Goal: Task Accomplishment & Management: Manage account settings

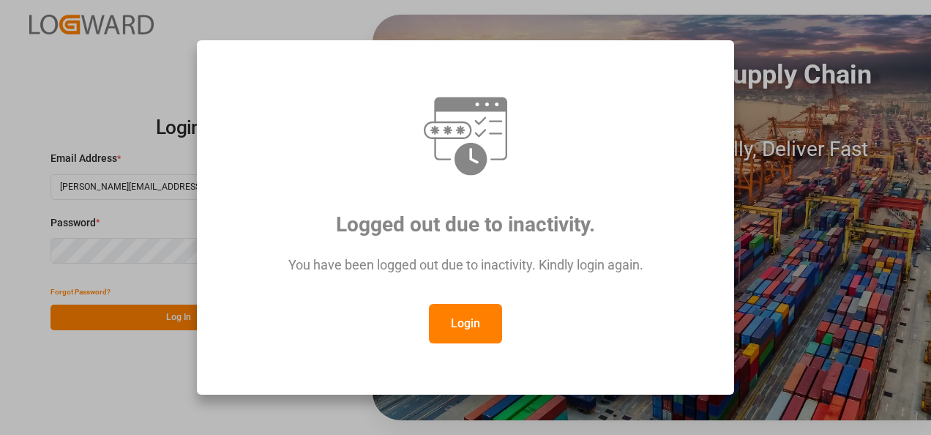
click at [451, 312] on button "Login" at bounding box center [465, 324] width 73 height 40
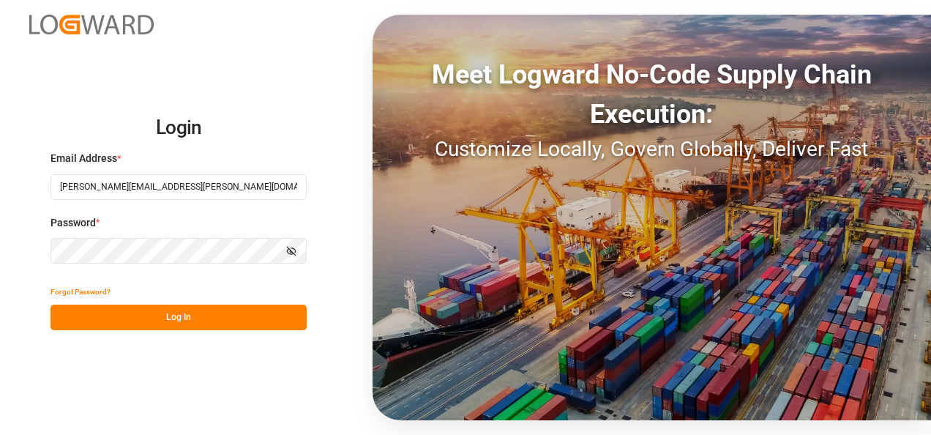
click at [237, 313] on button "Log In" at bounding box center [179, 317] width 256 height 26
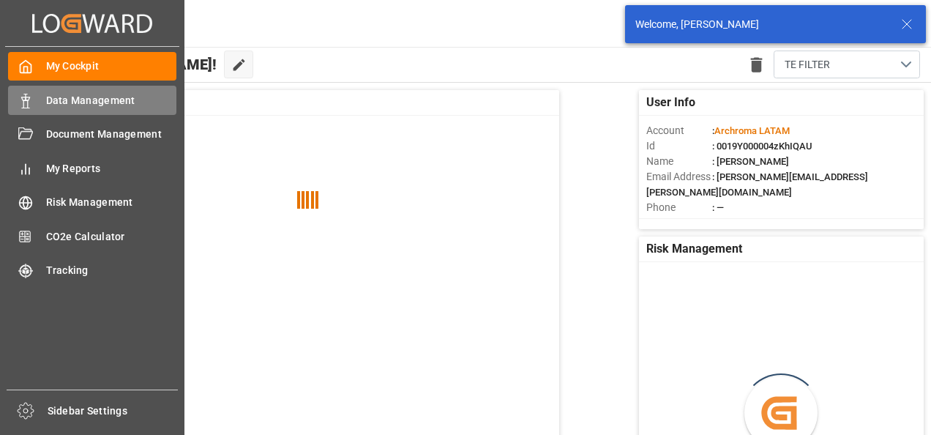
click at [39, 105] on div "Data Management Data Management" at bounding box center [92, 100] width 168 height 29
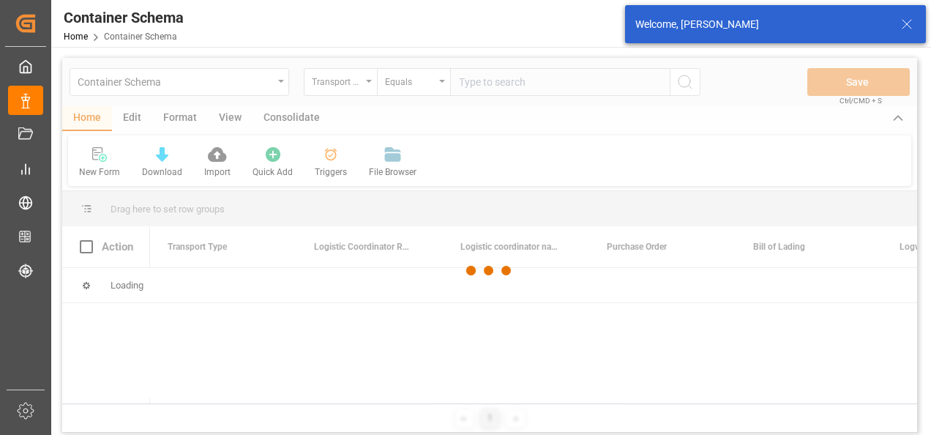
click at [352, 89] on div at bounding box center [489, 271] width 855 height 426
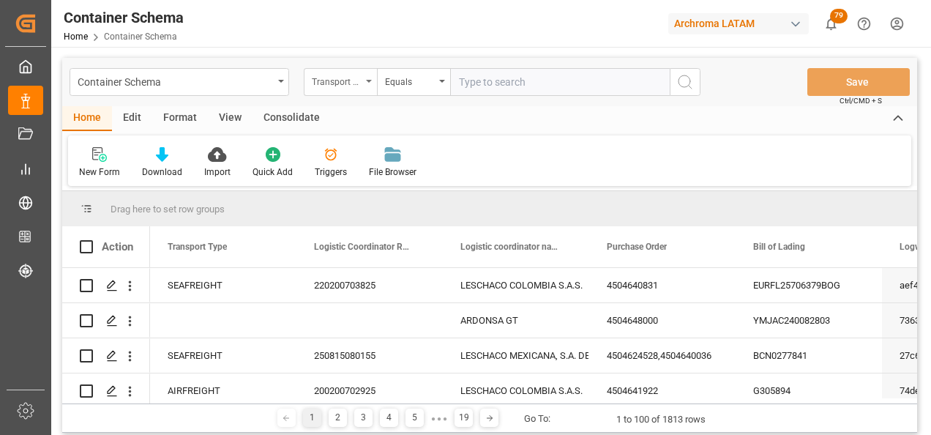
click at [362, 87] on div "Transport Type" at bounding box center [340, 82] width 73 height 28
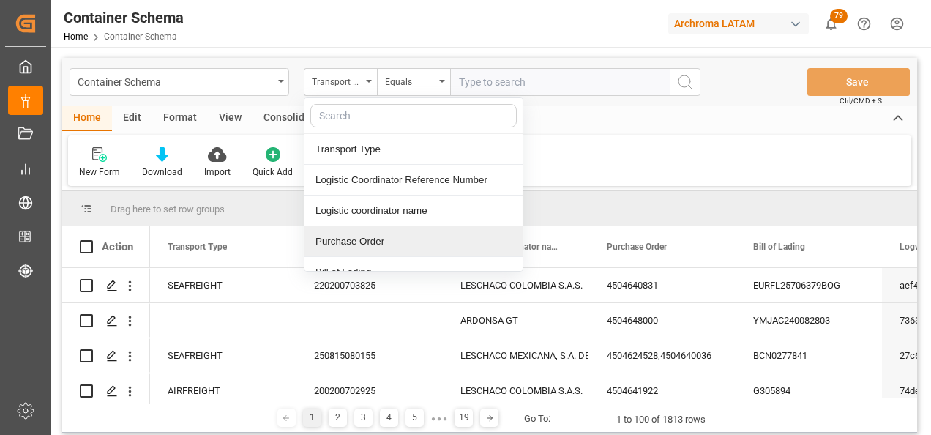
click at [354, 230] on div "Purchase Order" at bounding box center [413, 241] width 218 height 31
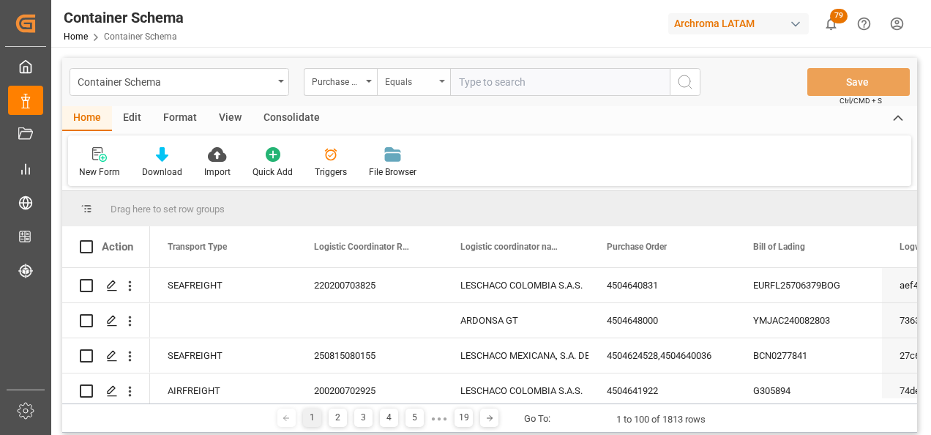
click at [388, 85] on div "Equals" at bounding box center [410, 80] width 50 height 17
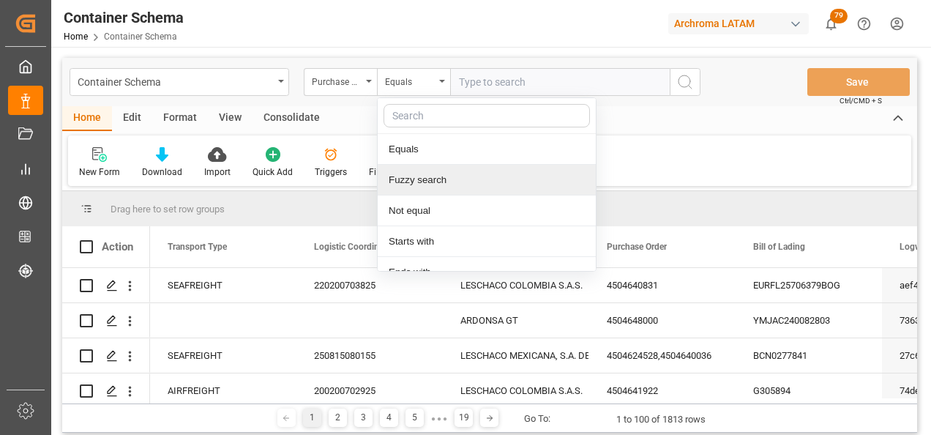
click at [395, 180] on div "Fuzzy search" at bounding box center [487, 180] width 218 height 31
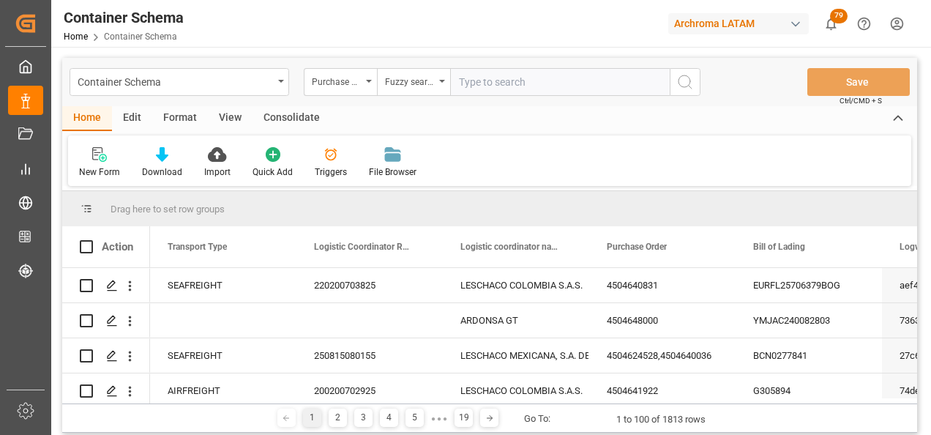
paste input "4504610648"
type input "4504610648"
click at [674, 87] on button "search button" at bounding box center [685, 82] width 31 height 28
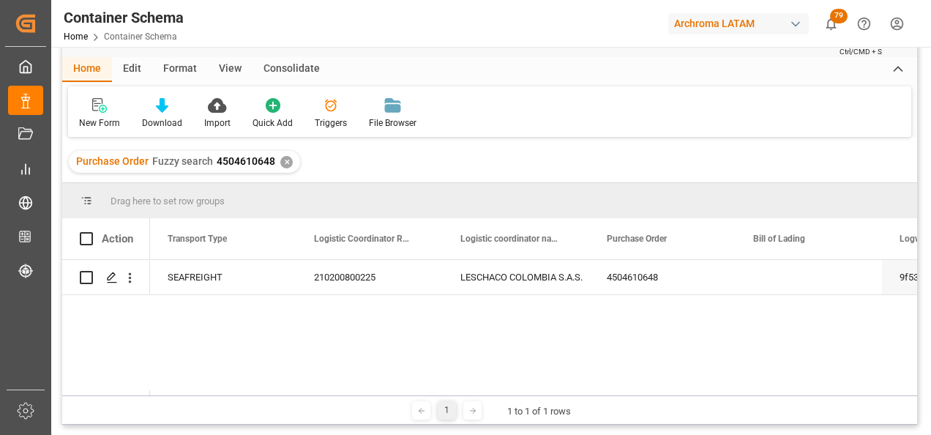
scroll to position [73, 0]
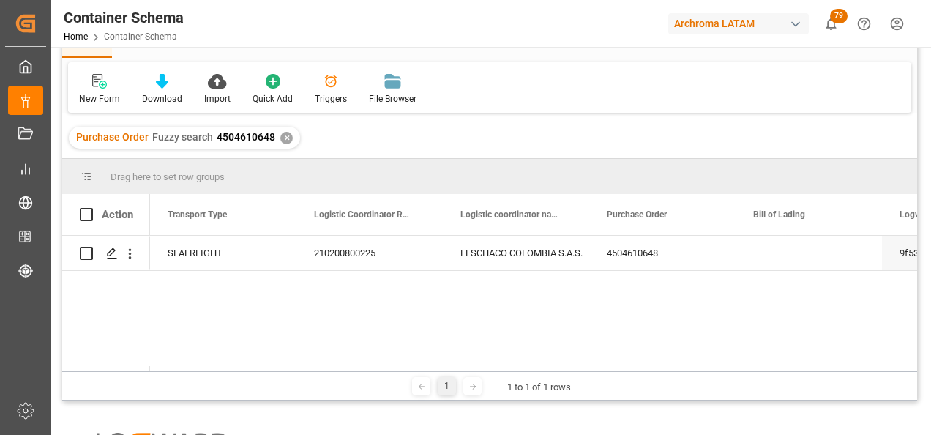
click at [251, 140] on span "4504610648" at bounding box center [246, 137] width 59 height 12
click at [249, 139] on span "4504610648" at bounding box center [246, 137] width 59 height 12
click at [231, 136] on span "4504610648" at bounding box center [246, 137] width 59 height 12
drag, startPoint x: 215, startPoint y: 138, endPoint x: 270, endPoint y: 132, distance: 55.1
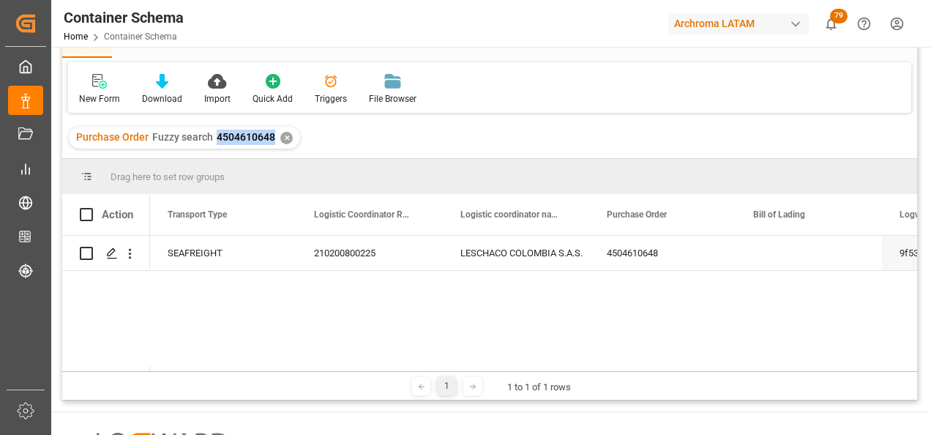
click at [270, 132] on span "4504610648" at bounding box center [246, 137] width 59 height 12
copy span "4504610648"
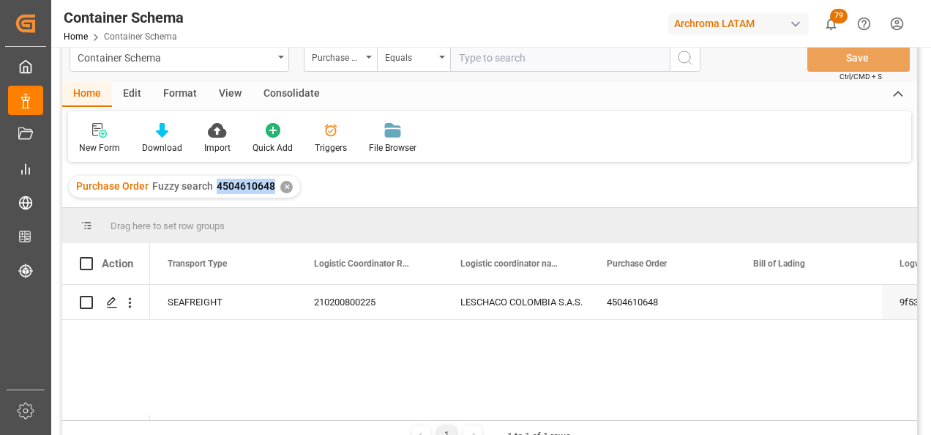
scroll to position [0, 0]
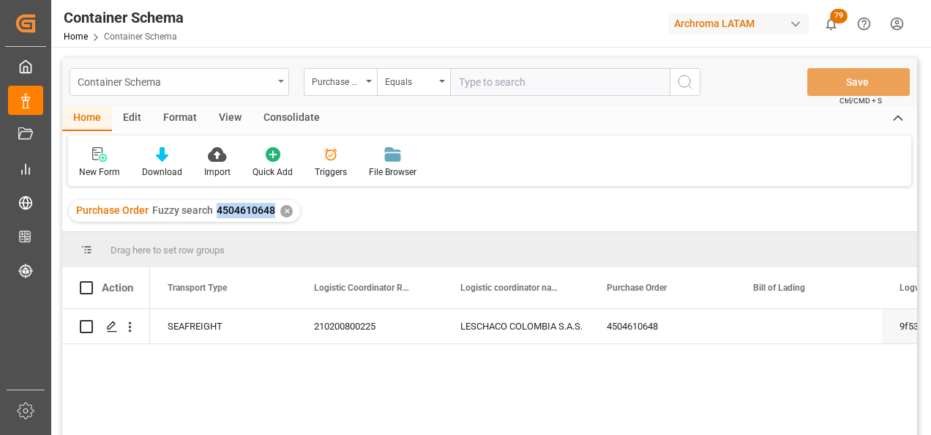
click at [250, 80] on div "Container Schema" at bounding box center [175, 81] width 195 height 18
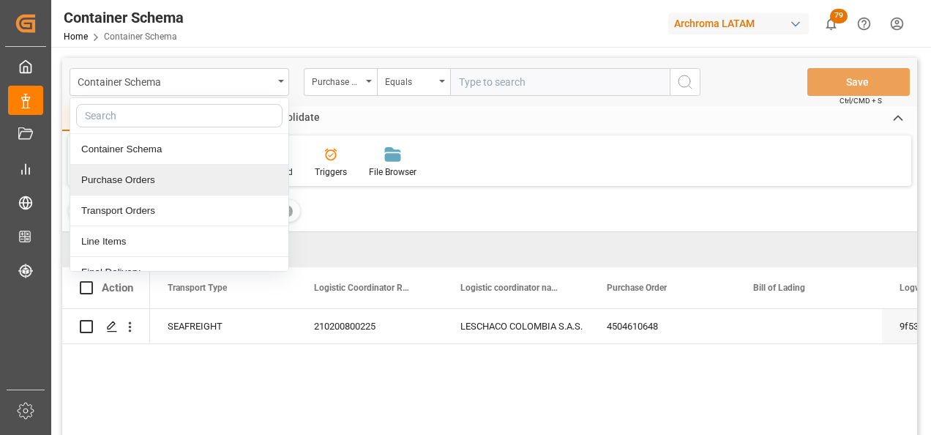
click at [209, 188] on div "Purchase Orders" at bounding box center [179, 180] width 218 height 31
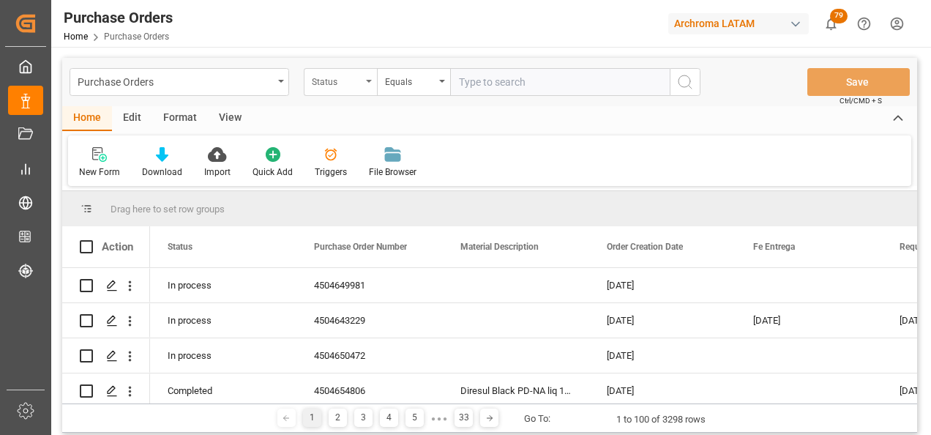
click at [358, 89] on div "Status" at bounding box center [340, 82] width 73 height 28
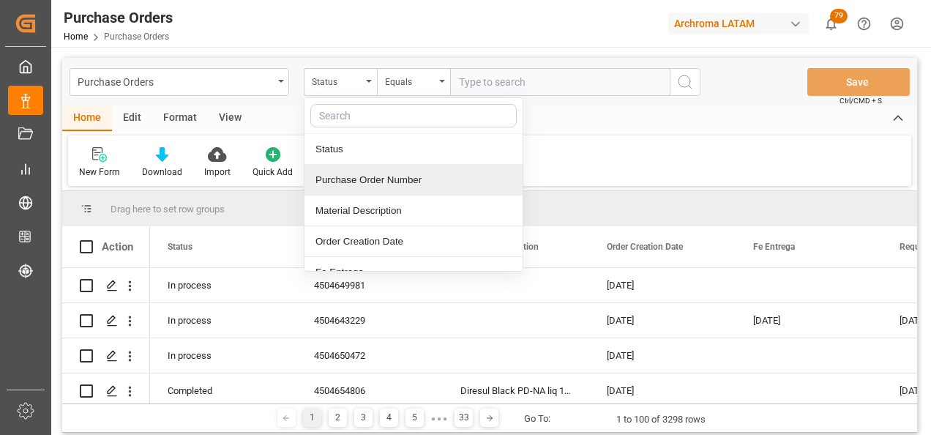
click at [351, 182] on div "Purchase Order Number" at bounding box center [413, 180] width 218 height 31
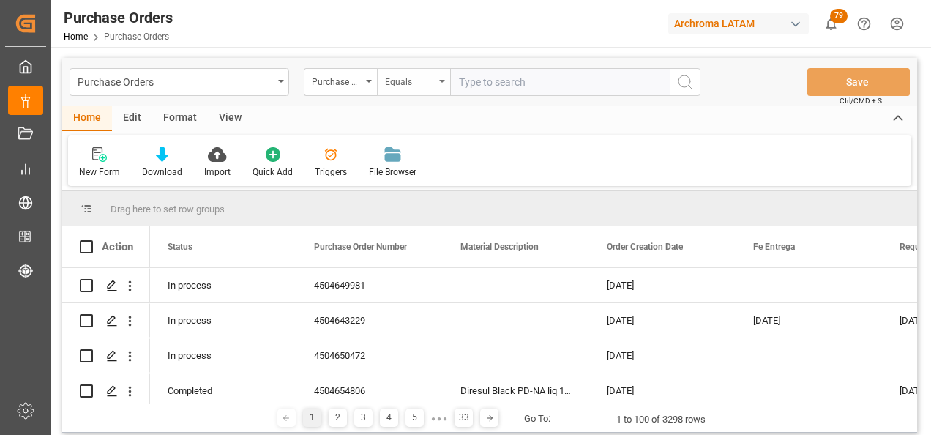
click at [387, 92] on div "Equals" at bounding box center [413, 82] width 73 height 28
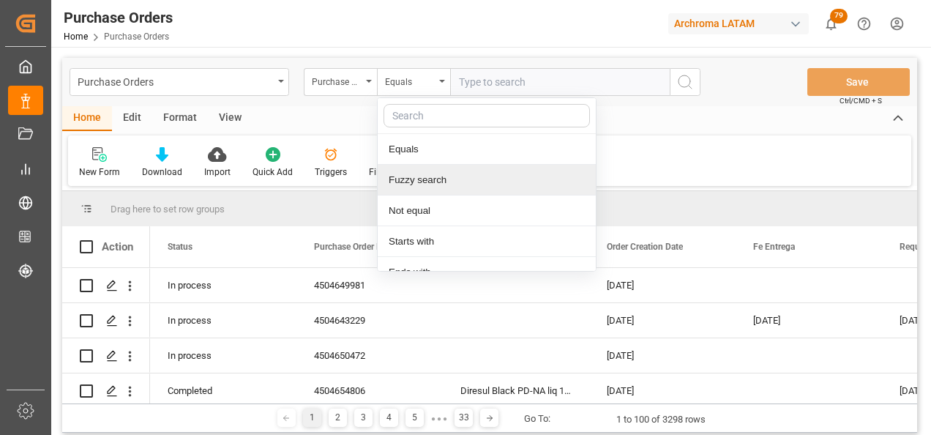
click at [422, 177] on div "Fuzzy search" at bounding box center [487, 180] width 218 height 31
paste input "4504610648"
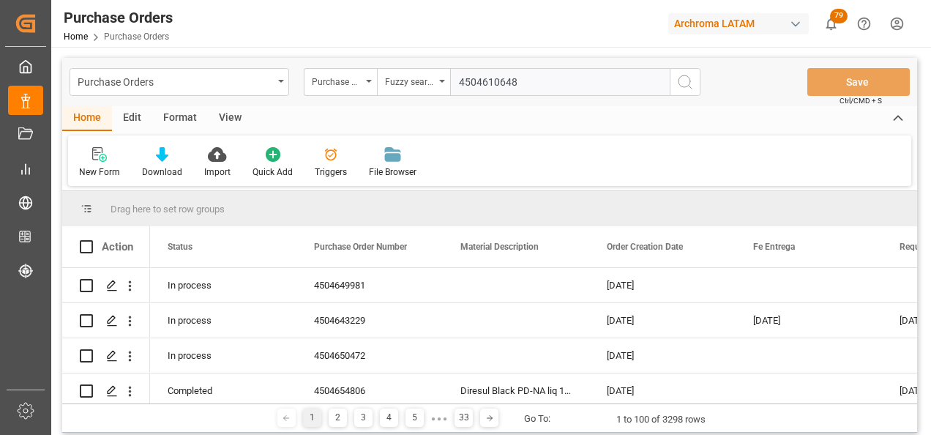
type input "4504610648"
click at [694, 81] on button "search button" at bounding box center [685, 82] width 31 height 28
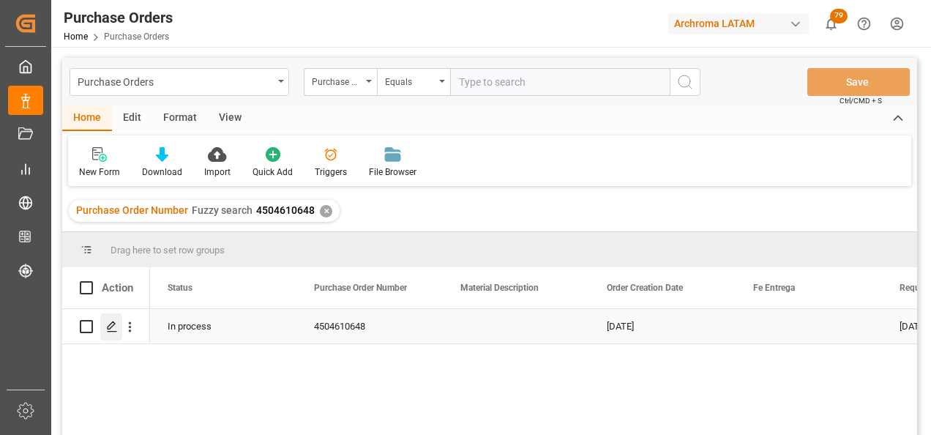
click at [111, 327] on polygon "Press SPACE to select this row." at bounding box center [111, 325] width 7 height 7
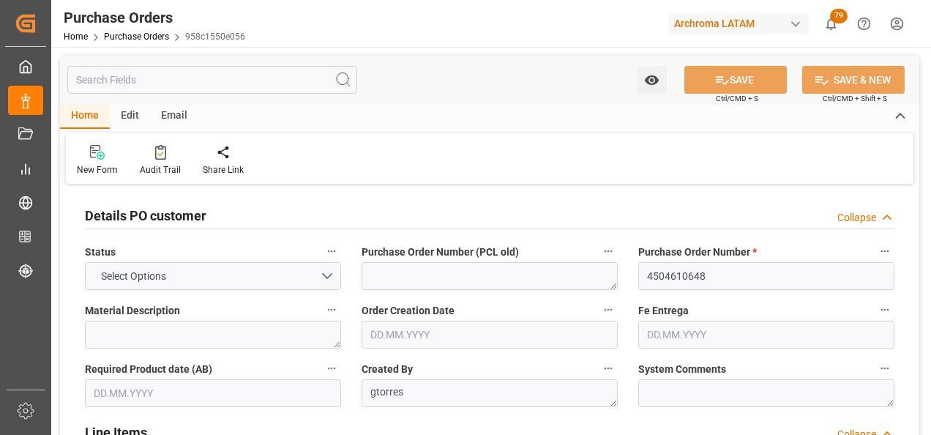
type input "1"
type input "[DATE]"
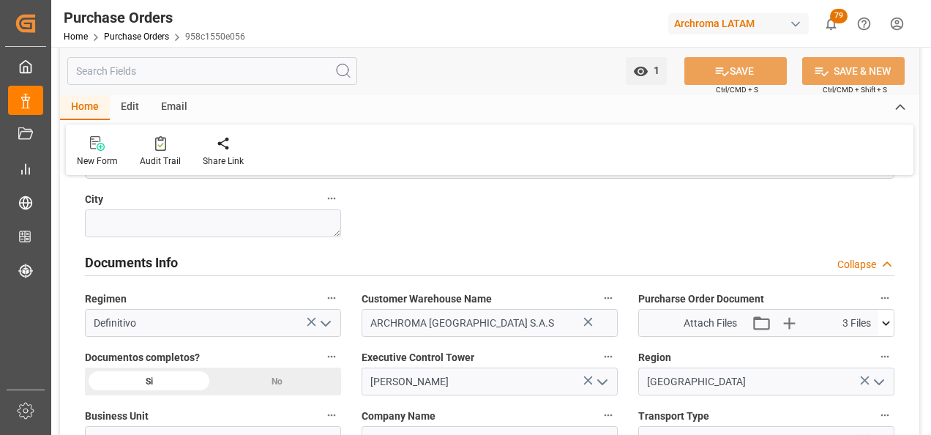
scroll to position [951, 0]
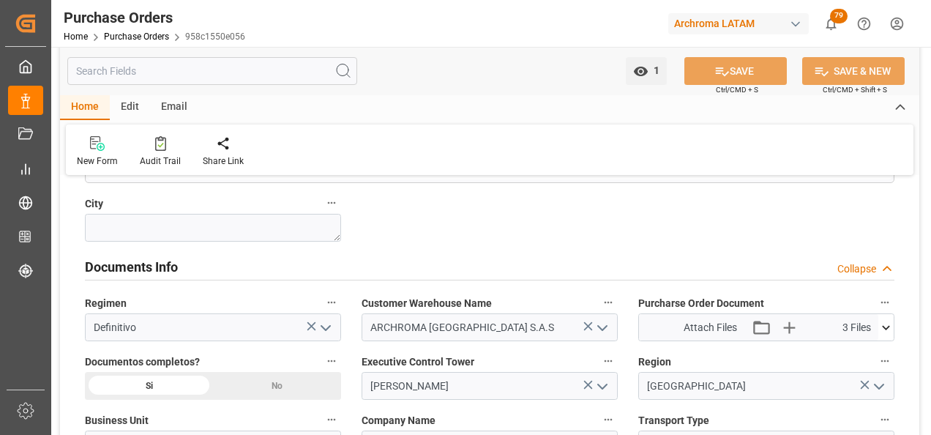
click at [884, 332] on icon at bounding box center [885, 327] width 15 height 15
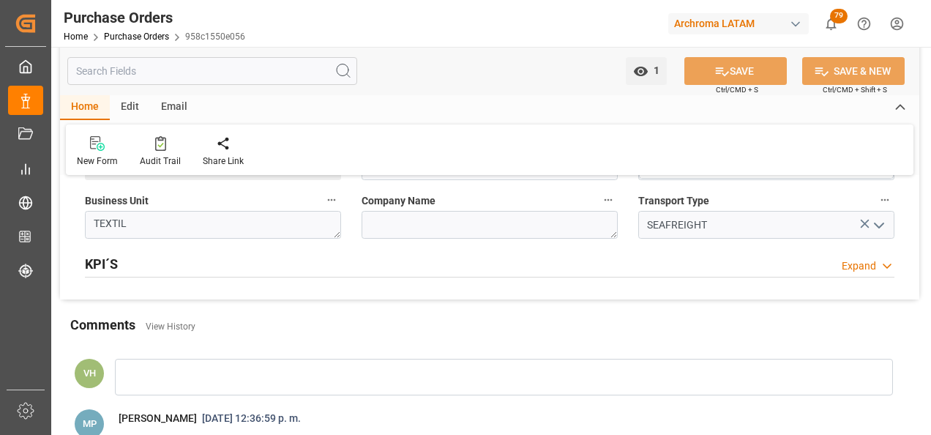
scroll to position [1244, 0]
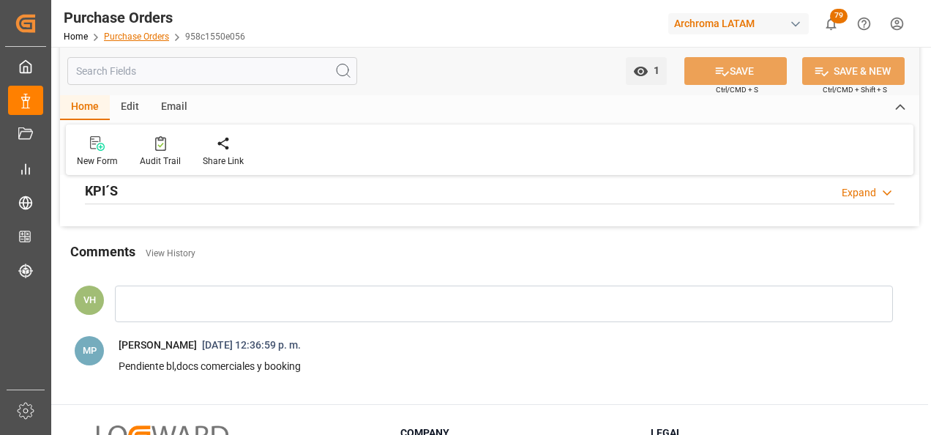
click at [144, 36] on link "Purchase Orders" at bounding box center [136, 36] width 65 height 10
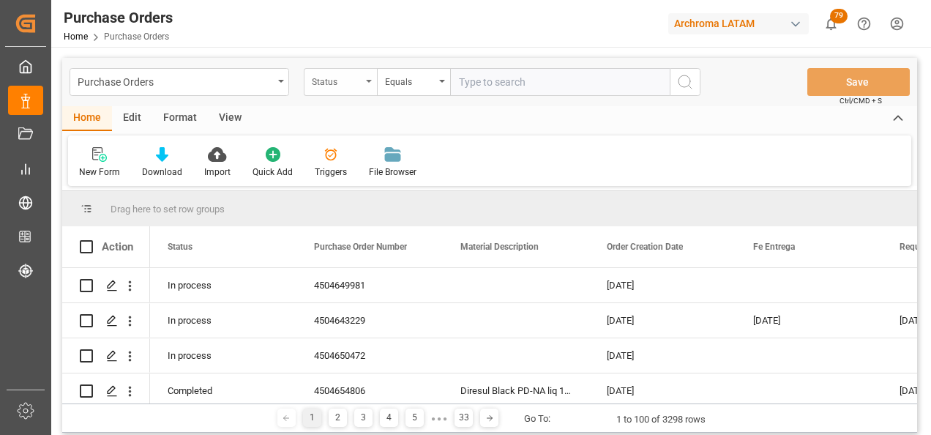
click at [345, 87] on div "Status" at bounding box center [337, 80] width 50 height 17
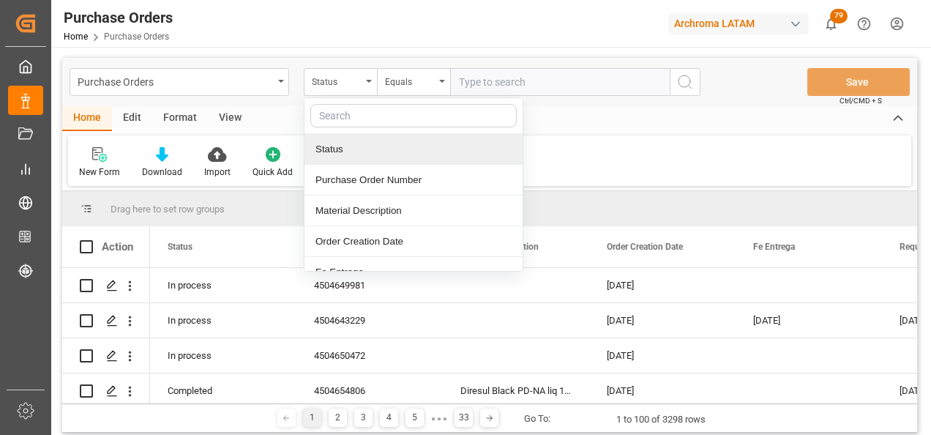
click at [372, 175] on div "Purchase Order Number" at bounding box center [413, 180] width 218 height 31
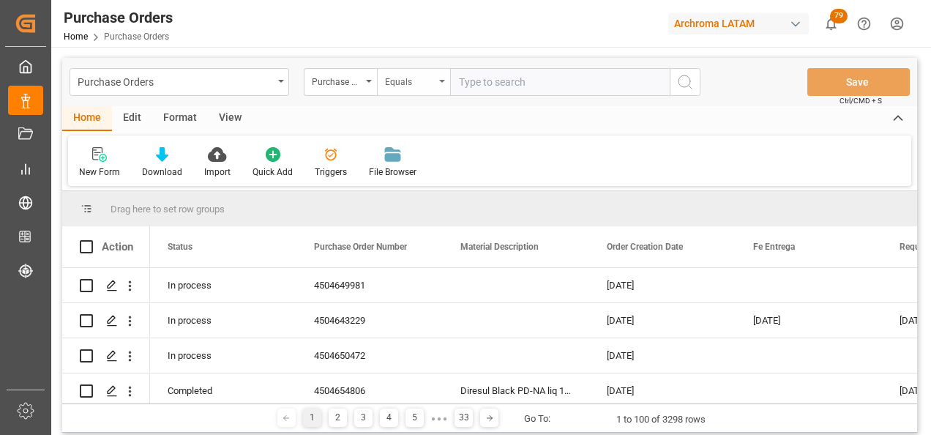
click at [388, 82] on div "Equals" at bounding box center [410, 80] width 50 height 17
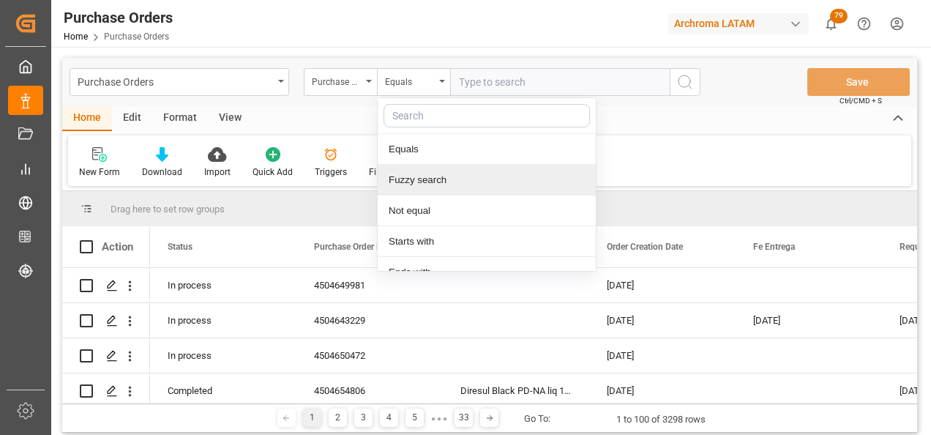
click at [431, 174] on div "Fuzzy search" at bounding box center [487, 180] width 218 height 31
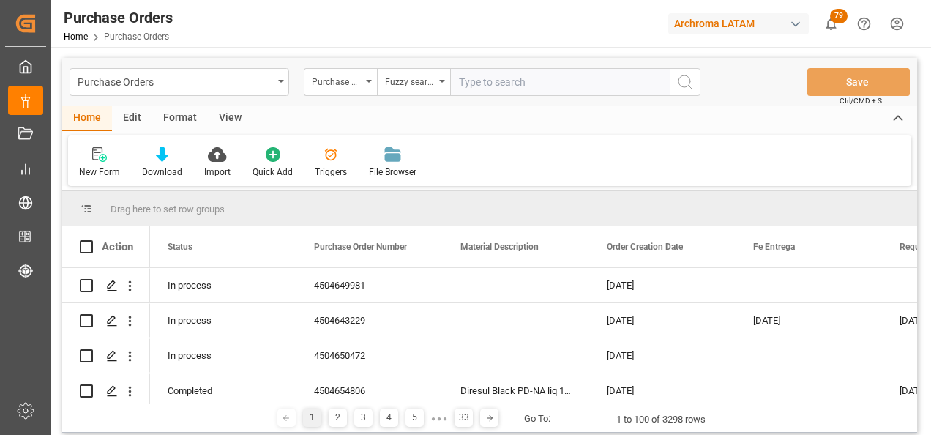
paste input "4504648926"
type input "4504648926"
click at [693, 86] on icon "search button" at bounding box center [685, 82] width 18 height 18
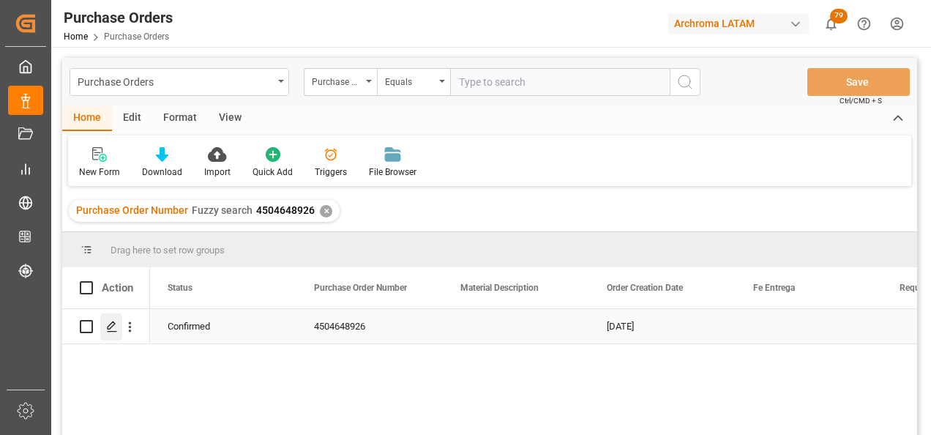
click at [111, 320] on div "Press SPACE to select this row." at bounding box center [111, 326] width 22 height 27
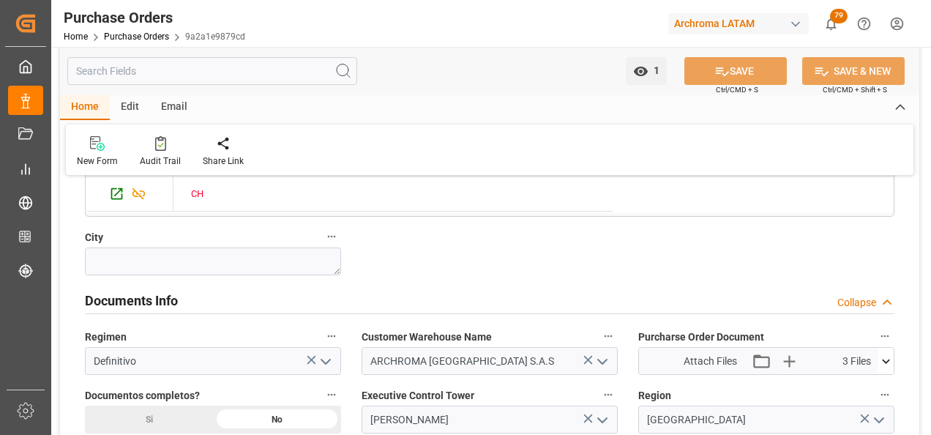
scroll to position [951, 0]
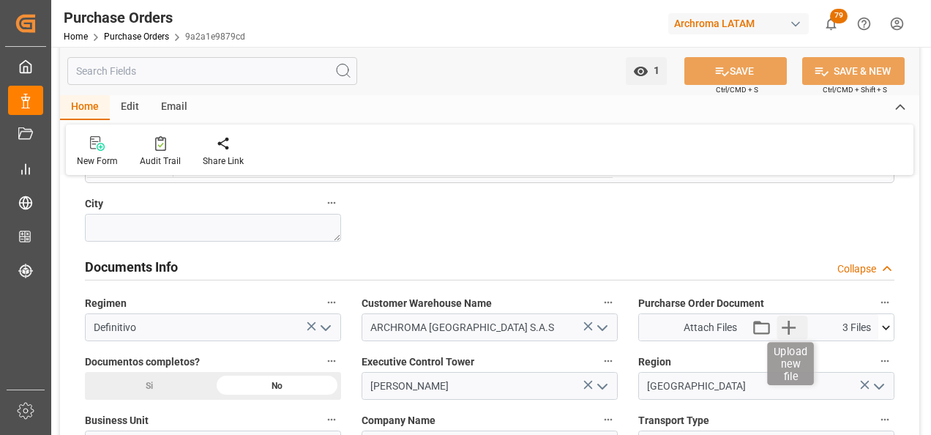
click at [795, 329] on icon "button" at bounding box center [788, 326] width 23 height 23
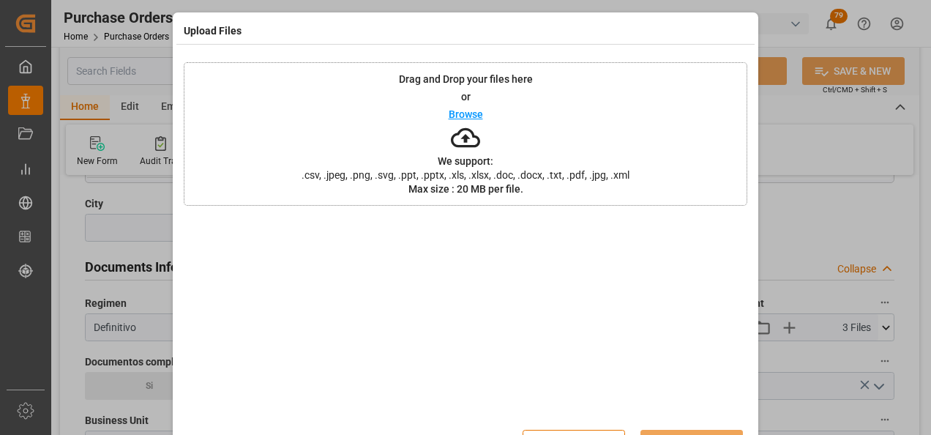
click at [591, 178] on span ".csv, .jpeg, .png, .svg, .ppt, .pptx, .xls, .xlsx, .doc, .docx, .txt, .pdf, .jp…" at bounding box center [465, 175] width 347 height 10
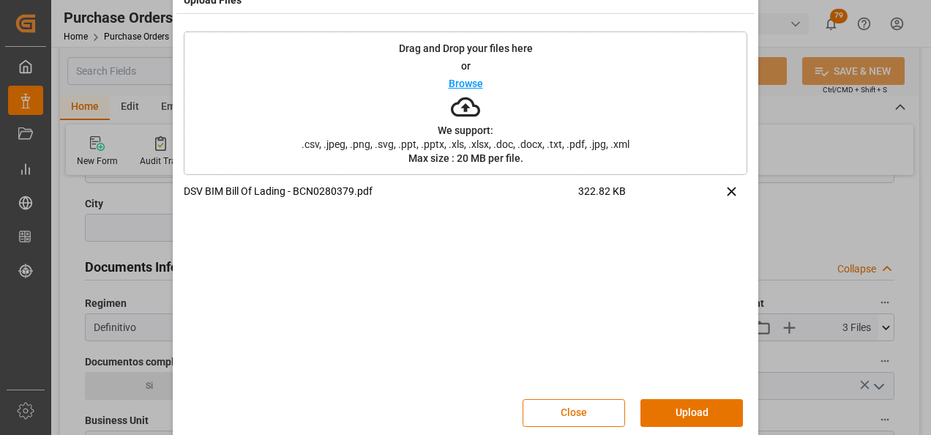
scroll to position [48, 0]
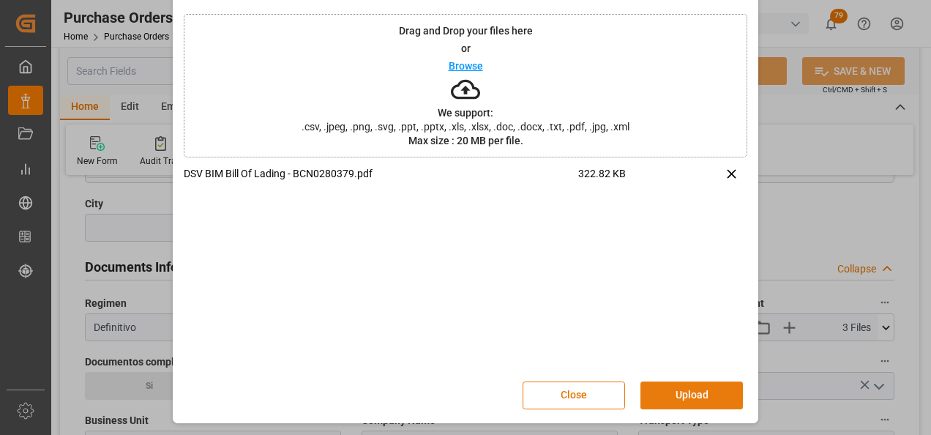
click at [706, 396] on button "Upload" at bounding box center [691, 395] width 102 height 28
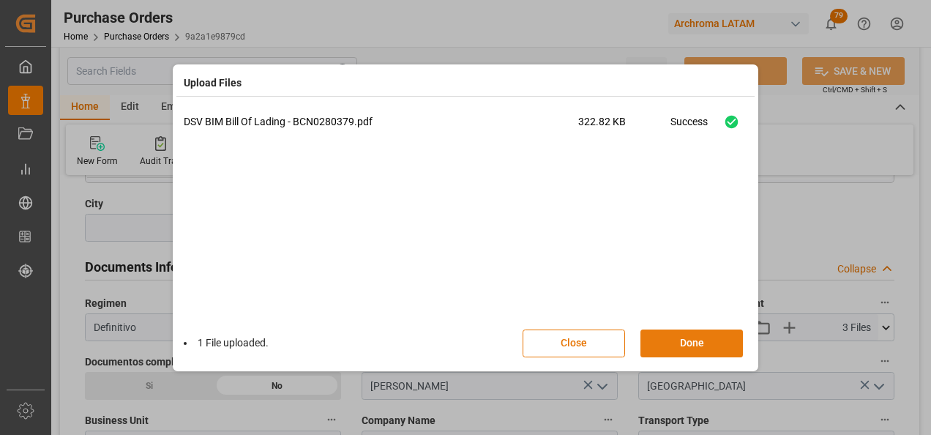
click at [690, 334] on button "Done" at bounding box center [691, 343] width 102 height 28
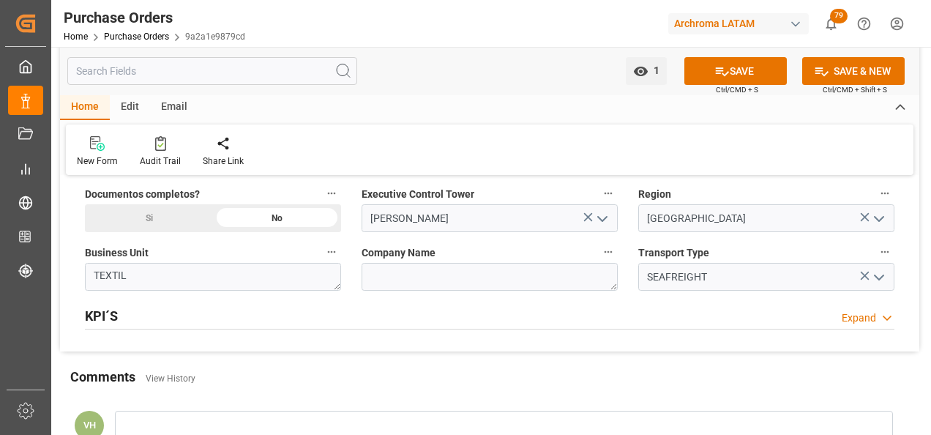
scroll to position [1098, 0]
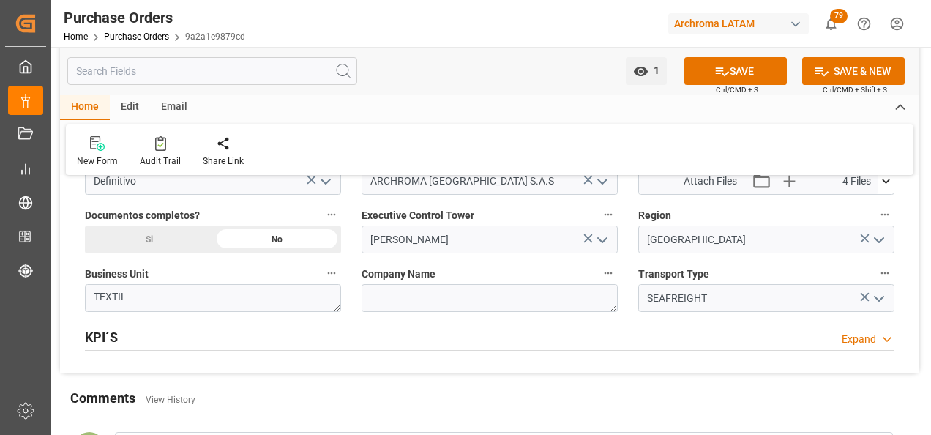
click at [151, 246] on div "Si" at bounding box center [149, 239] width 128 height 28
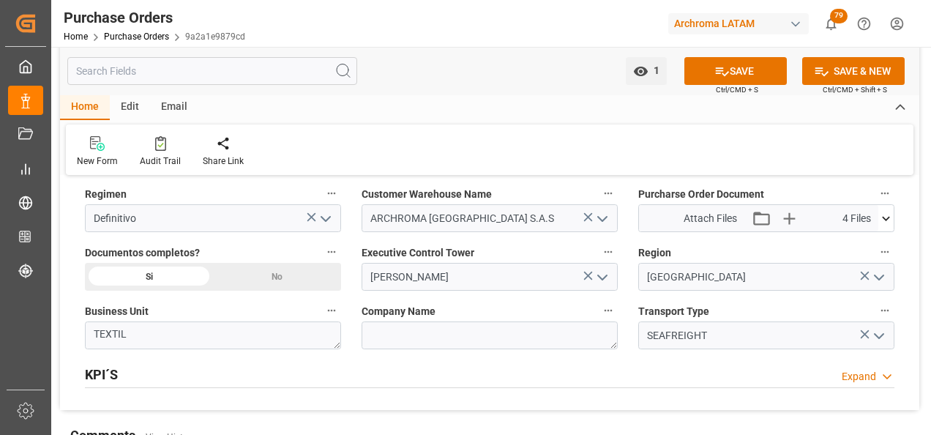
scroll to position [1025, 0]
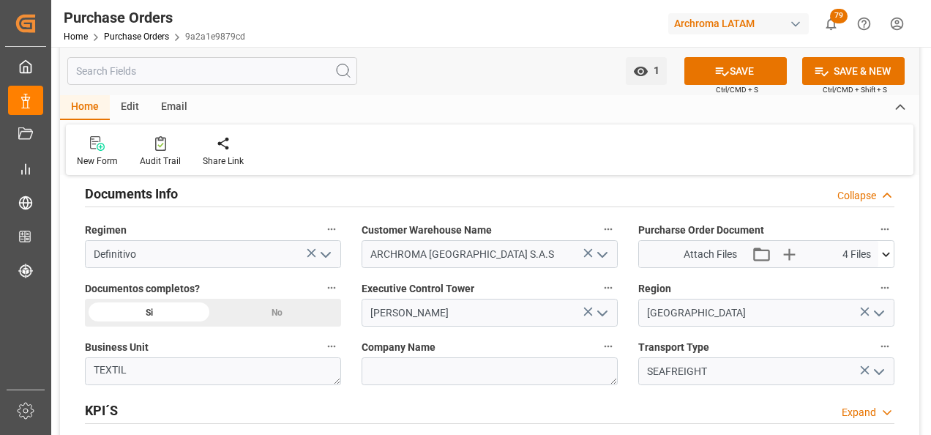
click at [884, 255] on icon at bounding box center [885, 254] width 15 height 15
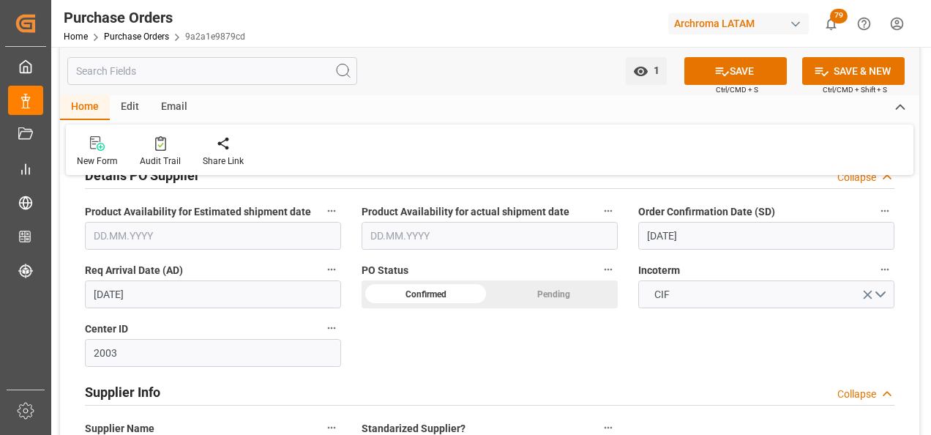
scroll to position [439, 0]
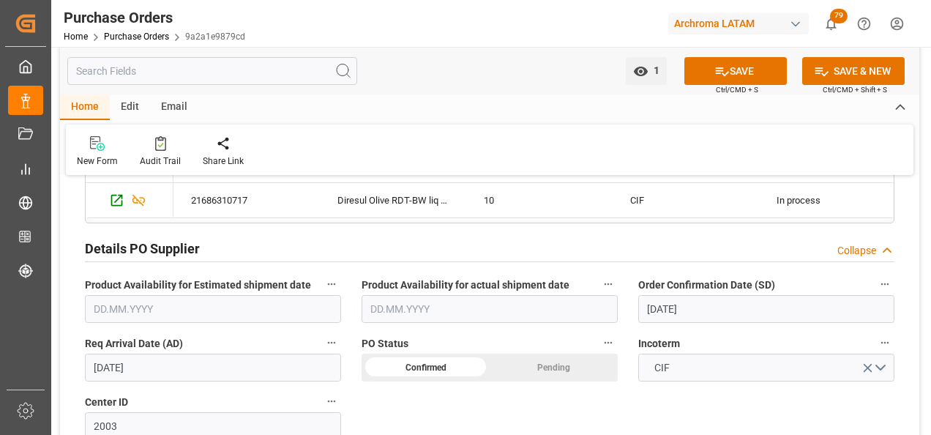
click at [818, 405] on div "Details PO customer Collapse Status CONFIRMED Purchase Order Number (PCL old) P…" at bounding box center [489, 390] width 859 height 1282
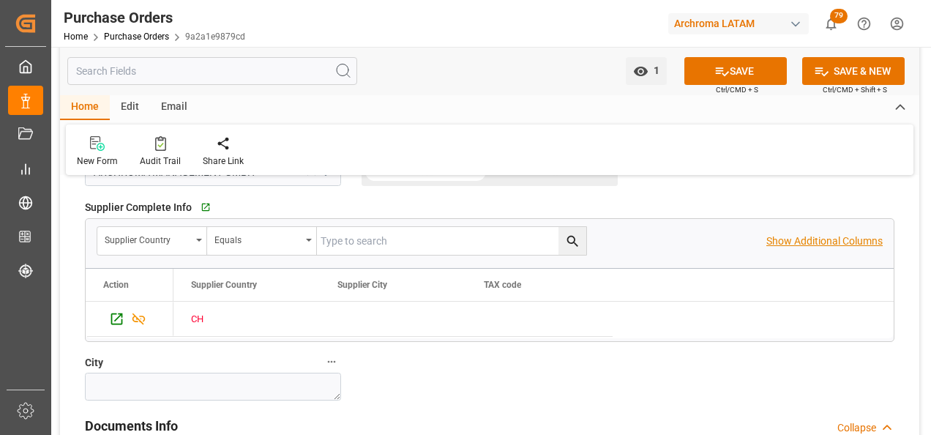
scroll to position [951, 0]
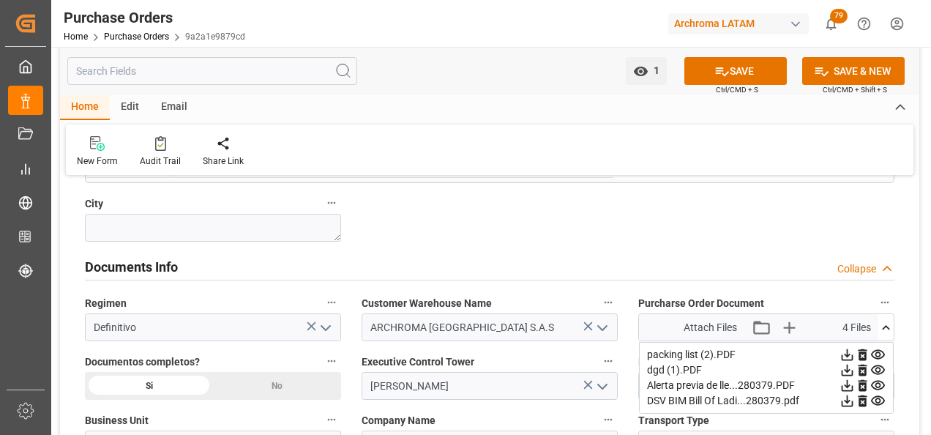
click at [878, 356] on icon at bounding box center [877, 354] width 15 height 15
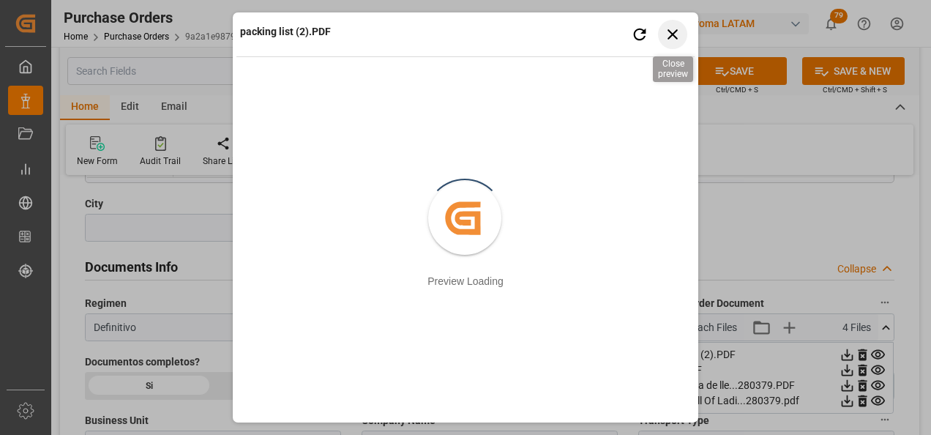
click at [673, 34] on icon "button" at bounding box center [672, 34] width 10 height 10
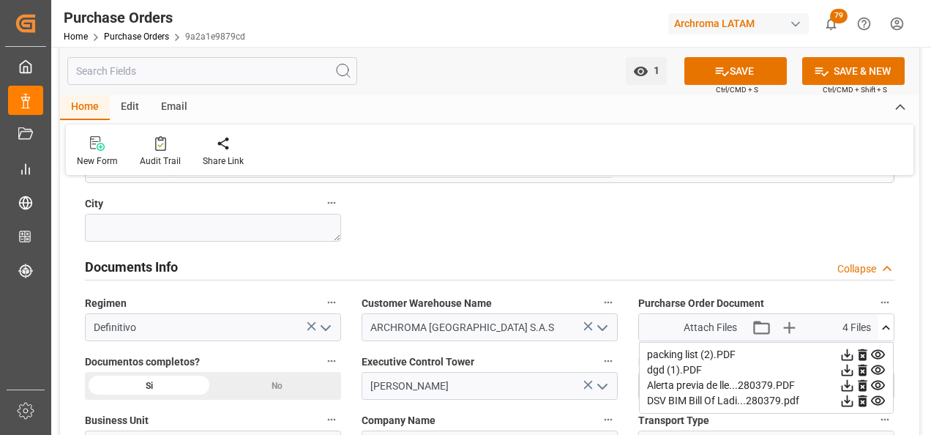
click at [876, 371] on icon at bounding box center [878, 370] width 14 height 10
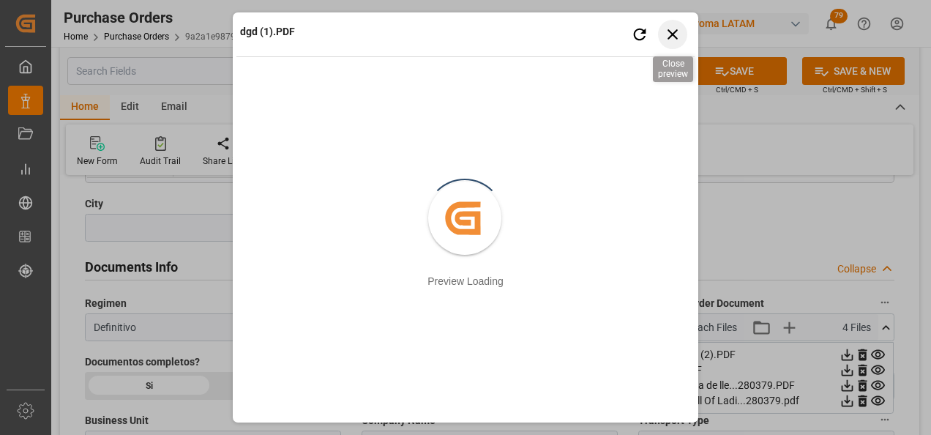
click at [677, 34] on icon "button" at bounding box center [673, 34] width 18 height 18
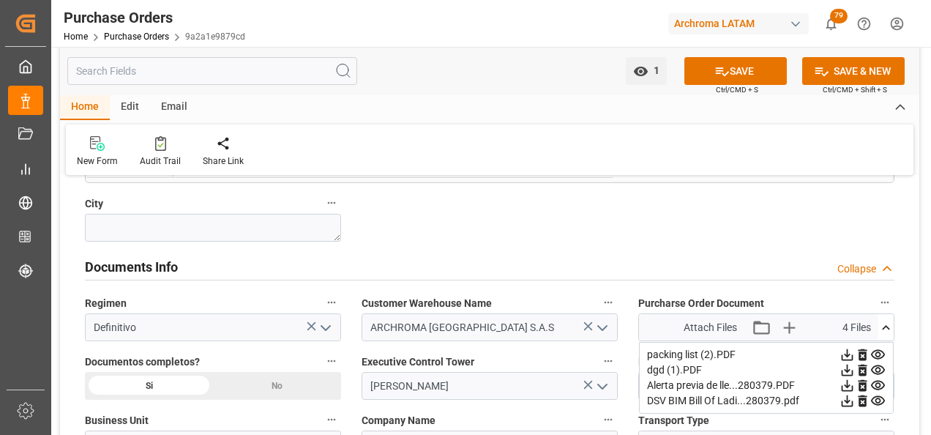
click at [879, 387] on icon at bounding box center [878, 386] width 14 height 10
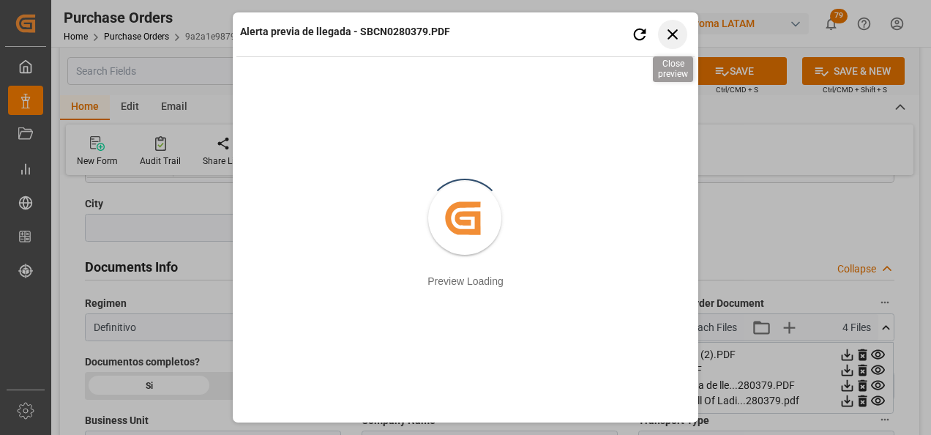
click at [674, 34] on icon "button" at bounding box center [672, 34] width 10 height 10
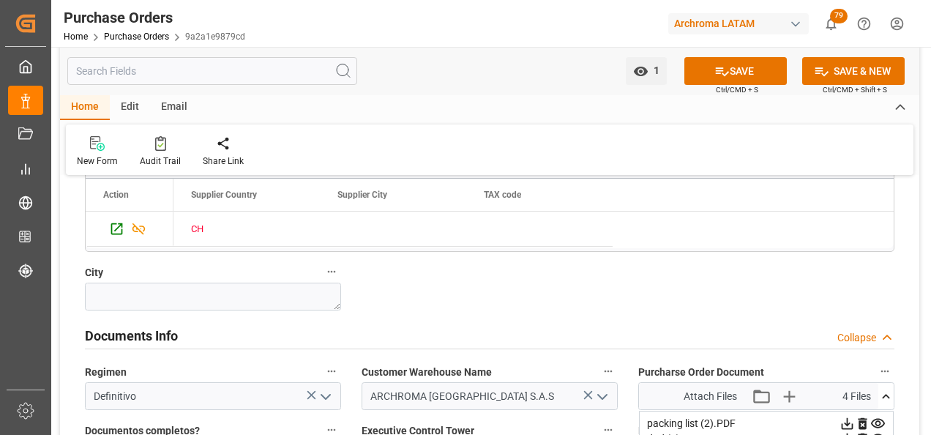
scroll to position [1025, 0]
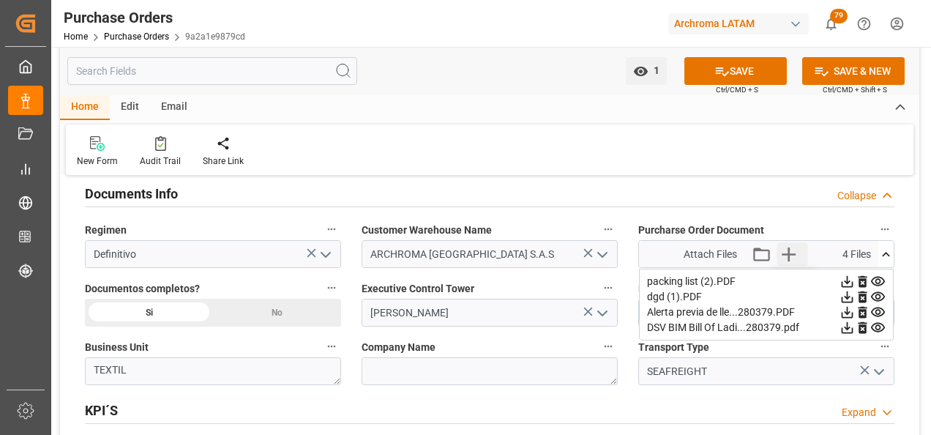
click at [788, 254] on icon "button" at bounding box center [789, 254] width 14 height 14
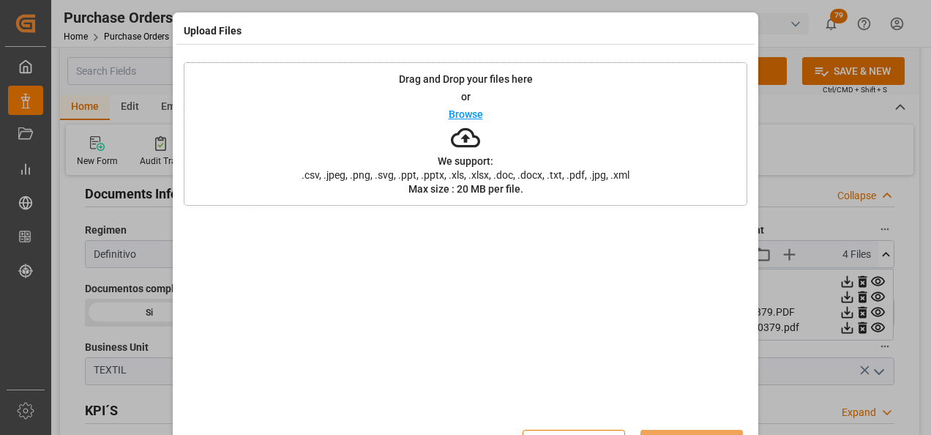
click at [629, 172] on span ".csv, .jpeg, .png, .svg, .ppt, .pptx, .xls, .xlsx, .doc, .docx, .txt, .pdf, .jp…" at bounding box center [465, 175] width 347 height 10
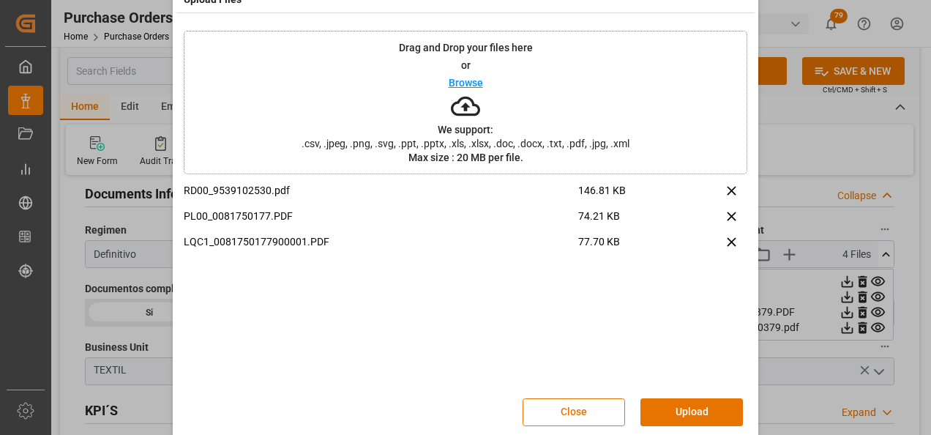
scroll to position [48, 0]
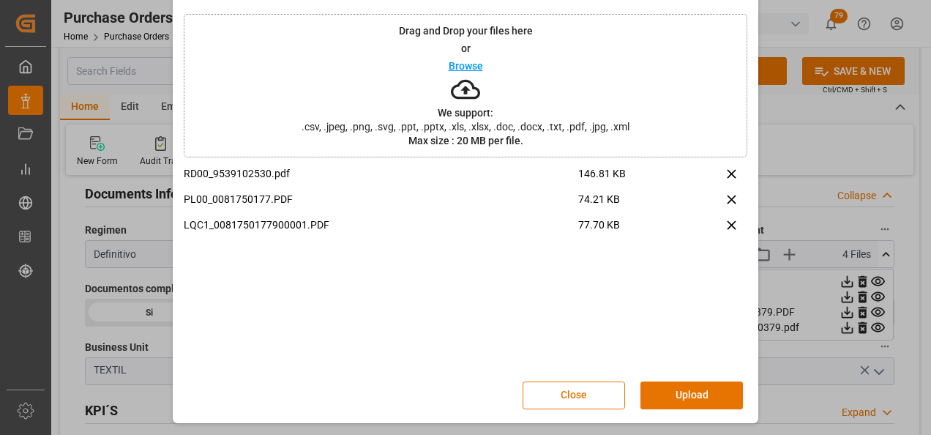
click at [723, 394] on button "Upload" at bounding box center [691, 395] width 102 height 28
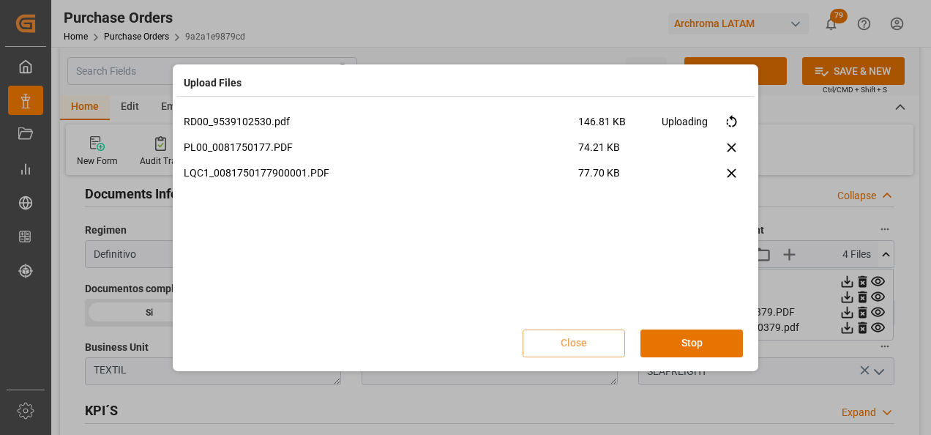
scroll to position [0, 0]
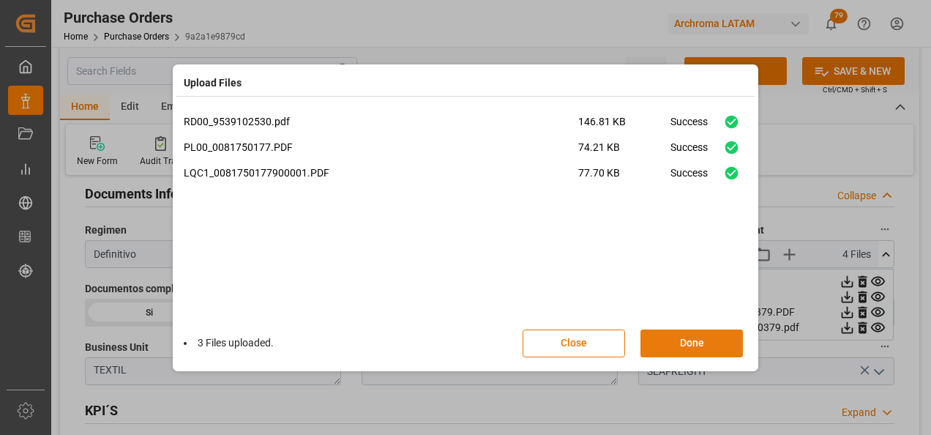
click at [705, 337] on button "Done" at bounding box center [691, 343] width 102 height 28
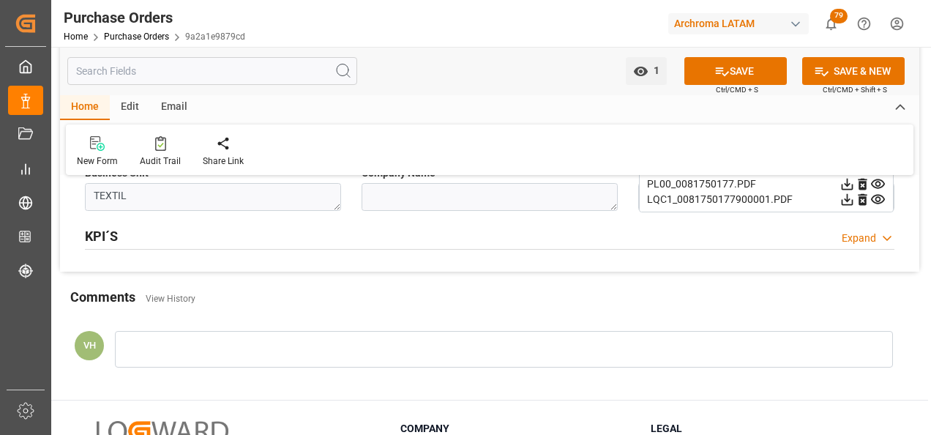
scroll to position [1098, 0]
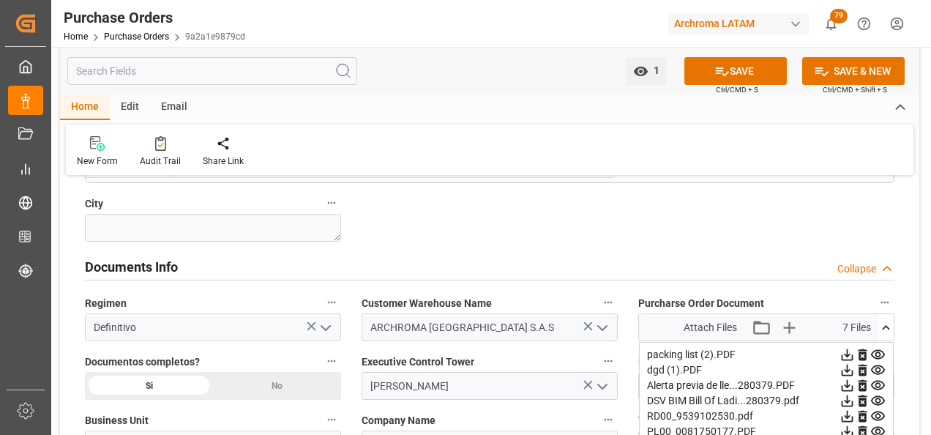
click at [256, 381] on div "No" at bounding box center [277, 386] width 128 height 28
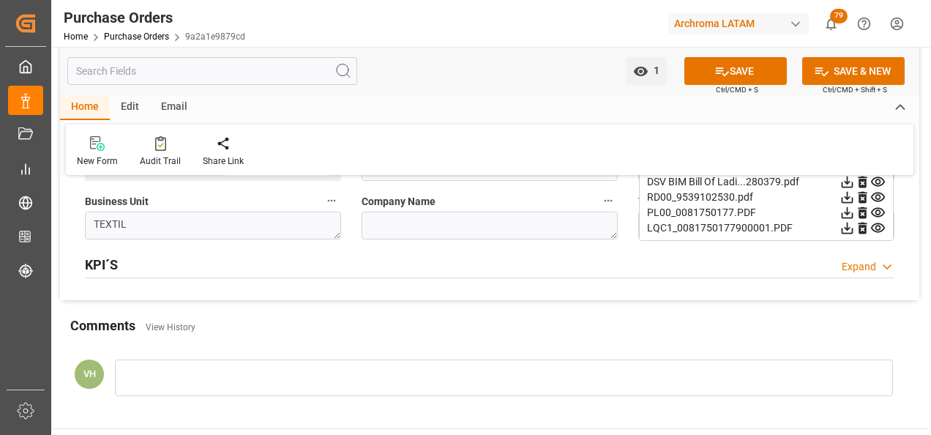
scroll to position [1171, 0]
click at [311, 380] on div at bounding box center [504, 377] width 778 height 37
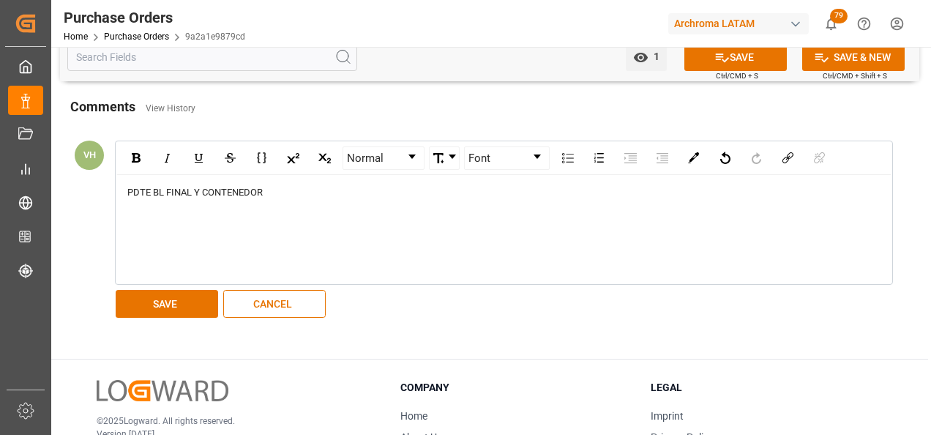
scroll to position [1391, 0]
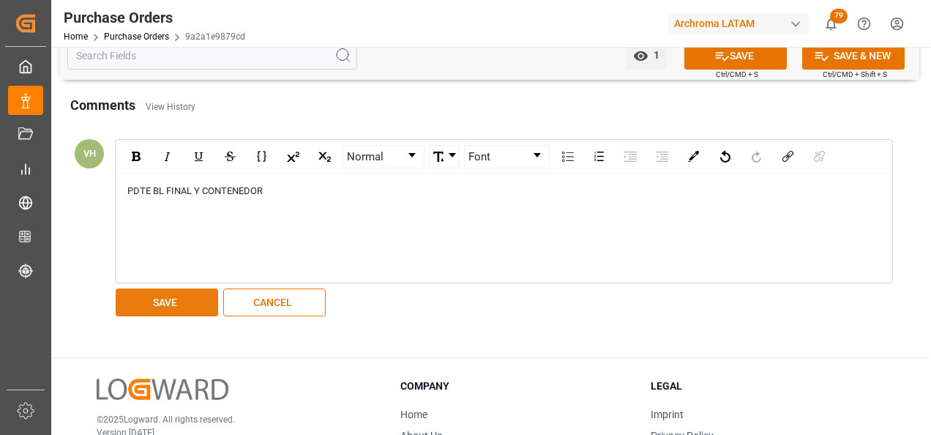
click at [158, 307] on button "SAVE" at bounding box center [167, 302] width 102 height 28
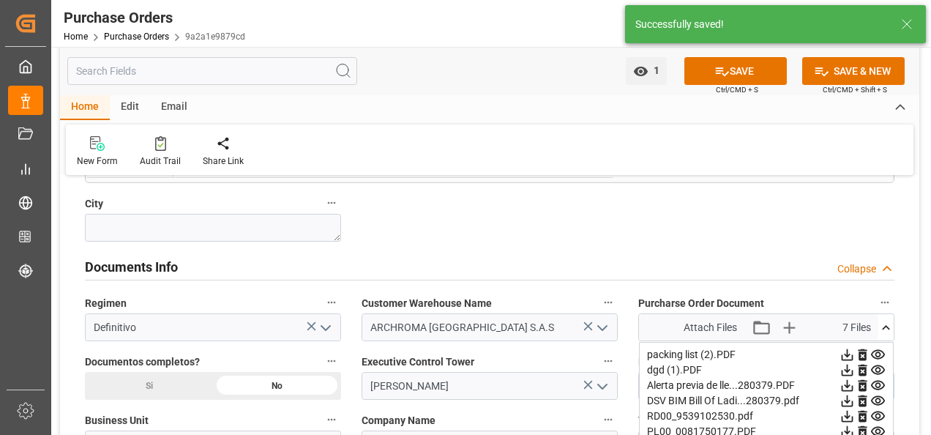
scroll to position [1025, 0]
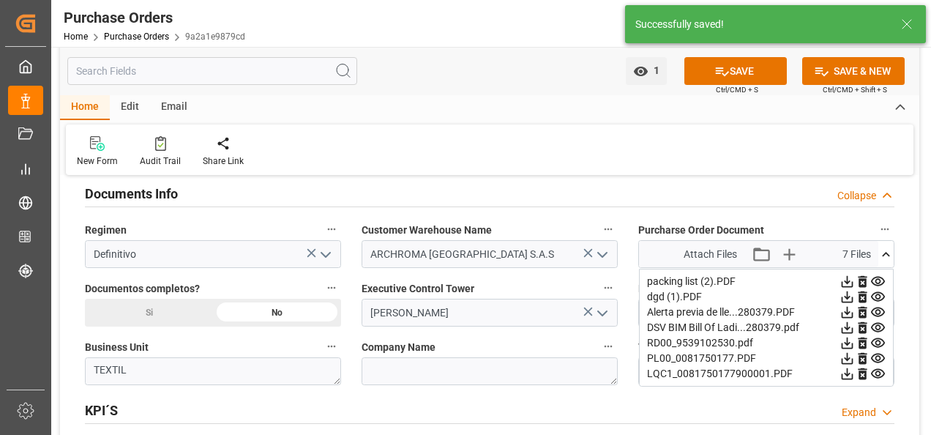
click at [877, 311] on icon at bounding box center [877, 311] width 15 height 15
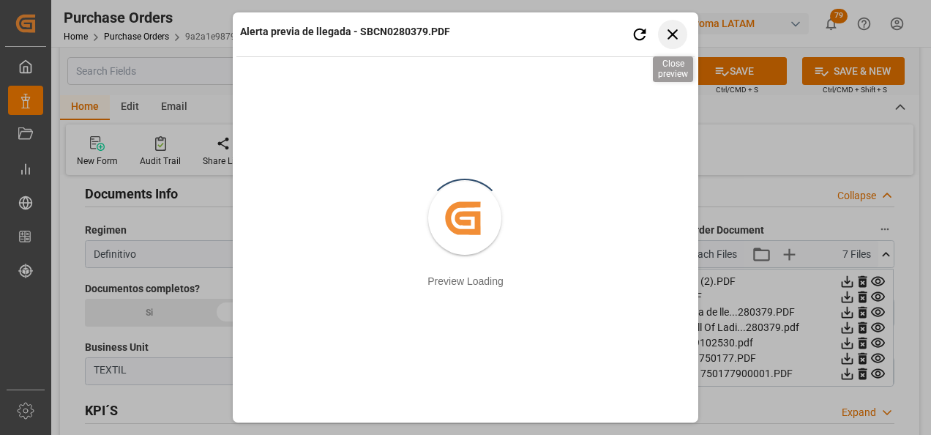
click at [680, 34] on icon "button" at bounding box center [673, 34] width 18 height 18
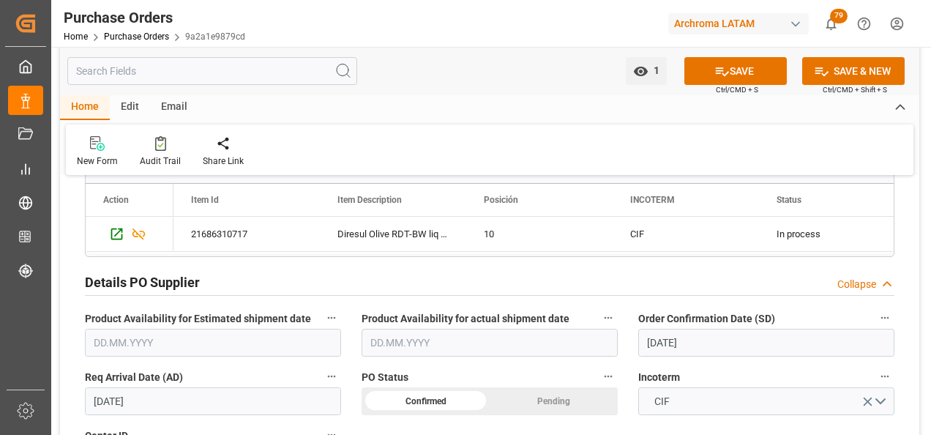
scroll to position [439, 0]
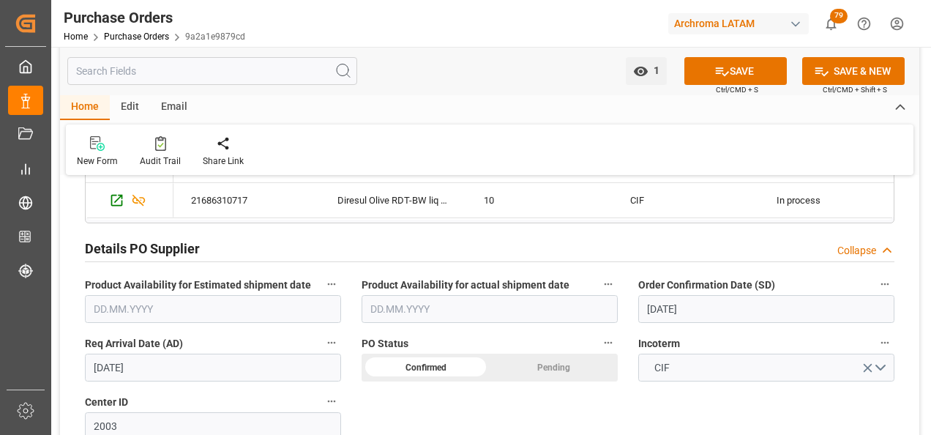
click at [674, 310] on input "23.08.2025" at bounding box center [766, 309] width 256 height 28
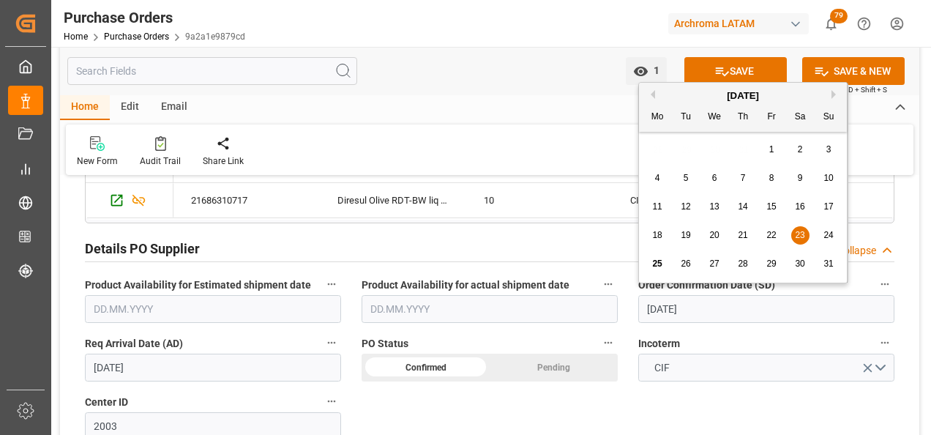
click at [659, 257] on div "25" at bounding box center [657, 264] width 18 height 18
type input "[DATE]"
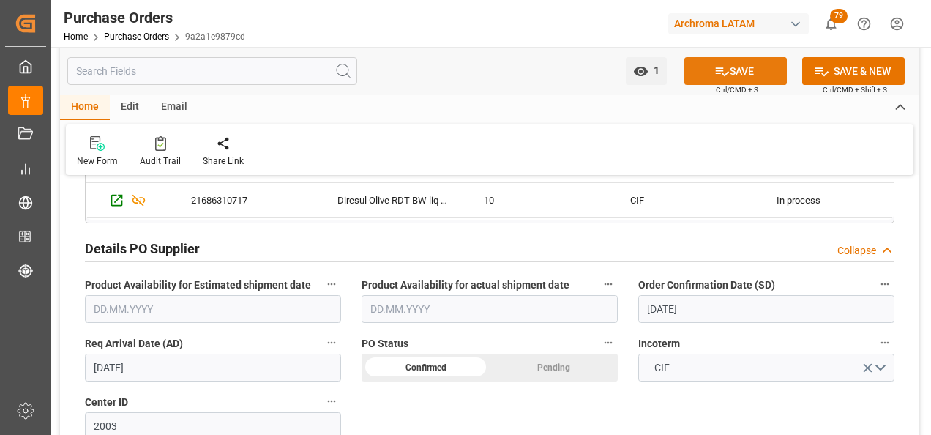
click at [738, 73] on button "SAVE" at bounding box center [735, 71] width 102 height 28
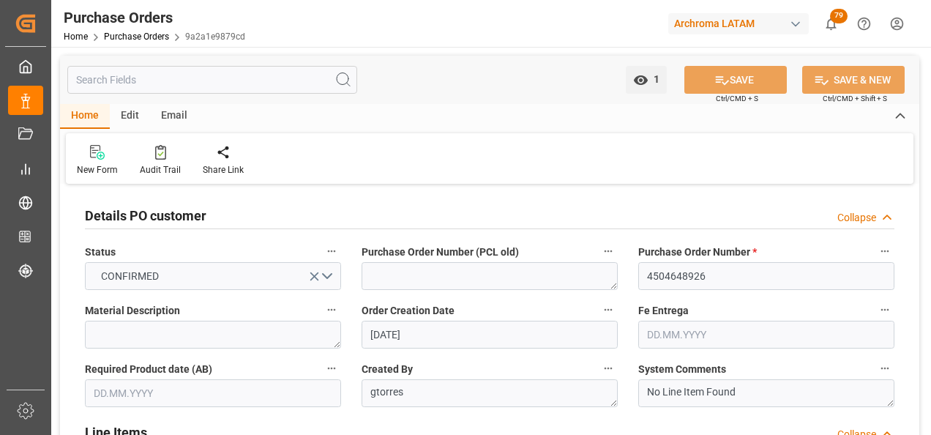
scroll to position [293, 0]
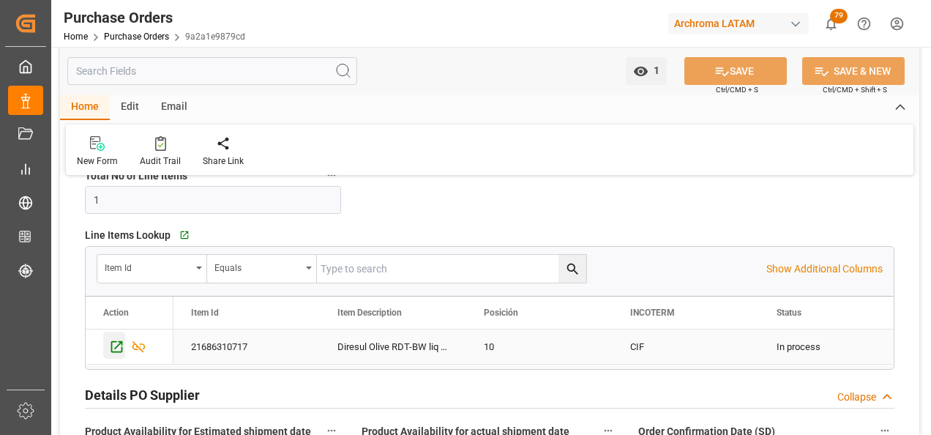
click at [107, 347] on div "Press SPACE to select this row." at bounding box center [114, 345] width 22 height 27
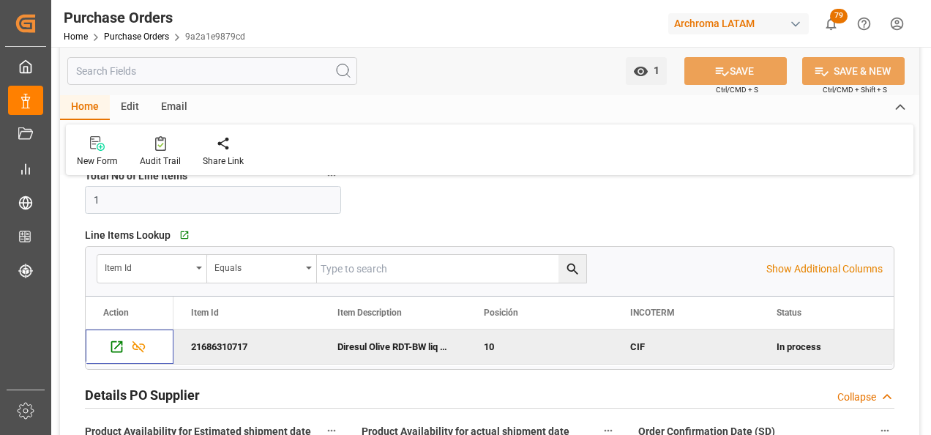
click at [135, 46] on div "Purchase Orders Home Purchase Orders 9a2a1e9879cd" at bounding box center [155, 23] width 192 height 47
click at [138, 38] on link "Purchase Orders" at bounding box center [136, 36] width 65 height 10
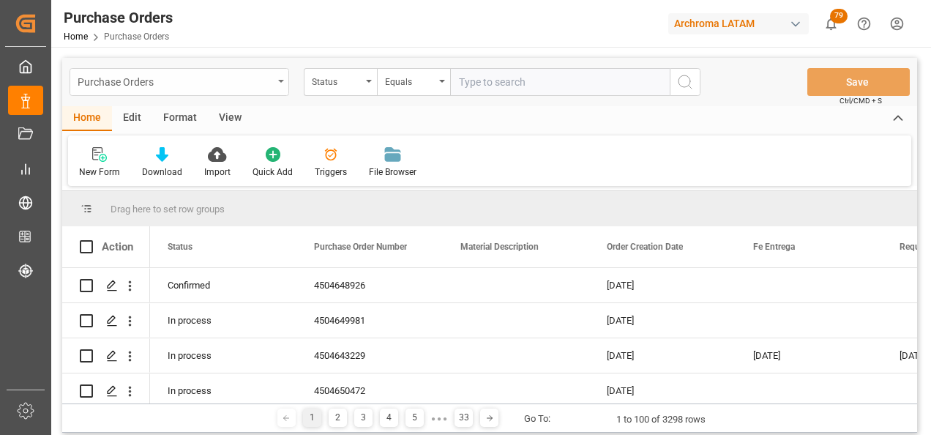
click at [235, 81] on div "Purchase Orders" at bounding box center [175, 81] width 195 height 18
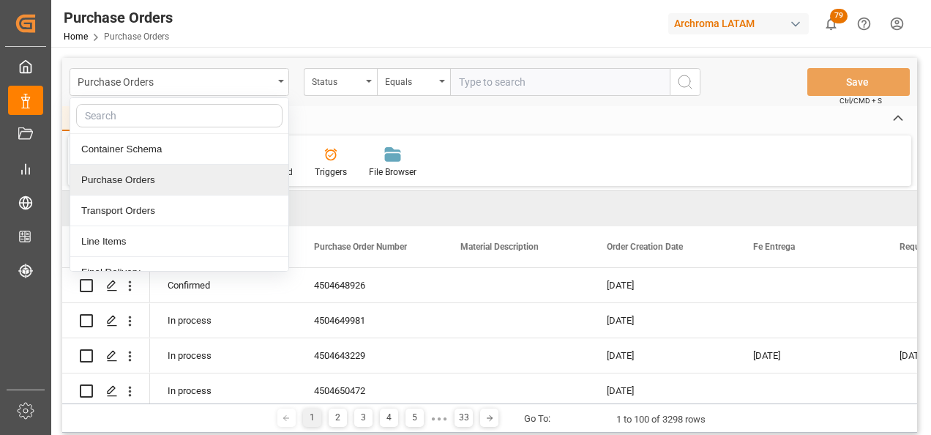
click at [184, 158] on div "Container Schema" at bounding box center [179, 149] width 218 height 31
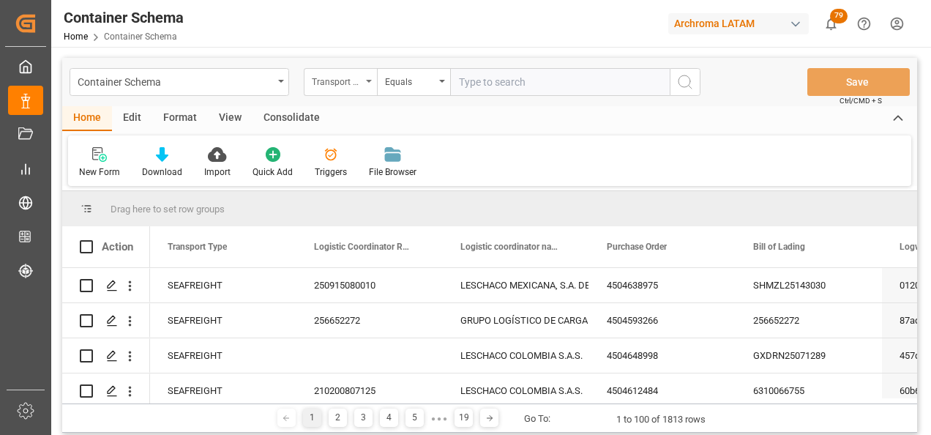
click at [366, 89] on div "Transport Type" at bounding box center [340, 82] width 73 height 28
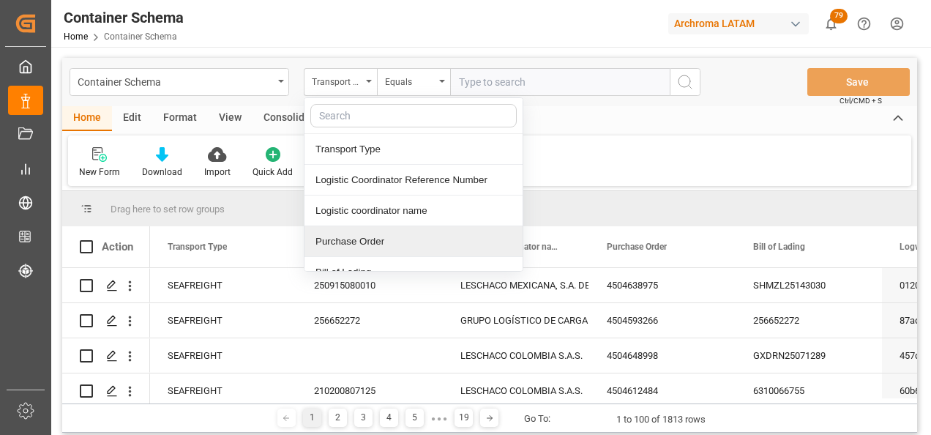
click at [367, 234] on div "Purchase Order" at bounding box center [413, 241] width 218 height 31
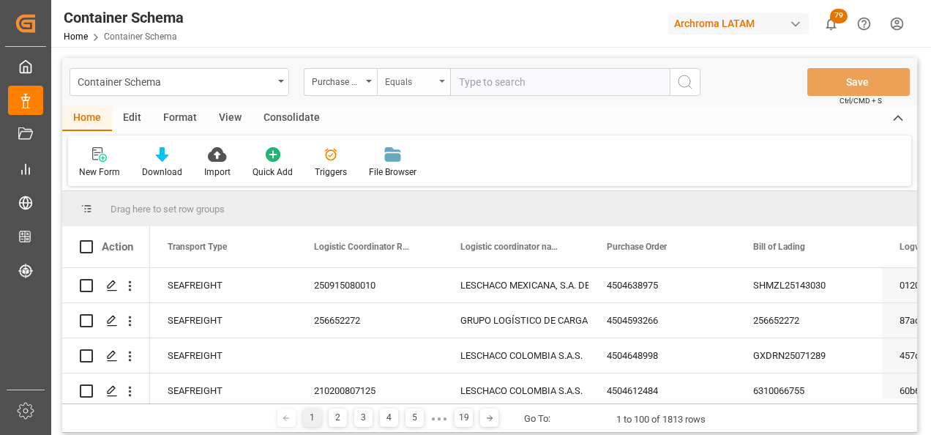
click at [402, 81] on div "Equals" at bounding box center [410, 80] width 50 height 17
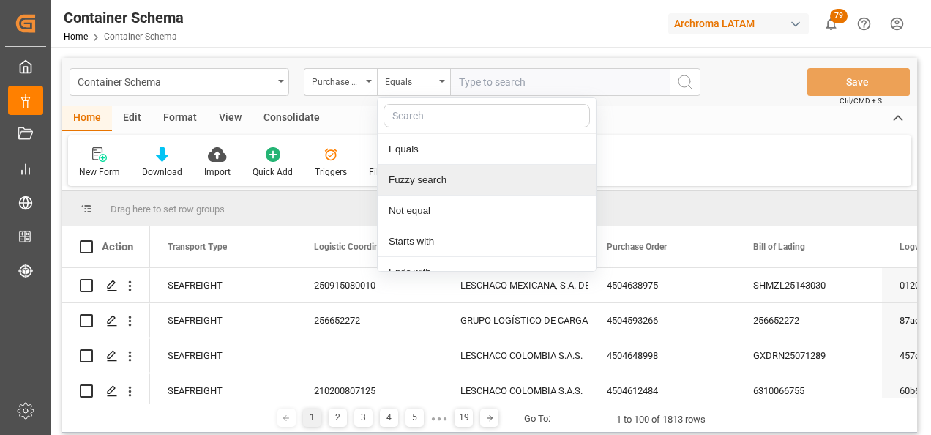
click at [414, 182] on div "Fuzzy search" at bounding box center [487, 180] width 218 height 31
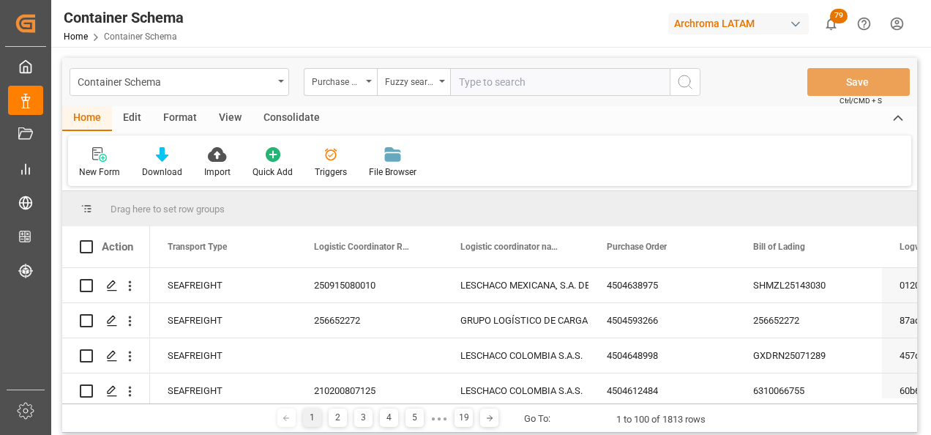
paste input "4504648926"
type input "4504648926"
click at [684, 83] on icon "search button" at bounding box center [685, 82] width 18 height 18
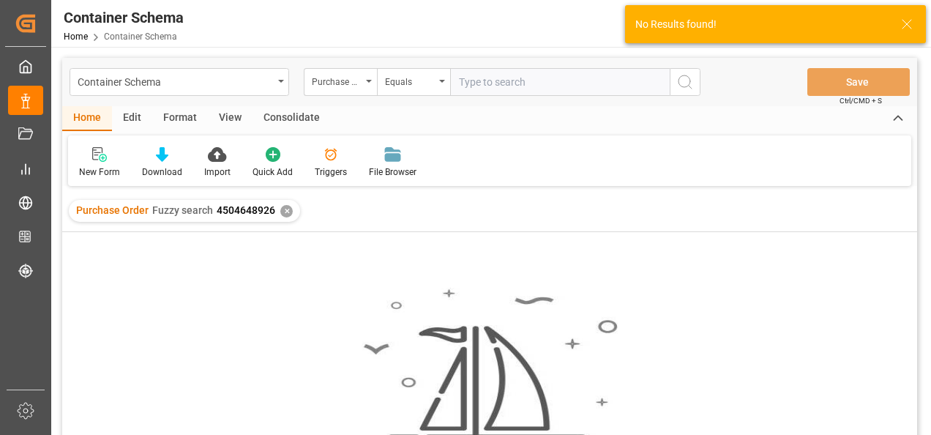
click at [287, 217] on div "Purchase Order Fuzzy search 4504648926 ✕" at bounding box center [184, 211] width 231 height 22
click at [283, 208] on div "✕" at bounding box center [286, 211] width 12 height 12
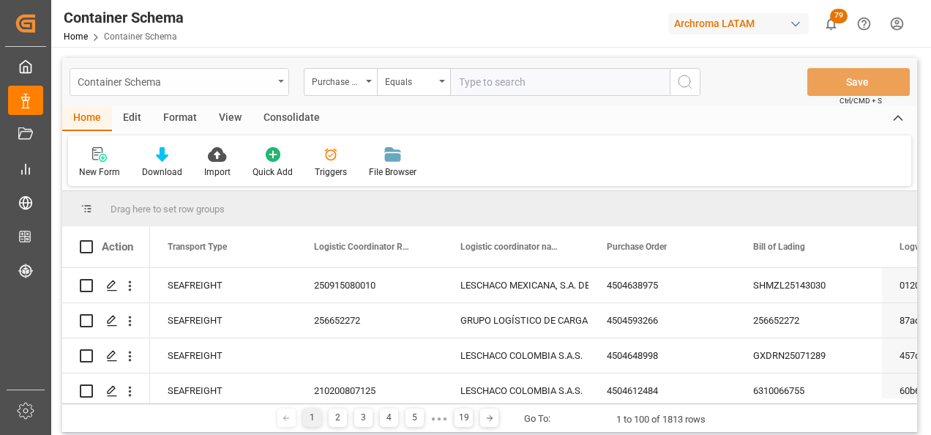
click at [220, 80] on div "Container Schema" at bounding box center [175, 81] width 195 height 18
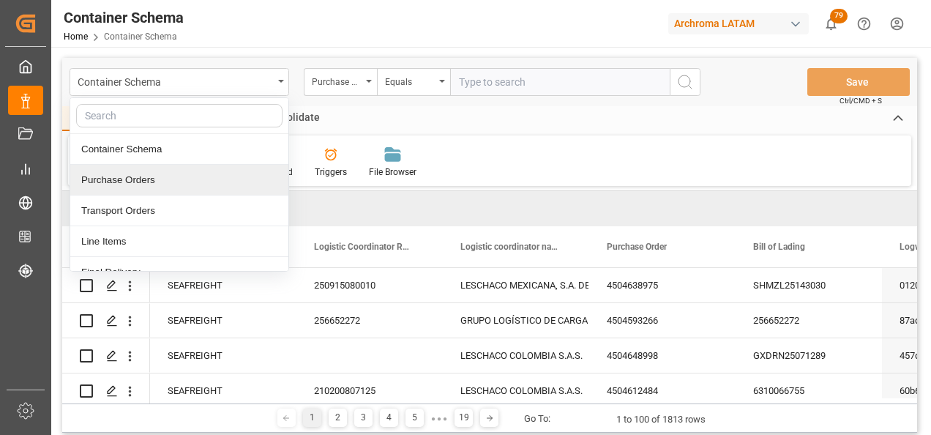
click at [202, 173] on div "Purchase Orders" at bounding box center [179, 180] width 218 height 31
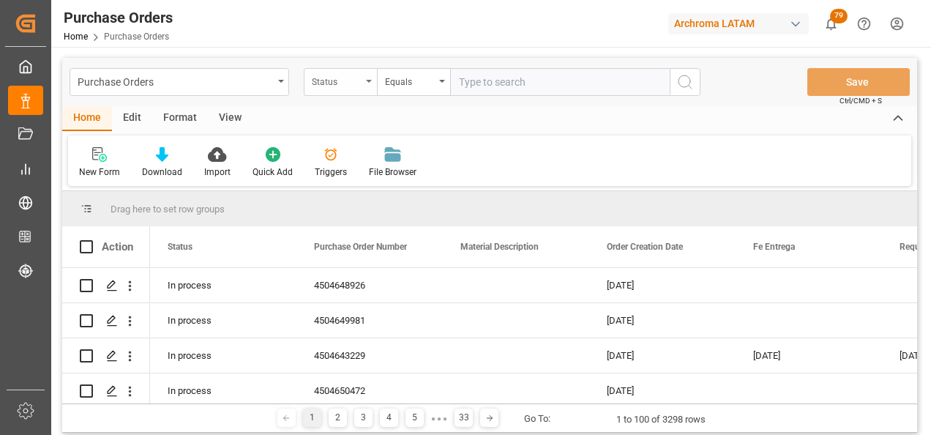
click at [366, 70] on div "Status" at bounding box center [340, 82] width 73 height 28
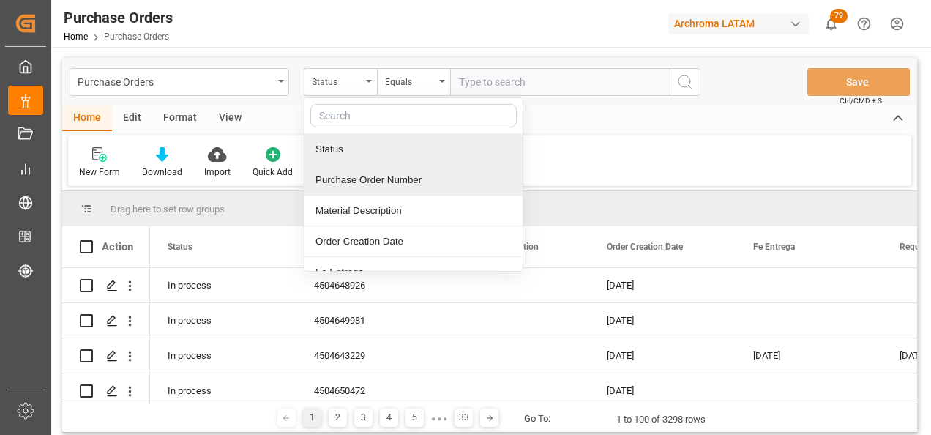
click at [396, 179] on div "Purchase Order Number" at bounding box center [413, 180] width 218 height 31
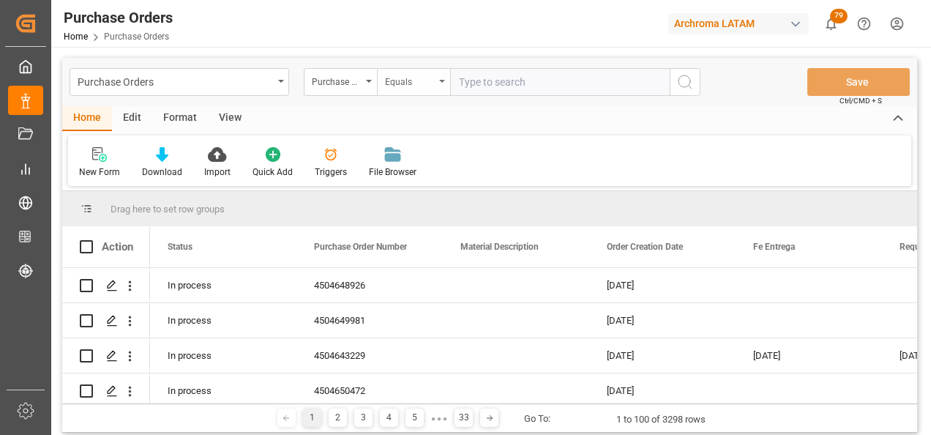
click at [411, 94] on div "Equals" at bounding box center [413, 82] width 73 height 28
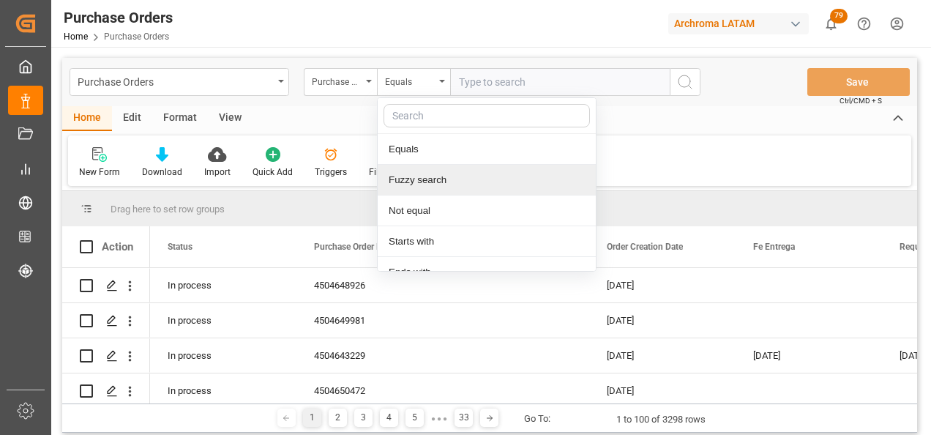
click at [416, 187] on div "Fuzzy search" at bounding box center [487, 180] width 218 height 31
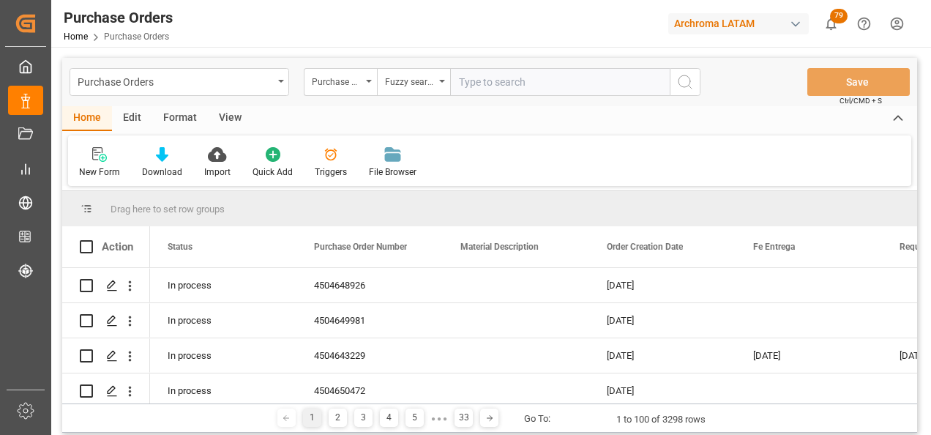
paste input "4504649483"
type input "4504649483"
click at [686, 78] on icon "search button" at bounding box center [685, 82] width 18 height 18
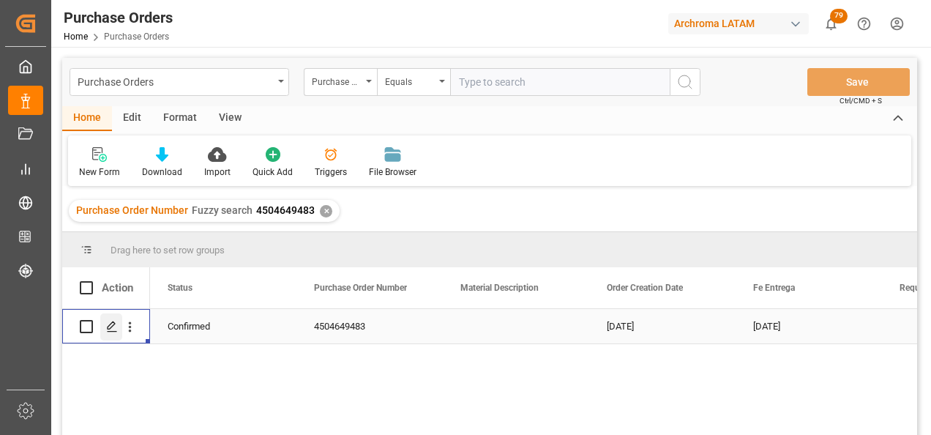
click at [119, 329] on div "Press SPACE to select this row." at bounding box center [111, 326] width 22 height 27
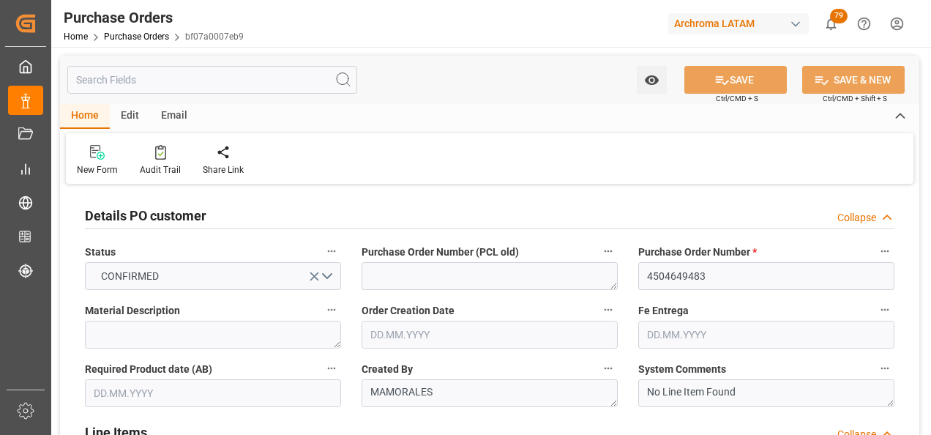
type input "29.07.2025"
type input "29.09.2025"
type input "01.09.2025"
type input "02.10.2025"
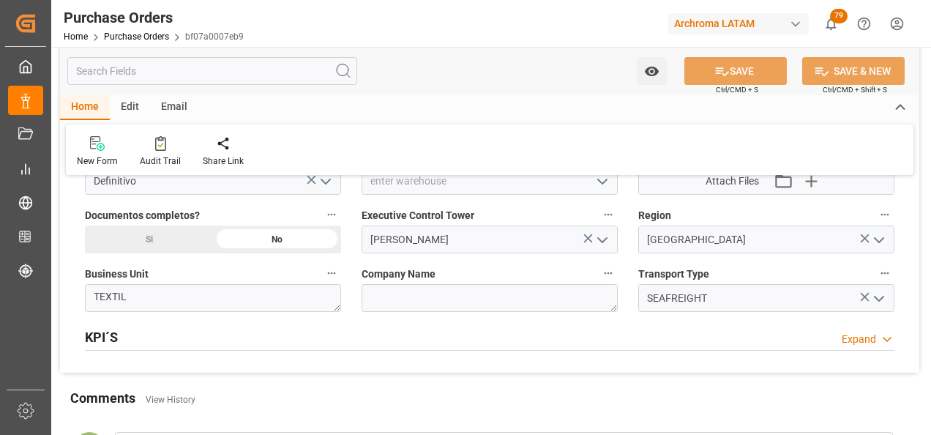
scroll to position [1025, 0]
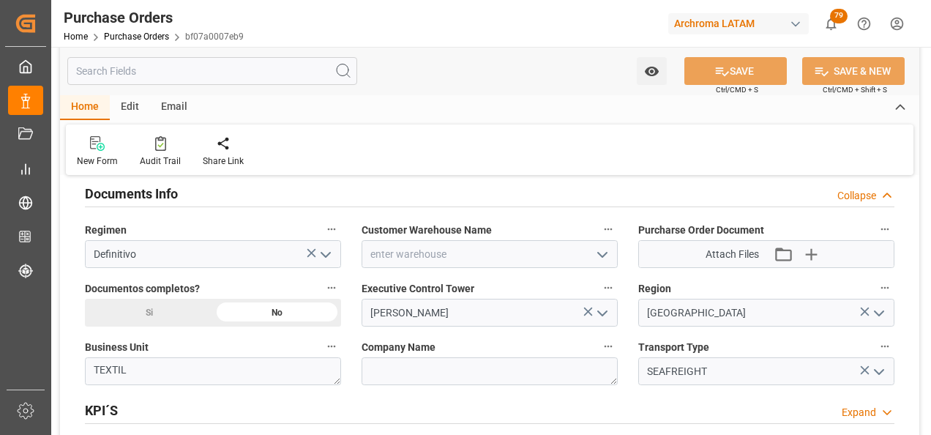
click at [153, 307] on div "Si" at bounding box center [149, 313] width 128 height 28
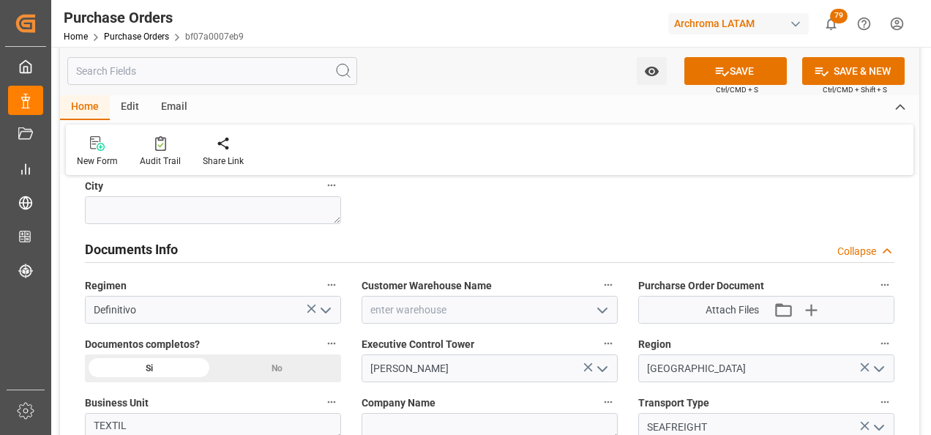
scroll to position [951, 0]
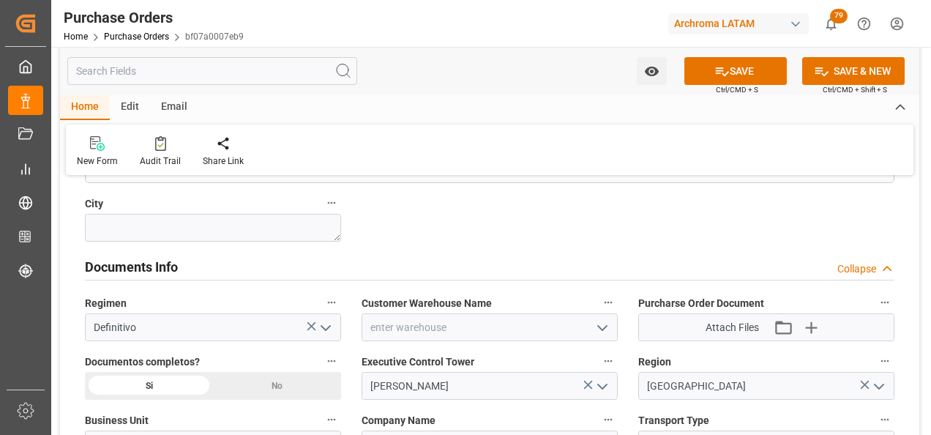
click at [601, 330] on icon "open menu" at bounding box center [603, 328] width 18 height 18
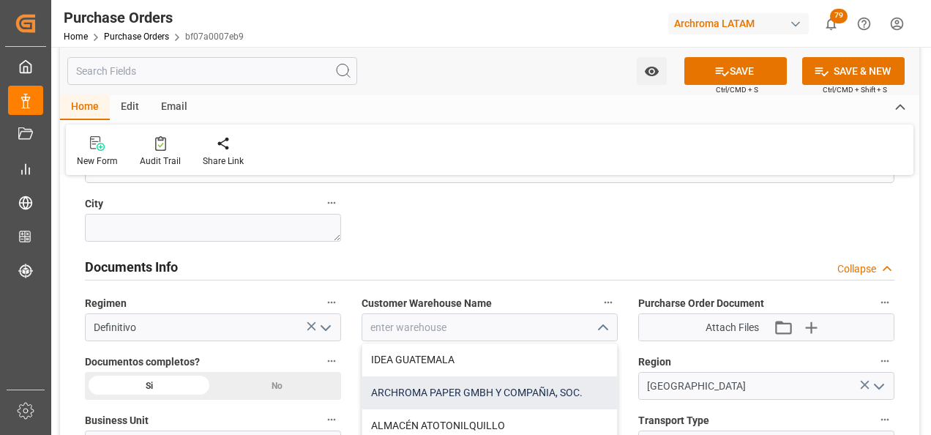
click at [507, 384] on div "ARCHROMA PAPER GMBH Y COMPAÑIA, SOC." at bounding box center [489, 392] width 255 height 33
type input "ARCHROMA PAPER GMBH Y COMPAÑIA, SOC."
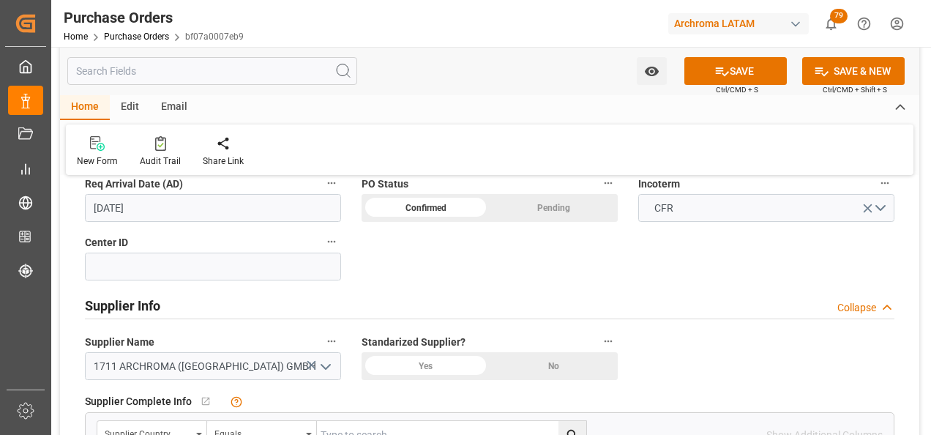
scroll to position [586, 0]
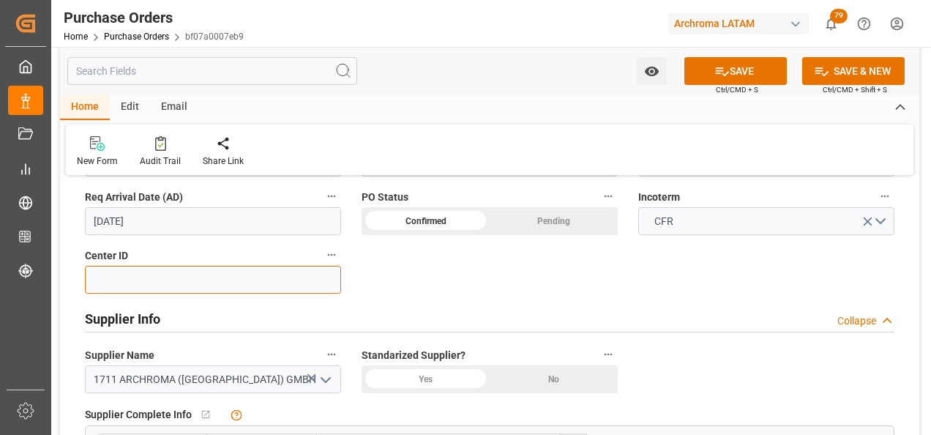
click at [324, 279] on input at bounding box center [213, 280] width 256 height 28
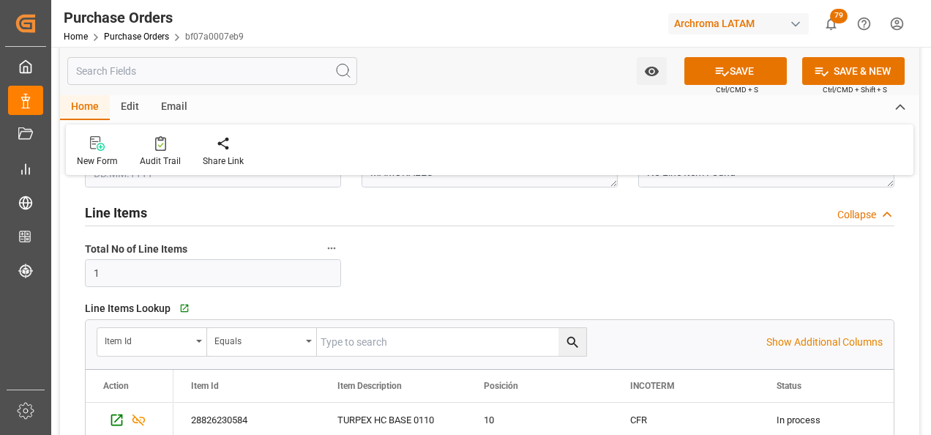
scroll to position [0, 0]
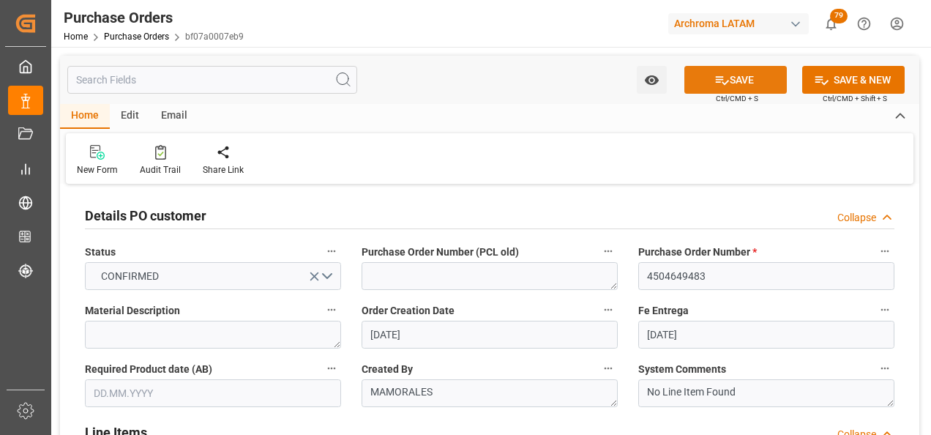
type input "2901"
click at [741, 83] on button "SAVE" at bounding box center [735, 80] width 102 height 28
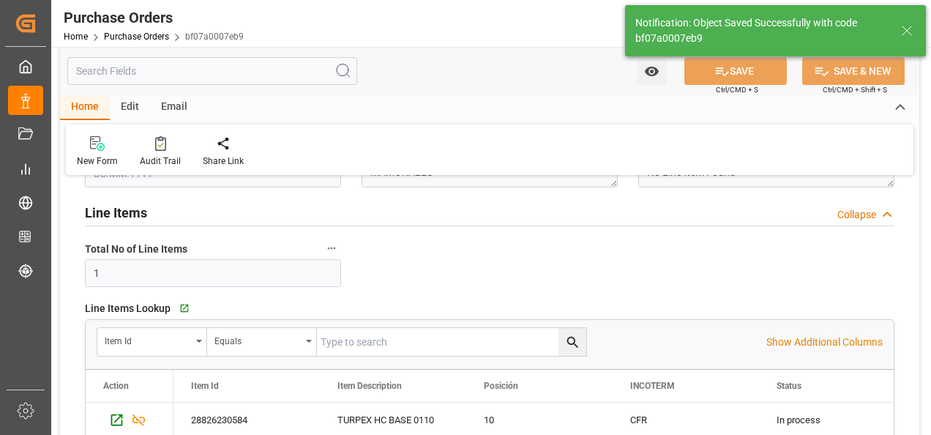
scroll to position [293, 0]
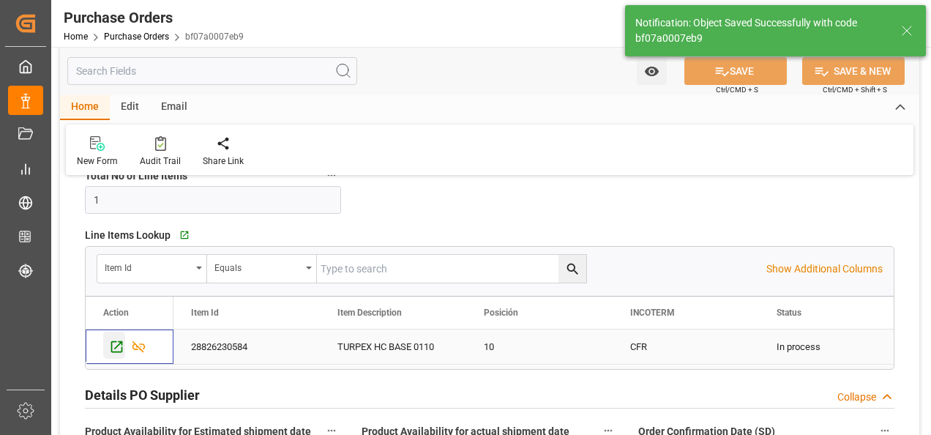
click at [118, 348] on icon "Press SPACE to select this row." at bounding box center [116, 346] width 15 height 15
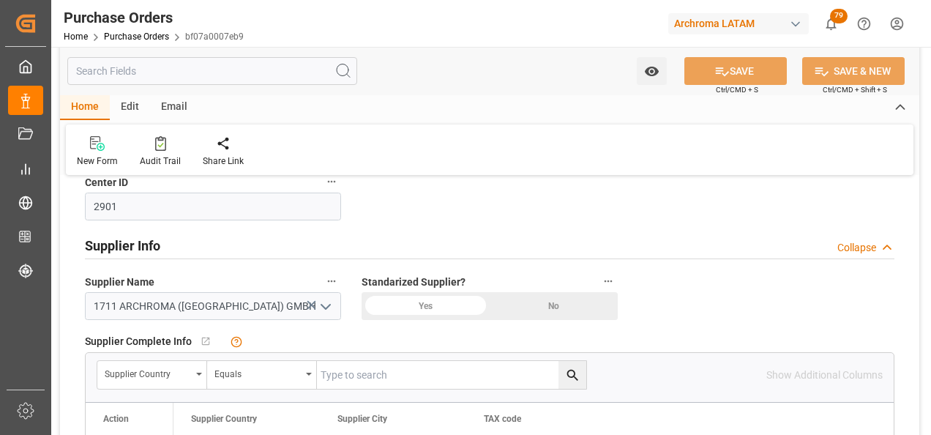
scroll to position [439, 0]
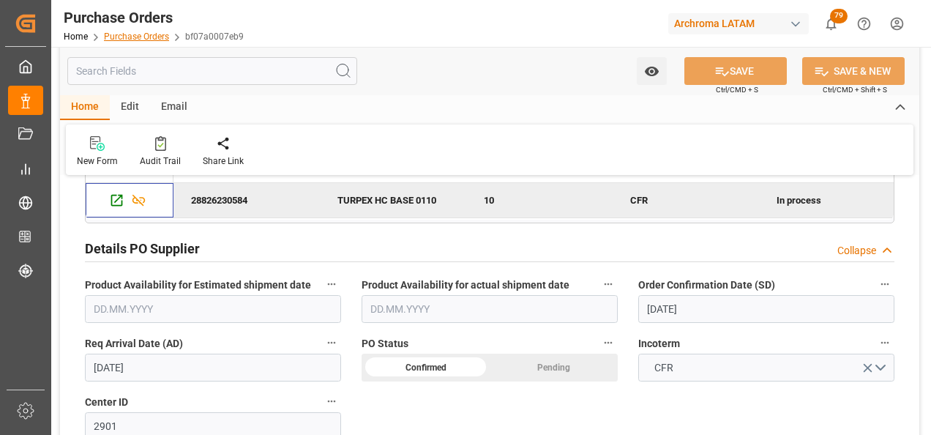
click at [154, 40] on link "Purchase Orders" at bounding box center [136, 36] width 65 height 10
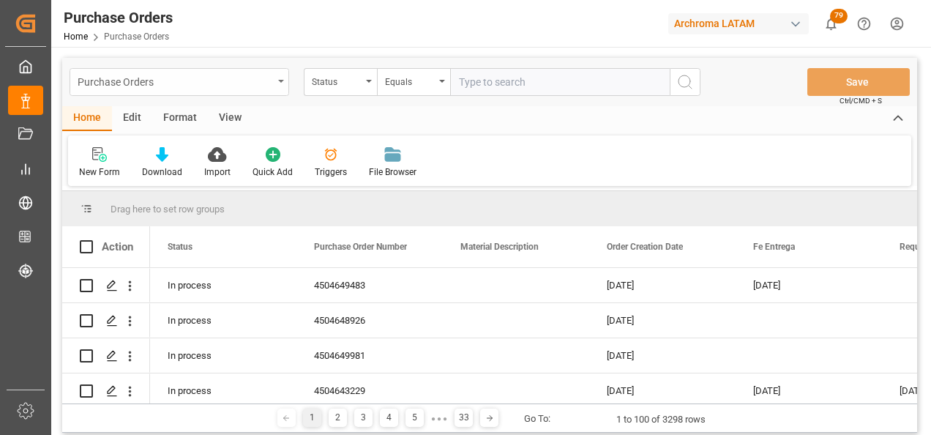
click at [273, 83] on div "Purchase Orders" at bounding box center [180, 82] width 220 height 28
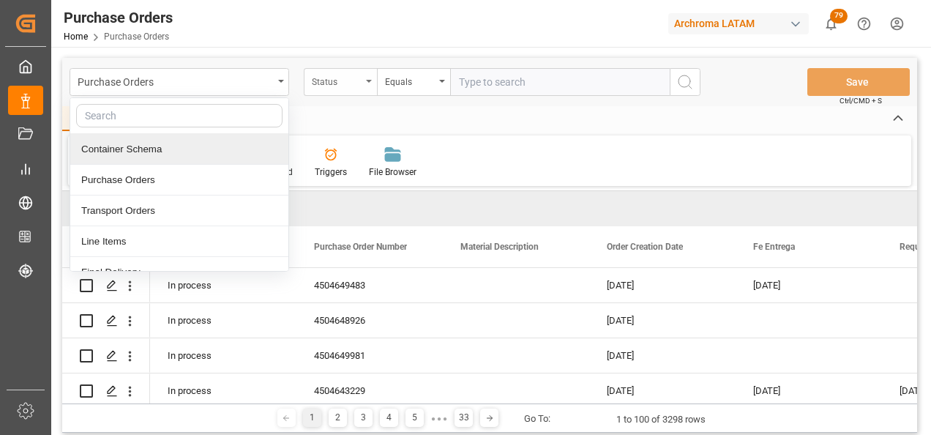
click at [337, 76] on div "Status" at bounding box center [337, 80] width 50 height 17
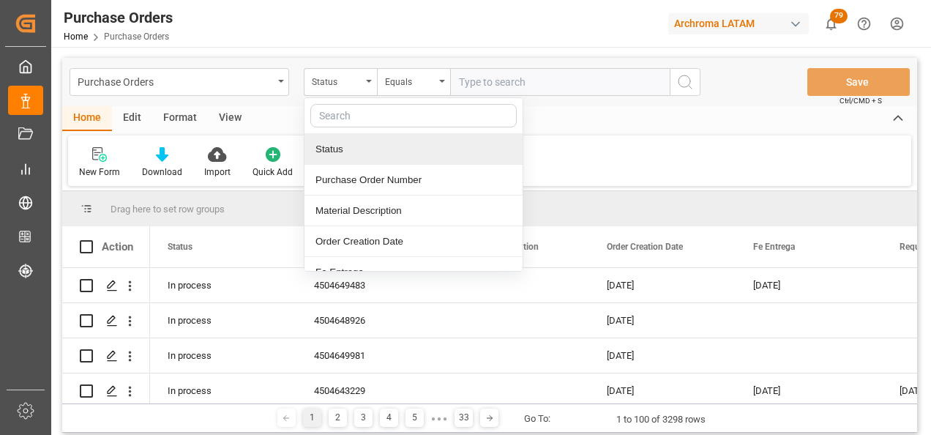
click at [370, 179] on div "Purchase Order Number" at bounding box center [413, 180] width 218 height 31
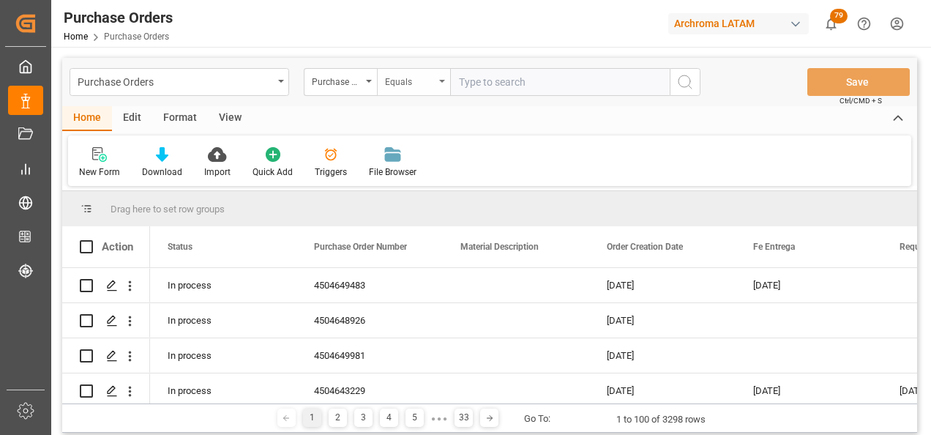
click at [398, 82] on div "Equals" at bounding box center [410, 80] width 50 height 17
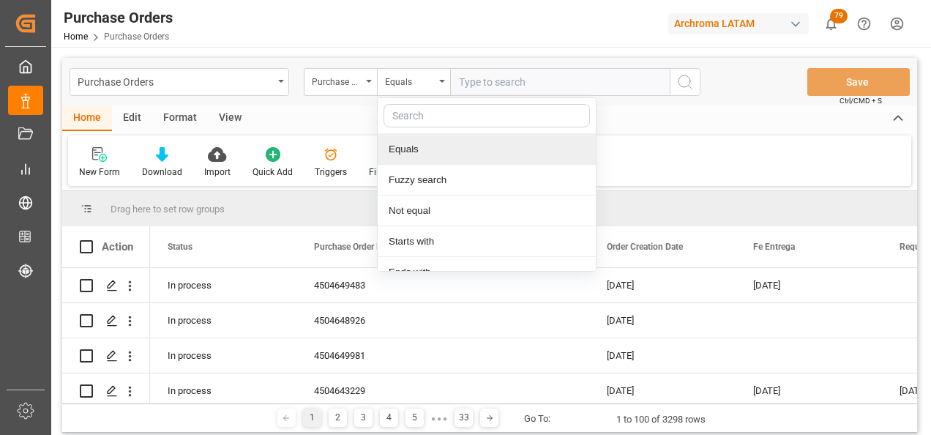
click at [468, 175] on div "Fuzzy search" at bounding box center [487, 180] width 218 height 31
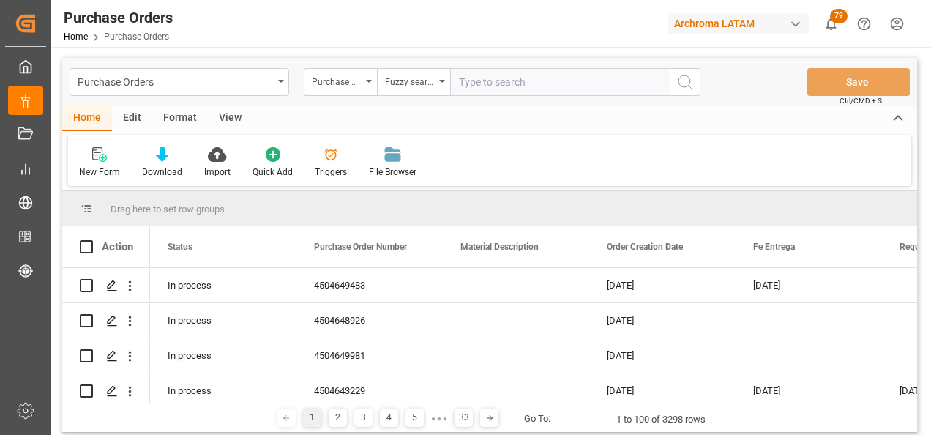
paste input "4504634531"
type input "4504634531"
click at [676, 79] on button "search button" at bounding box center [685, 82] width 31 height 28
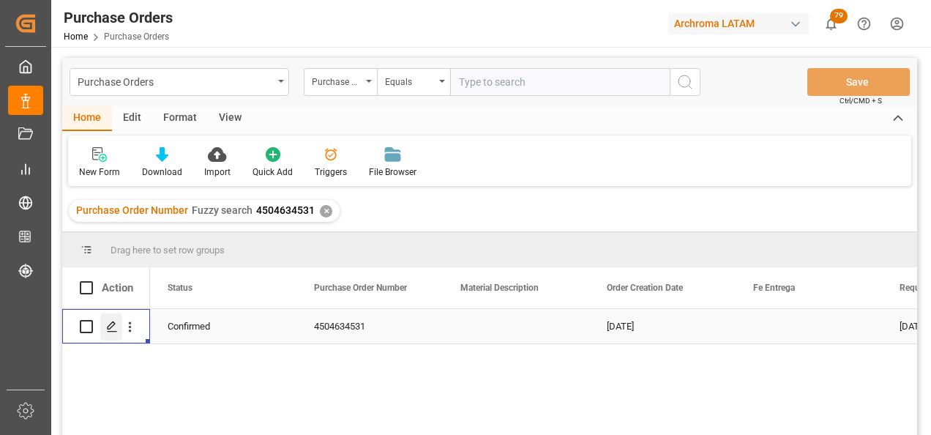
click at [114, 317] on div "Press SPACE to select this row." at bounding box center [111, 326] width 22 height 27
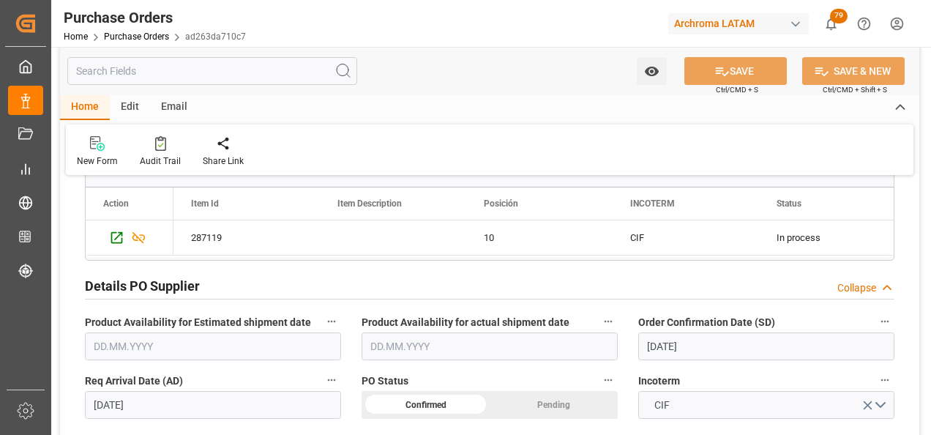
scroll to position [512, 0]
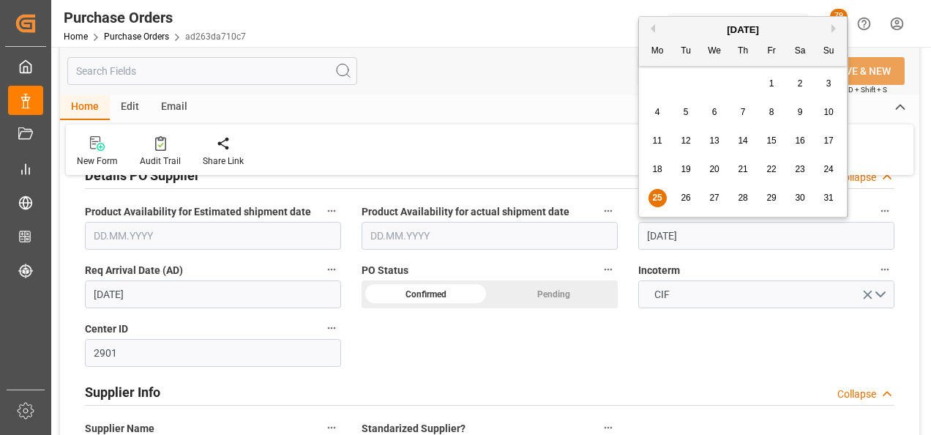
click at [681, 225] on input "[DATE]" at bounding box center [766, 236] width 256 height 28
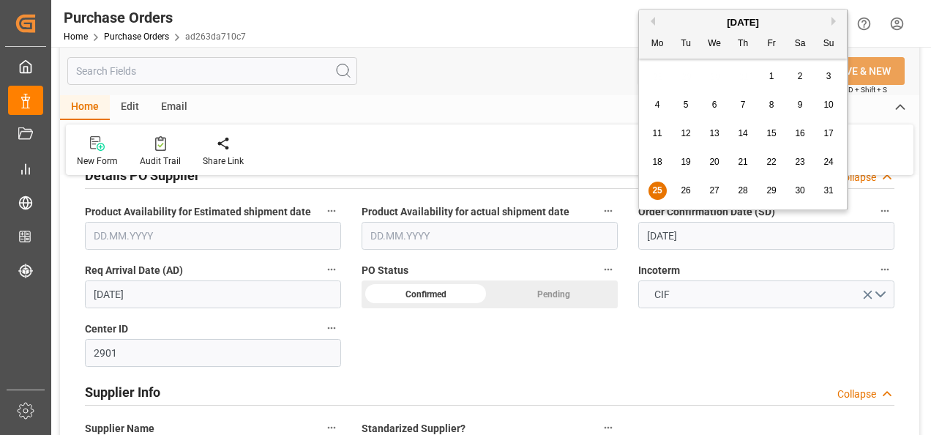
click at [690, 197] on div "26" at bounding box center [686, 191] width 18 height 18
type input "26.08.2025"
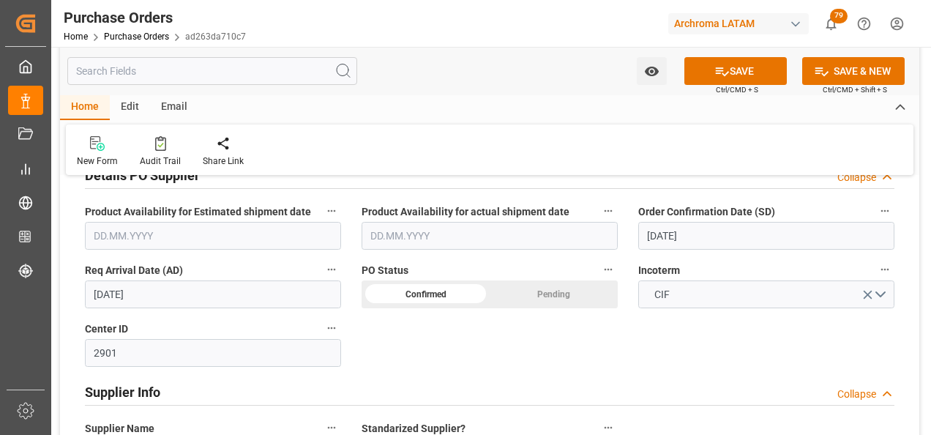
click at [146, 302] on input "19.10.2025" at bounding box center [213, 294] width 256 height 28
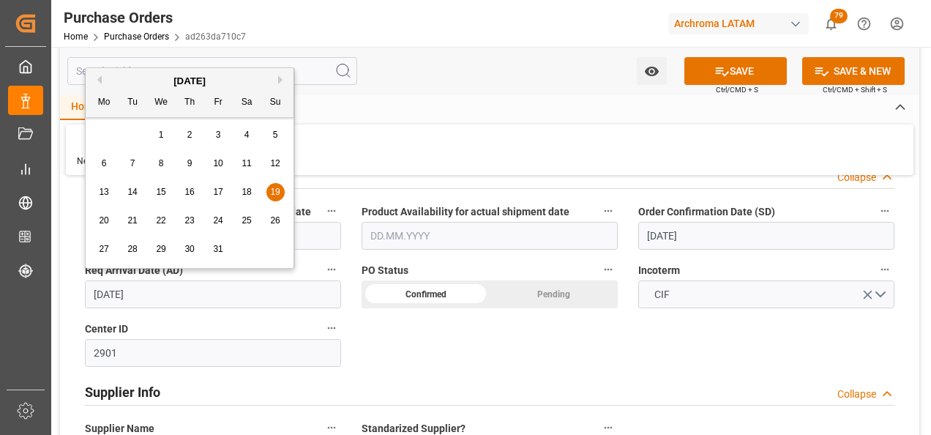
click at [160, 221] on span "22" at bounding box center [161, 220] width 10 height 10
type input "22.10.2025"
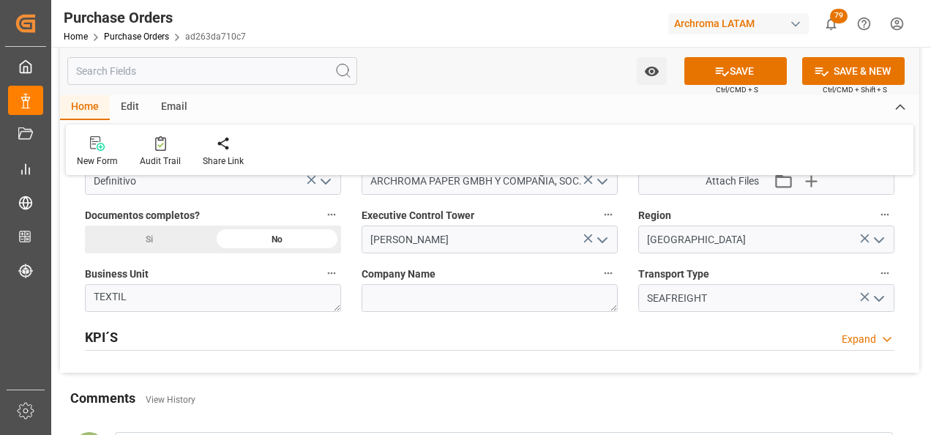
scroll to position [1025, 0]
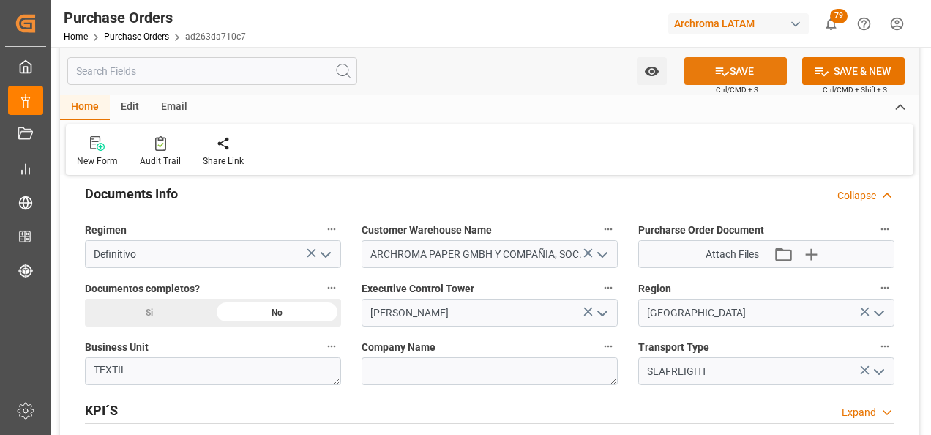
click at [745, 70] on button "SAVE" at bounding box center [735, 71] width 102 height 28
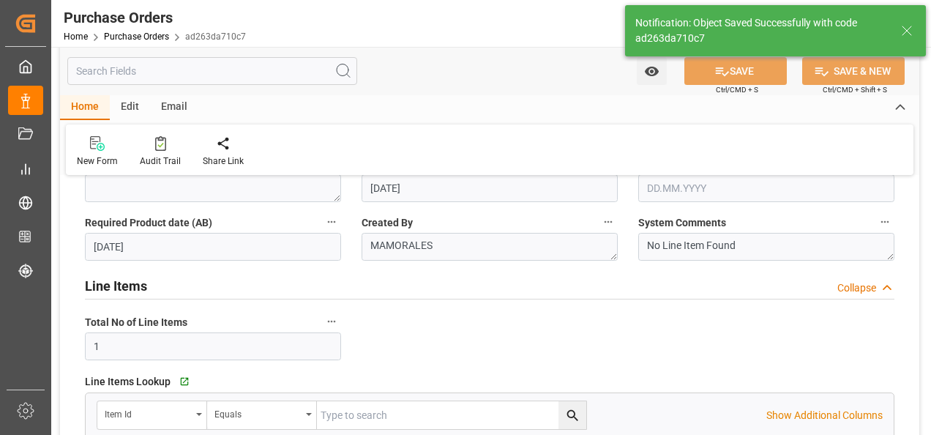
scroll to position [0, 0]
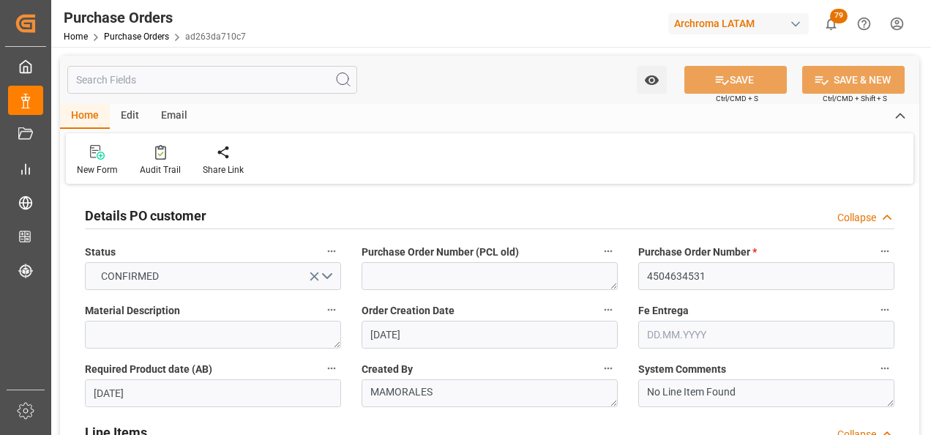
click at [171, 110] on div "Email" at bounding box center [174, 116] width 48 height 25
click at [103, 149] on icon at bounding box center [99, 149] width 20 height 9
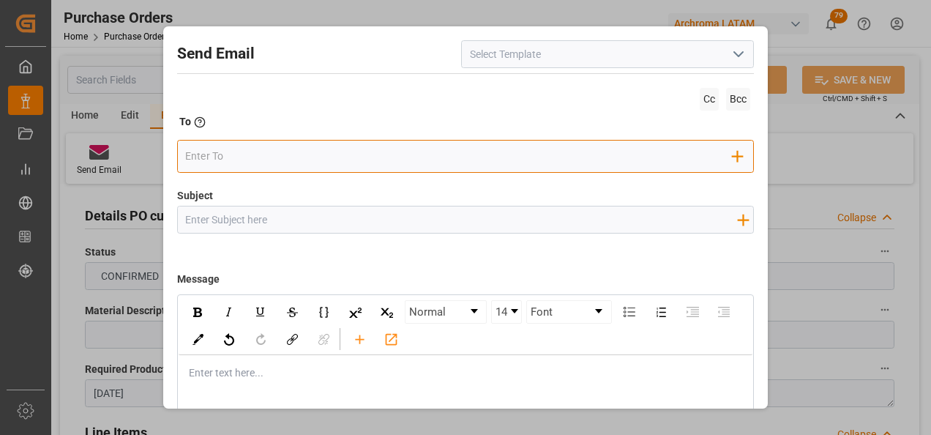
click at [426, 165] on input "email" at bounding box center [458, 156] width 547 height 22
type input "G"
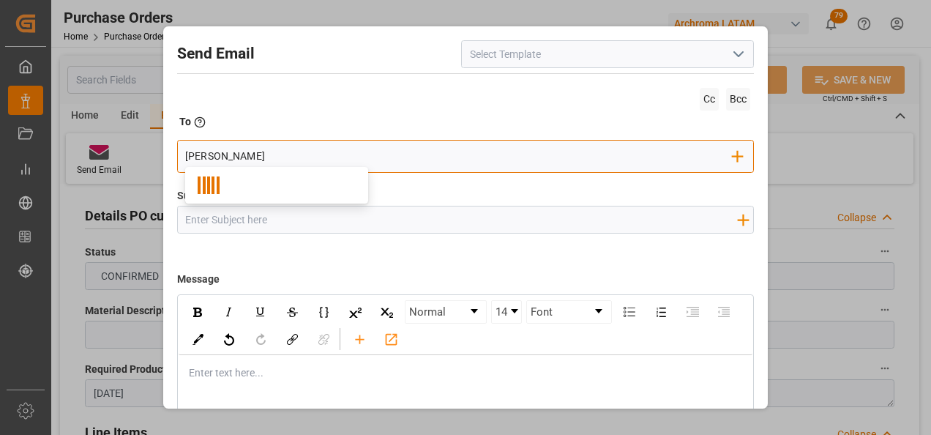
type input "gloria"
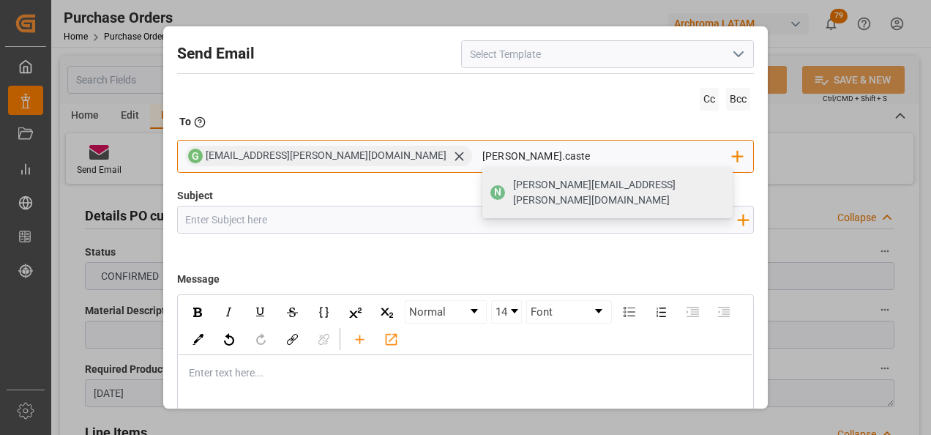
type input "[PERSON_NAME][EMAIL_ADDRESS][PERSON_NAME][DOMAIN_NAME]"
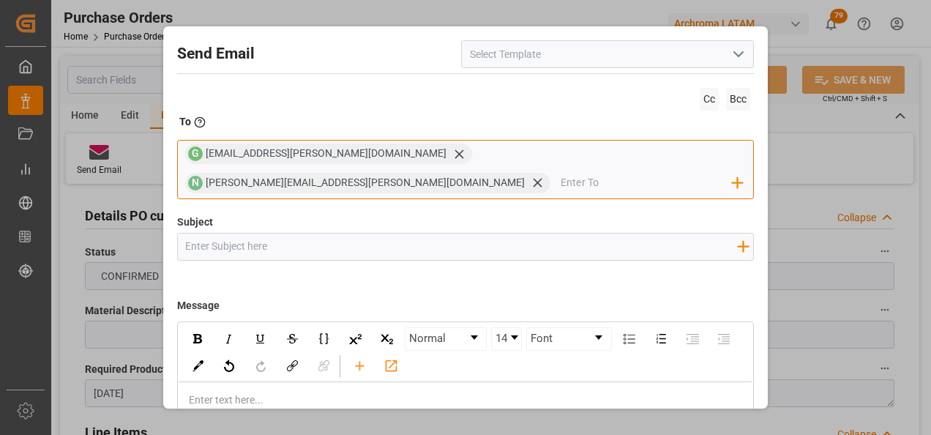
click at [597, 172] on input "email" at bounding box center [647, 183] width 172 height 22
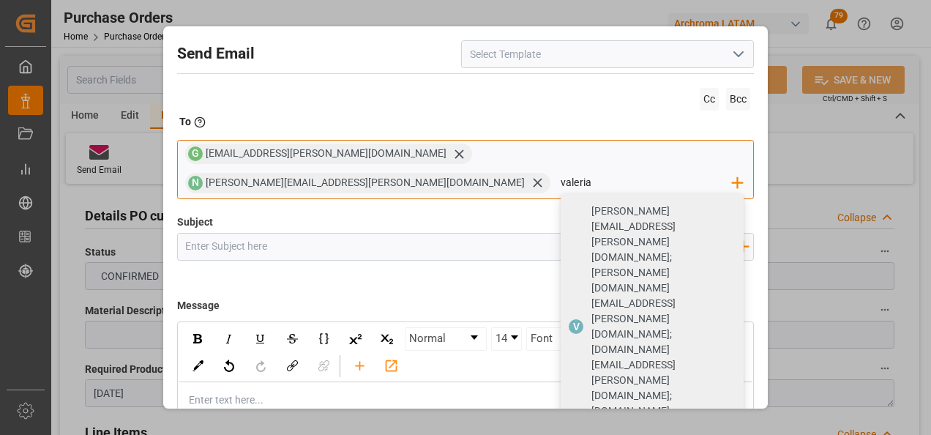
type input "valeria"
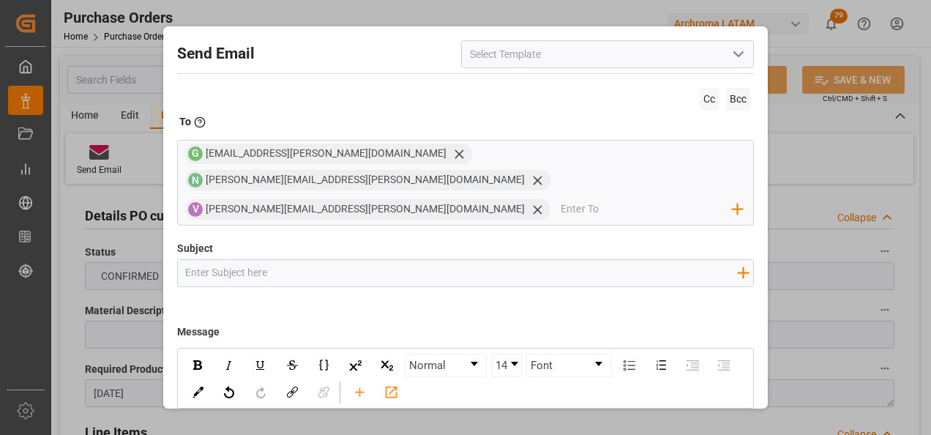
click at [443, 260] on input "Subject" at bounding box center [461, 273] width 567 height 26
paste input "4504634531"
type input "GT || STATUS ZARPE || PO 4504634531"
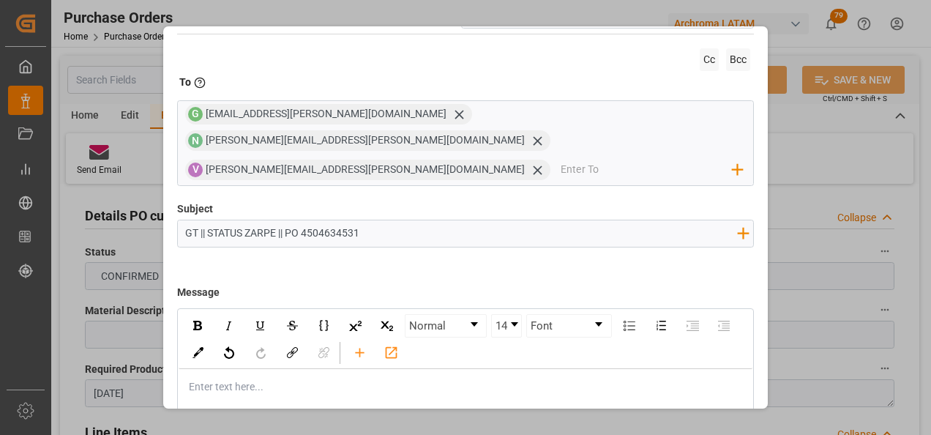
scroll to position [73, 0]
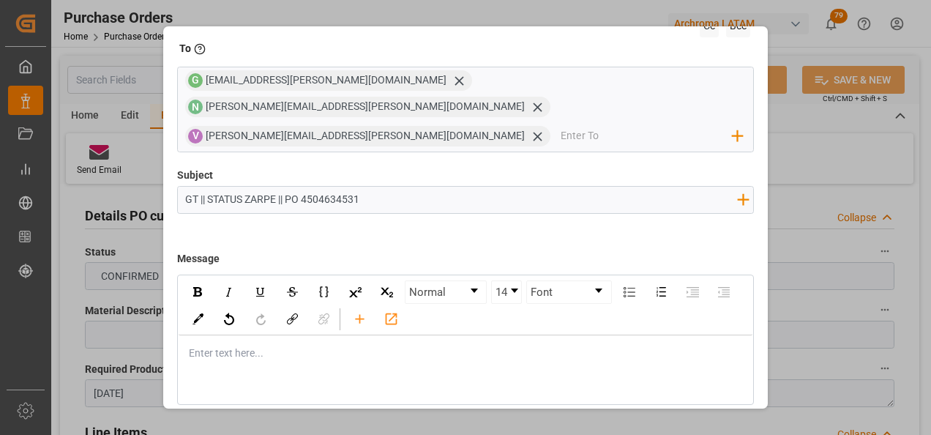
click at [348, 343] on div "Enter text here..." at bounding box center [466, 353] width 575 height 36
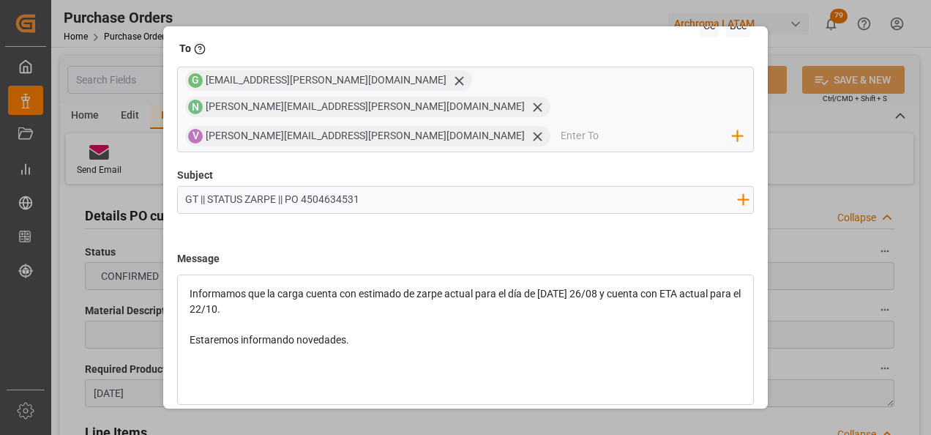
scroll to position [91, 0]
click at [285, 362] on div "rdw-editor" at bounding box center [466, 369] width 553 height 15
click at [276, 347] on div "rdw-editor" at bounding box center [466, 354] width 553 height 15
drag, startPoint x: 277, startPoint y: 333, endPoint x: 279, endPoint y: 344, distance: 11.1
click at [278, 342] on div "Buen día estimado cliente, Informamos que la carga cuenta con estimado de zarpe…" at bounding box center [466, 339] width 553 height 169
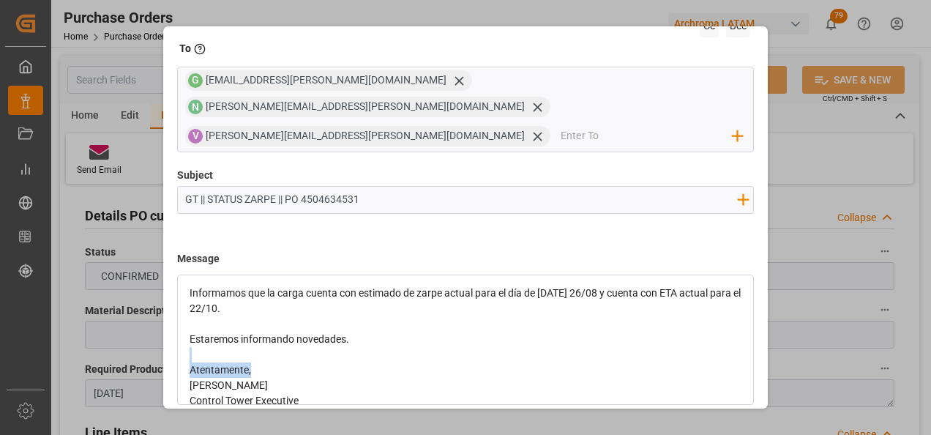
click at [279, 362] on div "Atentamente," at bounding box center [466, 369] width 553 height 15
click at [267, 347] on div "rdw-editor" at bounding box center [466, 354] width 553 height 15
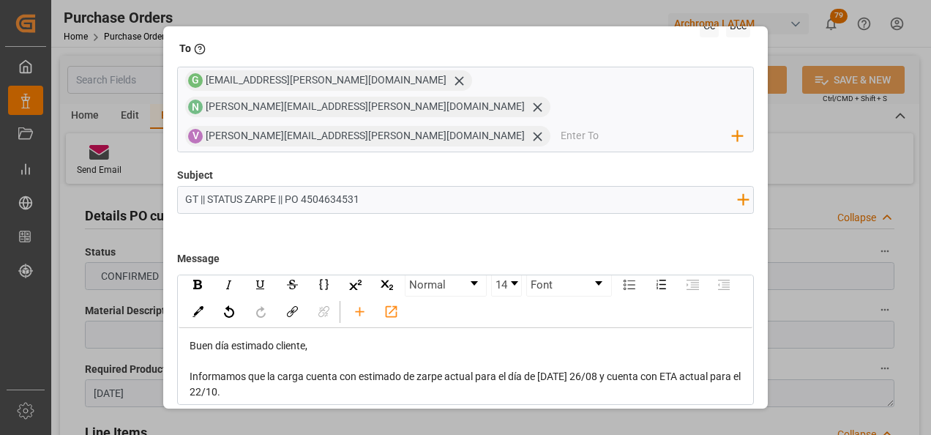
scroll to position [0, 0]
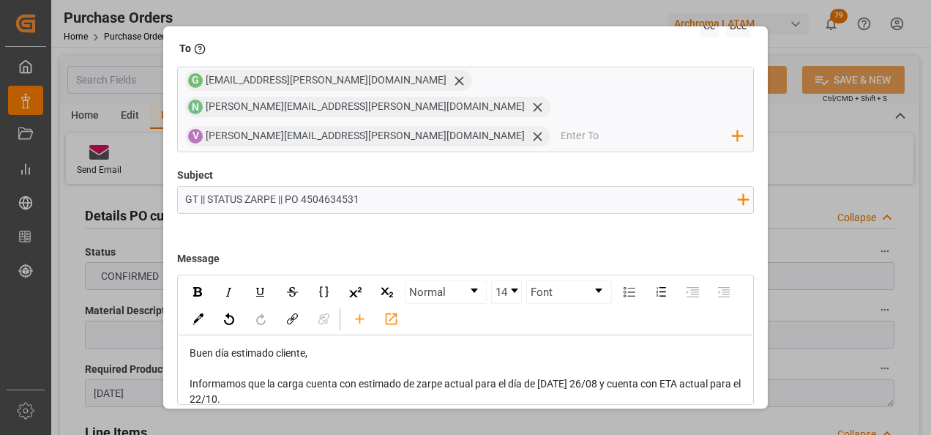
click at [735, 425] on button "Send" at bounding box center [702, 439] width 102 height 28
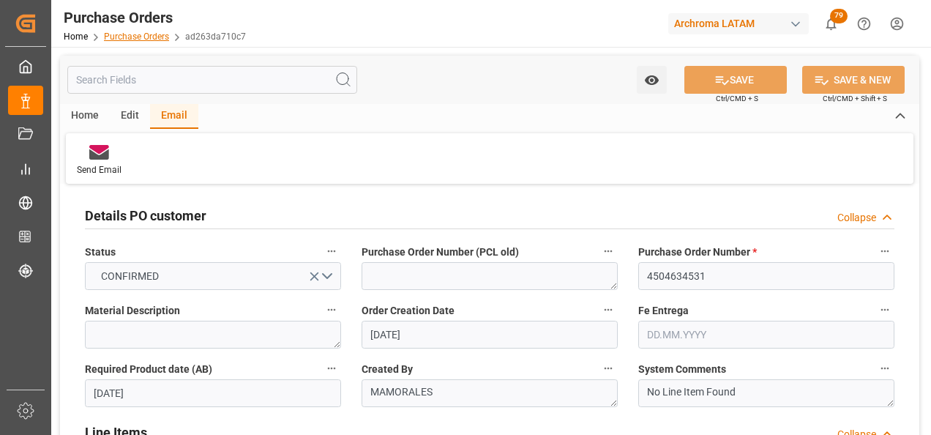
click at [141, 40] on link "Purchase Orders" at bounding box center [136, 36] width 65 height 10
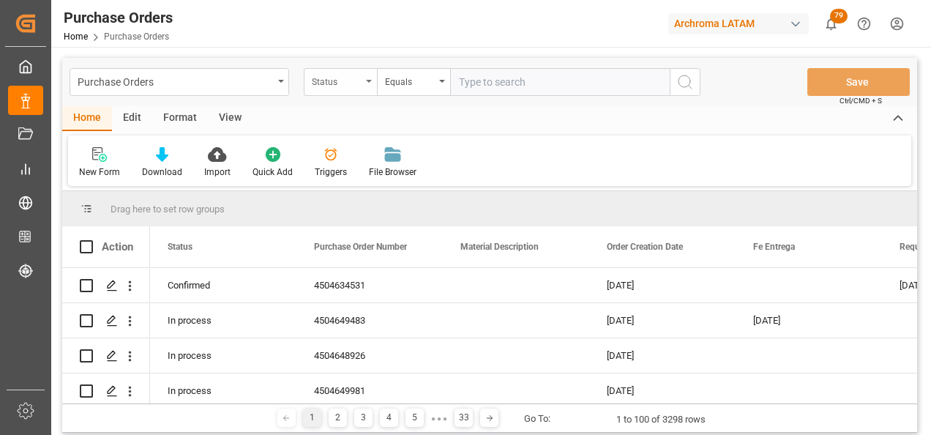
click at [357, 89] on div "Status" at bounding box center [340, 82] width 73 height 28
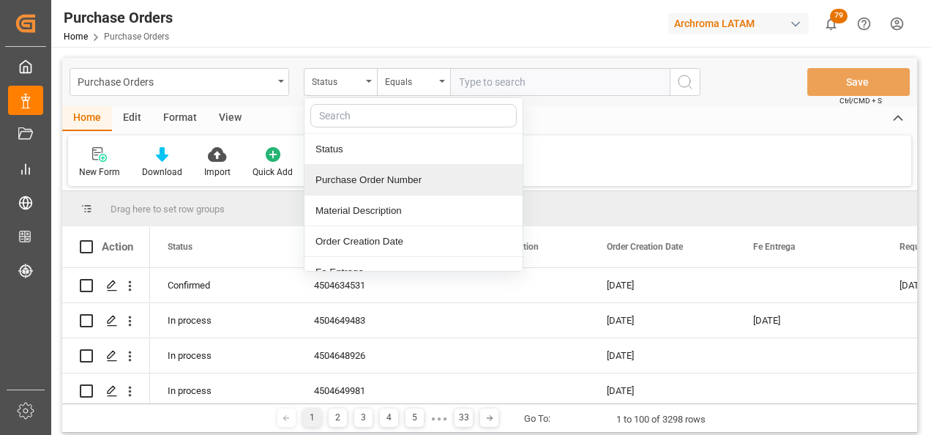
click at [364, 176] on div "Purchase Order Number" at bounding box center [413, 180] width 218 height 31
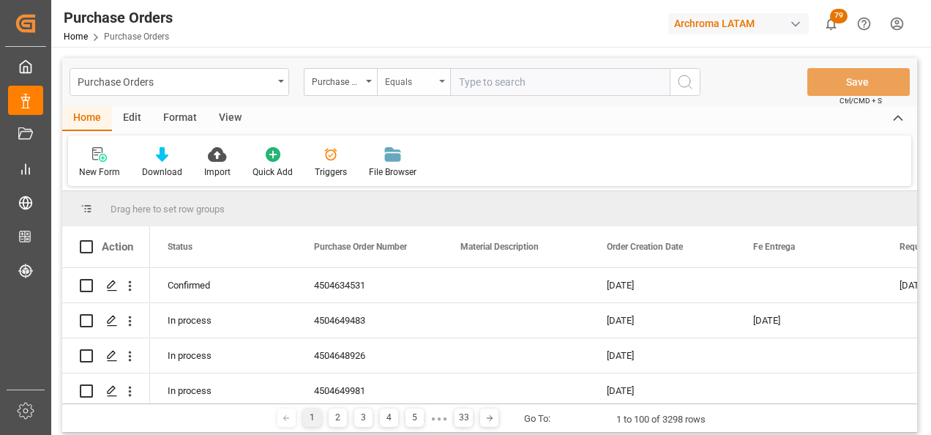
click at [405, 81] on div "Equals" at bounding box center [410, 80] width 50 height 17
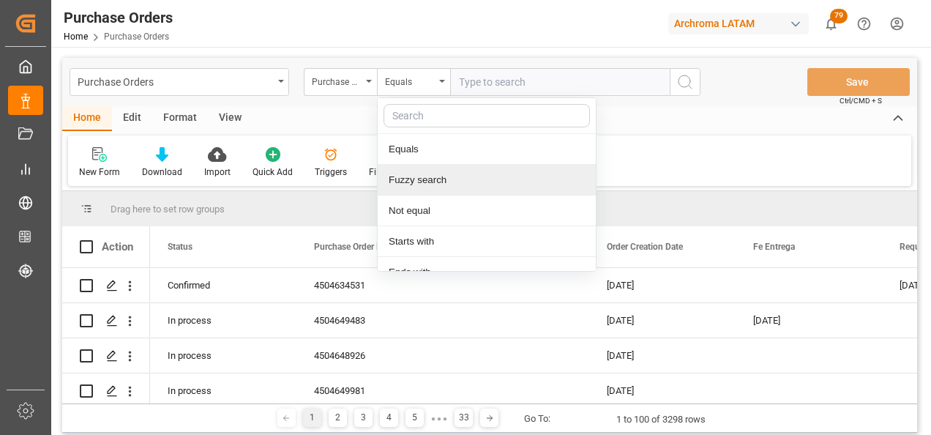
click at [449, 173] on div "Fuzzy search" at bounding box center [487, 180] width 218 height 31
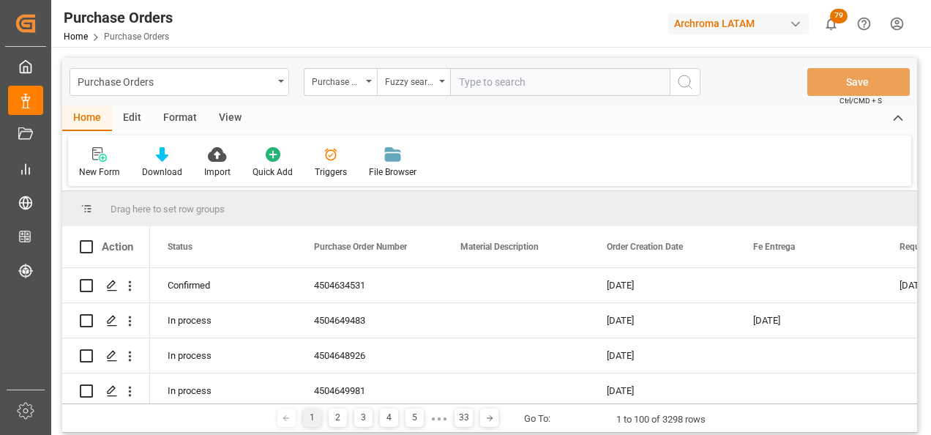
paste input "54999744"
type input "54999744"
paste input "4504649440"
type input "4504649440"
click at [689, 75] on icon "search button" at bounding box center [685, 82] width 18 height 18
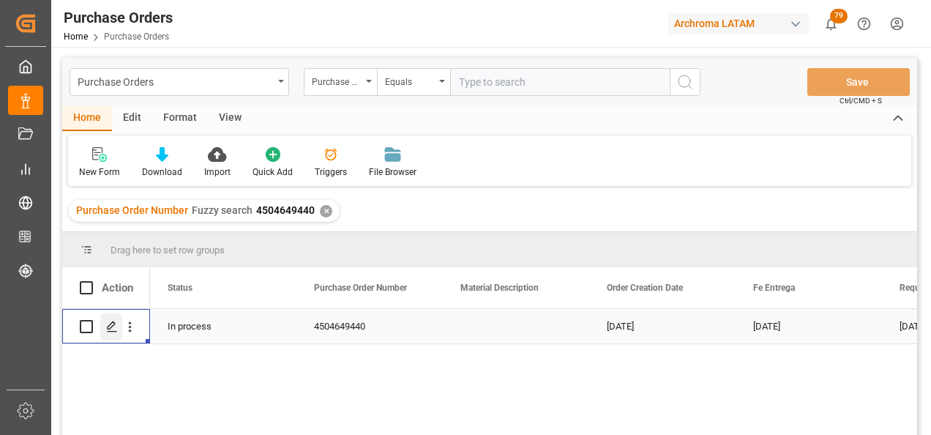
click at [115, 339] on div "Press SPACE to select this row." at bounding box center [111, 326] width 22 height 27
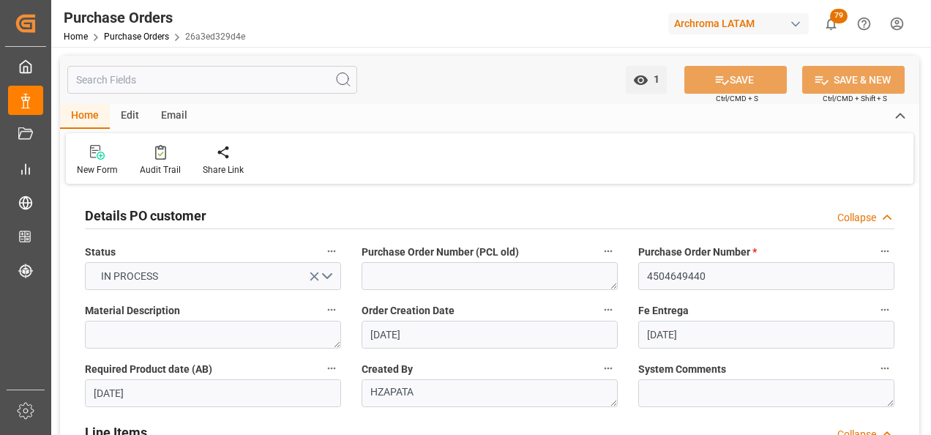
click at [172, 117] on div "Email" at bounding box center [174, 116] width 48 height 25
click at [108, 157] on icon at bounding box center [99, 154] width 20 height 10
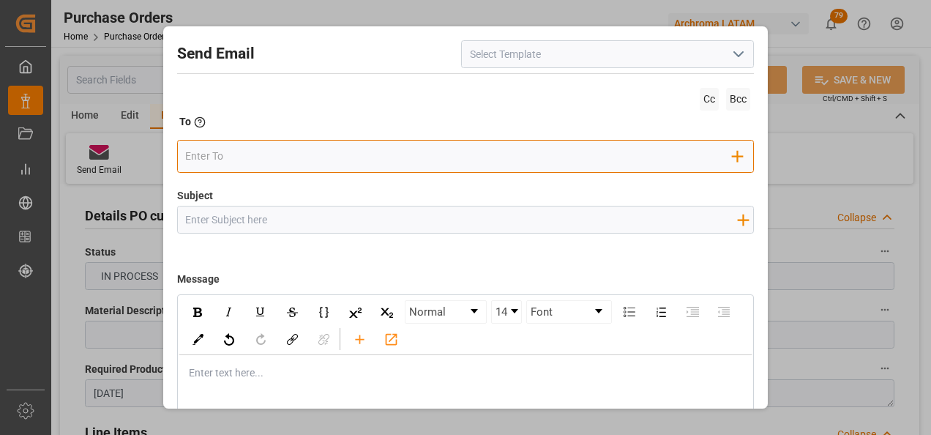
click at [269, 154] on input "email" at bounding box center [458, 156] width 547 height 22
type input "angiee.lamilla@archroma.com"
click at [482, 147] on input "email" at bounding box center [607, 156] width 250 height 22
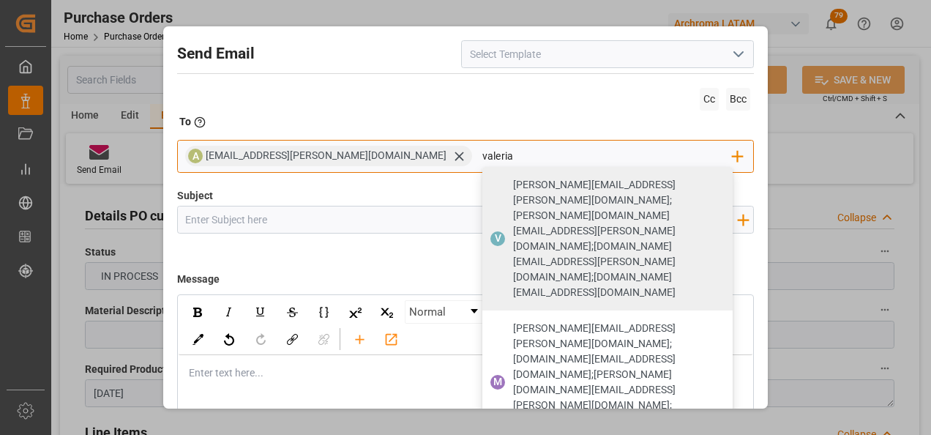
type input "valeria"
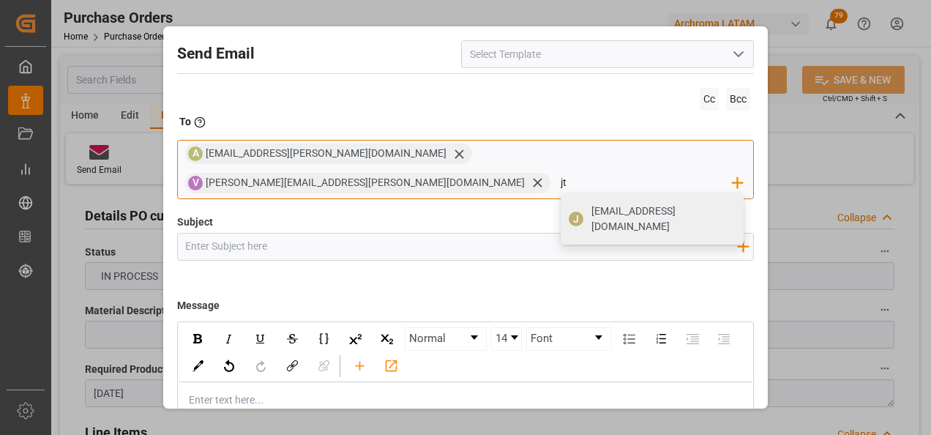
type input "jtoribio@pasoc.pe"
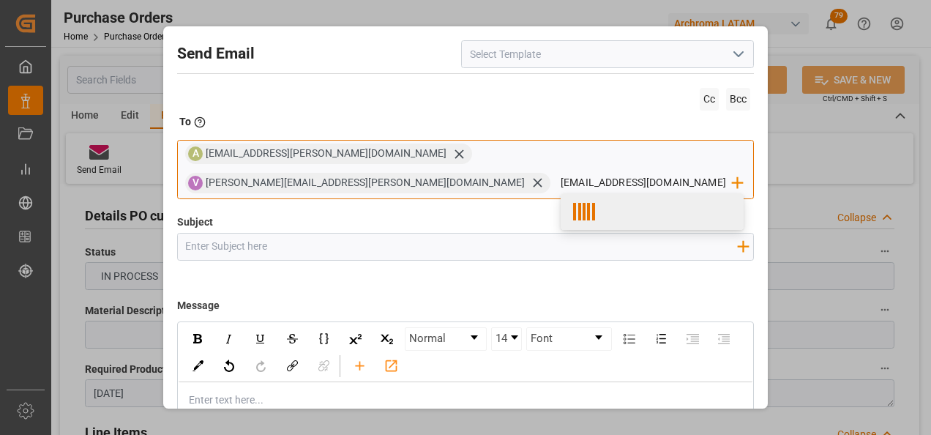
click at [602, 203] on div at bounding box center [584, 212] width 37 height 18
click at [618, 203] on span "jtoribio@pasoc.pe" at bounding box center [662, 218] width 142 height 31
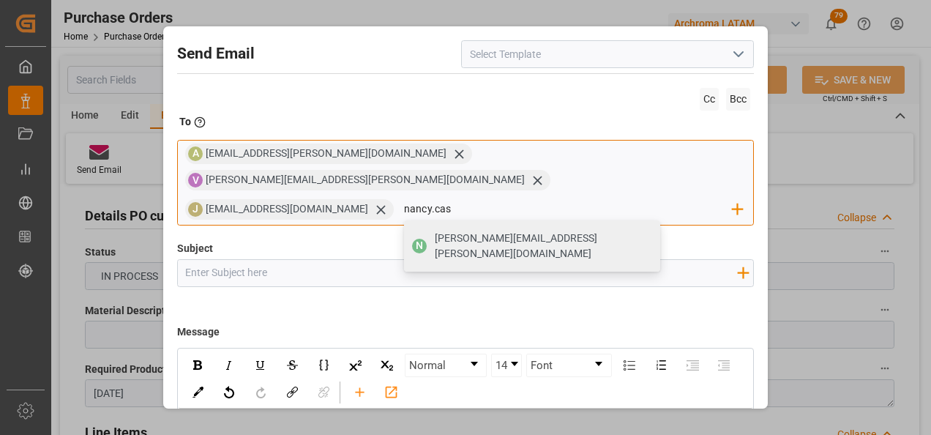
type input "[PERSON_NAME][EMAIL_ADDRESS][PERSON_NAME][DOMAIN_NAME]"
click at [435, 231] on span "[PERSON_NAME][EMAIL_ADDRESS][PERSON_NAME][DOMAIN_NAME]" at bounding box center [542, 246] width 215 height 31
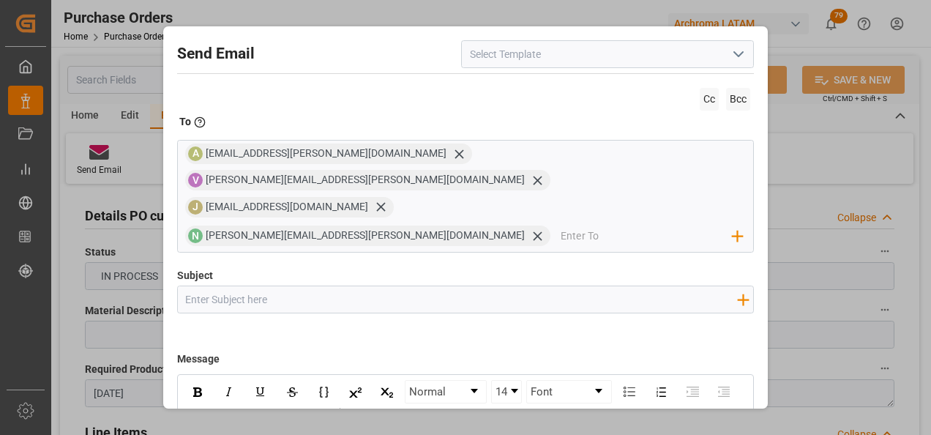
click at [277, 286] on input "Subject" at bounding box center [461, 299] width 567 height 26
click at [237, 286] on input "Subject" at bounding box center [461, 299] width 567 height 26
paste input "PE || ZARPE | PO | Contenedor | TEXTIL | Prioridad | LCL"
click at [204, 286] on input "PE || ZARPE | PO | Contenedor | TEXTIL | Prioridad | LCL" at bounding box center [461, 299] width 567 height 26
click at [206, 286] on input "PE || ZARPE | PO | Contenedor | TEXTIL | Prioridad | LCL" at bounding box center [461, 299] width 567 height 26
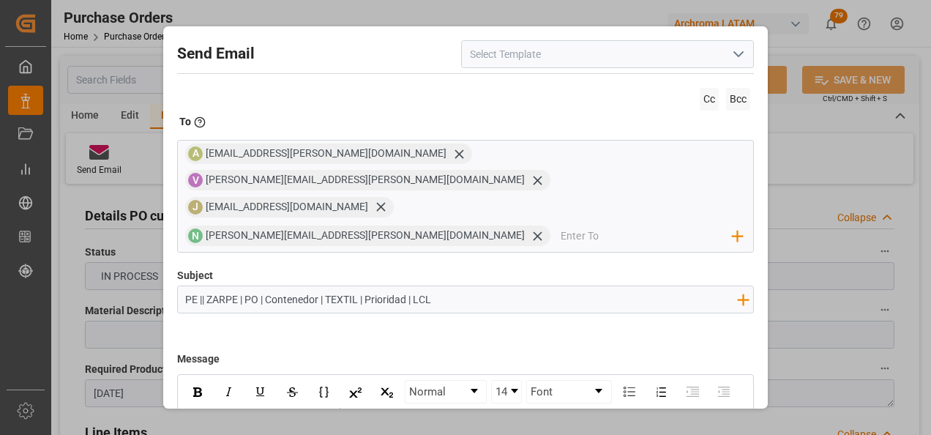
click at [248, 286] on input "PE || ZARPE | PO | Contenedor | TEXTIL | Prioridad | LCL" at bounding box center [461, 299] width 567 height 26
drag, startPoint x: 320, startPoint y: 246, endPoint x: 269, endPoint y: 247, distance: 50.5
click at [269, 286] on input "PE || ZARPE | PO | Contenedor | TEXTIL | Prioridad | LCL" at bounding box center [461, 299] width 567 height 26
drag, startPoint x: 375, startPoint y: 247, endPoint x: 343, endPoint y: 249, distance: 31.5
click at [343, 286] on input "PE || ZARPE | PO | AIR | TEXTIL | Prioridad | LCL" at bounding box center [461, 299] width 567 height 26
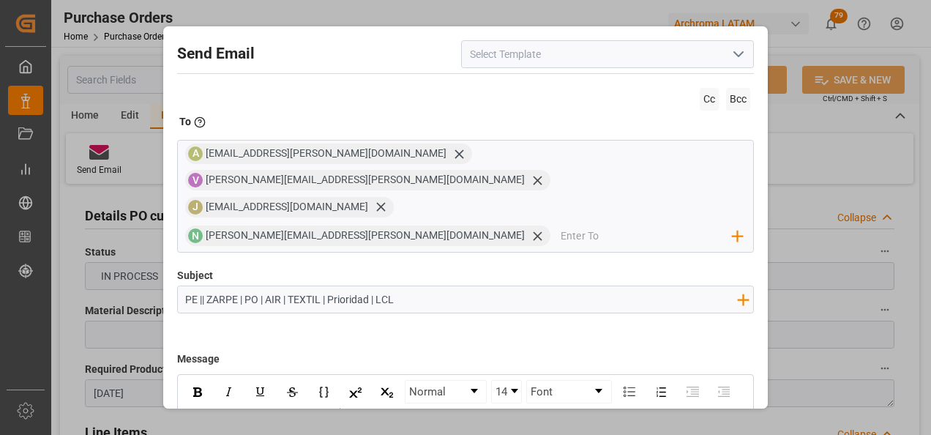
drag, startPoint x: 402, startPoint y: 244, endPoint x: 335, endPoint y: 247, distance: 66.7
click at [335, 286] on input "PE || ZARPE | PO | AIR | TEXTIL | Prioridad | LCL" at bounding box center [461, 299] width 567 height 26
click at [258, 286] on input "PE || ZARPE | PO | AIR | TEXTIL |" at bounding box center [461, 299] width 567 height 26
paste input "4504649440"
click at [321, 286] on input "PE || ZARPE | PO 4504649440 | AIR | TEXTIL |" at bounding box center [461, 299] width 567 height 26
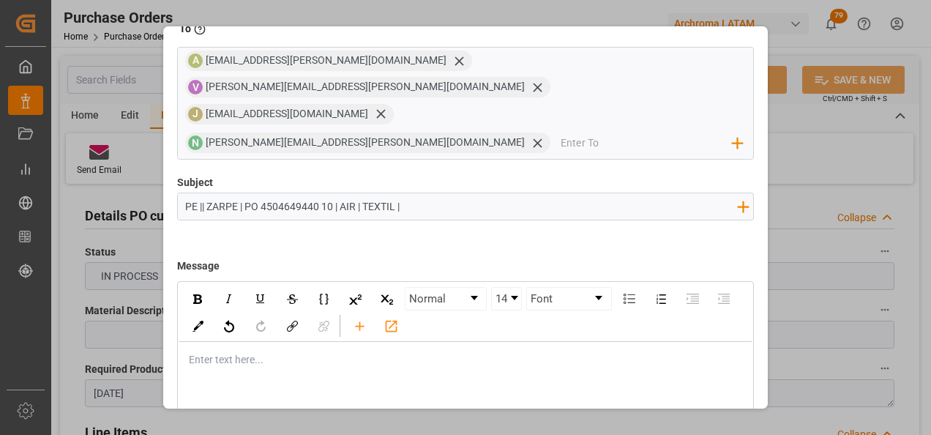
scroll to position [105, 0]
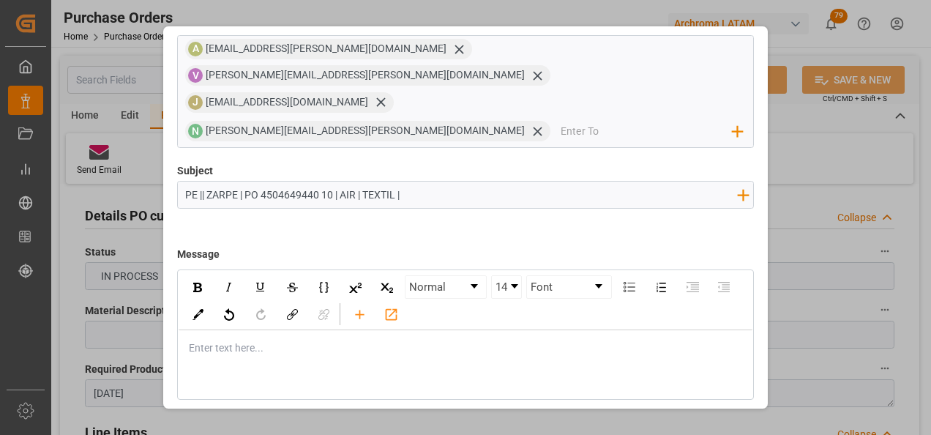
type input "PE || ZARPE | PO 4504649440 10 | AIR | TEXTIL |"
click at [313, 340] on div "rdw-editor" at bounding box center [466, 347] width 553 height 15
click at [201, 330] on div "Enter text here..." at bounding box center [466, 348] width 575 height 36
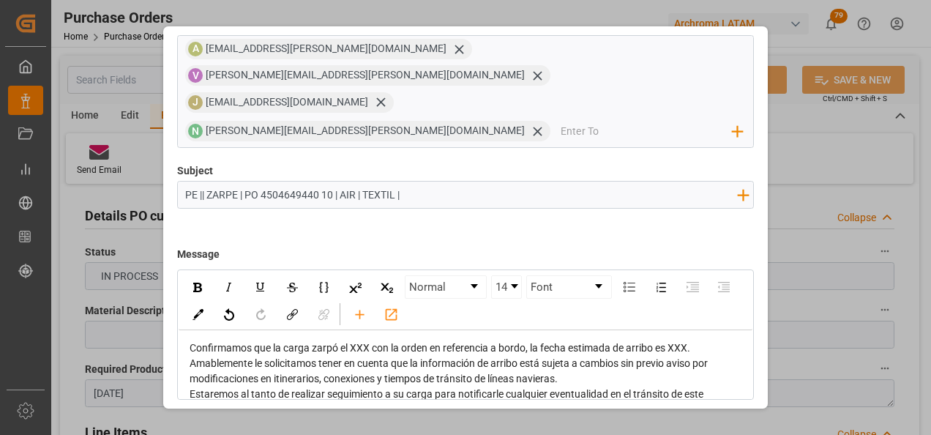
click at [192, 342] on span "Confirmamos que la carga zarpó el XXX con la orden en referencia a bordo, la fe…" at bounding box center [440, 348] width 501 height 12
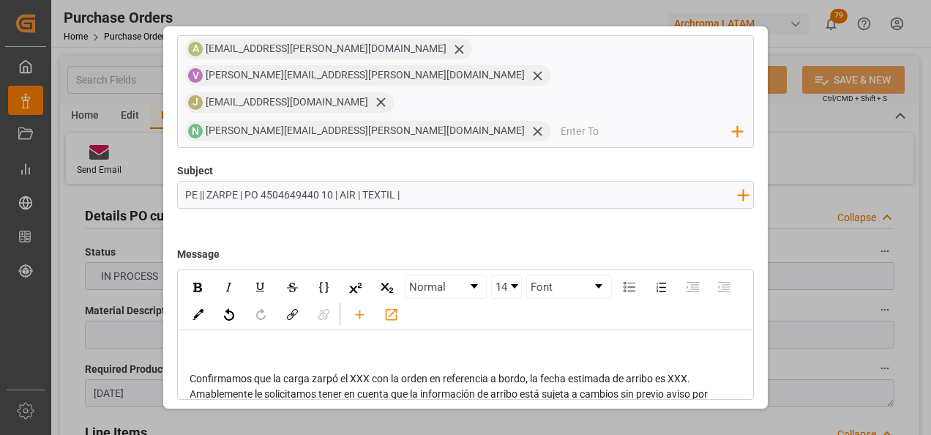
click at [192, 340] on div "rdw-editor" at bounding box center [466, 347] width 553 height 15
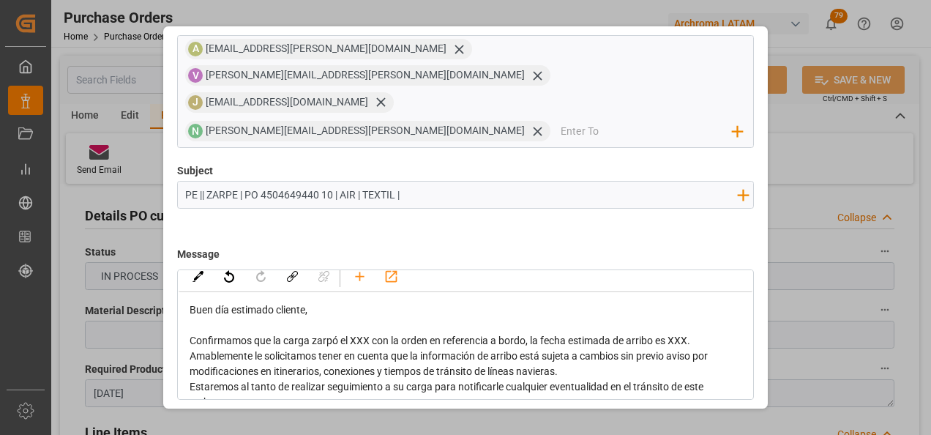
scroll to position [73, 0]
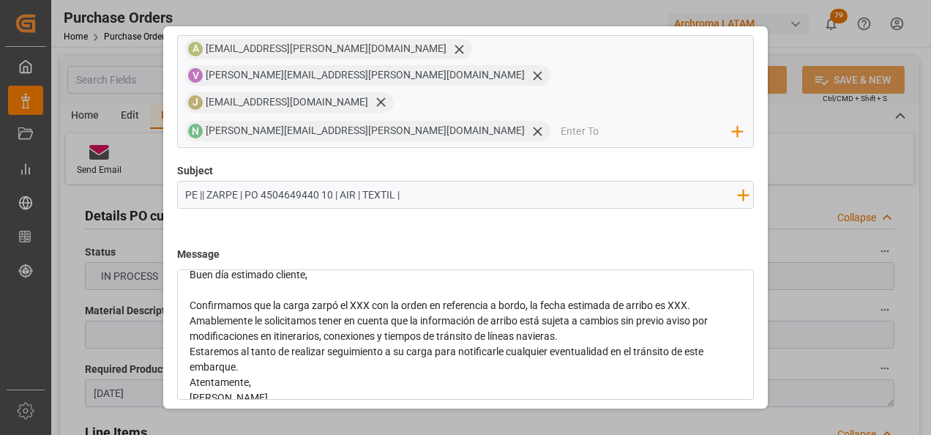
click at [362, 299] on span "Confirmamos que la carga zarpó el XXX con la orden en referencia a bordo, la fe…" at bounding box center [440, 305] width 501 height 12
click at [684, 299] on span "Confirmamos que la carga zarpó el 22/08 on la orden en referencia a bordo, la f…" at bounding box center [442, 305] width 504 height 12
click at [711, 298] on div "Confirmamos que la carga zarpó el 22/08 on la orden en referencia a bordo, la f…" at bounding box center [466, 305] width 553 height 15
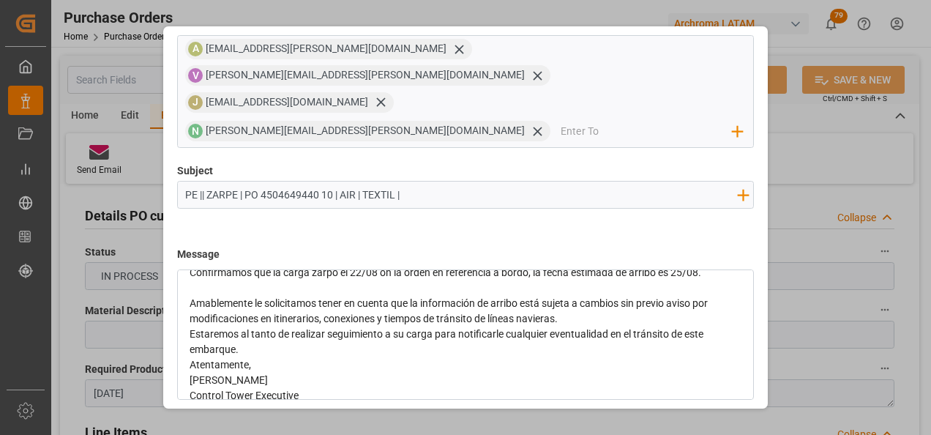
scroll to position [121, 0]
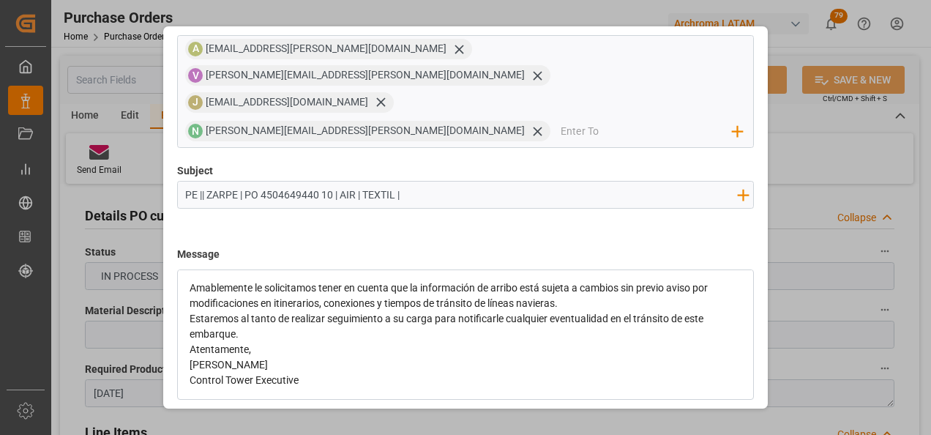
click at [648, 280] on div "Amablemente le solicitamos tener en cuenta que la información de arribo está su…" at bounding box center [466, 295] width 553 height 31
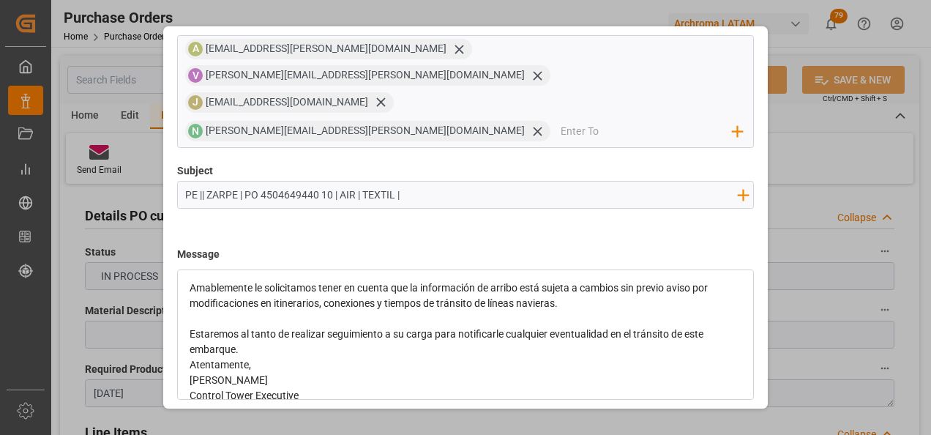
click at [652, 326] on div "Estaremos al tanto de realizar seguimiento a su carga para notificarle cualquie…" at bounding box center [466, 341] width 553 height 31
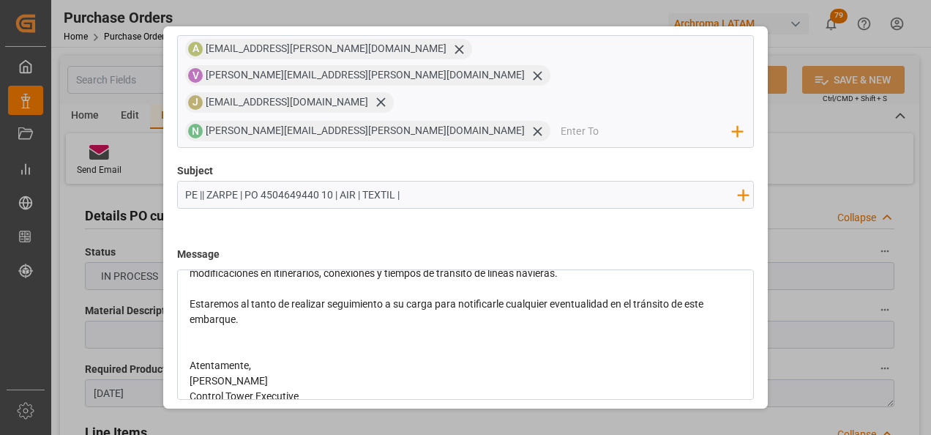
scroll to position [168, 0]
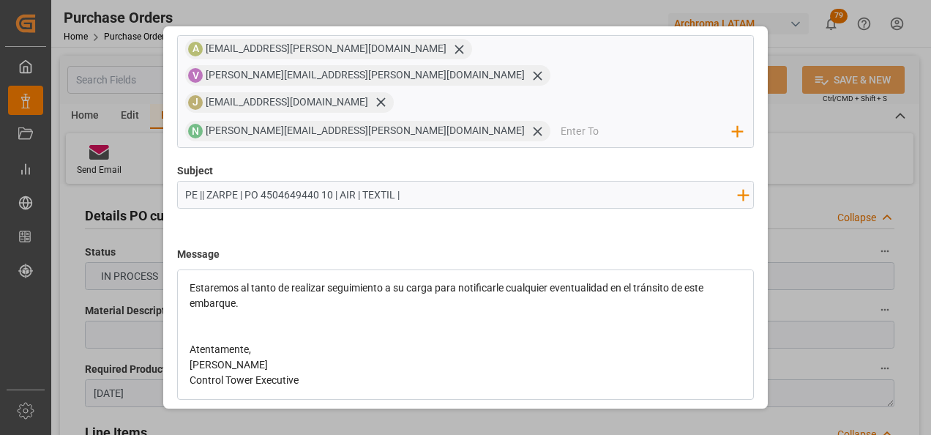
click at [460, 342] on div "Atentamente," at bounding box center [466, 349] width 553 height 15
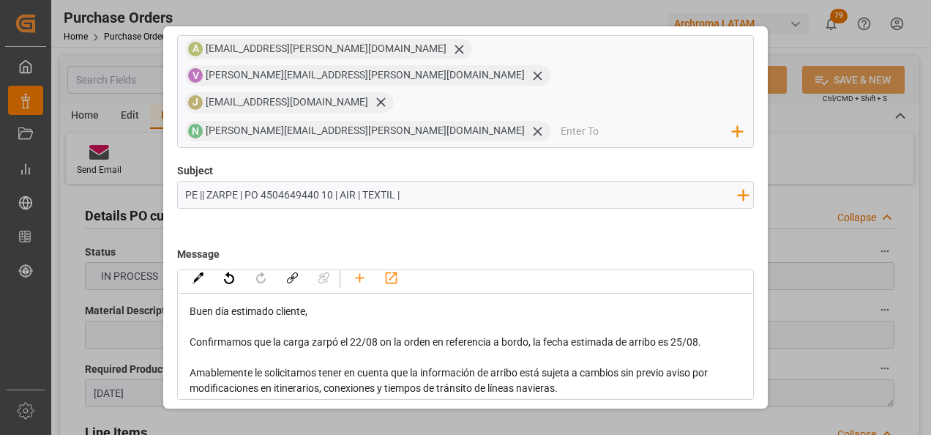
scroll to position [0, 0]
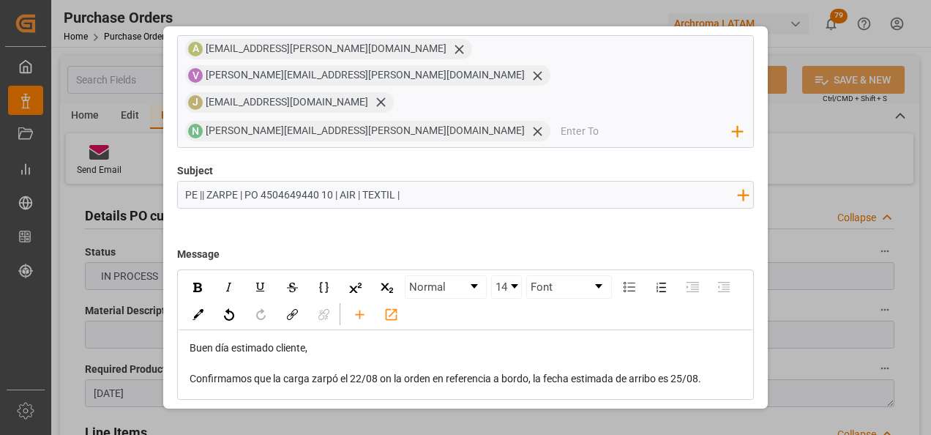
click at [676, 420] on button "Send" at bounding box center [702, 434] width 102 height 28
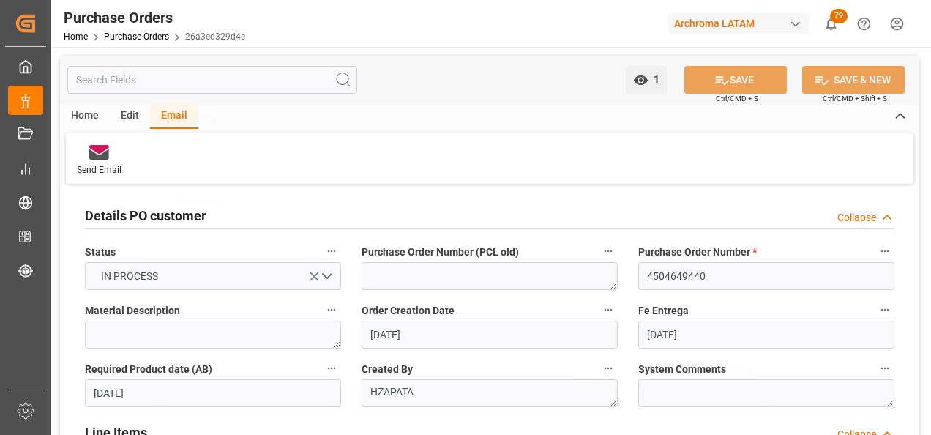
scroll to position [78, 0]
click at [154, 38] on link "Purchase Orders" at bounding box center [136, 36] width 65 height 10
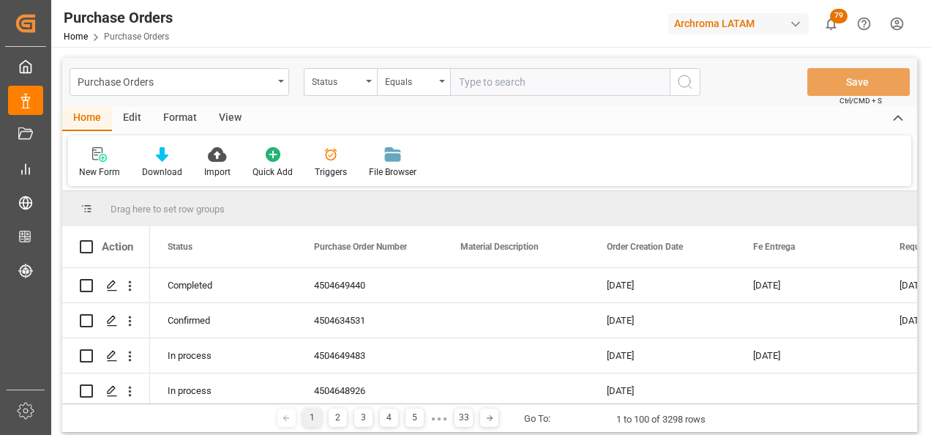
click at [280, 88] on div "Purchase Orders" at bounding box center [180, 82] width 220 height 28
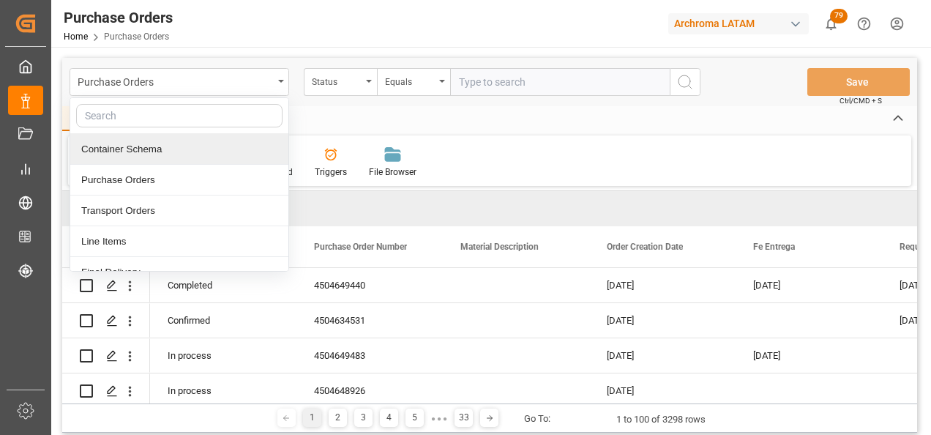
click at [174, 160] on div "Container Schema" at bounding box center [179, 149] width 218 height 31
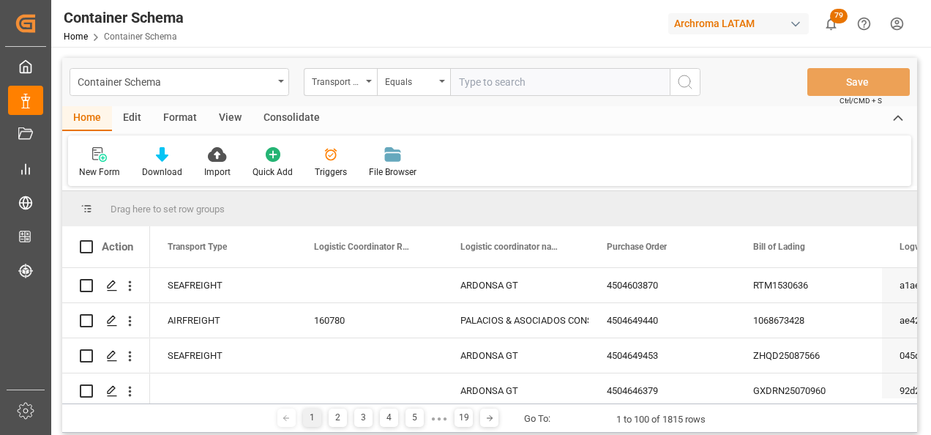
click at [360, 89] on div "Transport Type" at bounding box center [340, 82] width 73 height 28
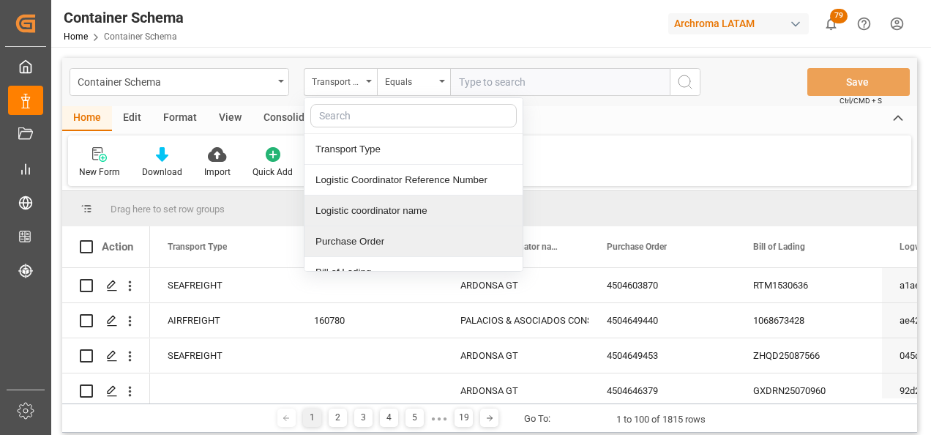
click at [369, 229] on div "Purchase Order" at bounding box center [413, 241] width 218 height 31
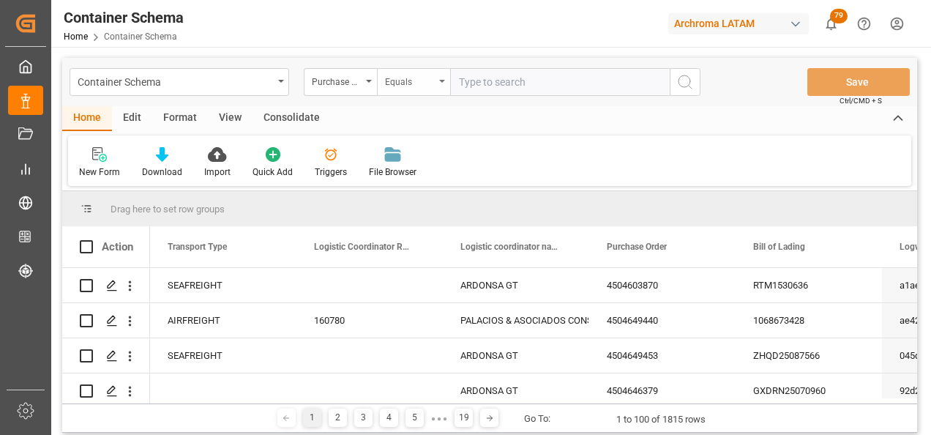
click at [401, 93] on div "Equals" at bounding box center [413, 82] width 73 height 28
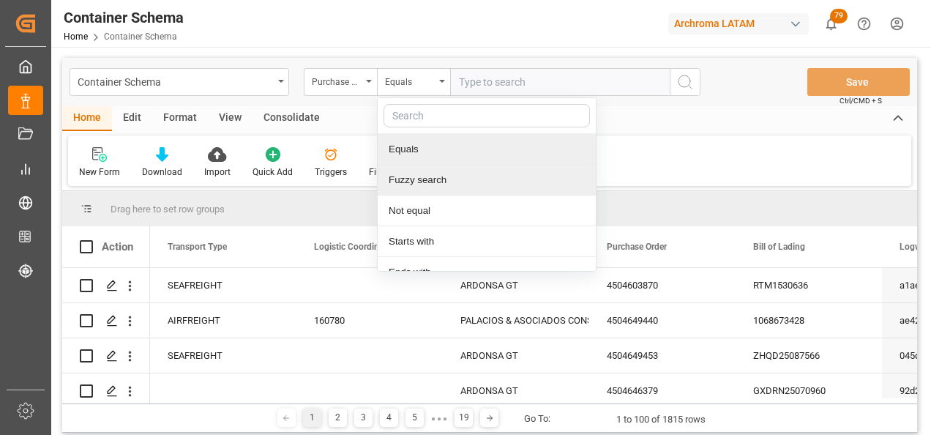
click at [429, 175] on div "Fuzzy search" at bounding box center [487, 180] width 218 height 31
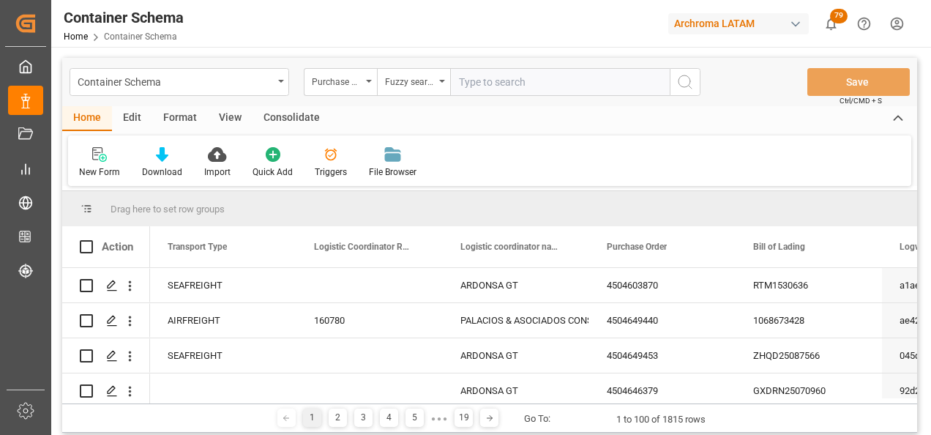
paste input "4504638979"
type input "4504638979"
click at [674, 81] on button "search button" at bounding box center [685, 82] width 31 height 28
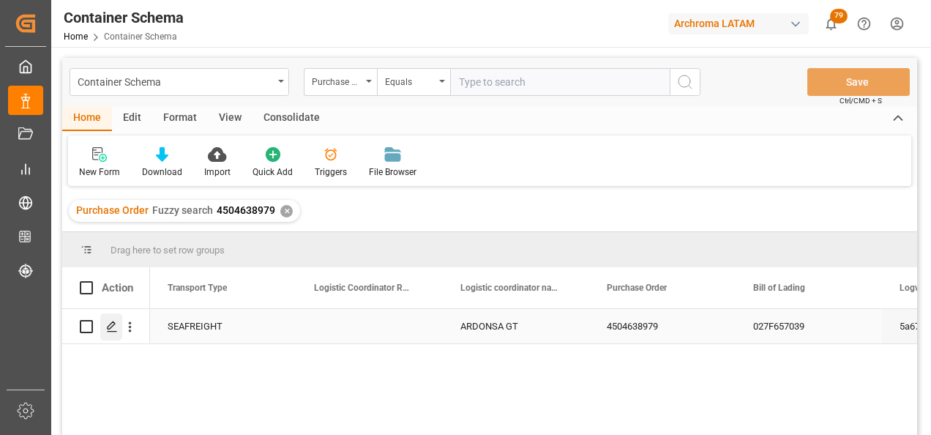
click at [115, 324] on polygon "Press SPACE to select this row." at bounding box center [111, 325] width 7 height 7
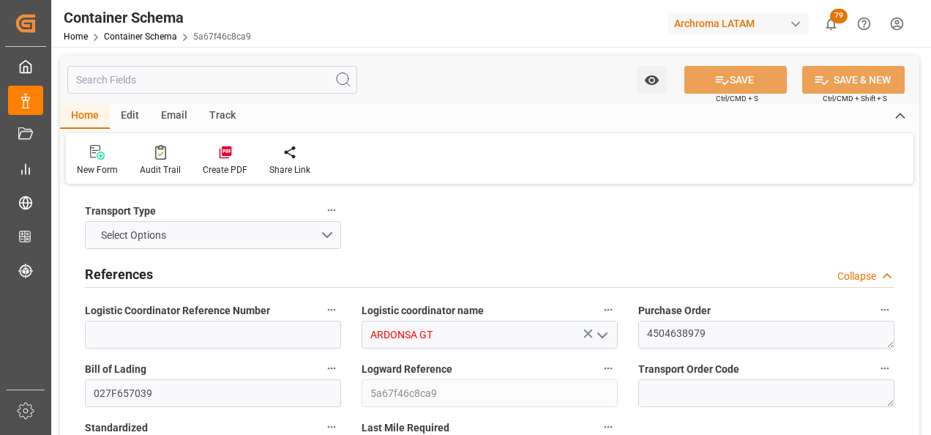
type input "0"
type input "1"
type input "34"
type input "24480"
type input "25840"
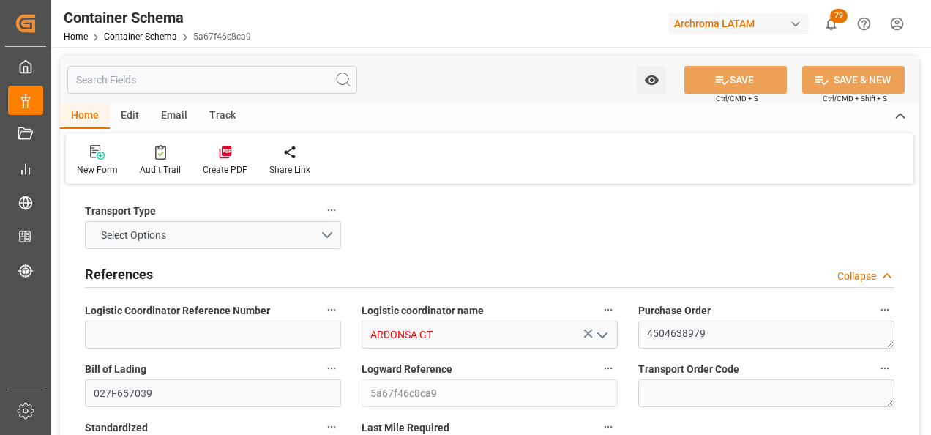
type input "Wan Hai Lines"
type input "CNSGH"
type input "CNSHA"
type input "GTPRQ"
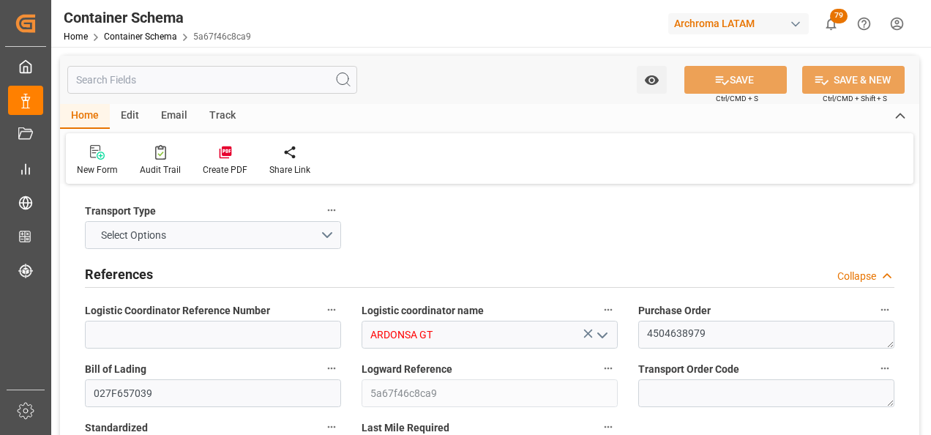
type input "GTPRQ"
type input "9496604"
type input "04.08.2025 10:45"
type input "03.08.2025"
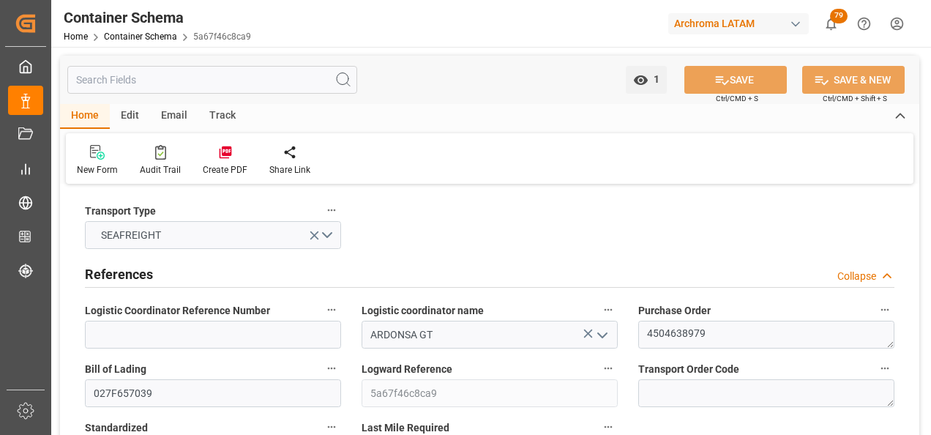
type input "04.08.2025"
type input "27.08.2025"
type input "26.07.2025 15:13"
type input "29.07.2025 00:00"
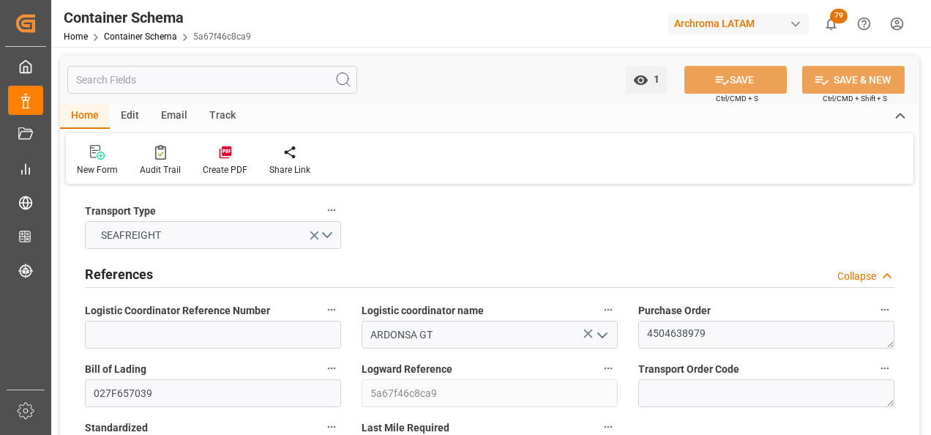
type input "28.07.2025 00:00"
type input "27.08.2025 00:00"
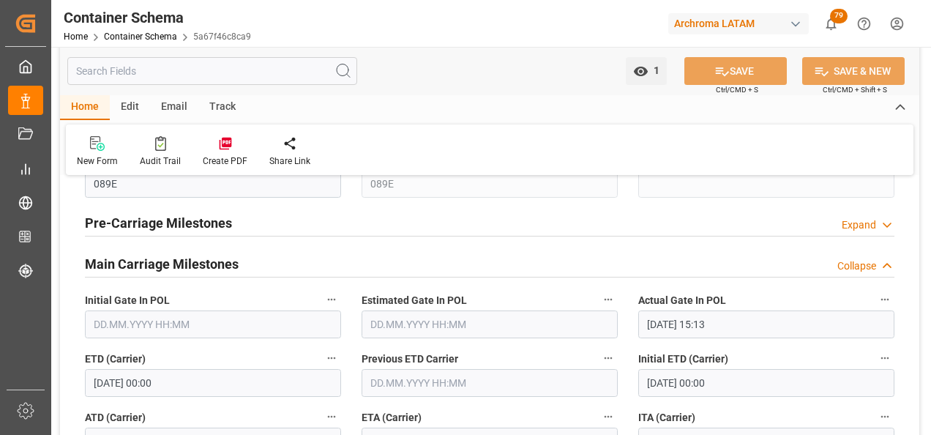
scroll to position [1903, 0]
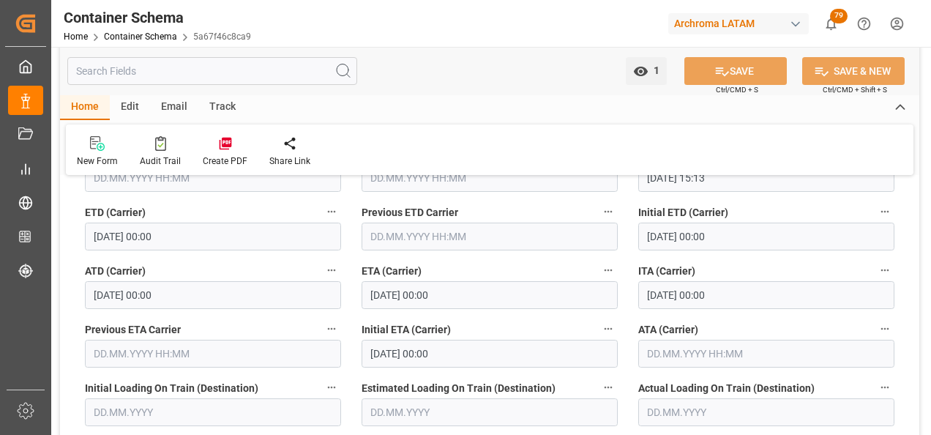
click at [160, 116] on div "Email" at bounding box center [174, 107] width 48 height 25
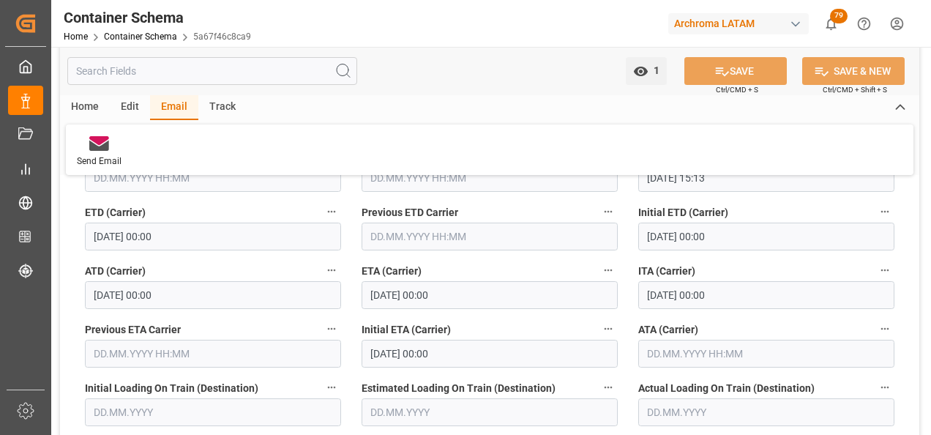
click at [110, 130] on div "Send Email" at bounding box center [490, 149] width 848 height 51
click at [107, 145] on icon at bounding box center [99, 146] width 20 height 10
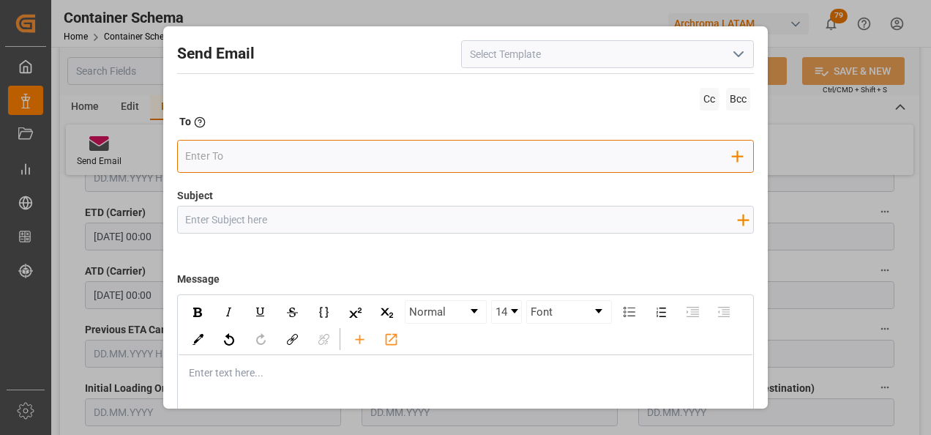
click at [209, 154] on input "email" at bounding box center [458, 156] width 547 height 22
type input "G"
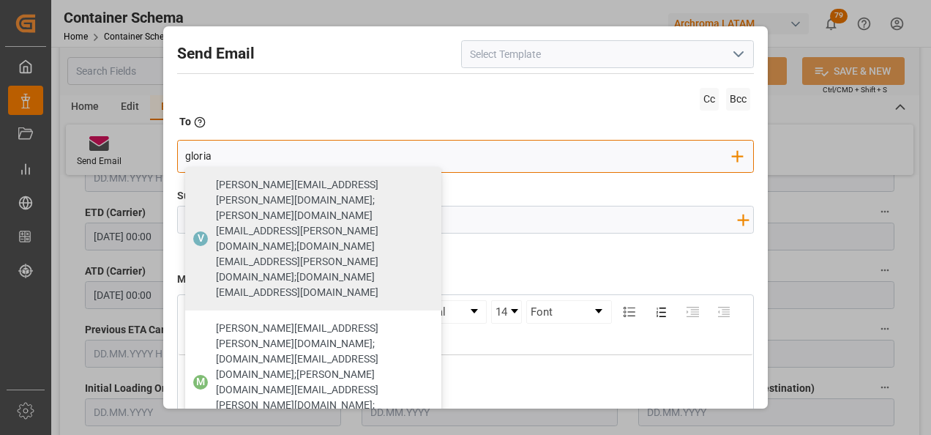
type input "gloria"
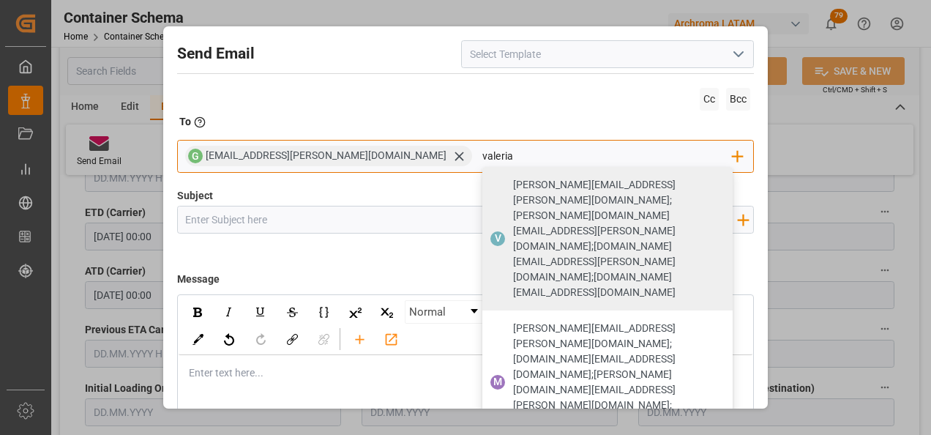
type input "valeria"
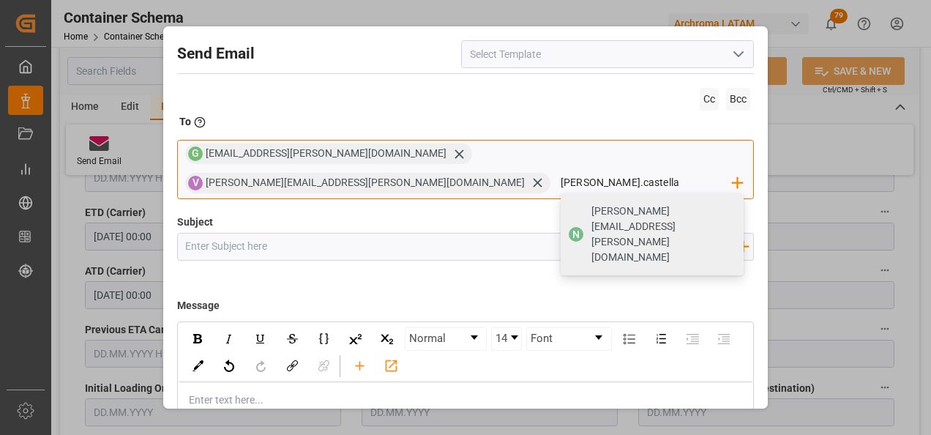
type input "[PERSON_NAME][EMAIL_ADDRESS][PERSON_NAME][DOMAIN_NAME]"
click at [629, 203] on span "[PERSON_NAME][EMAIL_ADDRESS][PERSON_NAME][DOMAIN_NAME]" at bounding box center [662, 233] width 142 height 61
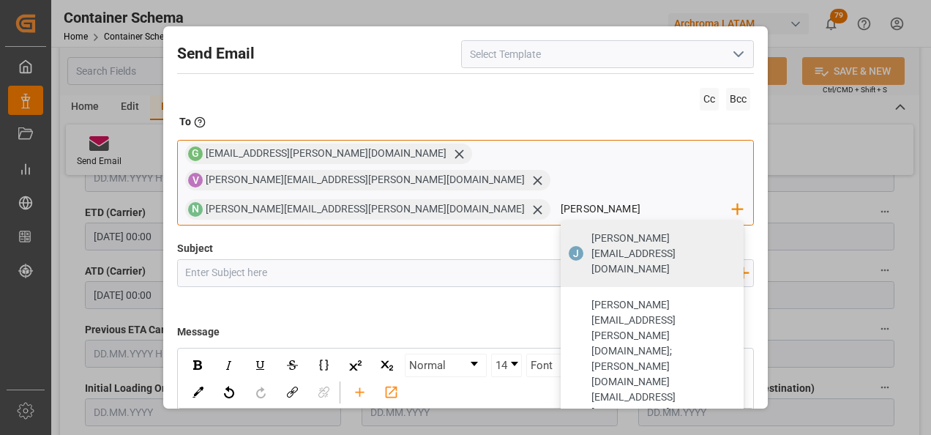
type input "[PERSON_NAME][EMAIL_ADDRESS][DOMAIN_NAME]"
click at [591, 231] on span "[PERSON_NAME][EMAIL_ADDRESS][DOMAIN_NAME]" at bounding box center [662, 254] width 142 height 46
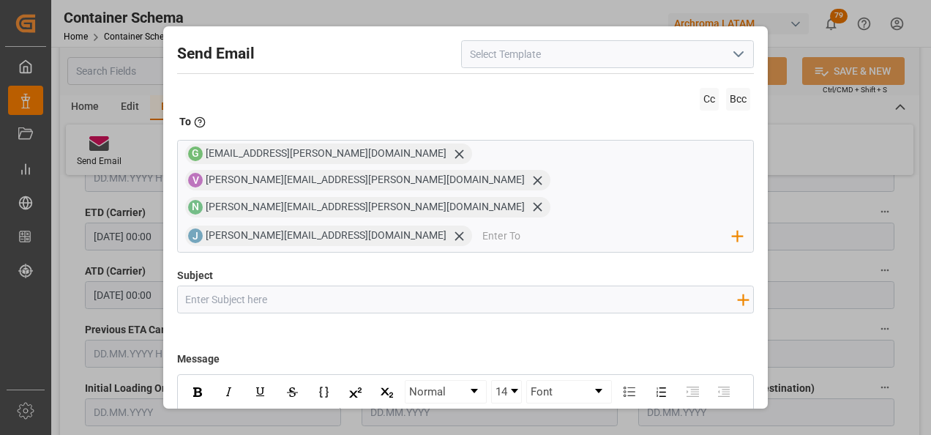
click at [372, 286] on input "Subject" at bounding box center [461, 299] width 567 height 26
paste input "GT || TRACKING | PO 4504638979 | Contenedor WHSU5554697 | TEXTIL | Prioridad | …"
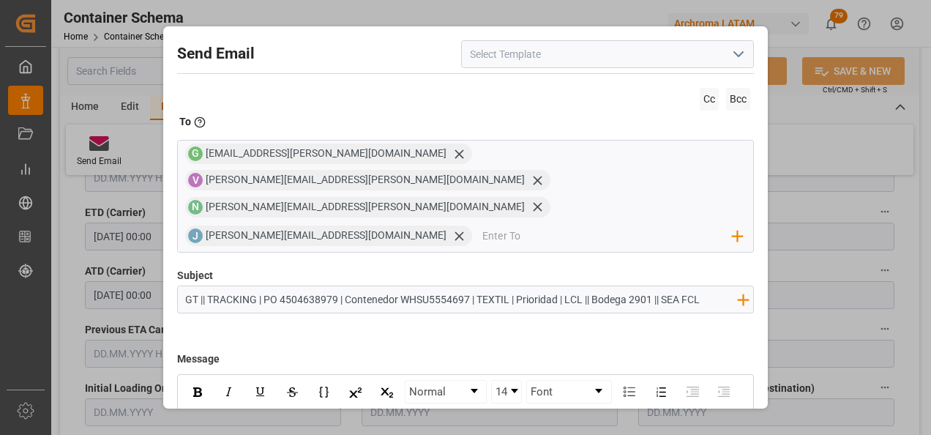
type input "GT || TRACKING | PO 4504638979 | Contenedor WHSU5554697 | TEXTIL | Prioridad | …"
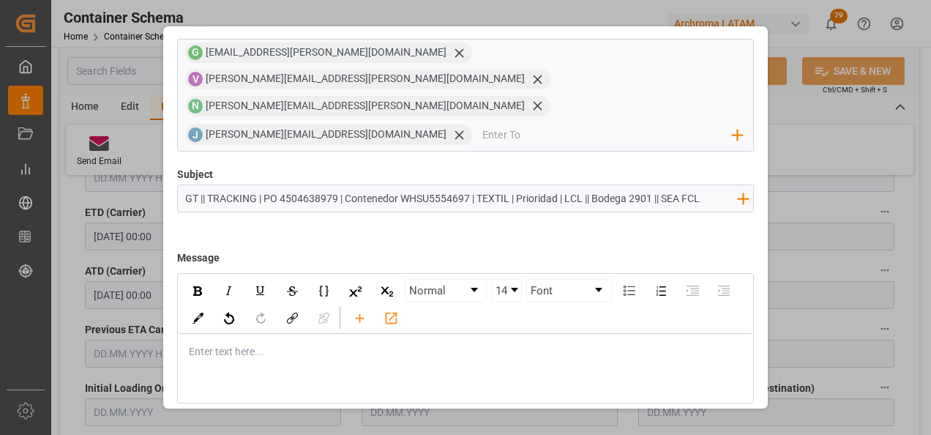
scroll to position [105, 0]
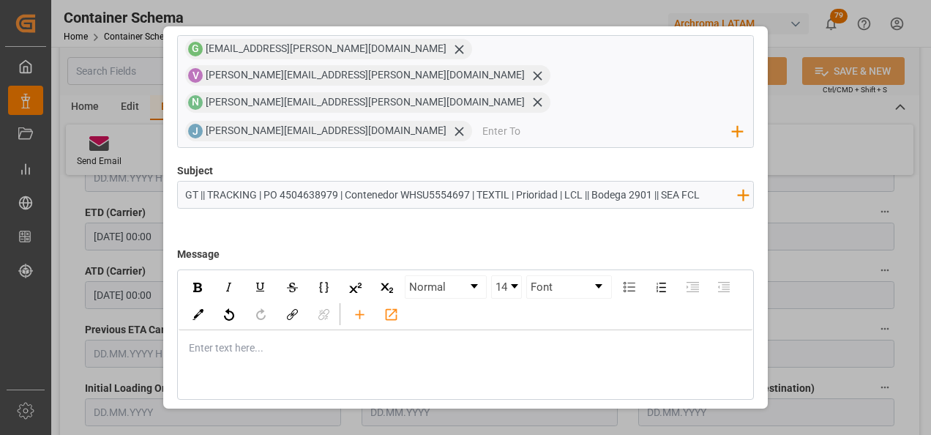
click at [296, 330] on div "Enter text here..." at bounding box center [466, 348] width 575 height 36
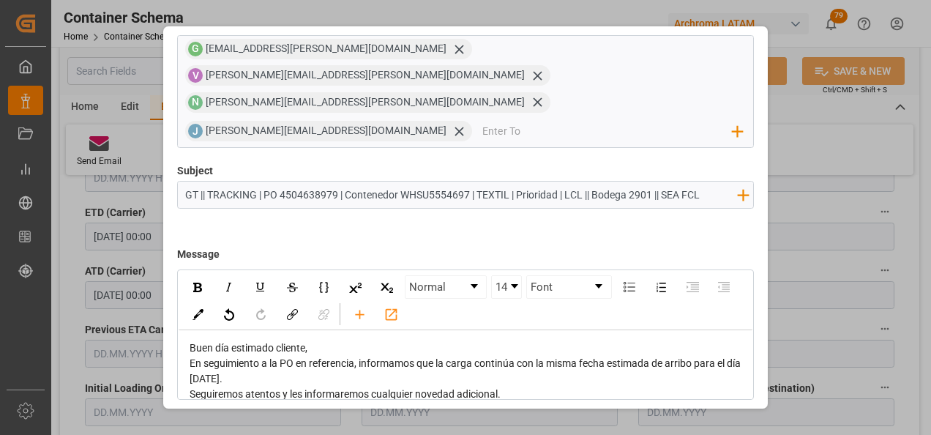
click at [327, 340] on div "Buen día estimado cliente," at bounding box center [466, 347] width 553 height 15
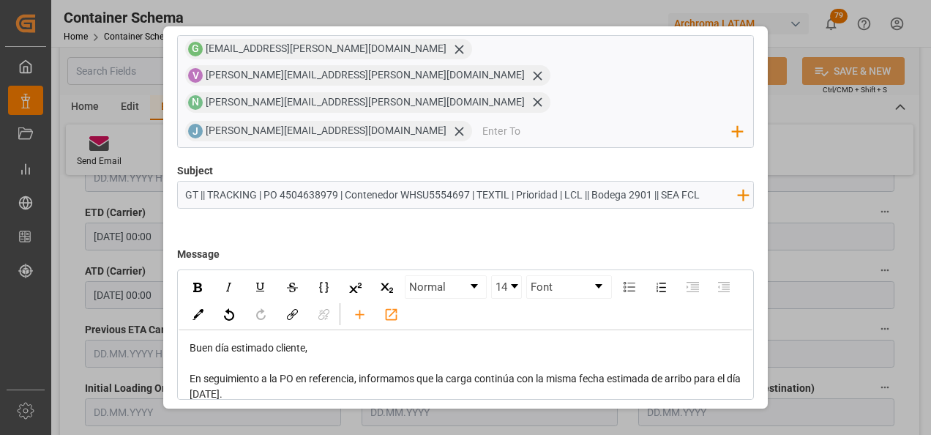
click at [299, 371] on div "En seguimiento a la PO en referencia, informamos que la carga continúa con la m…" at bounding box center [466, 386] width 553 height 31
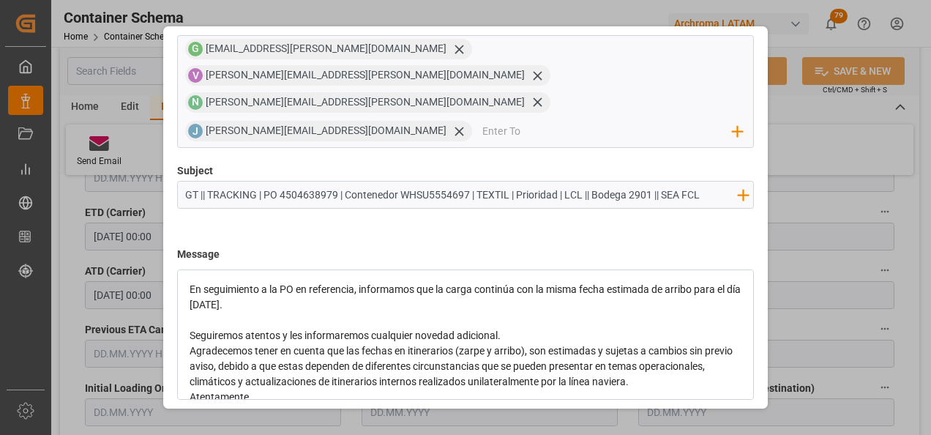
scroll to position [64, 0]
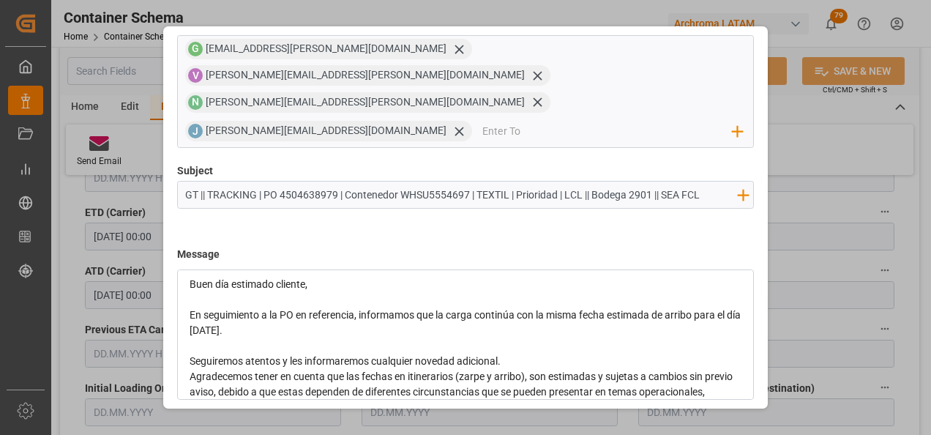
click at [530, 354] on div "Seguiremos atentos y les informaremos cualquier novedad adicional." at bounding box center [466, 361] width 553 height 15
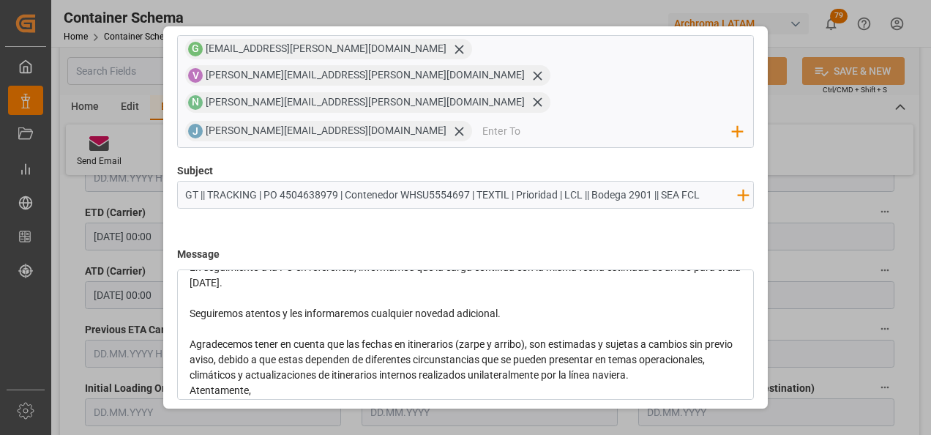
scroll to position [137, 0]
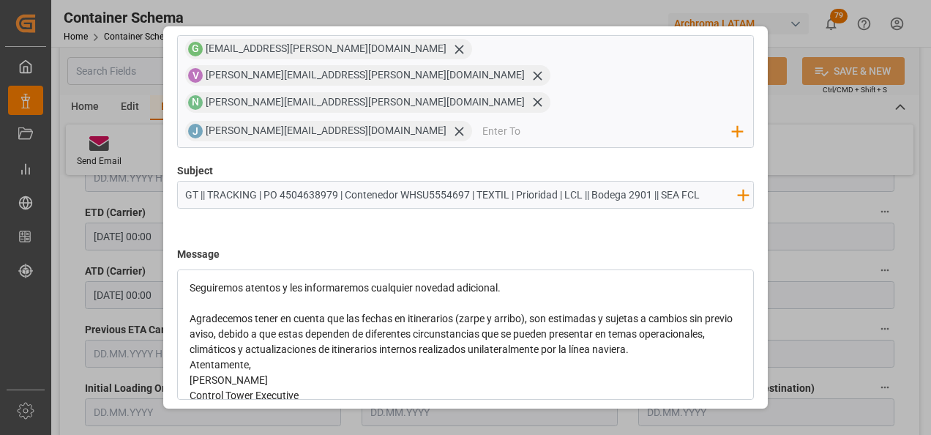
click at [706, 311] on div "Agradecemos tener en cuenta que las fechas en itinerarios (zarpe y arribo), son…" at bounding box center [466, 334] width 553 height 46
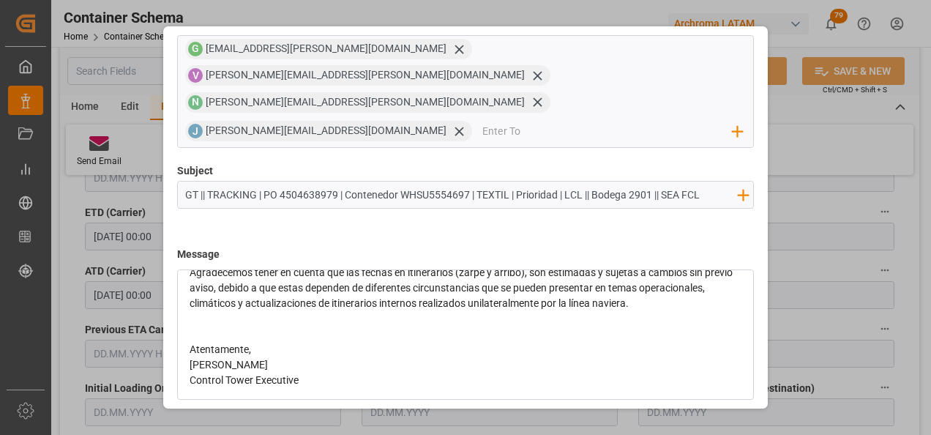
click at [311, 342] on div "Atentamente," at bounding box center [466, 349] width 553 height 15
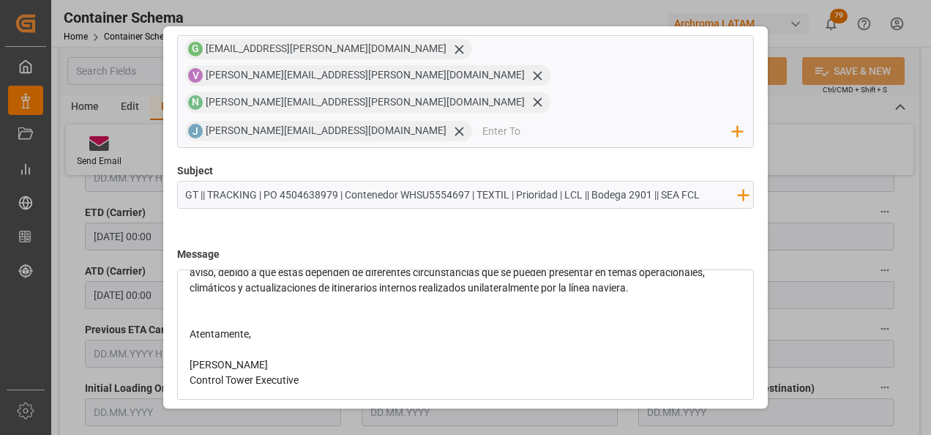
scroll to position [0, 0]
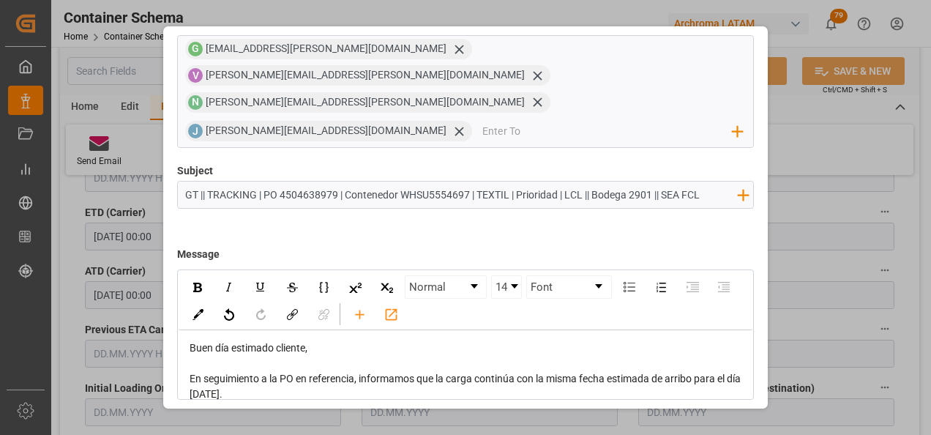
click at [719, 420] on button "Send" at bounding box center [702, 434] width 102 height 28
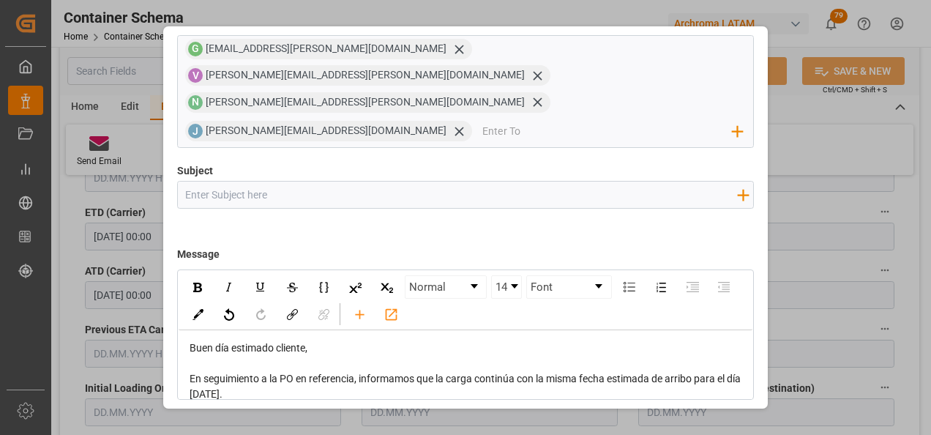
scroll to position [78, 0]
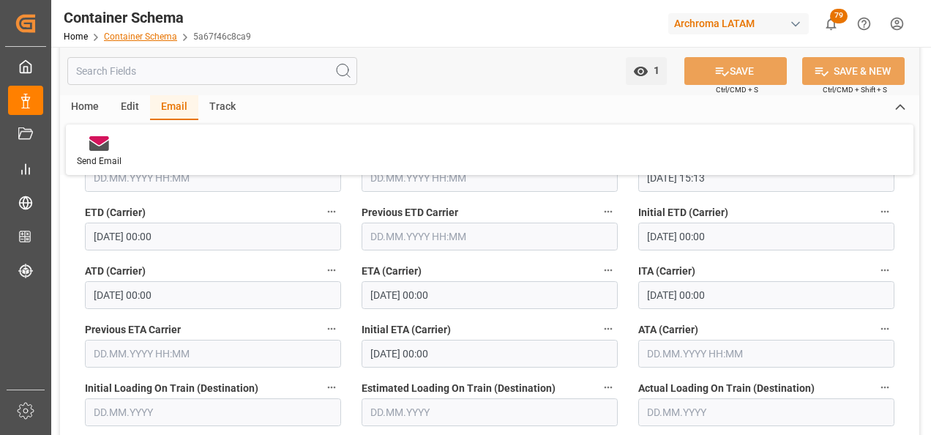
click at [155, 31] on link "Container Schema" at bounding box center [140, 36] width 73 height 10
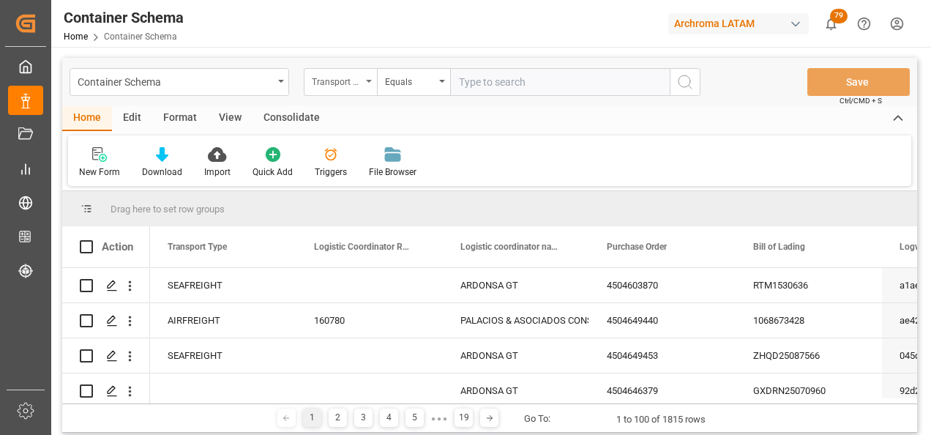
click at [357, 88] on div "Transport Type" at bounding box center [337, 80] width 50 height 17
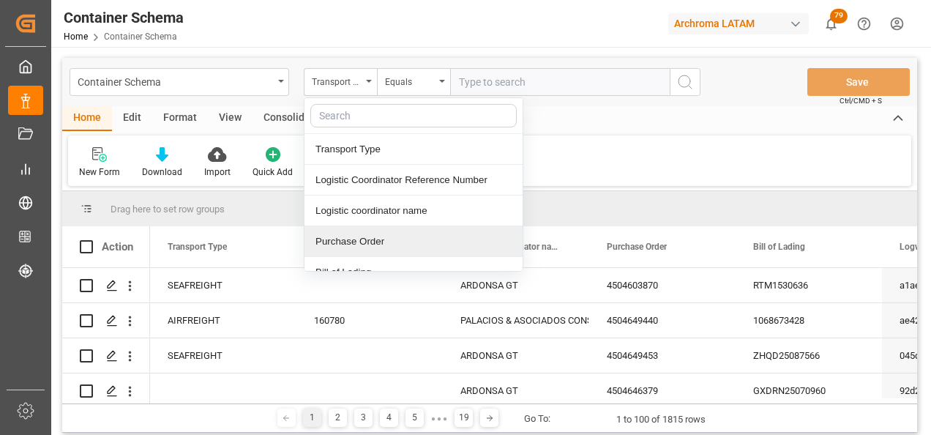
click at [346, 229] on div "Purchase Order" at bounding box center [413, 241] width 218 height 31
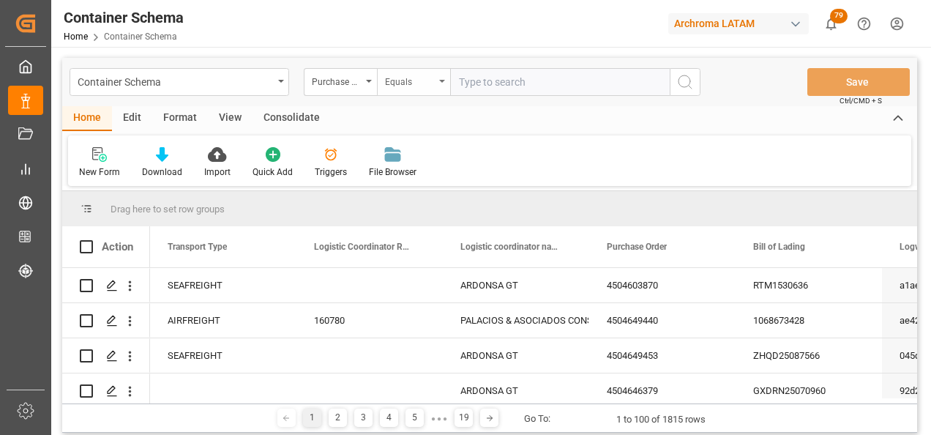
click at [413, 86] on div "Equals" at bounding box center [410, 80] width 50 height 17
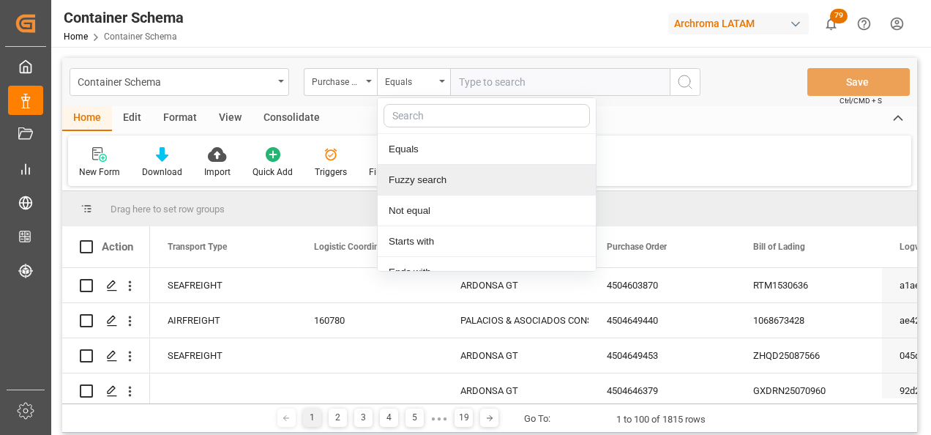
click at [438, 173] on div "Fuzzy search" at bounding box center [487, 180] width 218 height 31
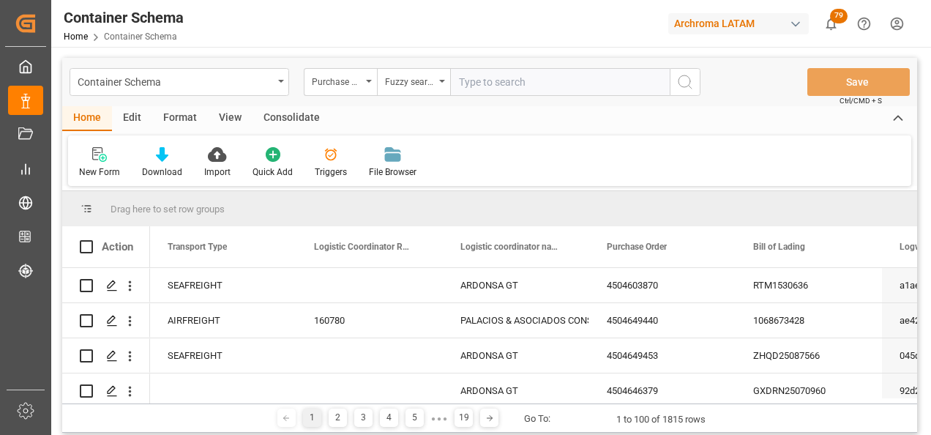
paste input "4504643854"
type input "4504643854"
click at [678, 88] on icon "search button" at bounding box center [685, 82] width 18 height 18
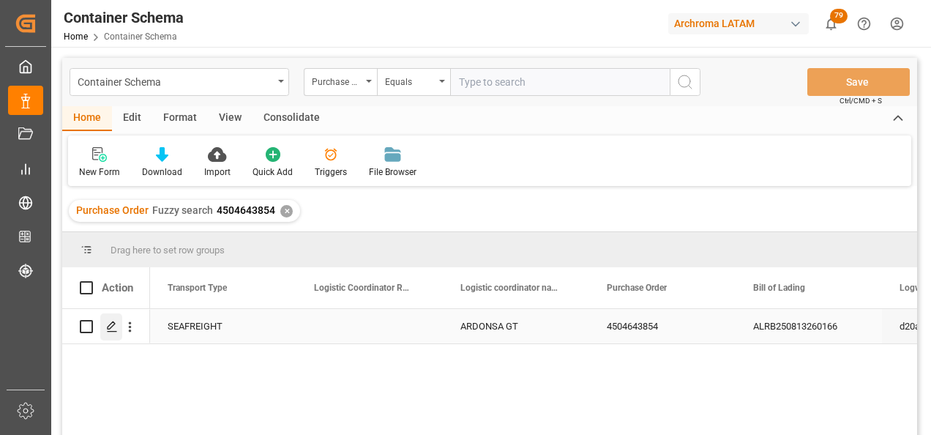
click at [111, 329] on icon "Press SPACE to select this row." at bounding box center [112, 327] width 12 height 12
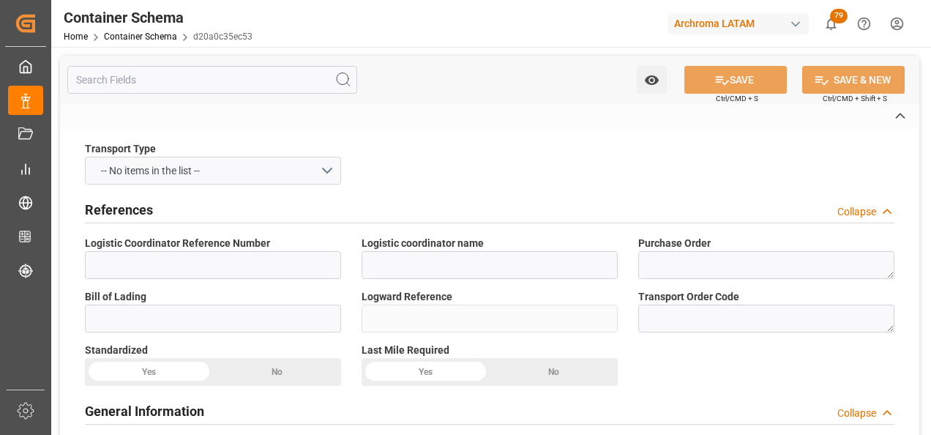
type input "ARDONSA GT"
type textarea "4504643854"
type input "ALRB250813260166"
type input "d20a0c35ec53"
type input "On time"
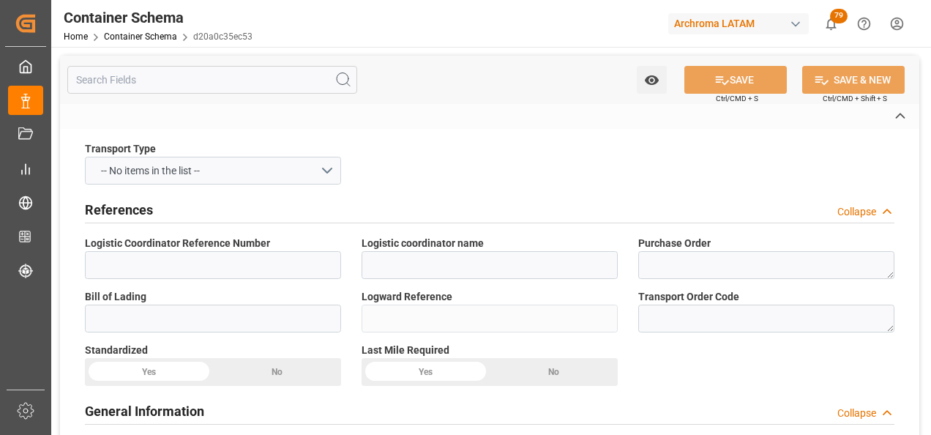
type input "[PERSON_NAME]"
type input "1711 ARCHROMA ([GEOGRAPHIC_DATA]) GMBH"
type input "Document Sent"
type input "SANTO TOMAS DE CASTILLA"
type input "TEXTIL"
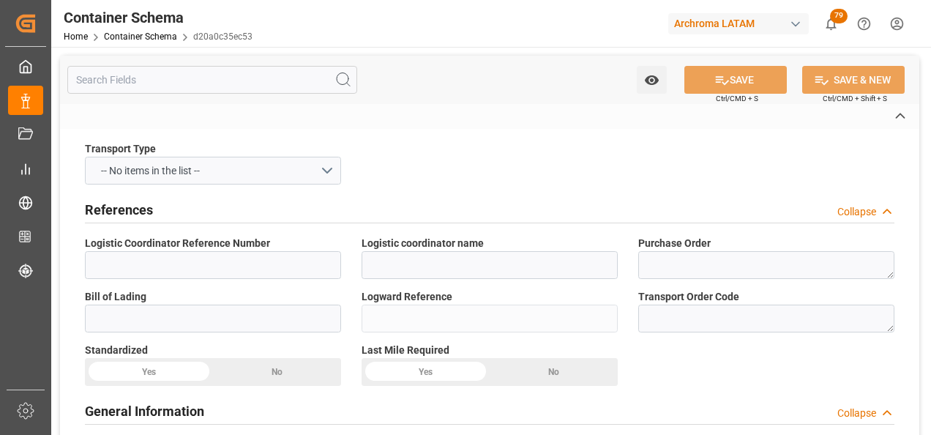
type textarea "PALLETS"
type input "4 PALLETS"
type input "ARCHROMA PAPER GMBH Y COMPAÑIA, SOC."
type textarea "KM 16.5, Carretera a [GEOGRAPHIC_DATA] , [PERSON_NAME] Fraijanes, [GEOGRAPHIC_D…"
type input "HOUSE"
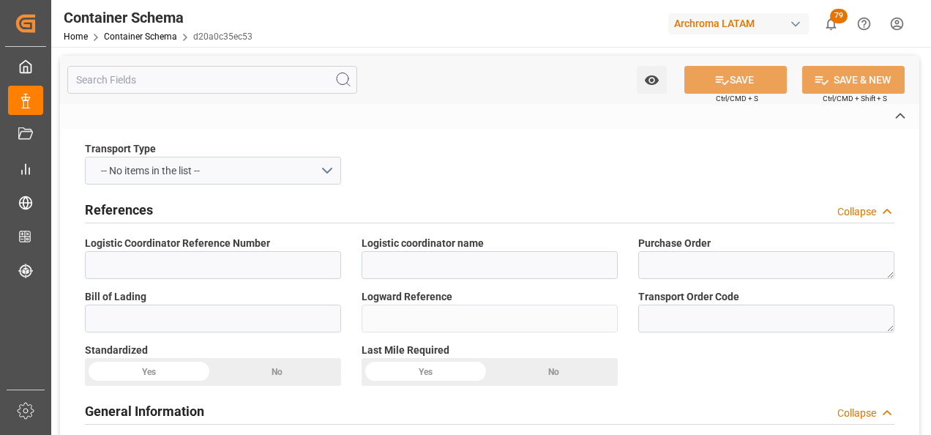
type input "CFR"
type input "Truck"
type input "Sea Ship"
type input "Truck"
type input "LCL"
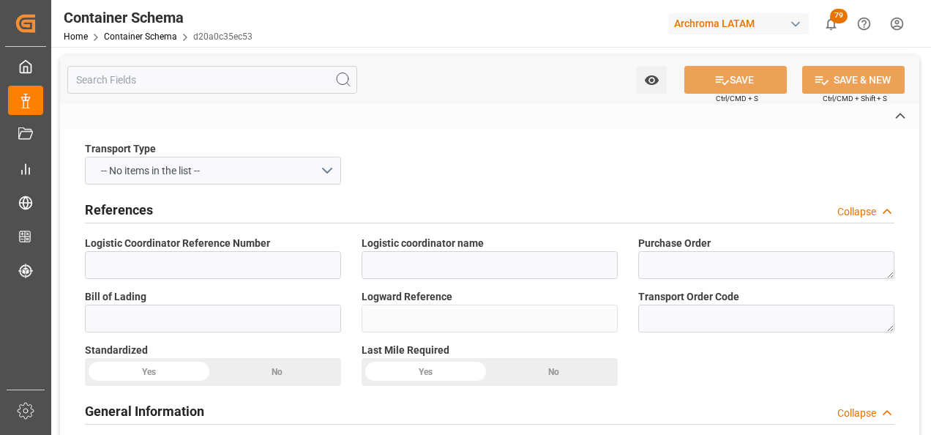
type input "TCNU3661334"
type input "NISTRANS INTERNACIONAL DE [GEOGRAPHIC_DATA]"
type input "CMDU"
type input "[GEOGRAPHIC_DATA]"
type input "Santo [PERSON_NAME]"
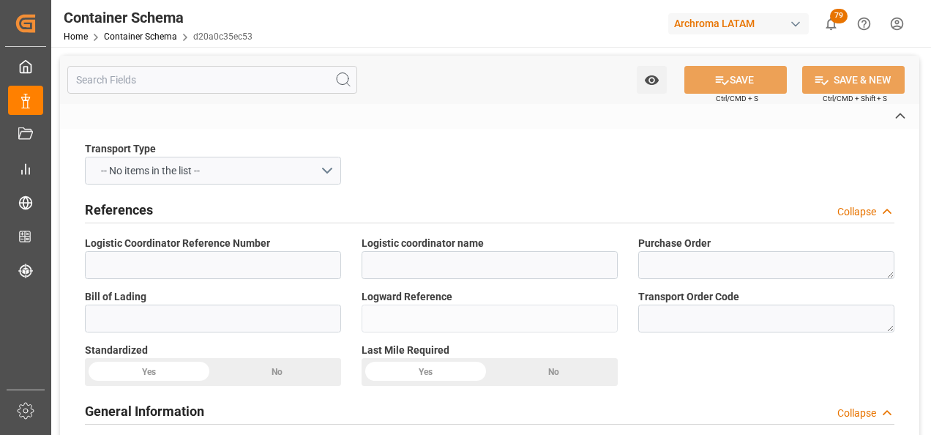
type input "Santo [PERSON_NAME]"
type input "CMA CGM JACQUES JOSEPH"
type input "0WCLRS1MA"
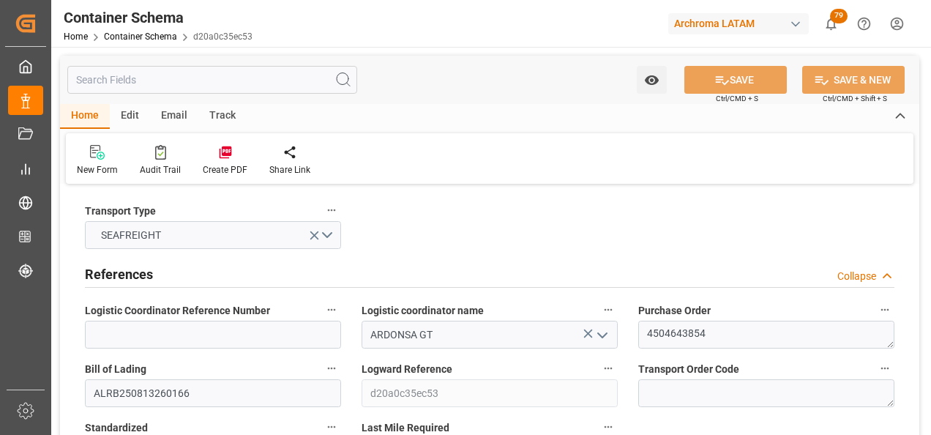
type input "0"
type input "1"
type input "4"
type input "2200"
type input "2314.4"
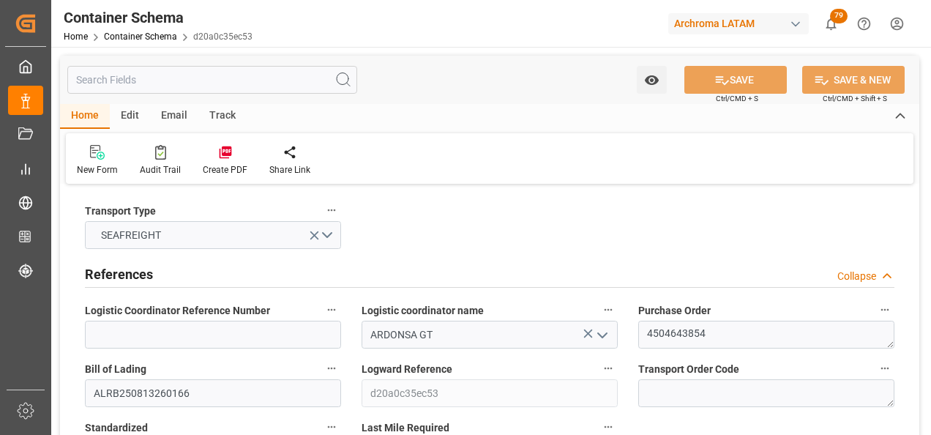
type input "CMACGM"
type input "CMA CGM Group"
type input "DEHAM"
type input "GTSTZ"
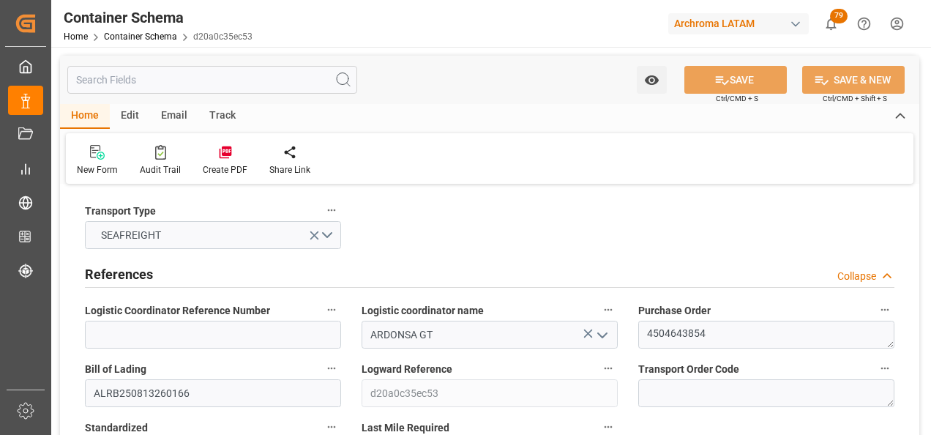
type input "9729104"
type input "19.08.2025 13:00"
type input "[DATE]"
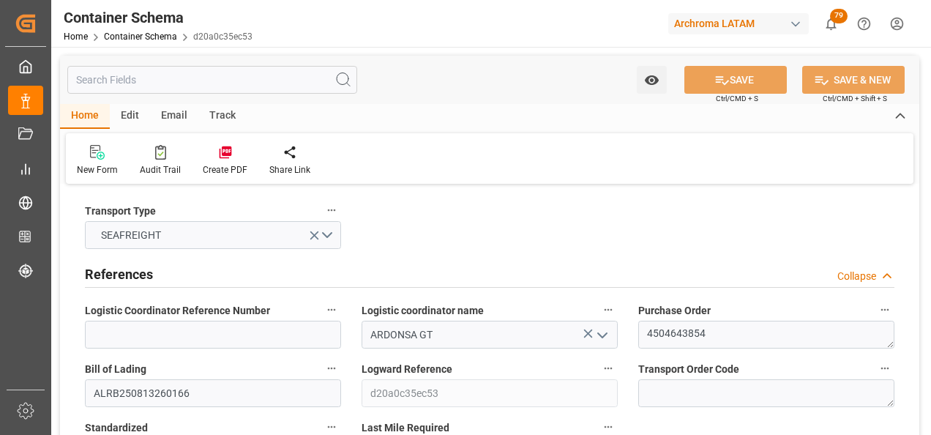
type input "18.09.2025"
type input "08.08.2025 00:00"
type input "13.08.2025 02:00"
type input "13.08.2025 00:00"
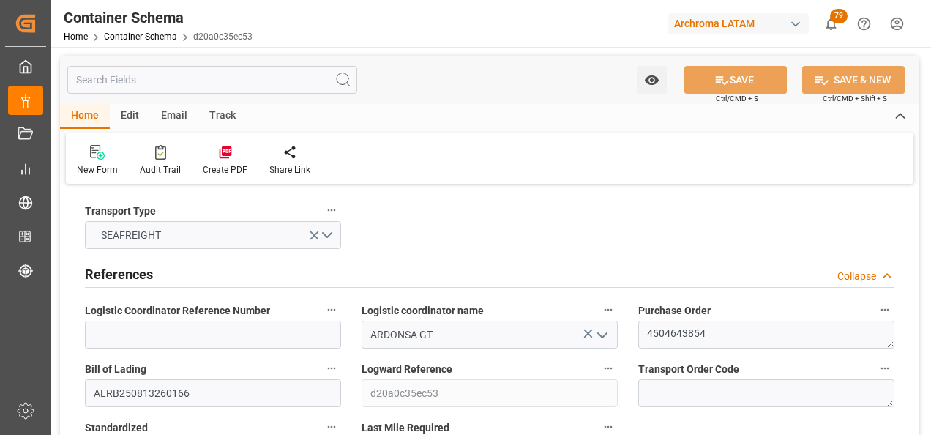
type input "13.09.2025 00:00"
type input "18.09.2025 04:00"
type input "18.09.2025 00:00"
type input "18.09.2025 04:00"
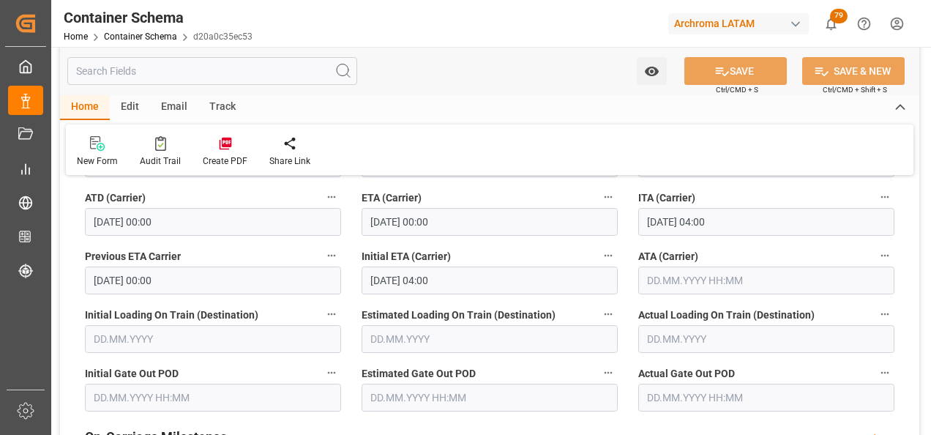
scroll to position [1903, 0]
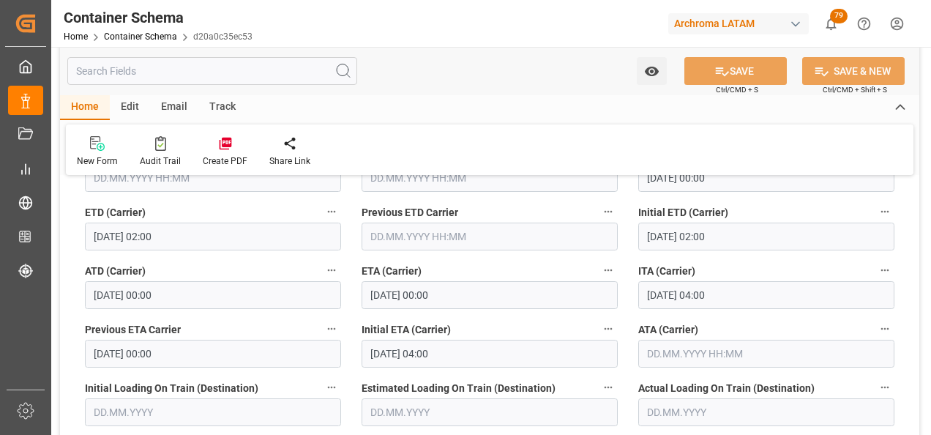
drag, startPoint x: 171, startPoint y: 106, endPoint x: 159, endPoint y: 111, distance: 13.5
click at [171, 106] on div "Email" at bounding box center [174, 107] width 48 height 25
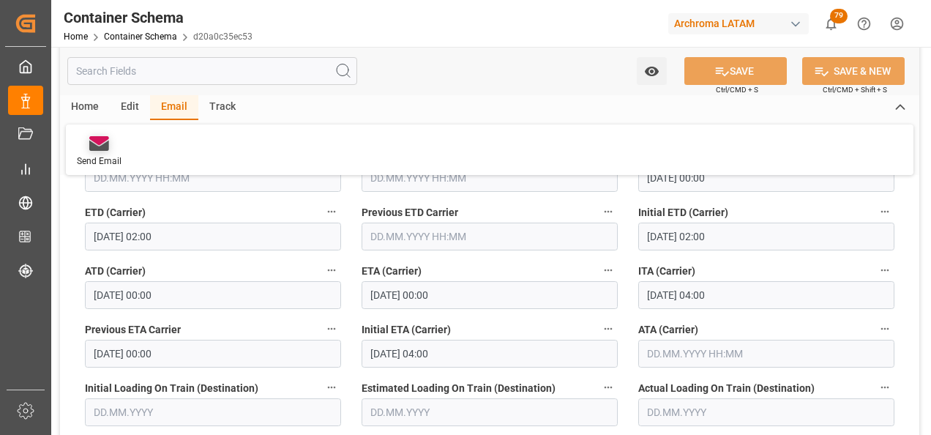
click at [105, 148] on icon at bounding box center [99, 146] width 20 height 10
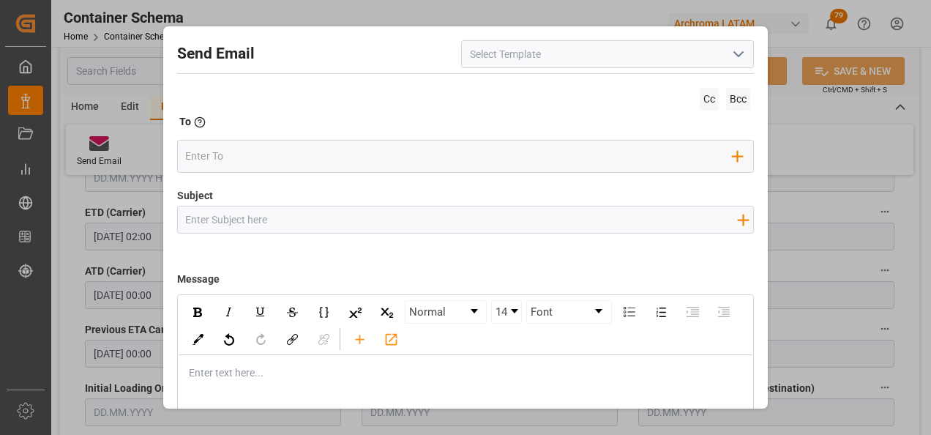
click at [731, 58] on icon "open menu" at bounding box center [739, 54] width 18 height 18
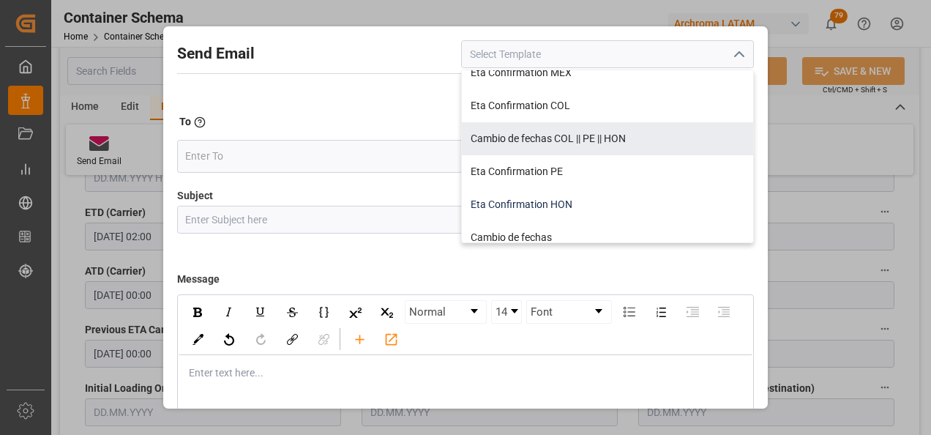
scroll to position [146, 0]
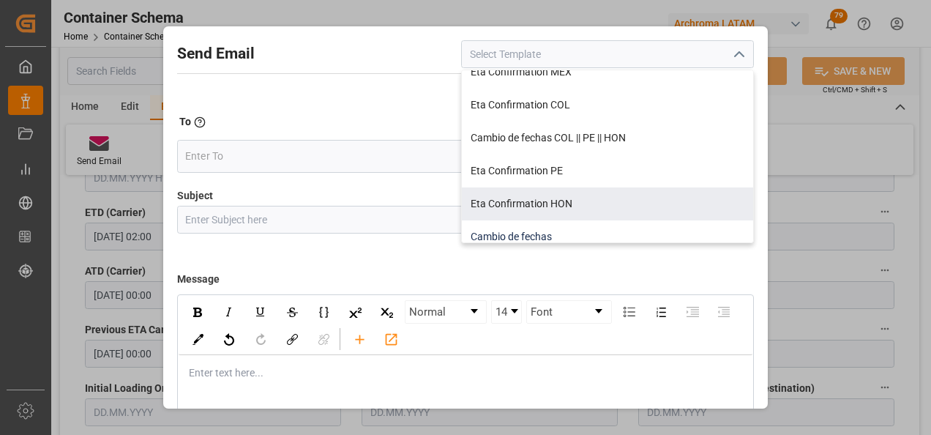
click at [603, 226] on div "Cambio de fechas" at bounding box center [607, 236] width 291 height 33
type input "Cambio de fechas"
type input "{{customsEntry}}|| Cambio de ETA {{estimatedArrivalPod}} | PO {{purchaseOrder}}…"
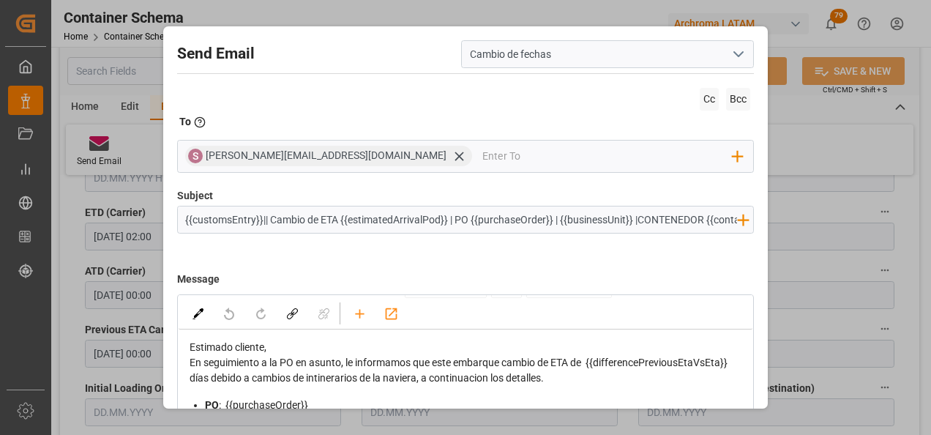
scroll to position [0, 0]
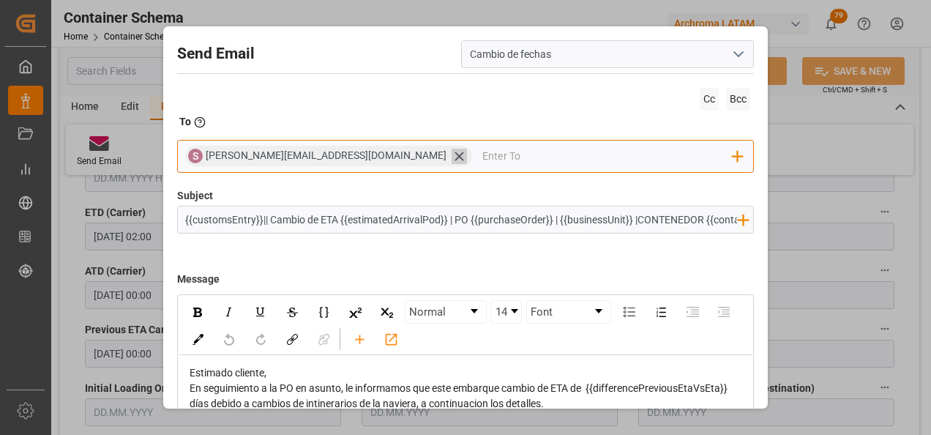
click at [455, 155] on icon at bounding box center [459, 156] width 9 height 9
click at [345, 155] on input "email" at bounding box center [458, 156] width 547 height 22
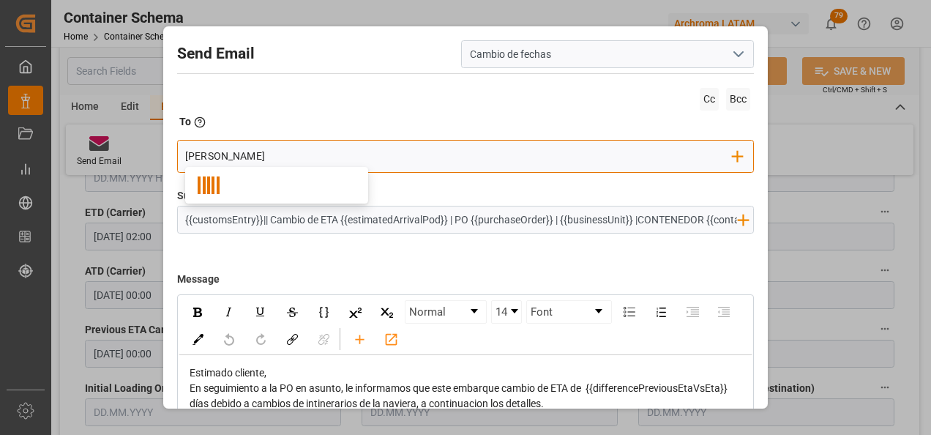
type input "gloria"
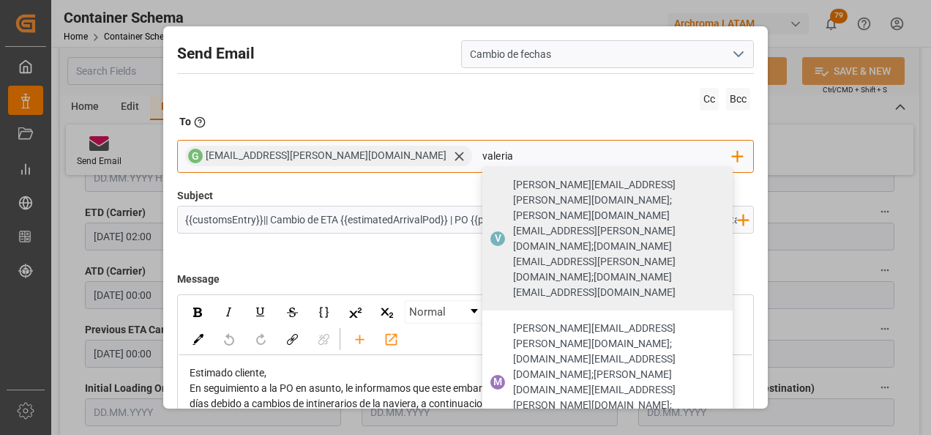
type input "valeria"
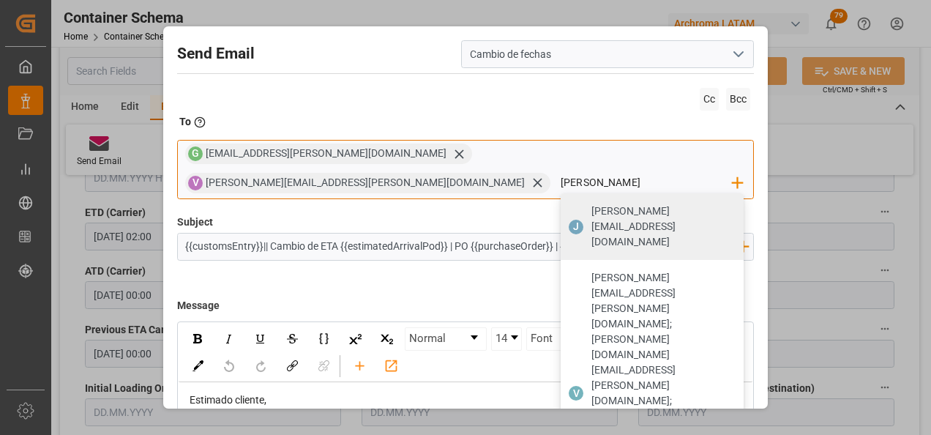
type input "[PERSON_NAME][EMAIL_ADDRESS][DOMAIN_NAME]"
click at [662, 203] on span "[PERSON_NAME][EMAIL_ADDRESS][DOMAIN_NAME]" at bounding box center [662, 226] width 142 height 46
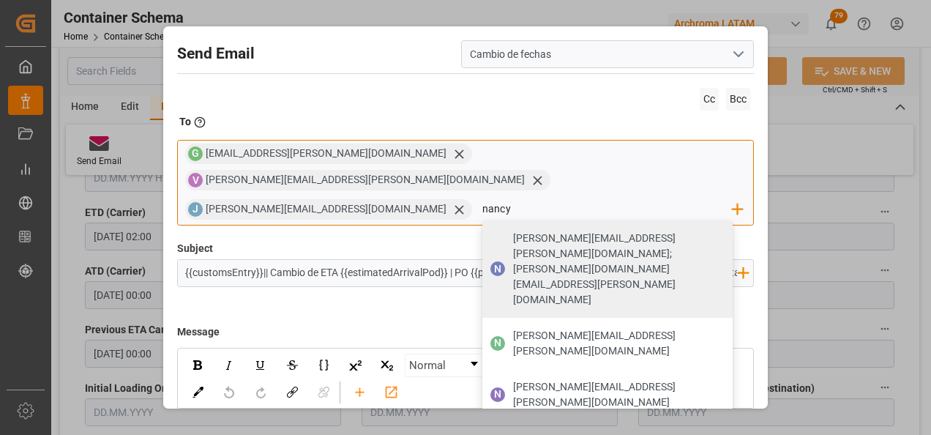
type input "[PERSON_NAME][EMAIL_ADDRESS][PERSON_NAME][DOMAIN_NAME]"
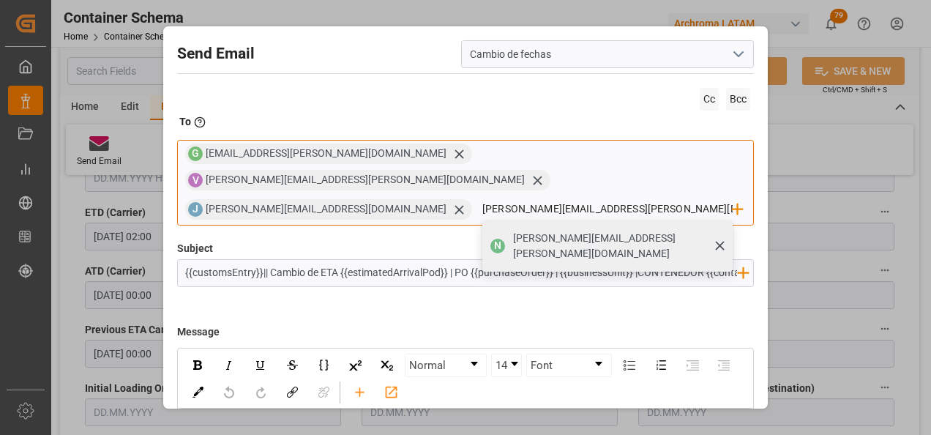
click at [482, 226] on div "N nancy.castellanos@archroma.com" at bounding box center [607, 245] width 250 height 51
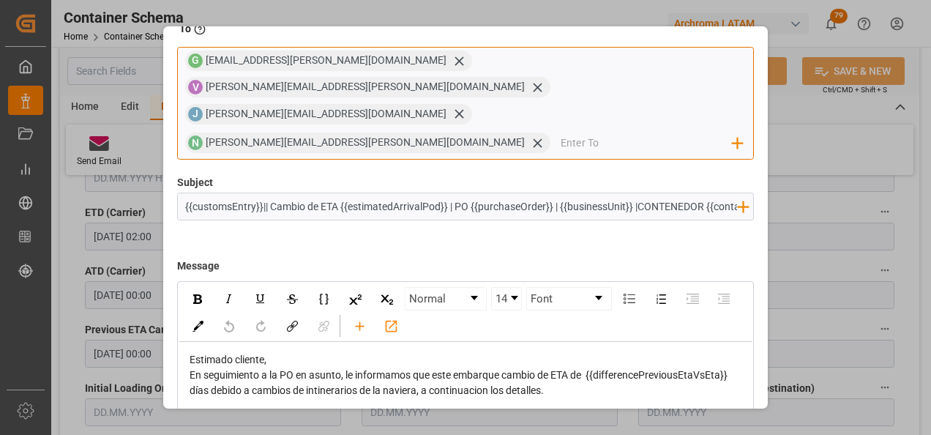
scroll to position [105, 0]
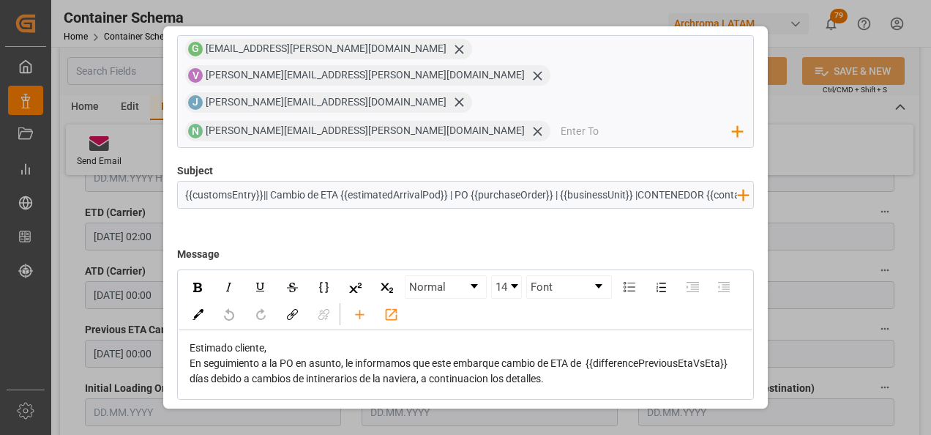
click at [723, 420] on button "Send" at bounding box center [702, 434] width 102 height 28
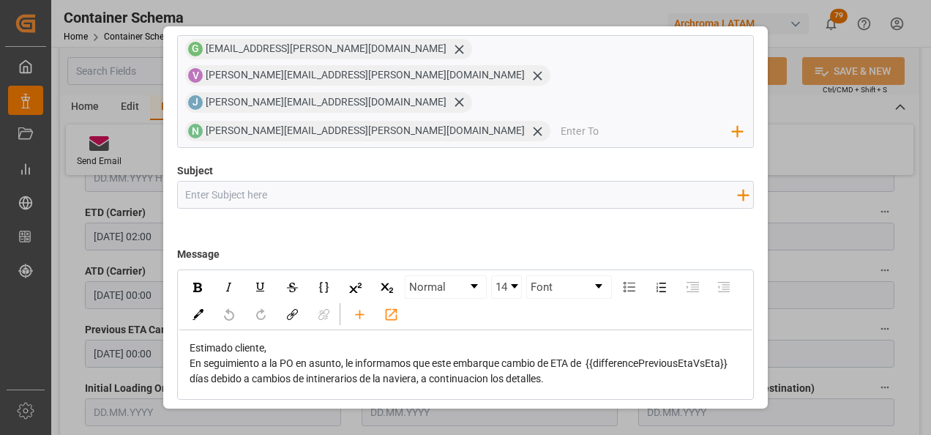
scroll to position [78, 0]
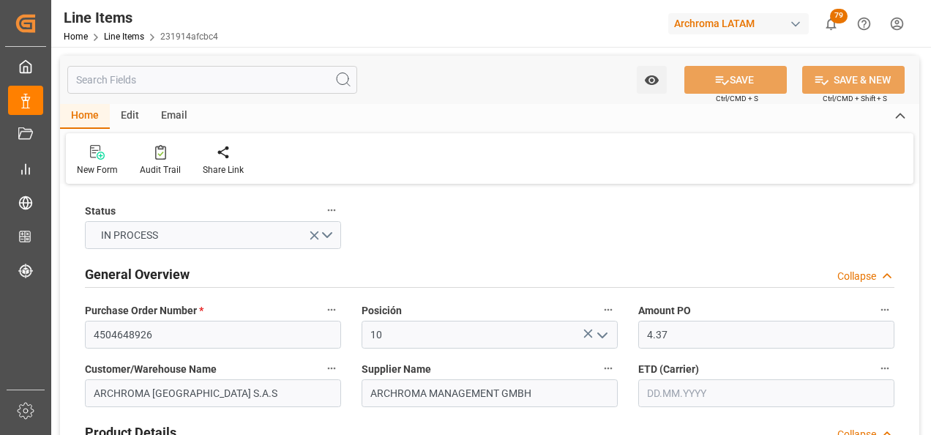
type input "[DATE]"
type input "[DATE] 16:29"
type input "30.07.2025 16:51"
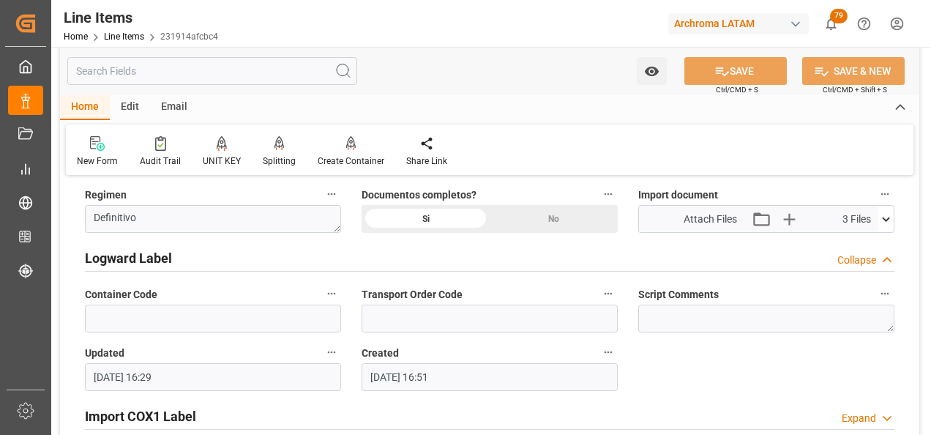
scroll to position [1098, 0]
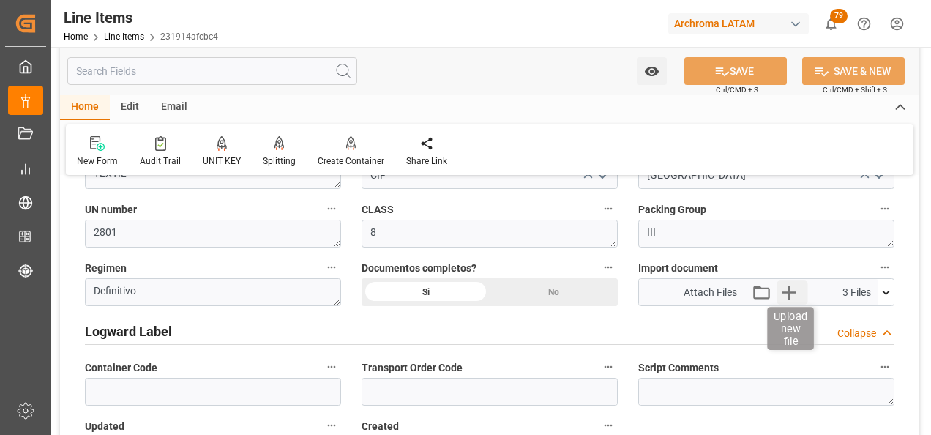
click at [791, 295] on icon "button" at bounding box center [788, 291] width 23 height 23
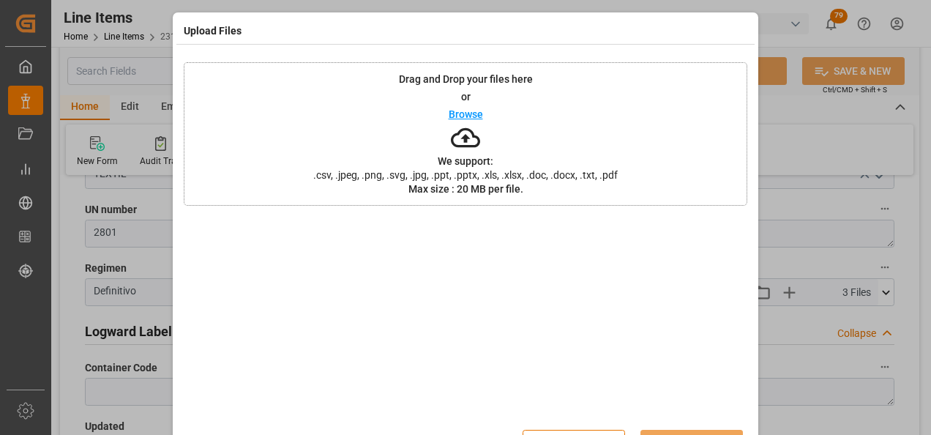
click at [629, 196] on div "Drag and Drop your files here or Browse We support: .csv, .jpeg, .png, .svg, .j…" at bounding box center [466, 133] width 564 height 143
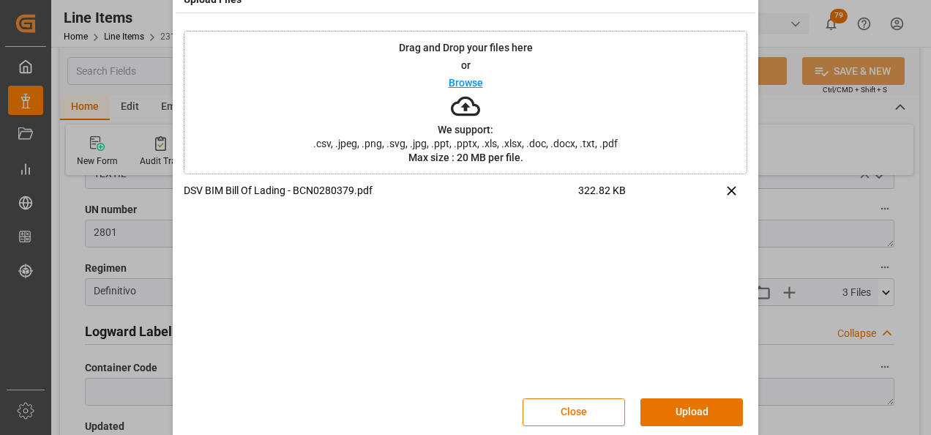
scroll to position [48, 0]
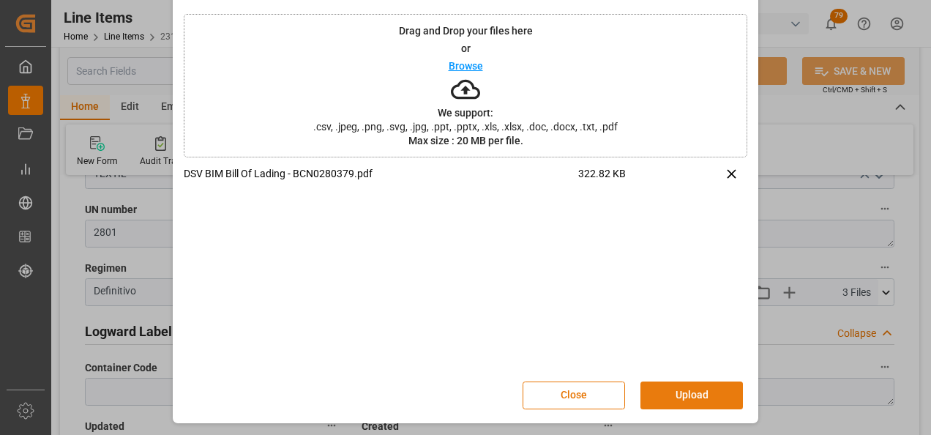
click at [681, 394] on button "Upload" at bounding box center [691, 395] width 102 height 28
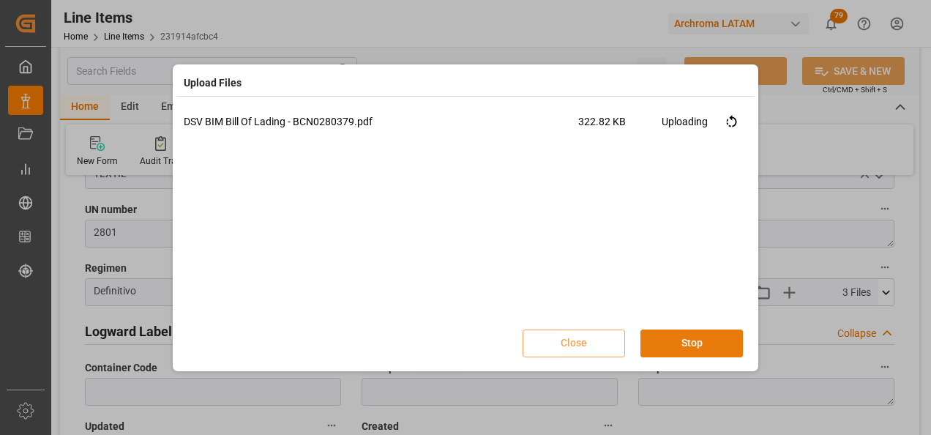
scroll to position [0, 0]
click at [714, 349] on button "Done" at bounding box center [691, 343] width 102 height 28
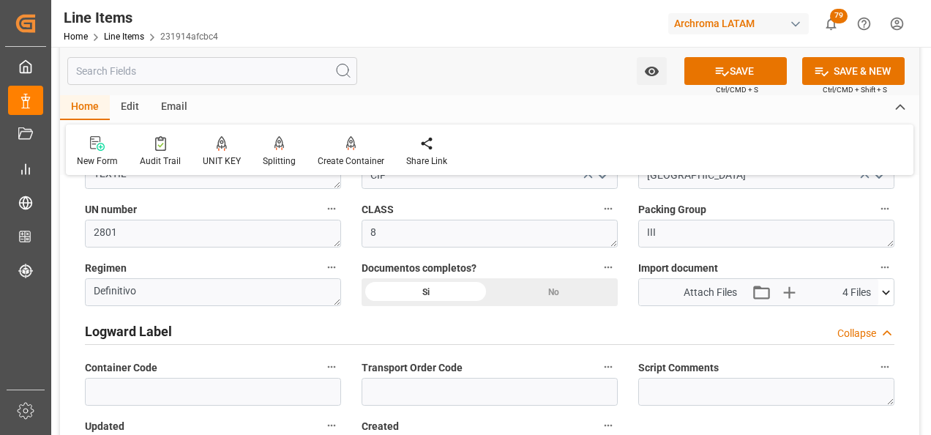
click at [885, 299] on icon at bounding box center [885, 292] width 15 height 15
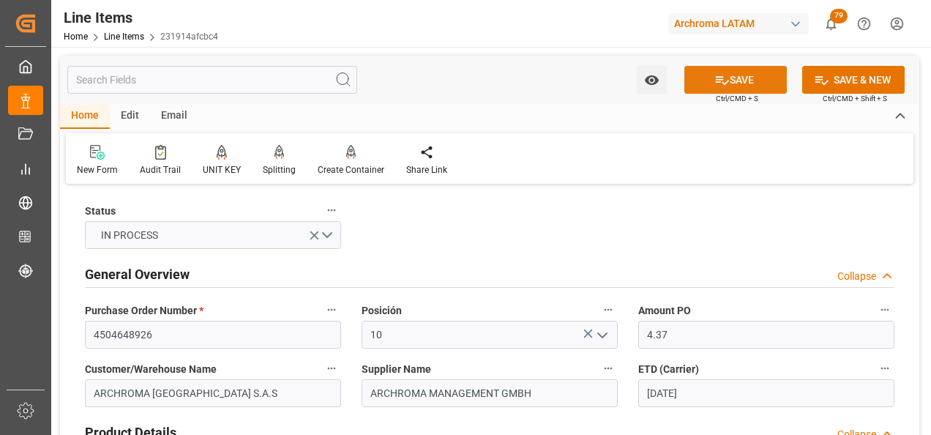
click at [708, 78] on button "SAVE" at bounding box center [735, 80] width 102 height 28
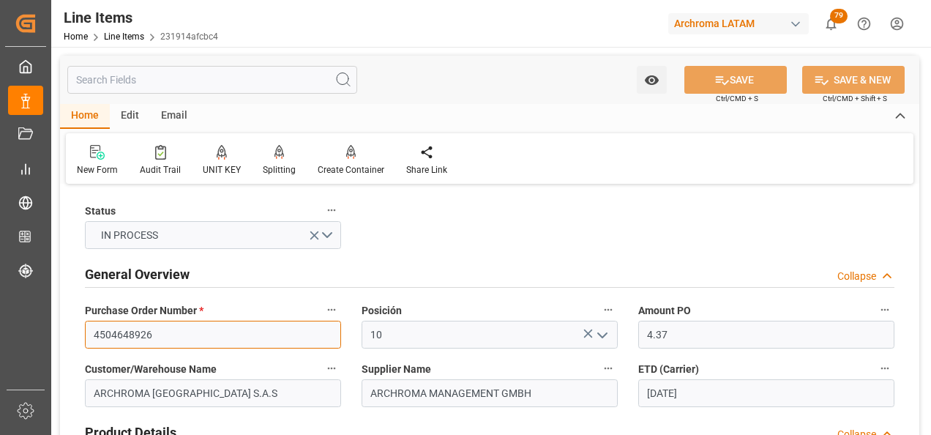
click at [127, 328] on input "4504648926" at bounding box center [213, 335] width 256 height 28
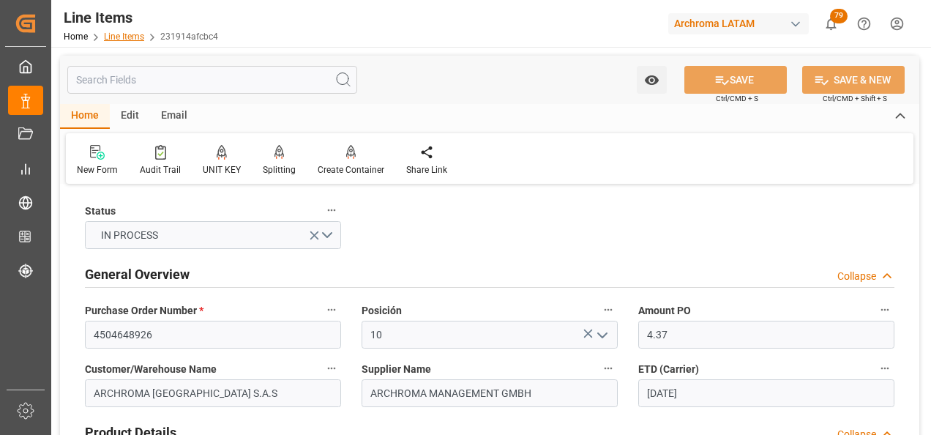
click at [130, 36] on link "Line Items" at bounding box center [124, 36] width 40 height 10
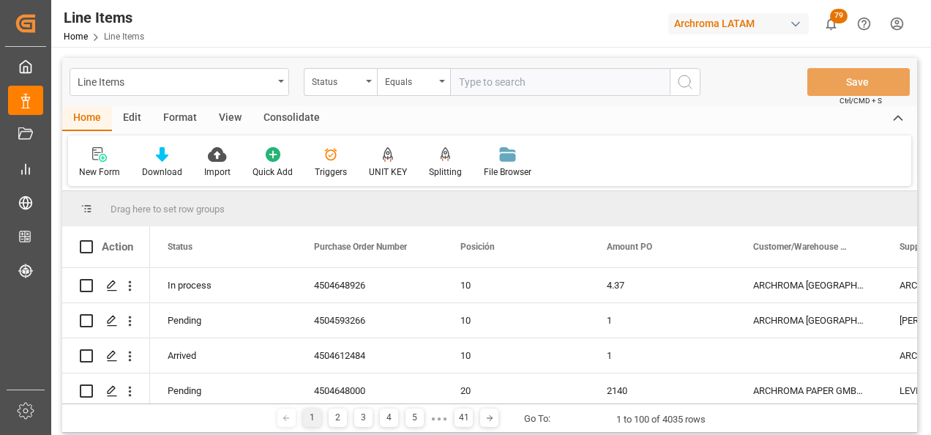
click at [364, 89] on div "Status" at bounding box center [340, 82] width 73 height 28
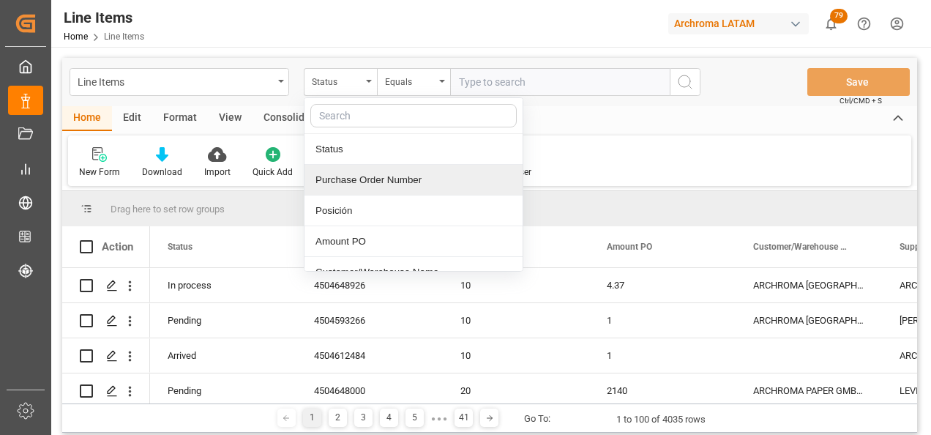
drag, startPoint x: 364, startPoint y: 187, endPoint x: 373, endPoint y: 176, distance: 13.6
click at [365, 187] on div "Purchase Order Number" at bounding box center [413, 180] width 218 height 31
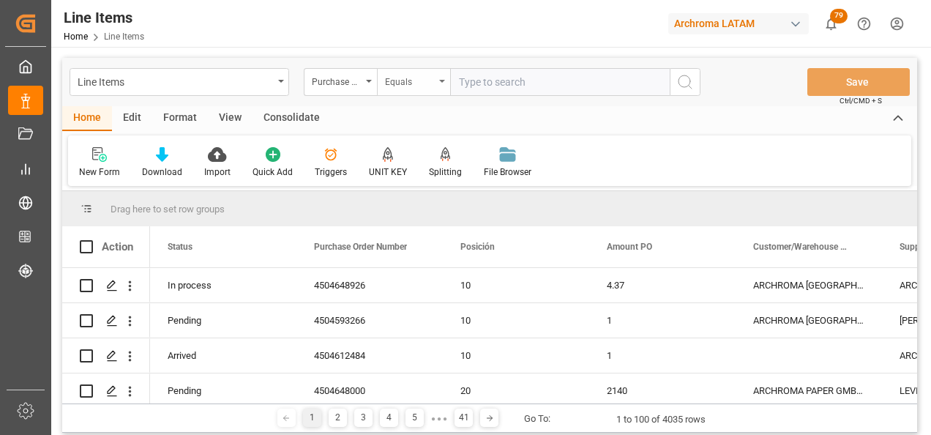
click at [393, 77] on div "Equals" at bounding box center [410, 80] width 50 height 17
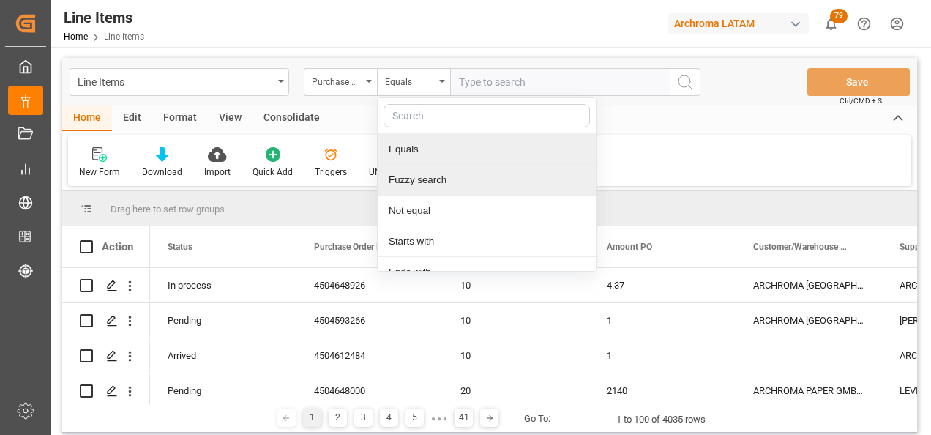
click at [408, 174] on div "Fuzzy search" at bounding box center [487, 180] width 218 height 31
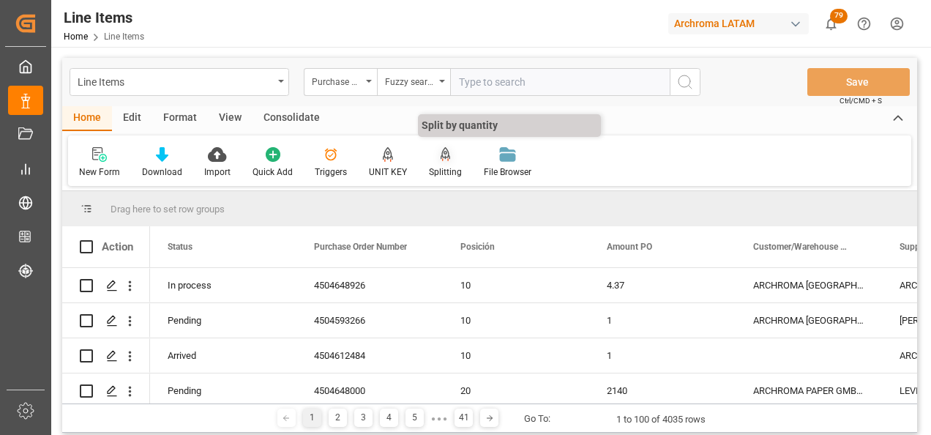
paste input "4504648926"
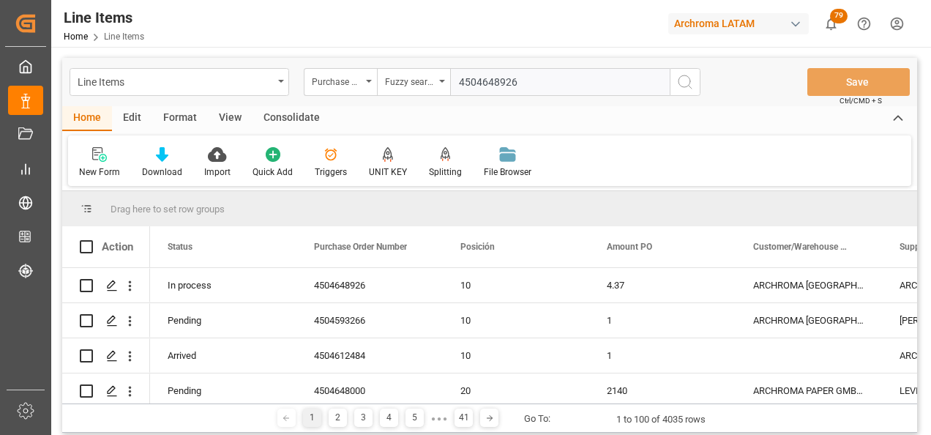
type input "4504648926"
click at [688, 86] on circle "search button" at bounding box center [684, 81] width 12 height 12
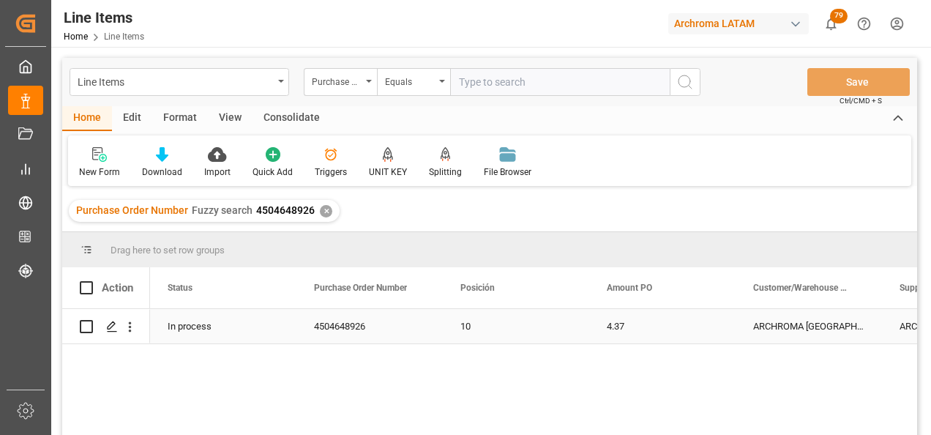
click at [86, 324] on input "Press Space to toggle row selection (unchecked)" at bounding box center [86, 326] width 13 height 13
checkbox input "true"
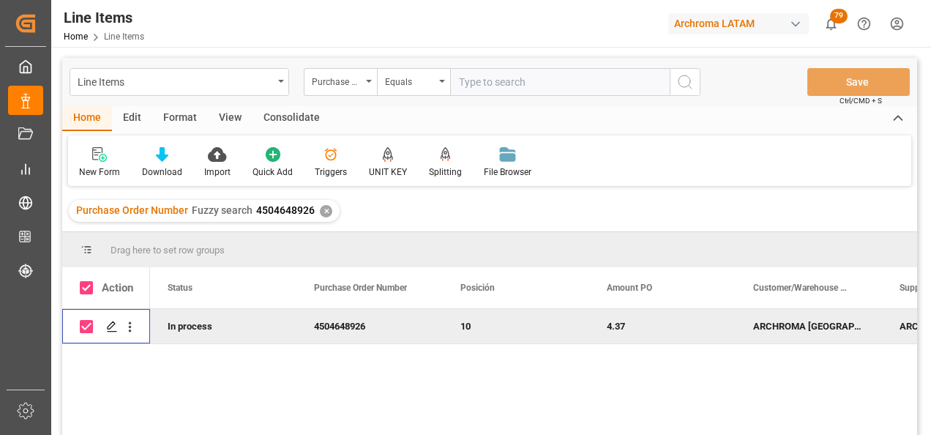
click at [277, 121] on div "Consolidate" at bounding box center [292, 118] width 78 height 25
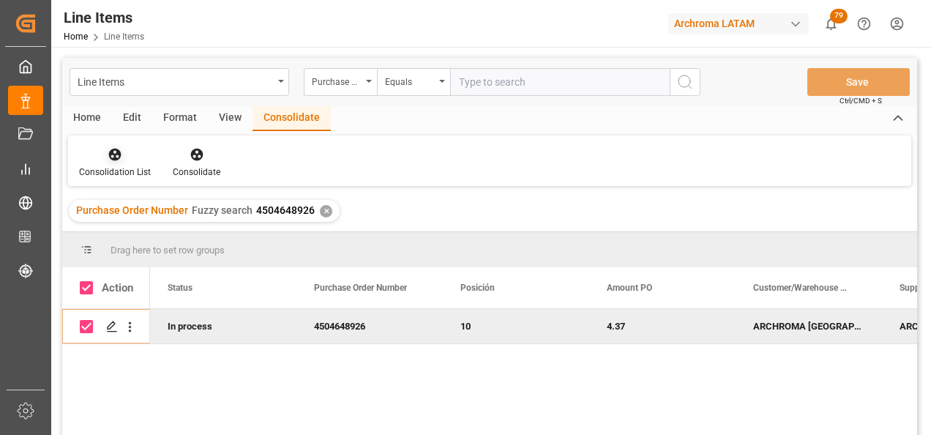
click at [126, 159] on div at bounding box center [115, 153] width 72 height 15
click at [125, 201] on div "Line Items Purchase Order Number Equals Save Ctrl/CMD + S Home Edit Format View…" at bounding box center [489, 266] width 855 height 416
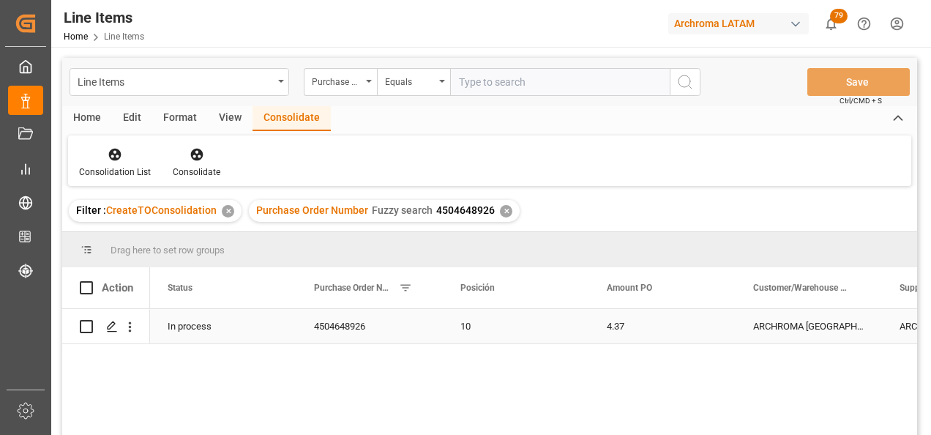
click at [86, 325] on input "Press Space to toggle row selection (unchecked)" at bounding box center [86, 326] width 13 height 13
checkbox input "true"
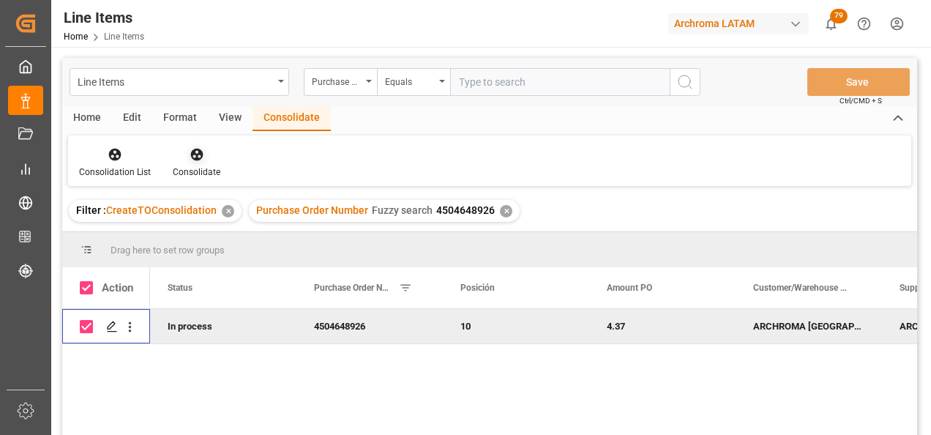
click at [192, 156] on icon at bounding box center [197, 154] width 15 height 15
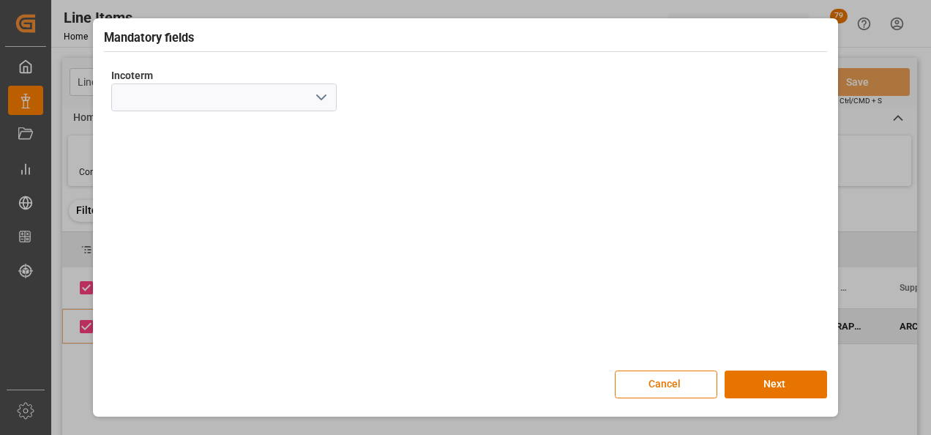
click at [326, 100] on icon "open menu" at bounding box center [322, 98] width 18 height 18
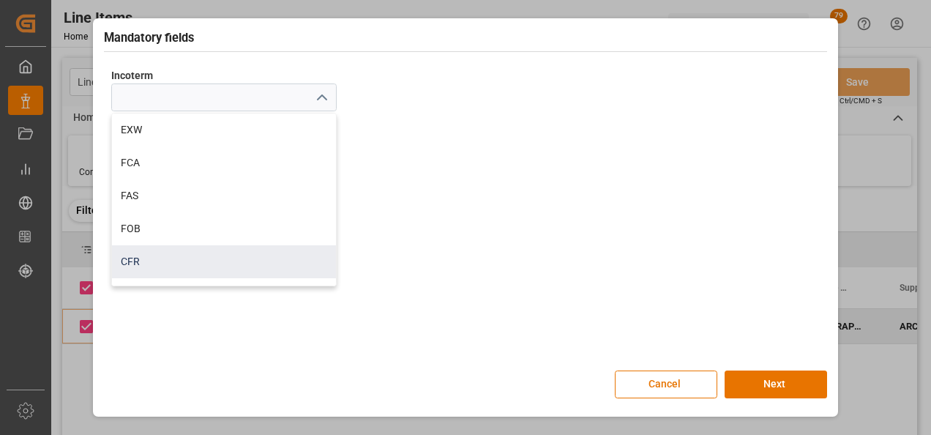
scroll to position [73, 0]
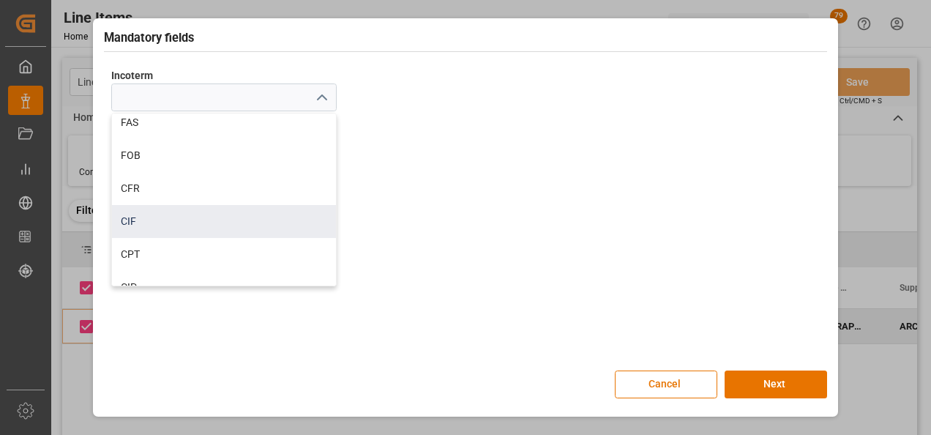
click at [153, 227] on div "CIF" at bounding box center [224, 221] width 224 height 33
type input "CIF"
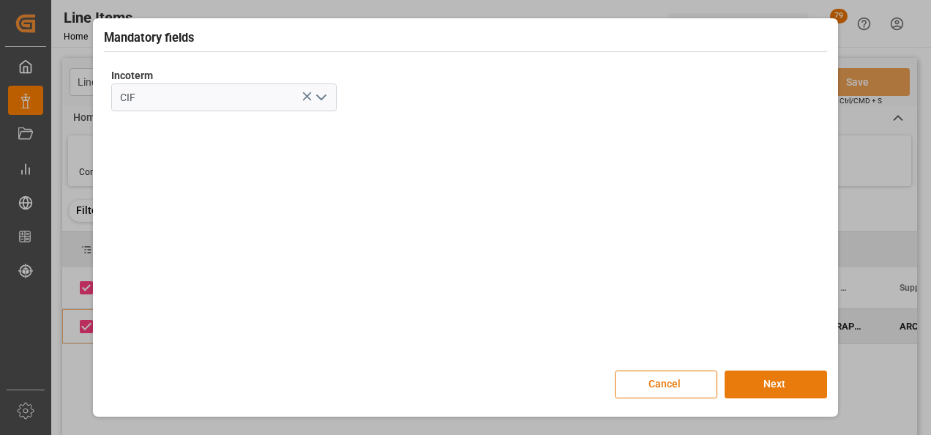
click at [788, 381] on button "Next" at bounding box center [776, 384] width 102 height 28
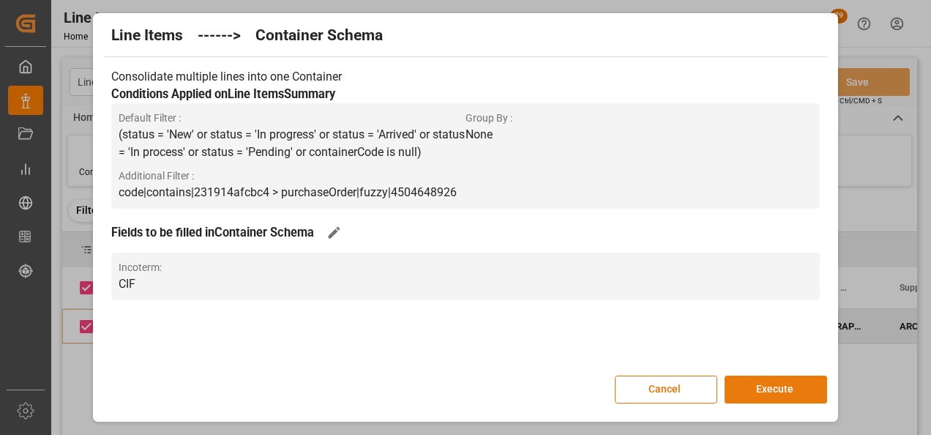
click at [787, 378] on button "Execute" at bounding box center [776, 389] width 102 height 28
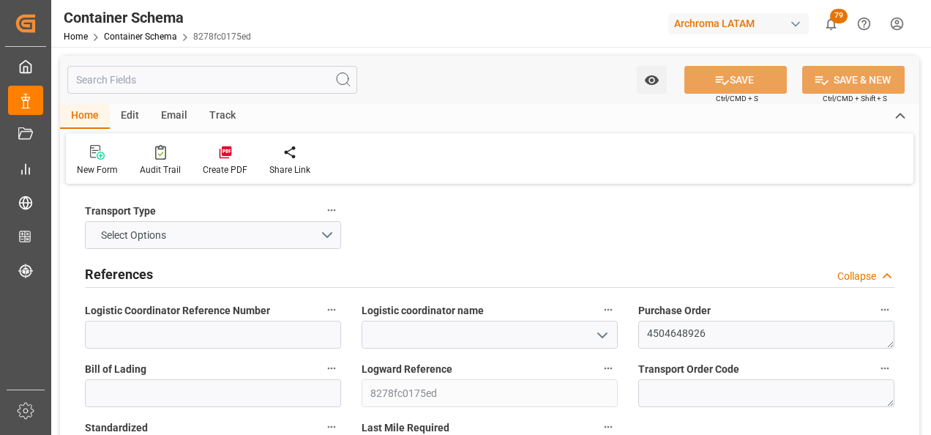
type input "0"
type input "1"
type input "5"
type input "650"
type input "707.2"
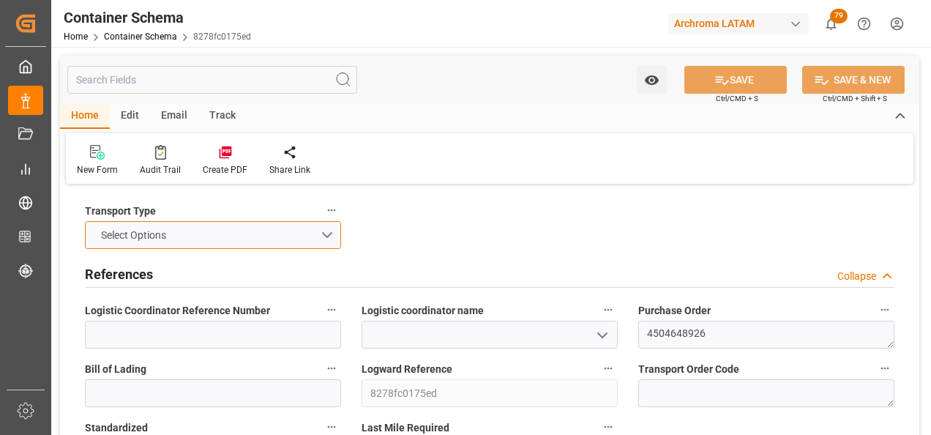
click at [329, 233] on button "Select Options" at bounding box center [213, 235] width 256 height 28
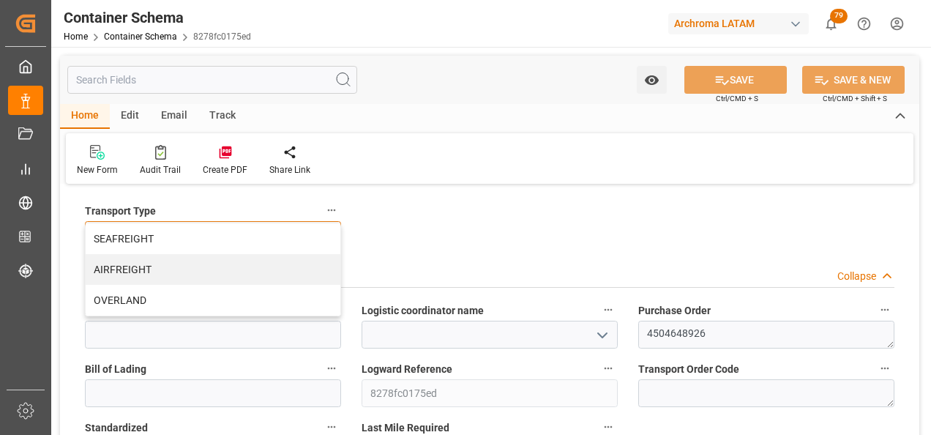
click at [261, 238] on div "SEAFREIGHT" at bounding box center [213, 238] width 255 height 31
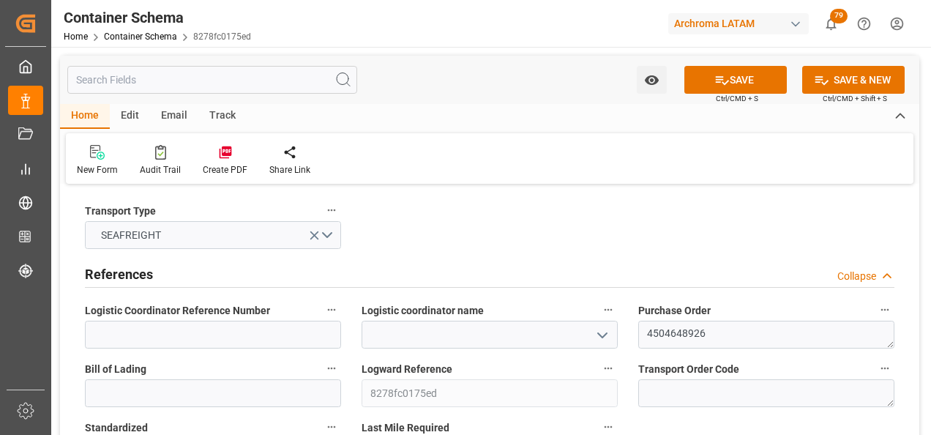
click at [602, 328] on icon "open menu" at bounding box center [603, 335] width 18 height 18
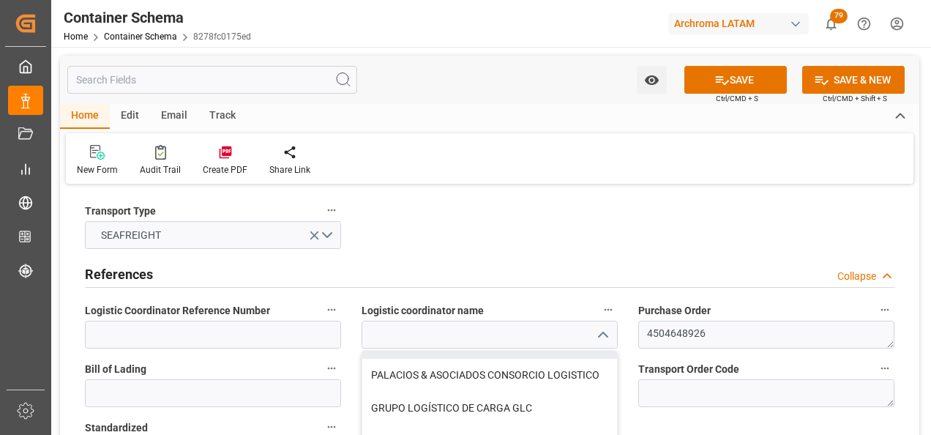
scroll to position [220, 0]
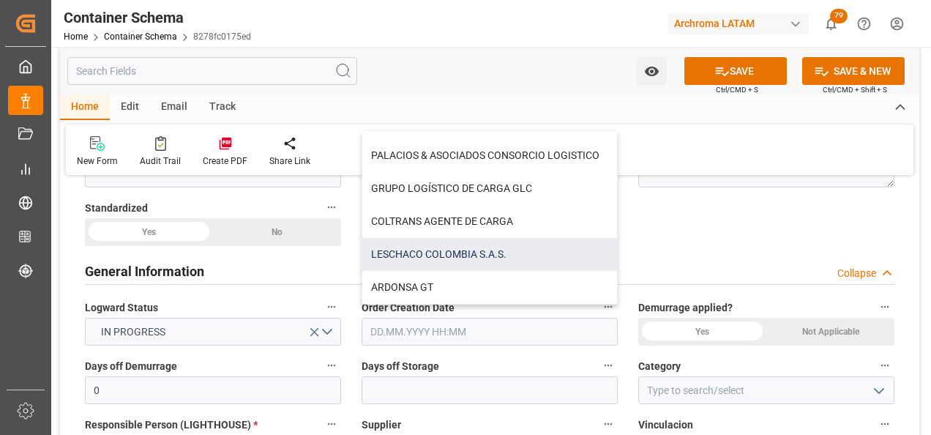
click at [455, 260] on div "LESCHACO COLOMBIA S.A.S." at bounding box center [489, 254] width 255 height 33
type input "LESCHACO COLOMBIA S.A.S."
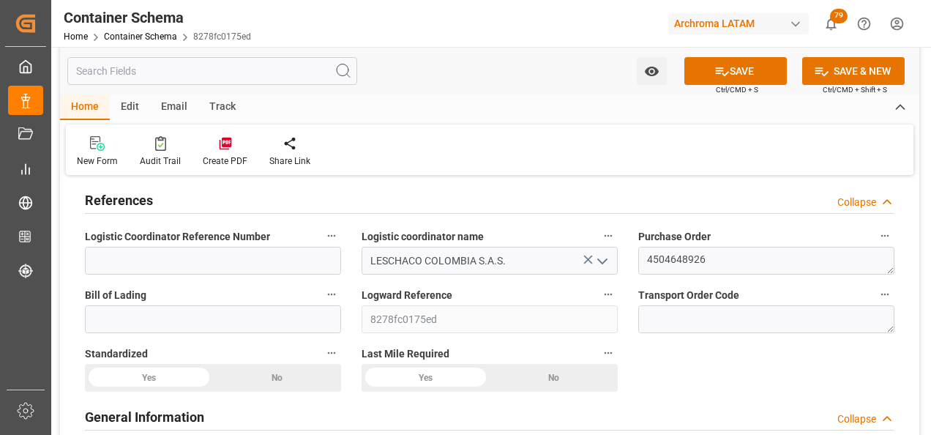
scroll to position [73, 0]
click at [296, 321] on input at bounding box center [213, 320] width 256 height 28
paste input "BCN0280379"
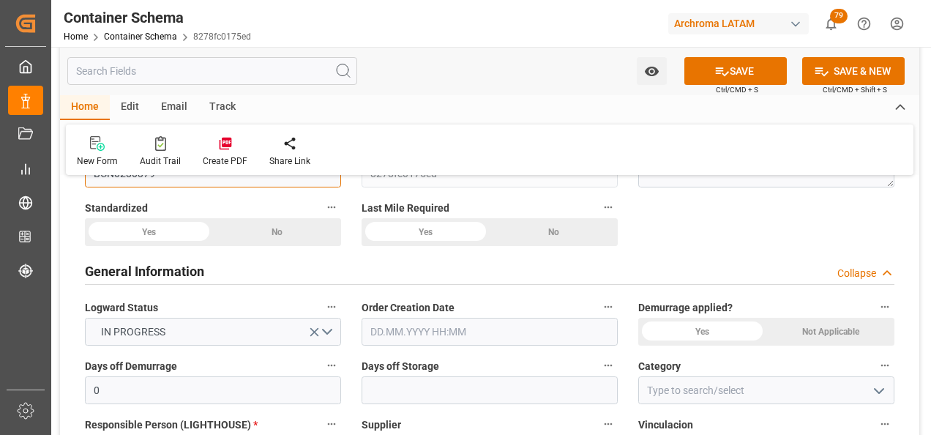
scroll to position [293, 0]
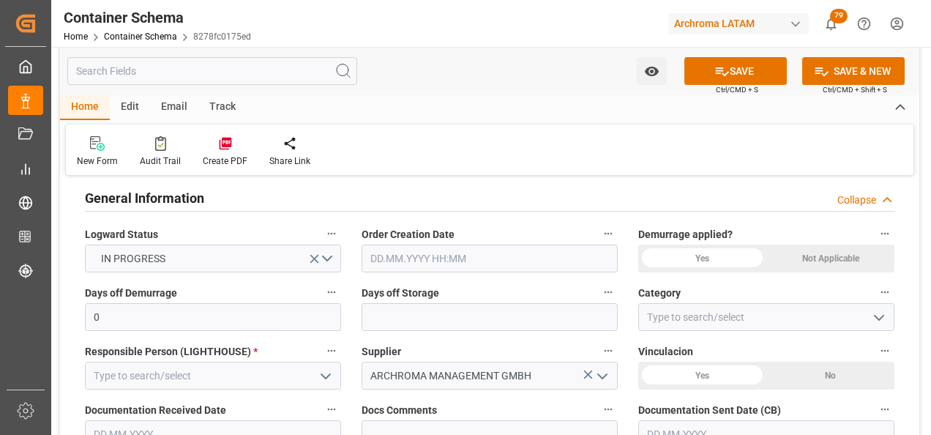
type input "BCN0280379"
click at [411, 255] on input "text" at bounding box center [490, 258] width 256 height 28
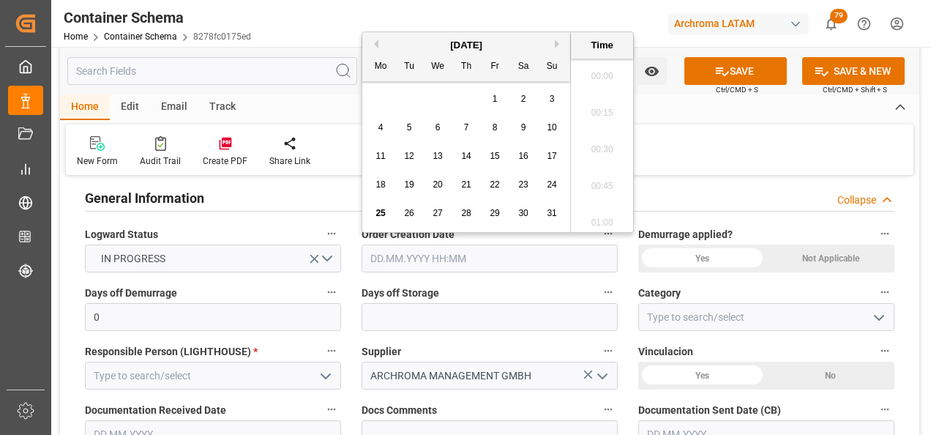
scroll to position [1615, 0]
click at [379, 108] on div "28 29 30 31 1 2 3" at bounding box center [467, 99] width 200 height 29
click at [384, 203] on div "25 26 27 28 29 30 31" at bounding box center [467, 213] width 200 height 29
click at [377, 211] on span "25" at bounding box center [380, 213] width 10 height 10
click at [607, 181] on li "11:45" at bounding box center [602, 181] width 62 height 37
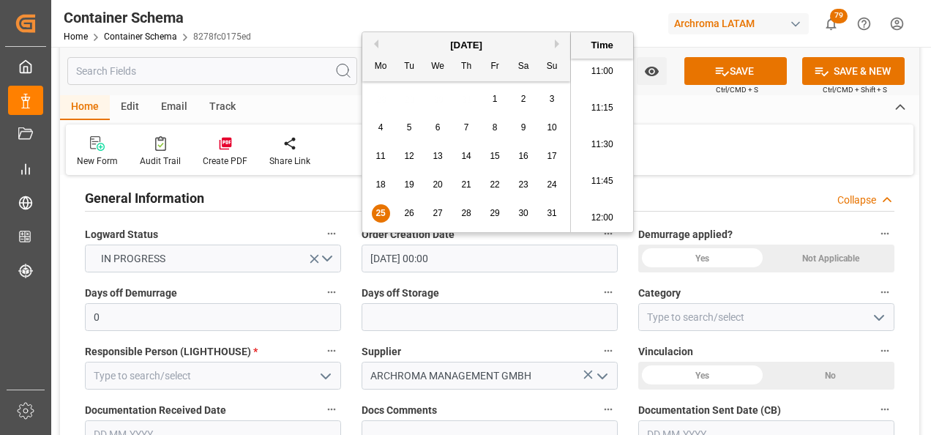
type input "25.08.2025 11:45"
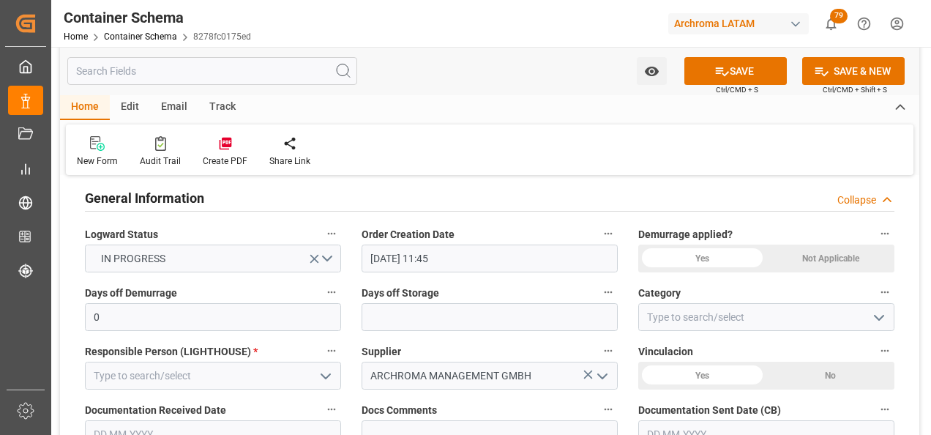
click at [887, 318] on icon "open menu" at bounding box center [879, 318] width 18 height 18
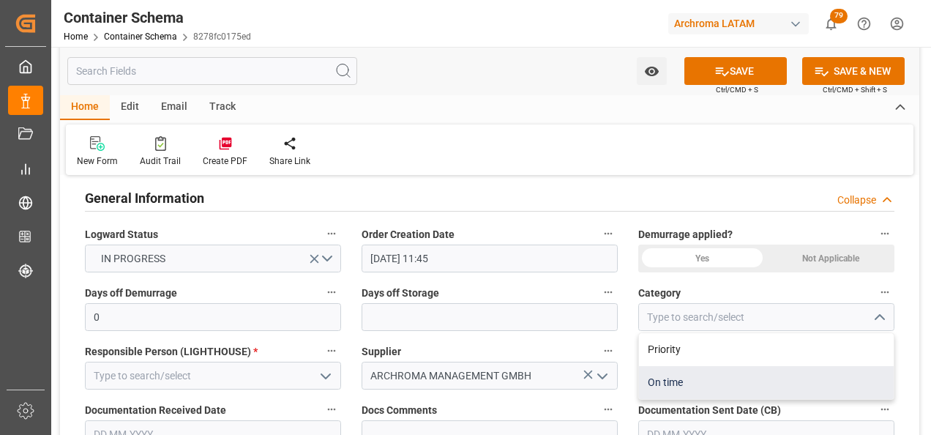
click at [726, 369] on div "On time" at bounding box center [766, 382] width 255 height 33
type input "On time"
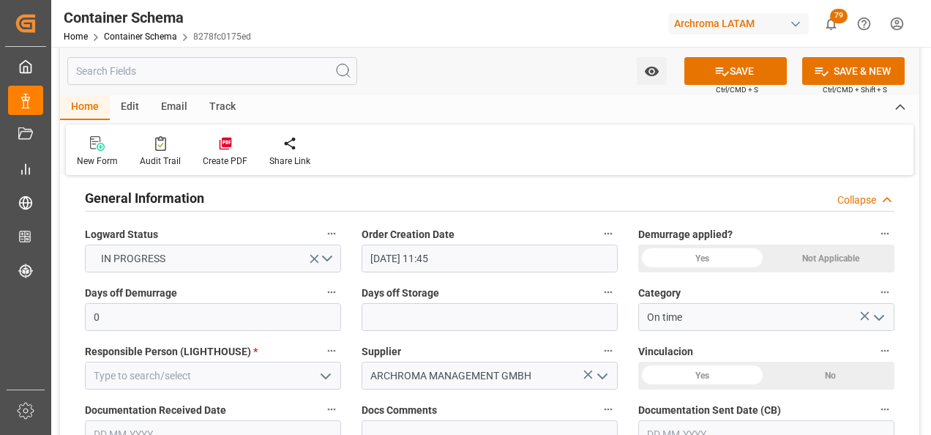
click at [318, 364] on button "open menu" at bounding box center [325, 375] width 22 height 23
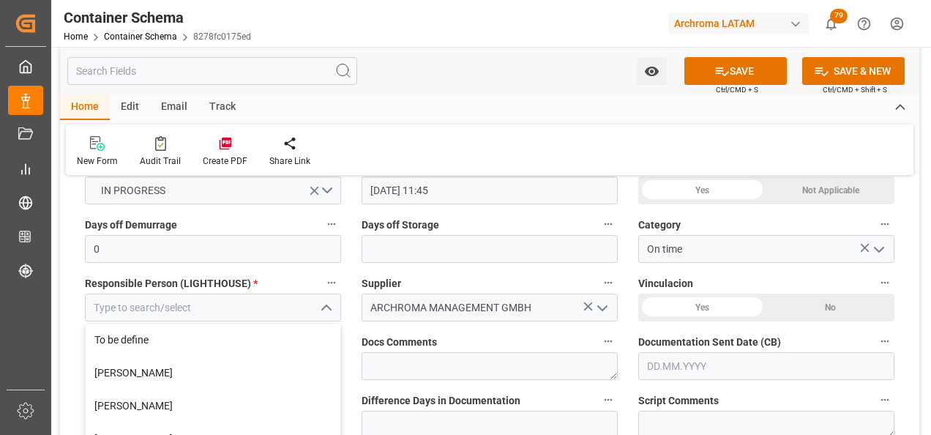
scroll to position [439, 0]
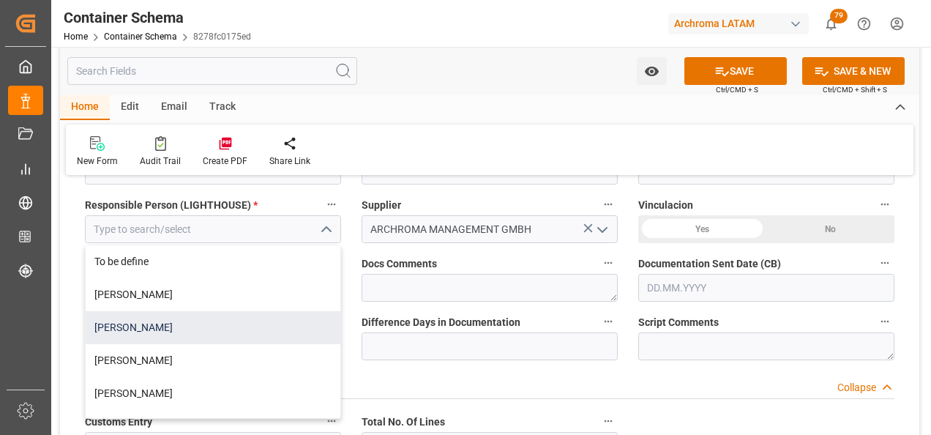
click at [266, 336] on div "[PERSON_NAME]" at bounding box center [213, 327] width 255 height 33
type input "[PERSON_NAME]"
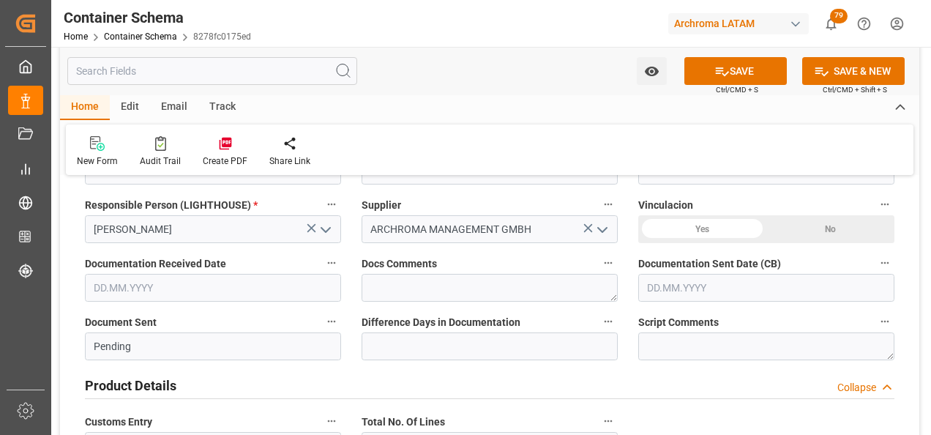
click at [193, 292] on input "text" at bounding box center [213, 288] width 256 height 28
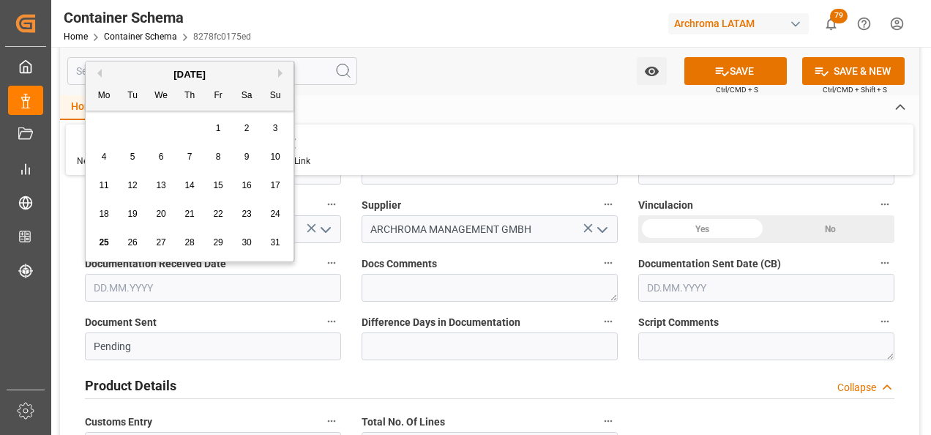
click at [103, 131] on div "28 29 30 31 1 2 3" at bounding box center [190, 128] width 200 height 29
click at [100, 239] on span "25" at bounding box center [104, 242] width 10 height 10
type input "[DATE]"
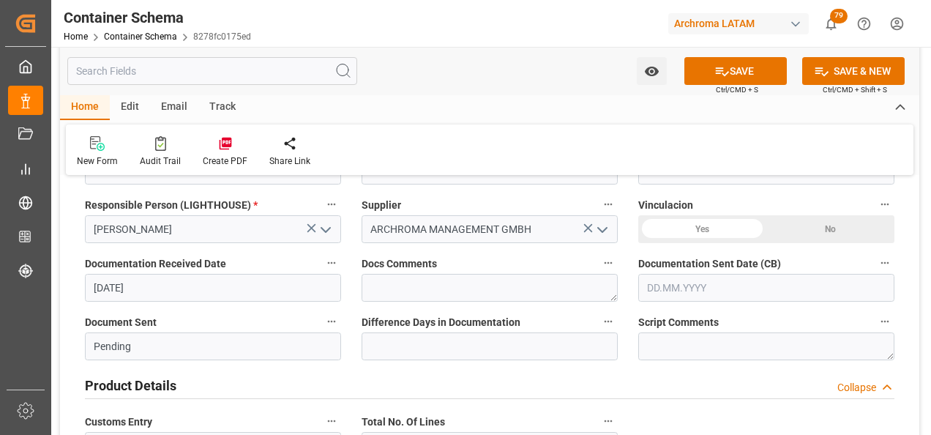
click at [672, 288] on input "text" at bounding box center [766, 288] width 256 height 28
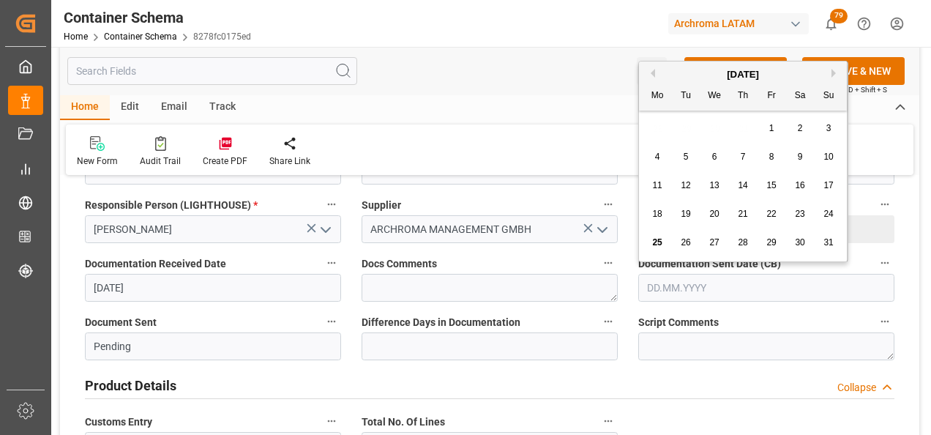
click at [651, 245] on div "25" at bounding box center [657, 243] width 18 height 18
type input "[DATE]"
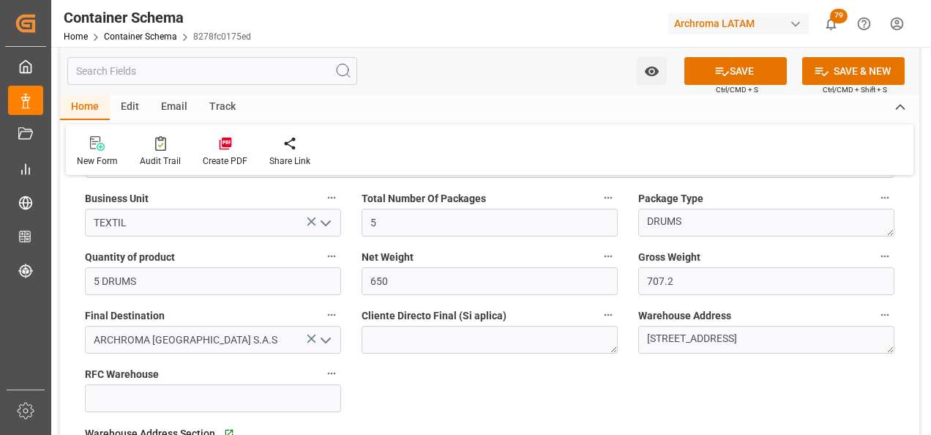
scroll to position [878, 0]
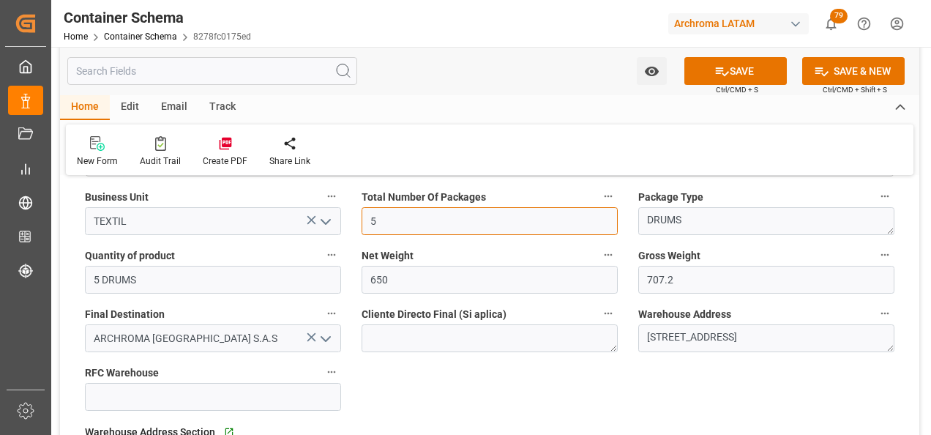
drag, startPoint x: 398, startPoint y: 226, endPoint x: 351, endPoint y: 225, distance: 47.6
type input "2"
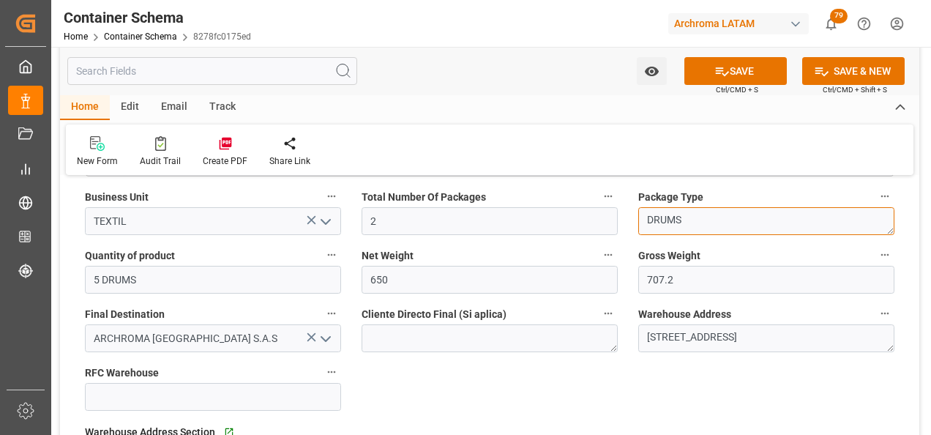
drag, startPoint x: 579, startPoint y: 235, endPoint x: 509, endPoint y: 244, distance: 70.9
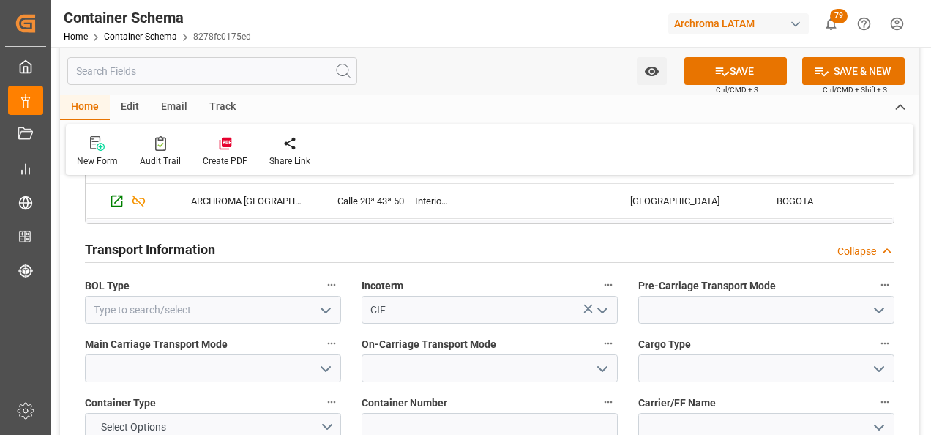
scroll to position [1244, 0]
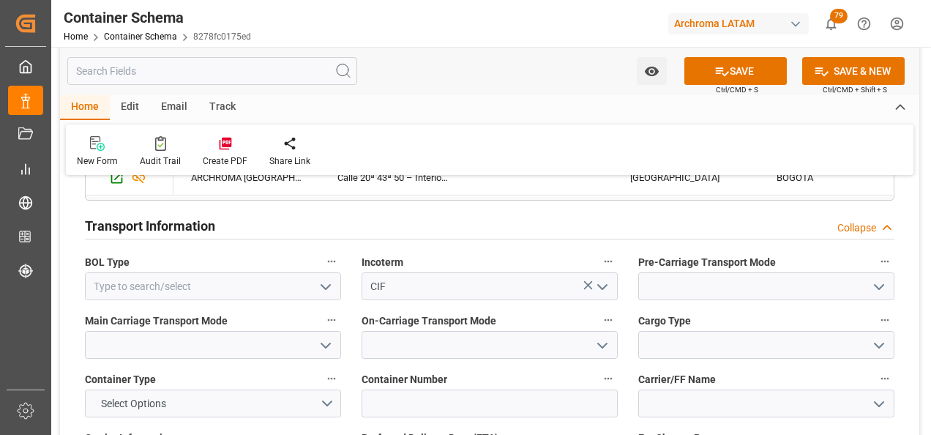
type textarea "PALLET"
click at [324, 283] on icon "open menu" at bounding box center [326, 287] width 18 height 18
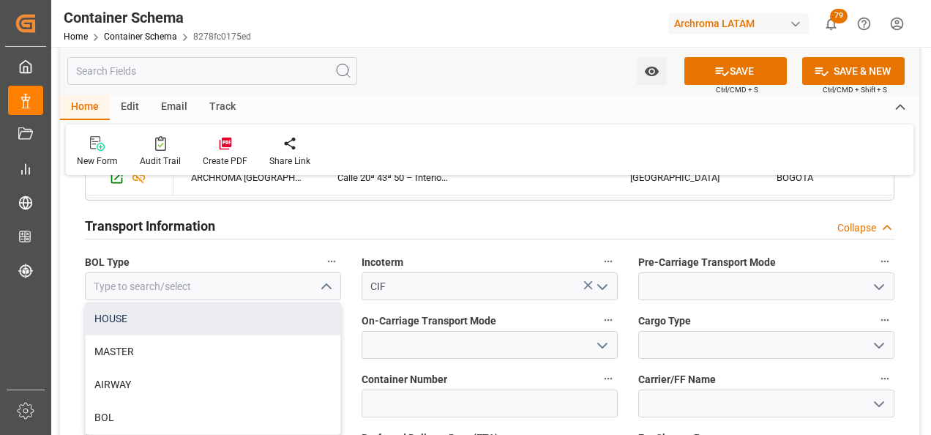
click at [293, 313] on div "HOUSE" at bounding box center [213, 318] width 255 height 33
type input "HOUSE"
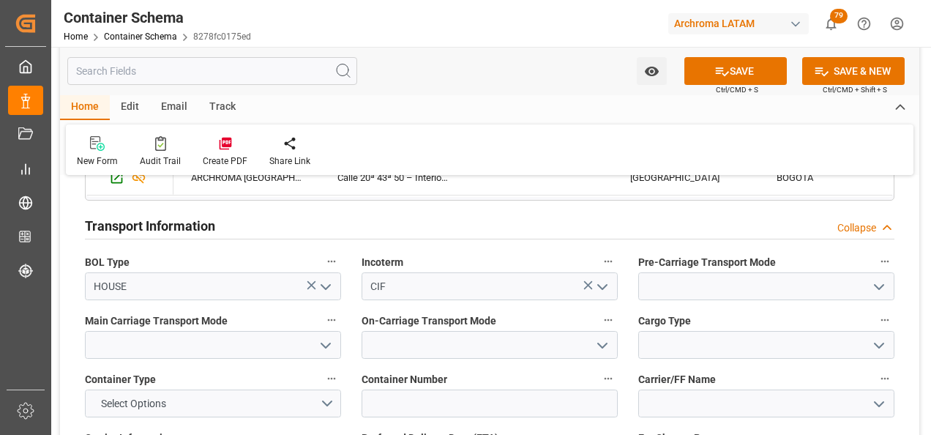
click at [875, 288] on icon "open menu" at bounding box center [879, 287] width 18 height 18
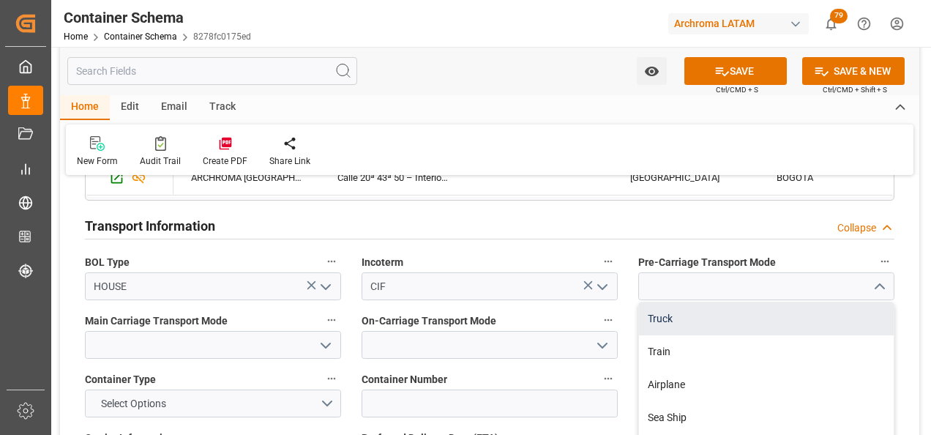
click at [837, 304] on div "Truck" at bounding box center [766, 318] width 255 height 33
type input "Truck"
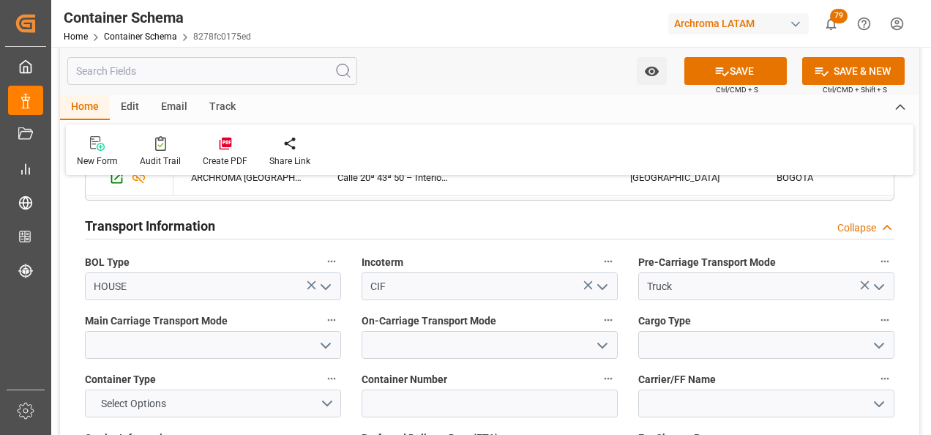
click at [328, 351] on icon "open menu" at bounding box center [326, 346] width 18 height 18
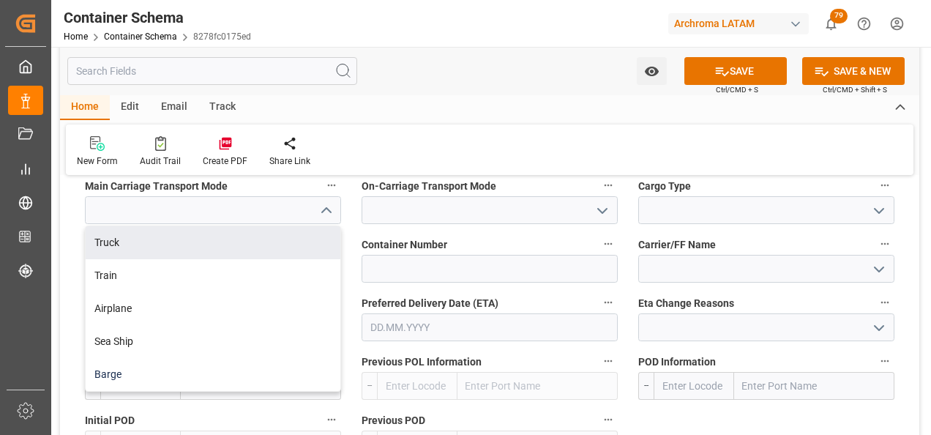
scroll to position [1391, 0]
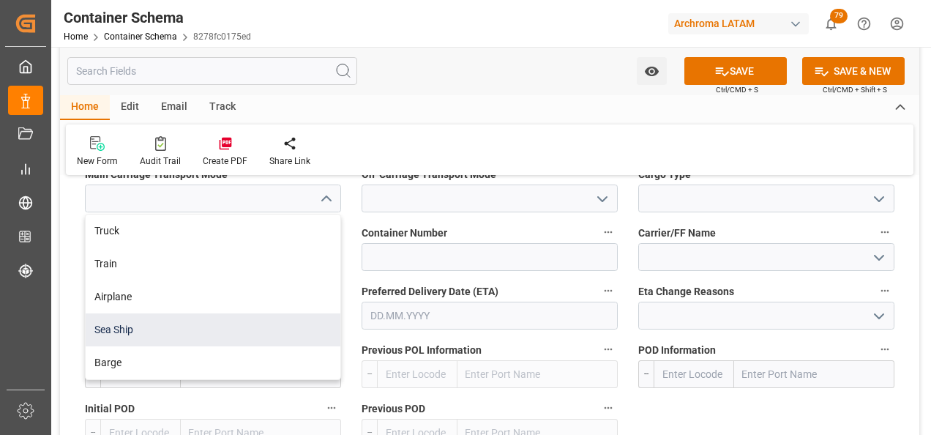
click at [221, 324] on div "Sea Ship" at bounding box center [213, 329] width 255 height 33
type input "Sea Ship"
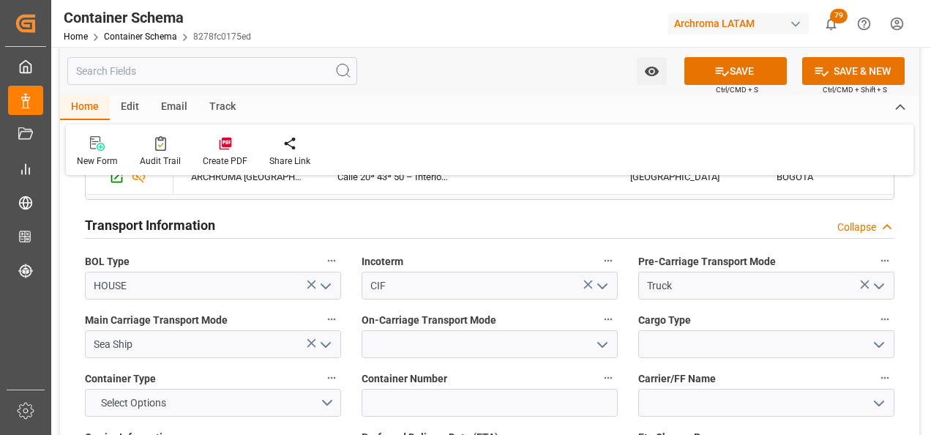
scroll to position [1244, 0]
click at [611, 343] on button "open menu" at bounding box center [602, 345] width 22 height 23
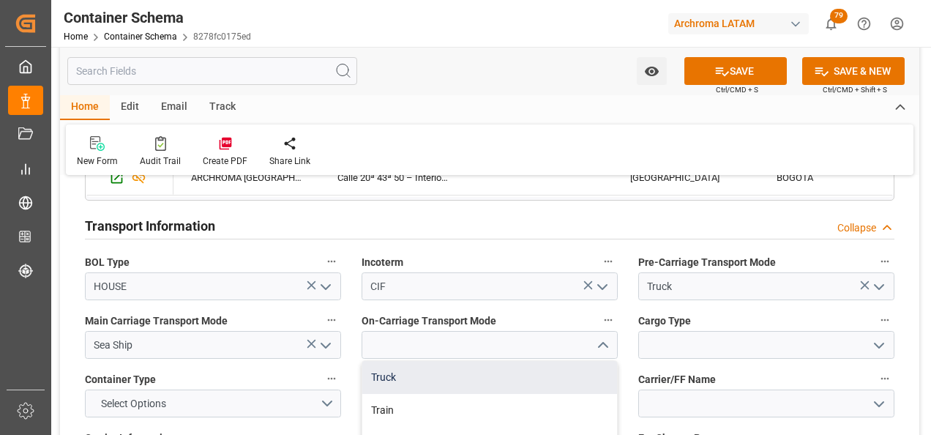
click at [547, 372] on div "Truck" at bounding box center [489, 377] width 255 height 33
type input "Truck"
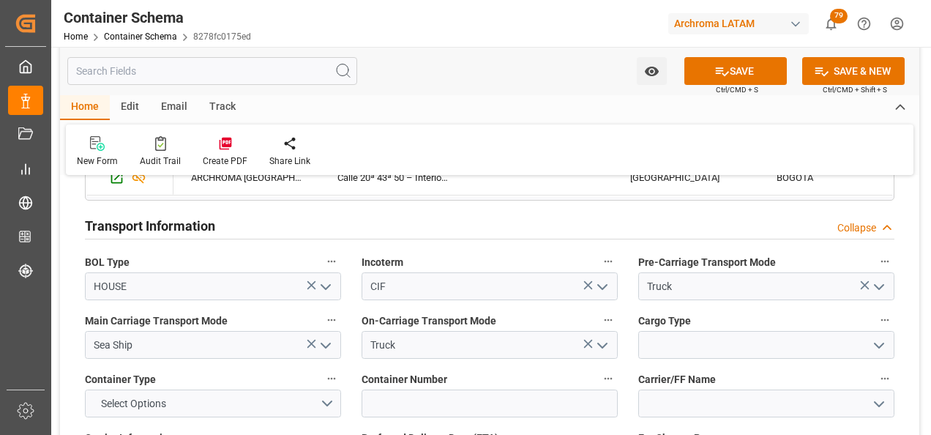
click at [880, 348] on icon "open menu" at bounding box center [879, 346] width 18 height 18
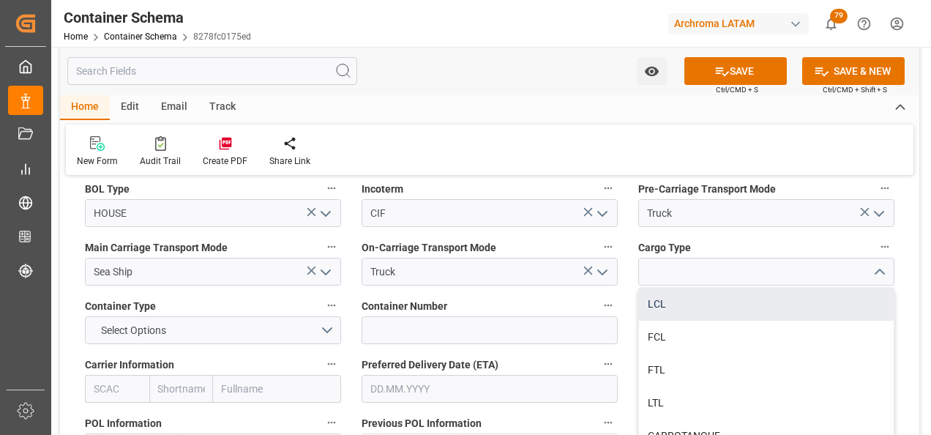
click at [771, 304] on div "LCL" at bounding box center [766, 304] width 255 height 33
type input "LCL"
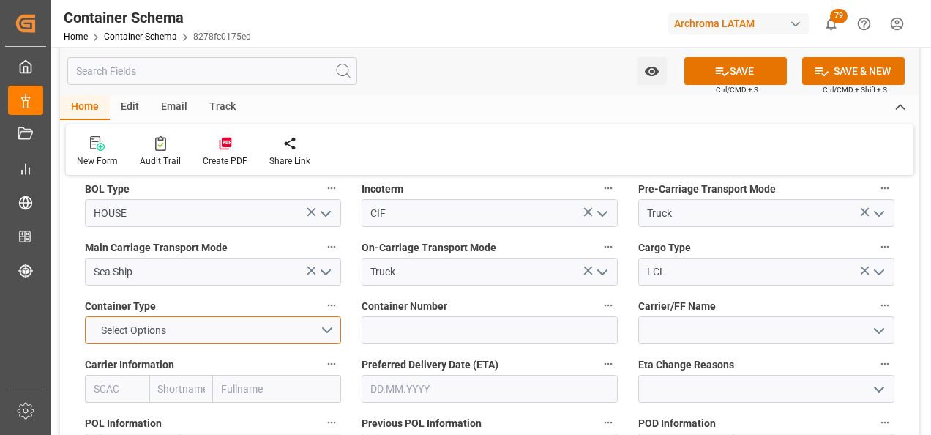
click at [323, 330] on button "Select Options" at bounding box center [213, 330] width 256 height 28
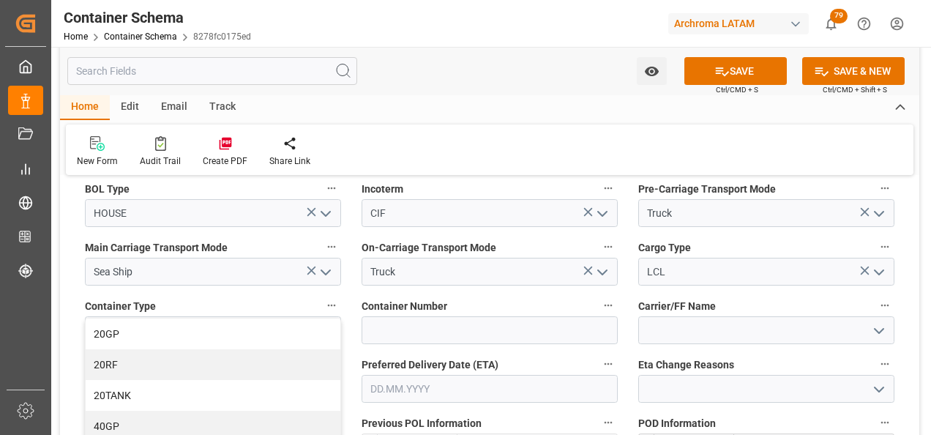
click at [902, 321] on div at bounding box center [766, 330] width 278 height 28
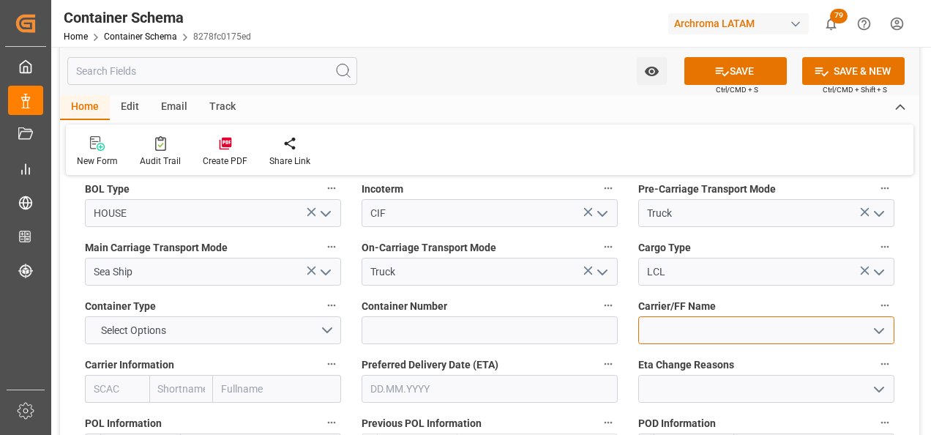
click at [793, 332] on input at bounding box center [766, 330] width 256 height 28
click at [789, 347] on div "DSV AIR & SEA, S.A. DE C.V." at bounding box center [766, 362] width 255 height 33
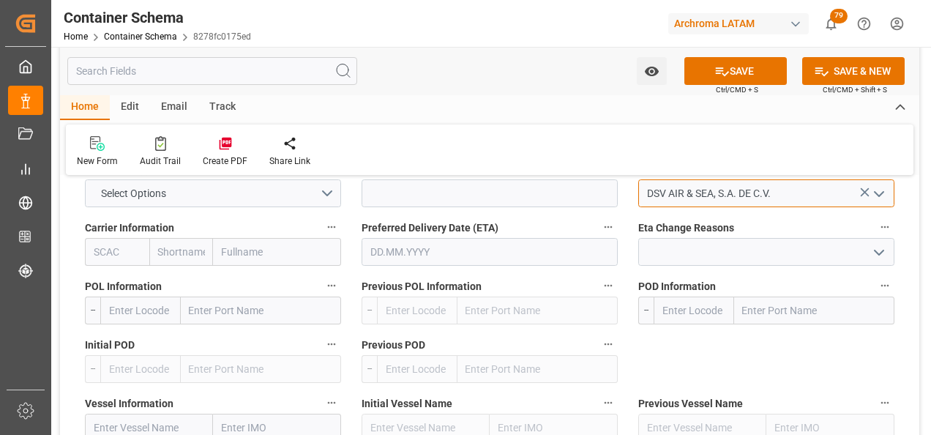
scroll to position [1464, 0]
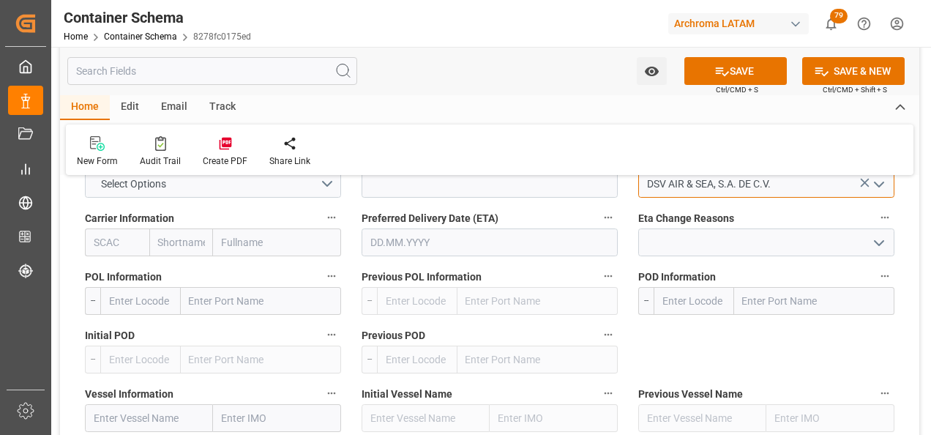
type input "DSV AIR & SEA, S.A. DE C.V."
click at [460, 250] on input "text" at bounding box center [490, 242] width 256 height 28
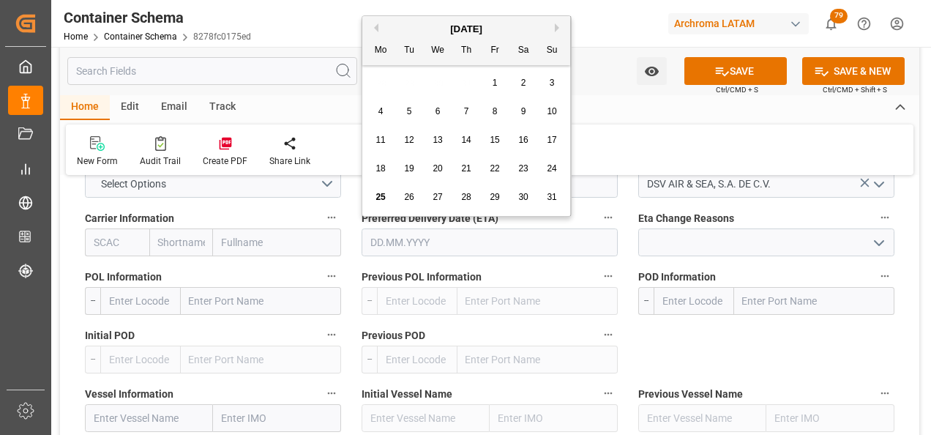
click at [384, 87] on div "28 29 30 31 1 2 3" at bounding box center [467, 83] width 200 height 29
click at [558, 26] on button "Next Month" at bounding box center [559, 27] width 9 height 9
click at [490, 110] on span "12" at bounding box center [495, 111] width 10 height 10
type input "[DATE]"
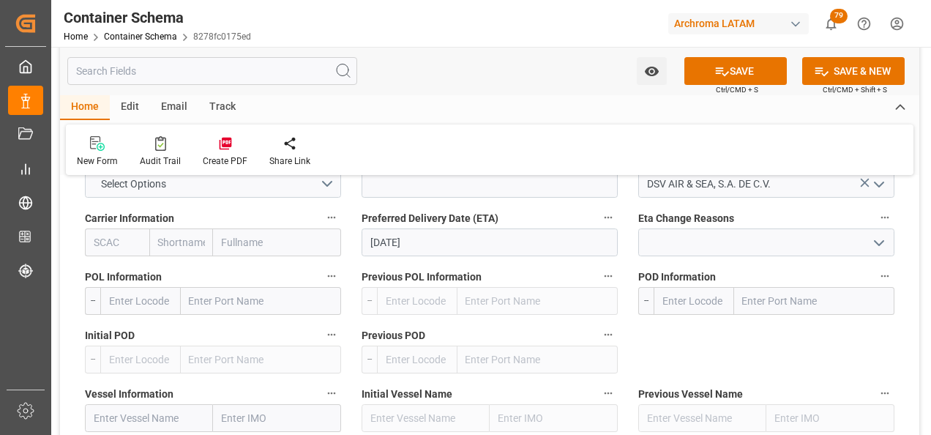
click at [207, 301] on input "text" at bounding box center [261, 301] width 160 height 28
type input "BARCELONA"
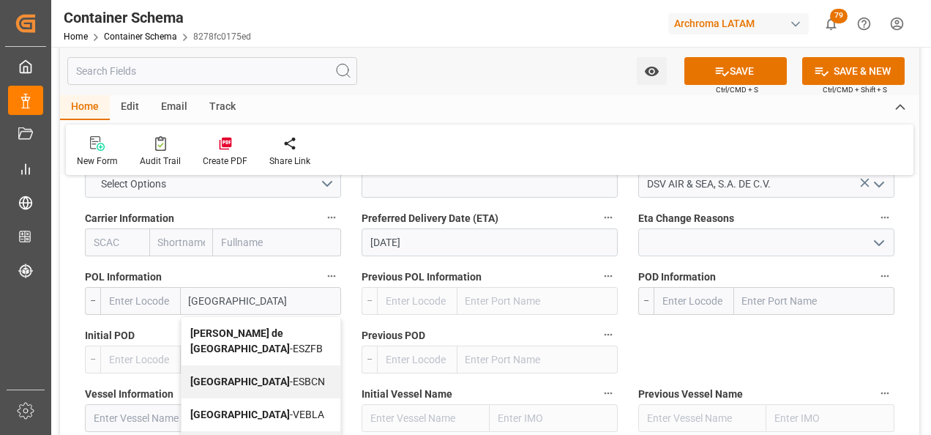
click at [237, 379] on span "Barcelona - ESBCN" at bounding box center [257, 381] width 135 height 12
type input "ESBCN"
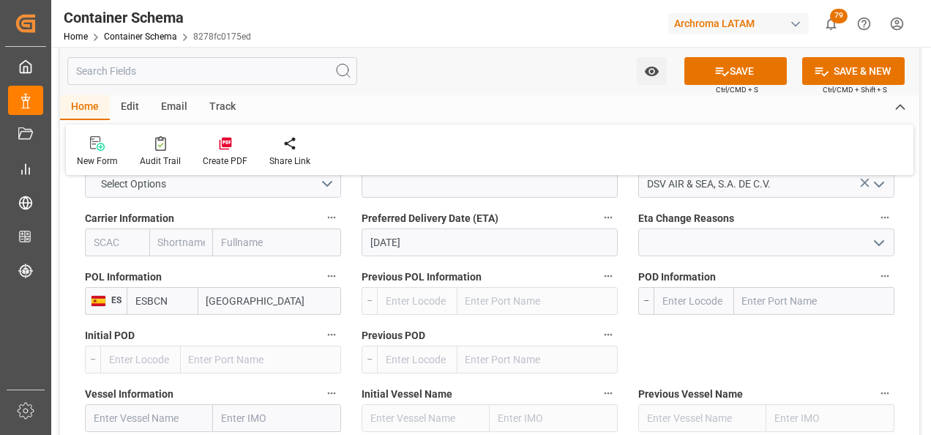
type input "Barcelona"
click at [766, 304] on input "text" at bounding box center [814, 301] width 160 height 28
type input "CART"
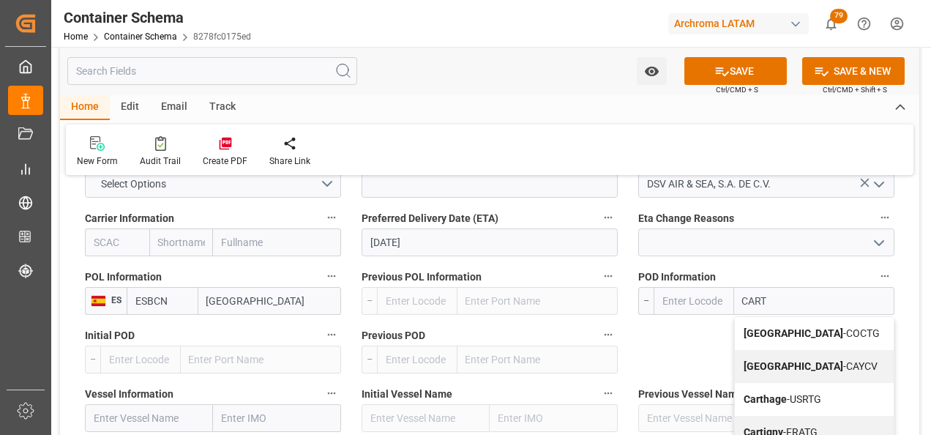
click at [785, 331] on b "Cartagena" at bounding box center [794, 333] width 100 height 12
type input "COCTG"
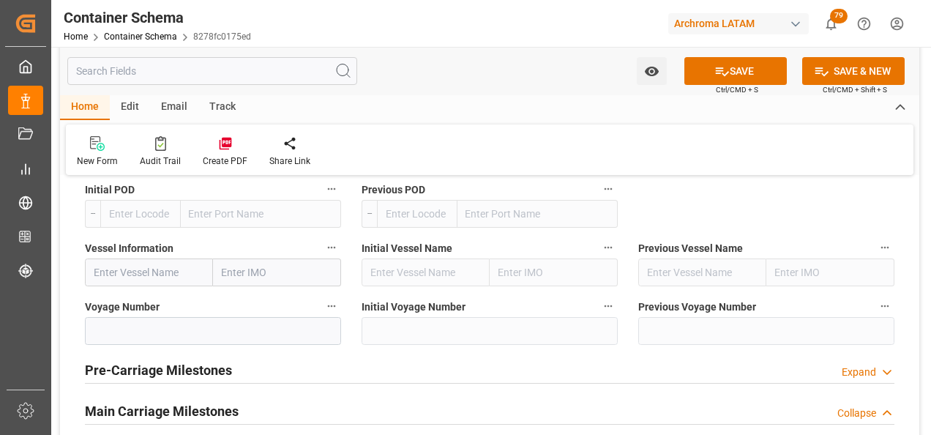
scroll to position [1610, 0]
type input "Cartagena"
click at [168, 273] on input "text" at bounding box center [149, 272] width 128 height 28
click at [138, 278] on input "text" at bounding box center [149, 272] width 128 height 28
paste input "CMA CGM HARMONY"
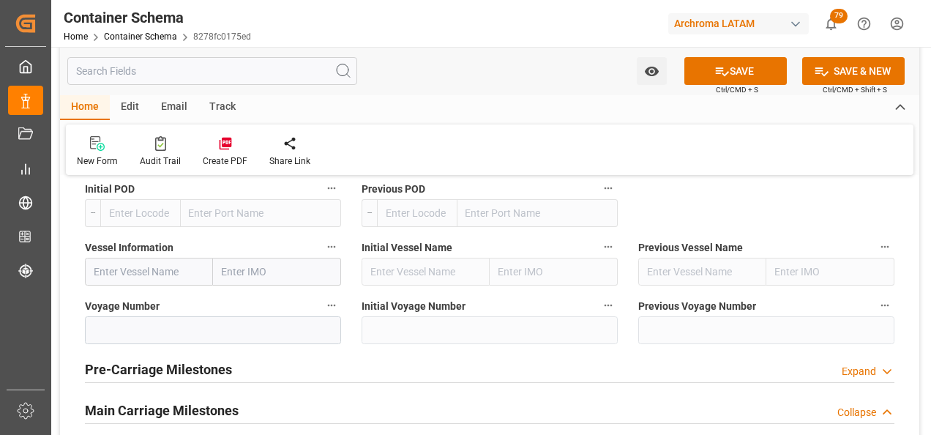
type input "CMA CGM HARMONY"
click at [146, 314] on div "CMA CGM HARMONY - 9952828" at bounding box center [149, 312] width 127 height 48
type input "9952828"
type input "CMA CGM HARMONY"
click at [293, 329] on input at bounding box center [213, 330] width 256 height 28
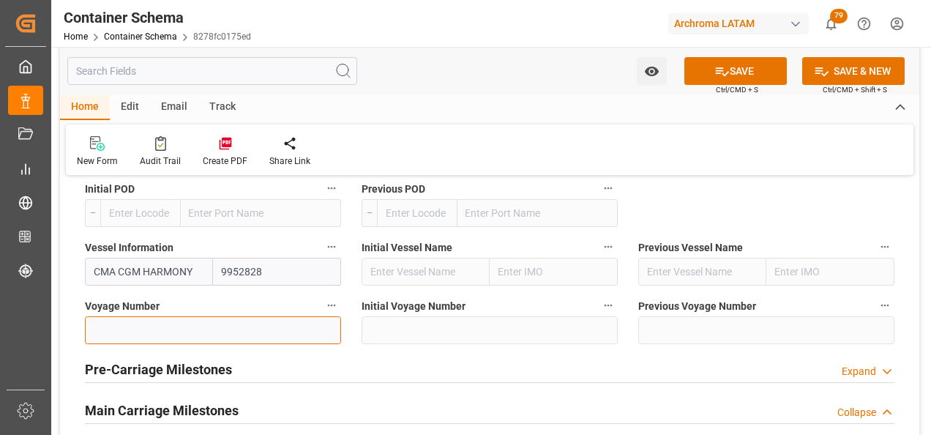
paste input "0DVMVS1MA"
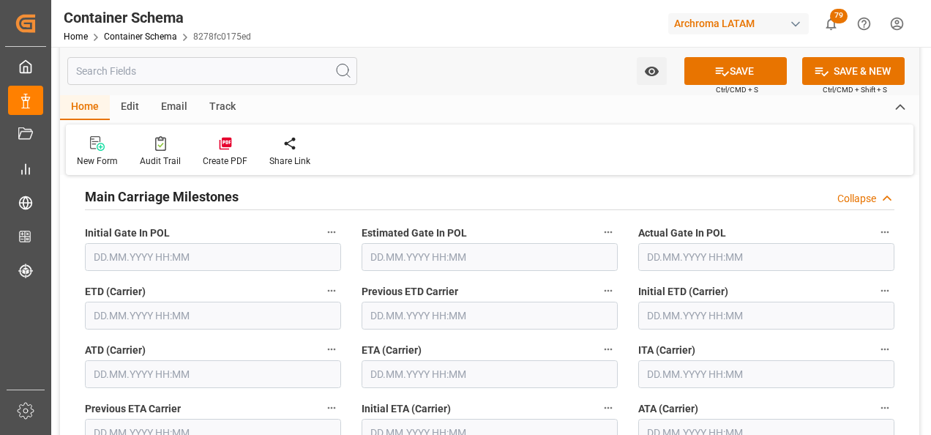
scroll to position [1830, 0]
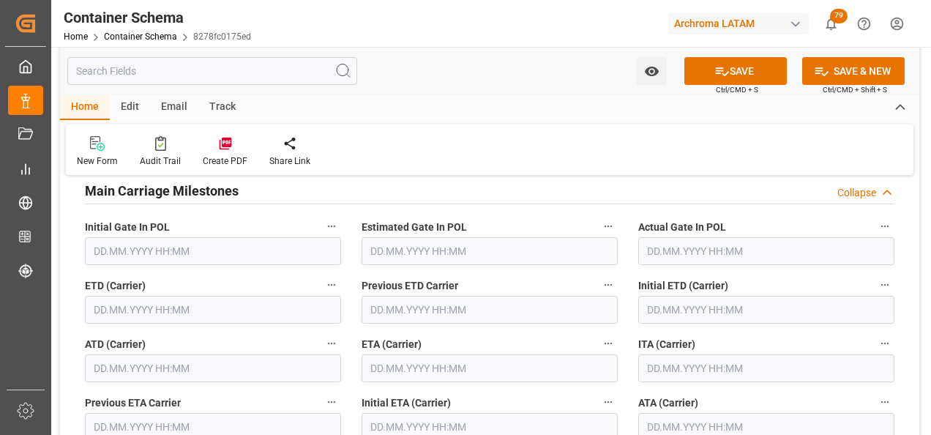
type input "0DVMVS1MA"
click at [133, 324] on div "ETD (Carrier)" at bounding box center [213, 299] width 277 height 59
click at [134, 309] on input "text" at bounding box center [213, 310] width 256 height 28
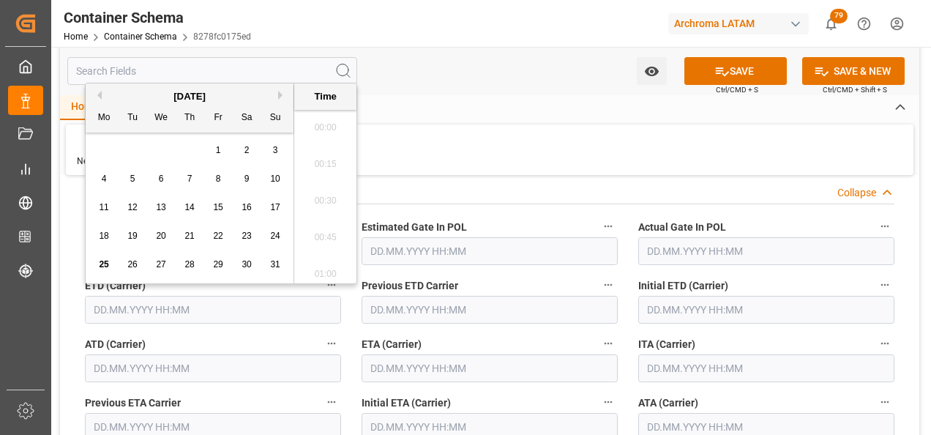
scroll to position [1615, 0]
click at [107, 264] on span "25" at bounding box center [104, 264] width 10 height 10
type input "[DATE] 00:00"
click at [450, 374] on input "text" at bounding box center [490, 368] width 256 height 28
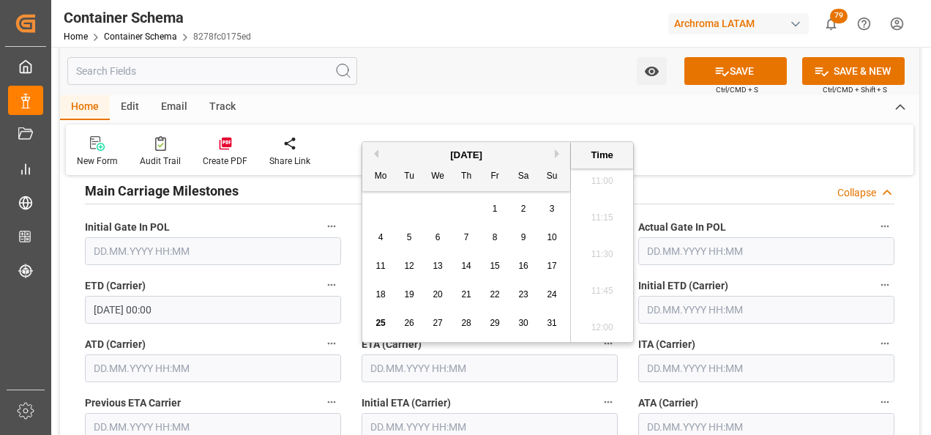
click at [556, 155] on button "Next Month" at bounding box center [559, 153] width 9 height 9
click at [490, 233] on div "12" at bounding box center [495, 238] width 18 height 18
type input "[DATE] 00:00"
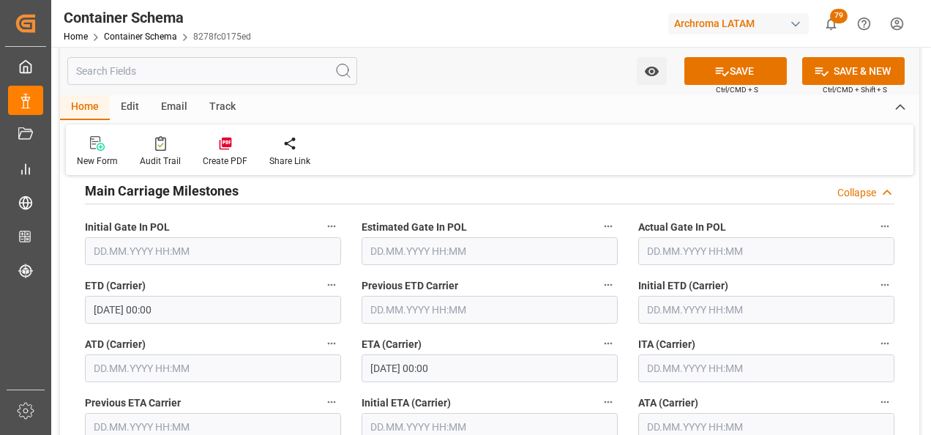
drag, startPoint x: 910, startPoint y: 281, endPoint x: 824, endPoint y: 206, distance: 114.2
click at [741, 70] on button "SAVE" at bounding box center [735, 71] width 102 height 28
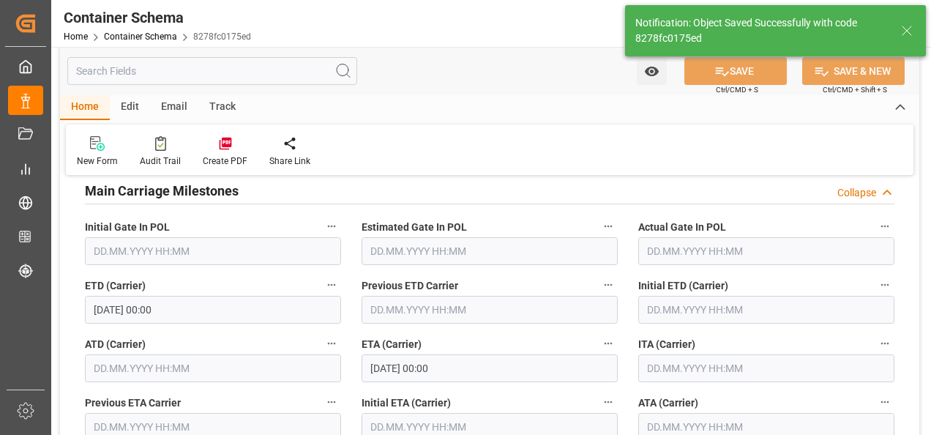
type input "Document Sent"
type input "2 PALLET"
type input "COCTG"
type input "Cartagena"
type input "CMA CGM HARMONY"
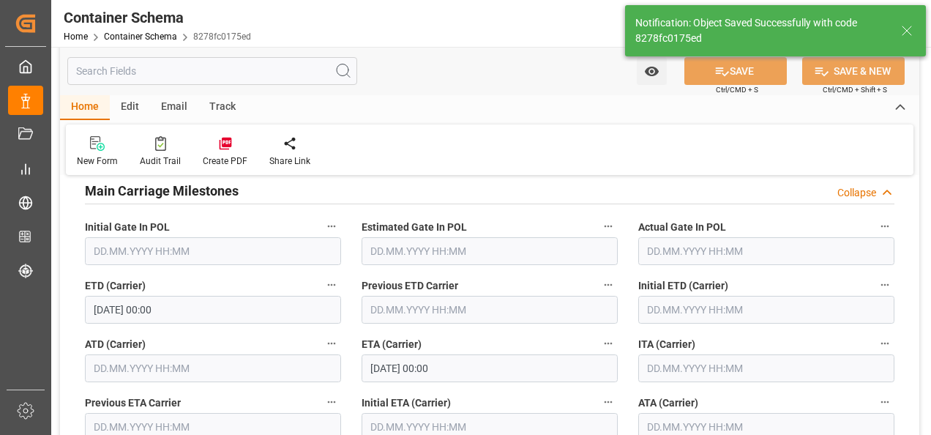
type input "9952828"
type input "0DVMVS1MA"
type input "[DATE] 00:00"
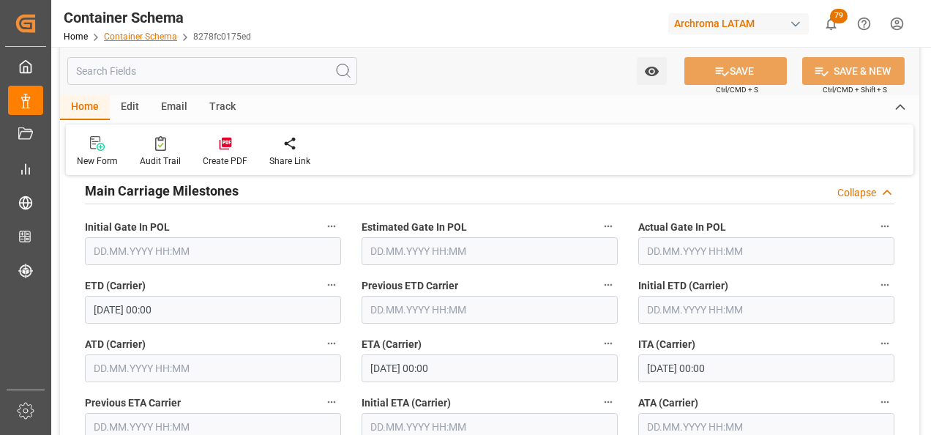
click at [142, 37] on link "Container Schema" at bounding box center [140, 36] width 73 height 10
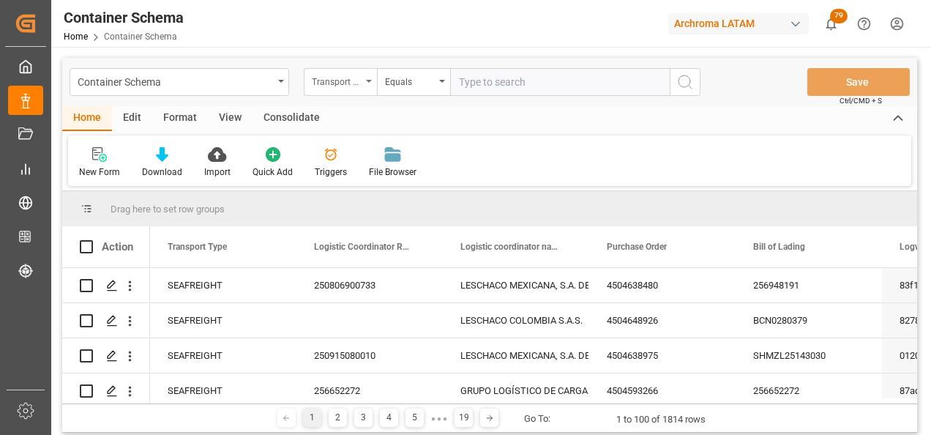
click at [362, 89] on div "Transport Type" at bounding box center [340, 82] width 73 height 28
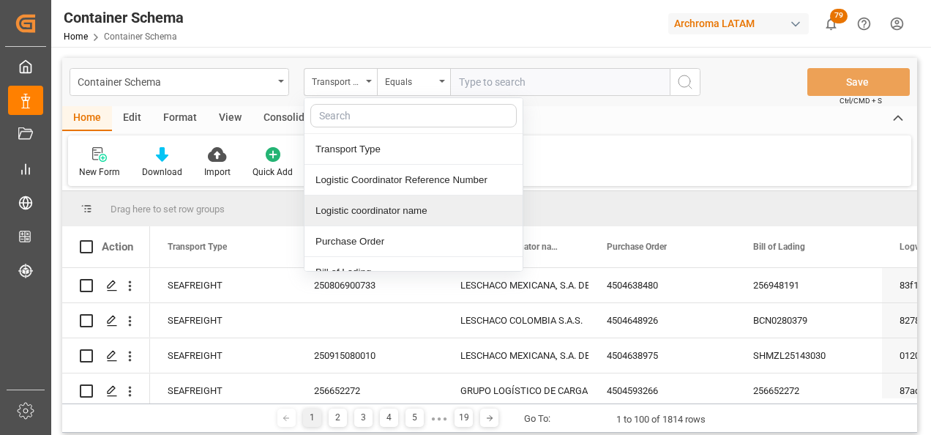
click at [364, 237] on div "Purchase Order" at bounding box center [413, 241] width 218 height 31
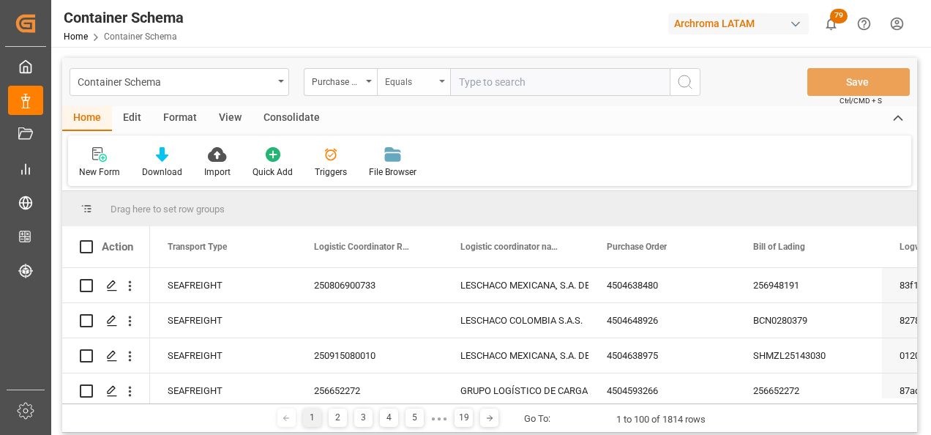
click at [400, 81] on div "Equals" at bounding box center [410, 80] width 50 height 17
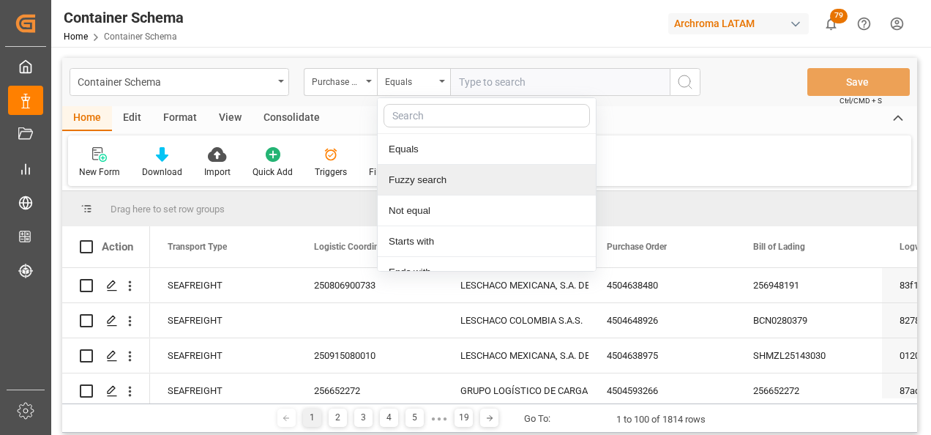
click at [434, 179] on div "Fuzzy search" at bounding box center [487, 180] width 218 height 31
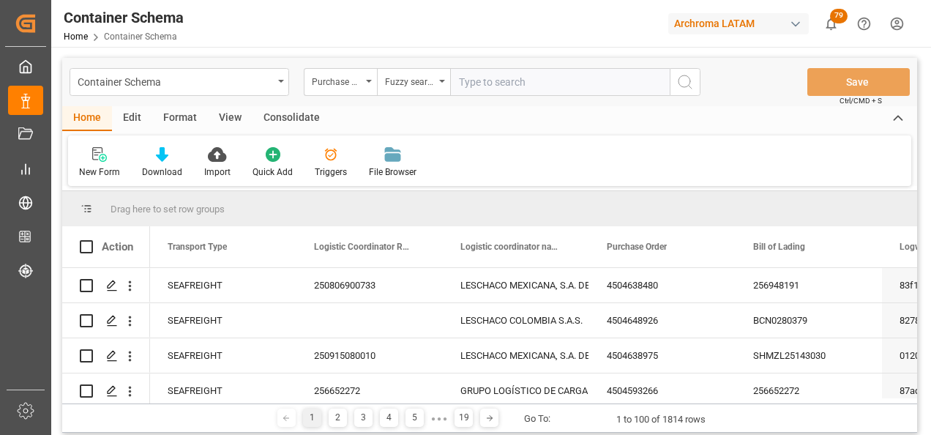
paste input "CMAU7175983"
type input "CMAU7175983"
paste input "4504621575"
type input "4504621575"
click at [685, 78] on icon "search button" at bounding box center [685, 82] width 18 height 18
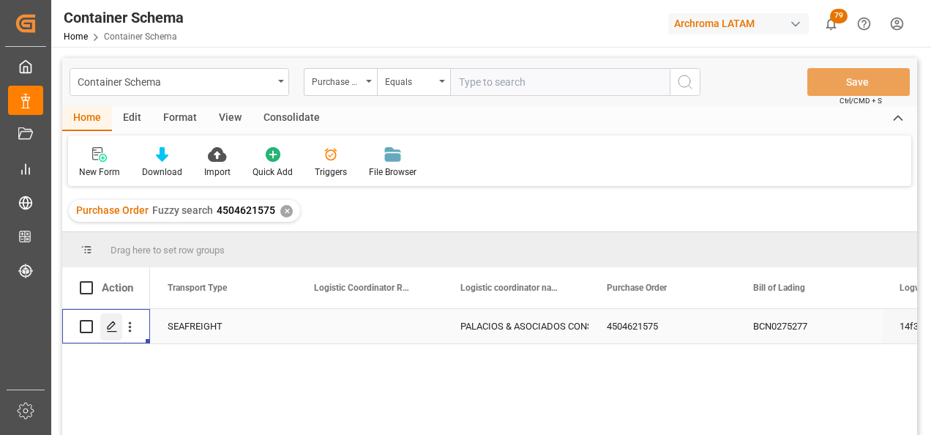
click at [112, 331] on icon "Press SPACE to select this row." at bounding box center [112, 327] width 12 height 12
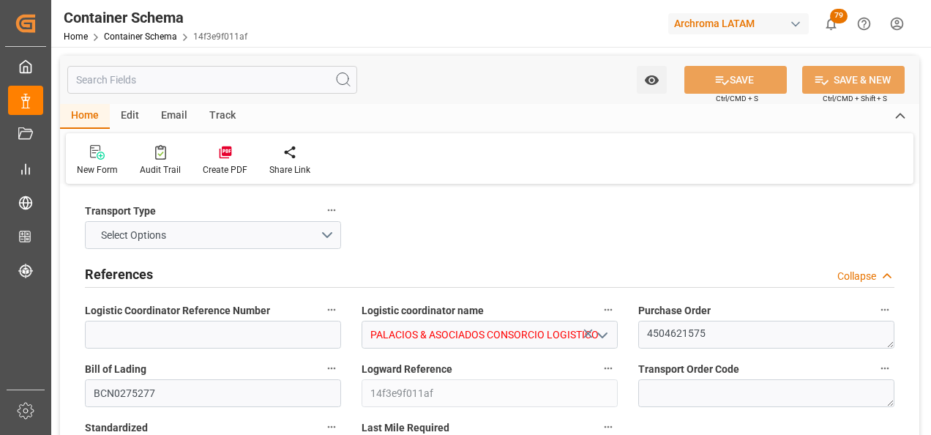
type input "0"
type input "1"
type input "2"
type input "2000"
type input "2128"
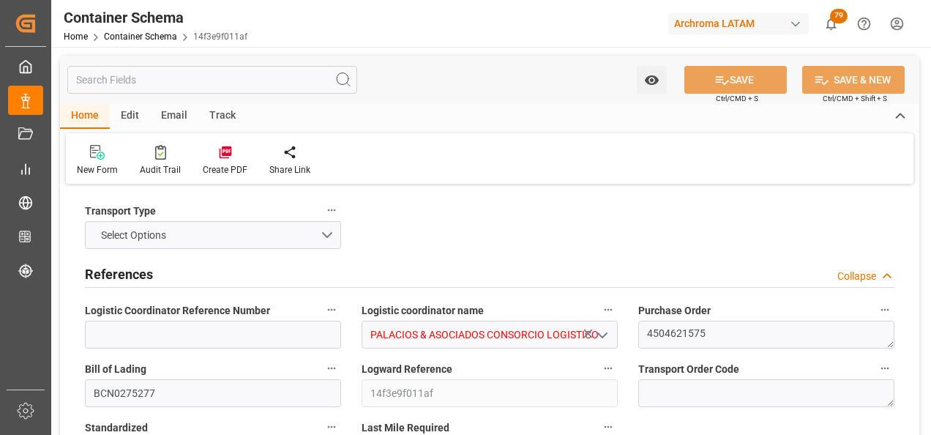
type input "CMACGM"
type input "CMA CGM Group"
type input "ESBCN"
type input "PECLL"
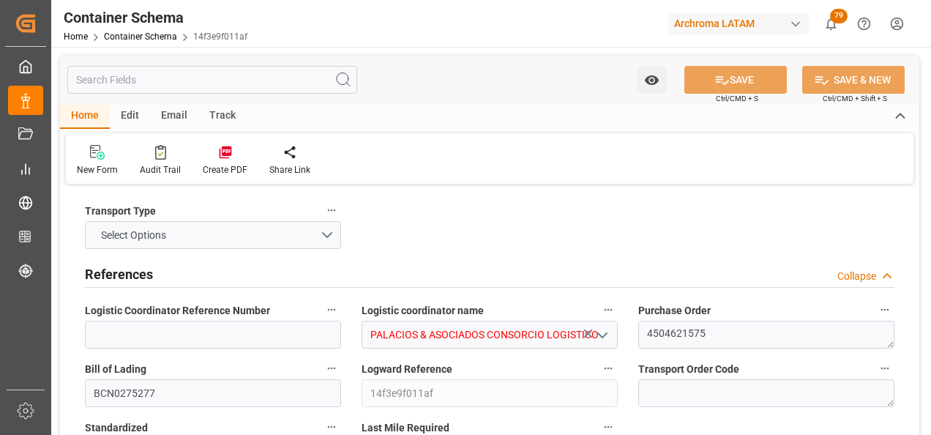
type input "9948217"
type input "16.07.2025 14:45"
type input "16.07.2025"
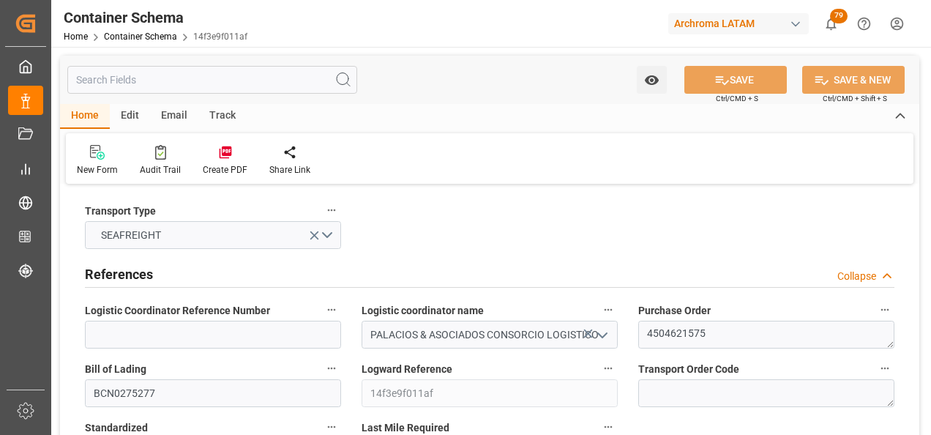
type input "22.08.2025"
type input "11.07.2025 00:00"
type input "16.07.2025 02:00"
type input "16.07.2025 00:00"
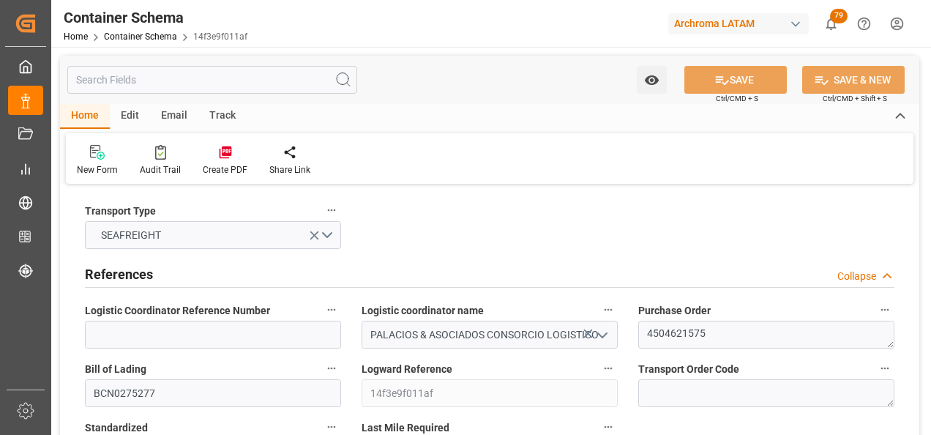
type input "22.08.2025 00:00"
type input "22.08.2025 08:00"
type input "22.08.2025 00:00"
type input "22.08.2025 08:00"
type input "22.08.2025 00:00"
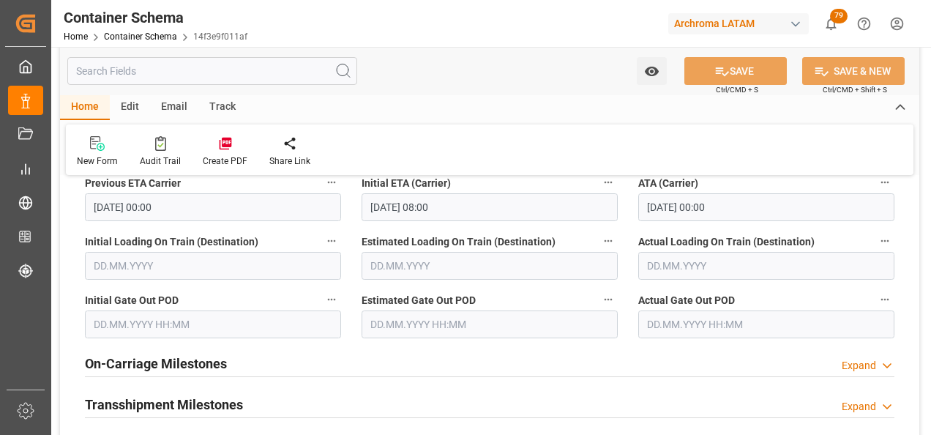
scroll to position [1976, 0]
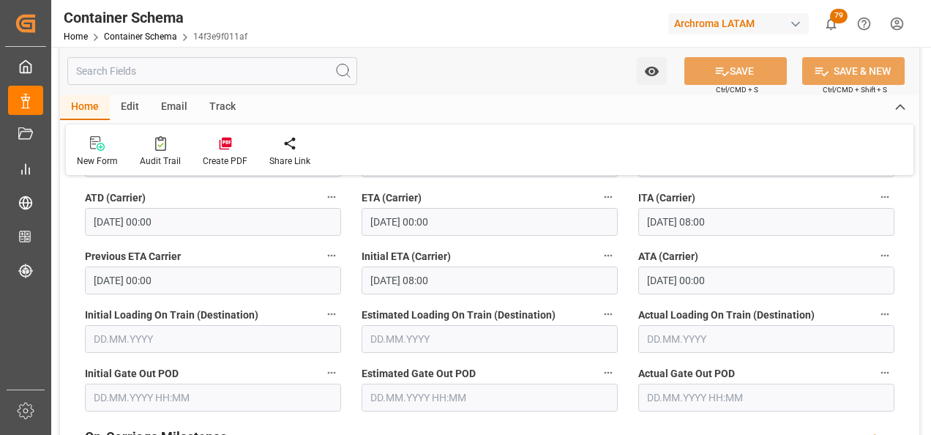
click at [162, 105] on div "Email" at bounding box center [174, 107] width 48 height 25
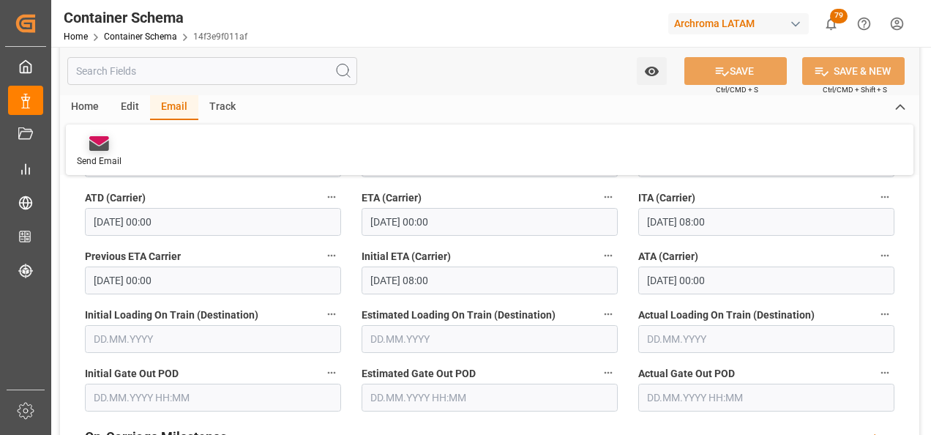
click at [111, 138] on div at bounding box center [99, 142] width 45 height 15
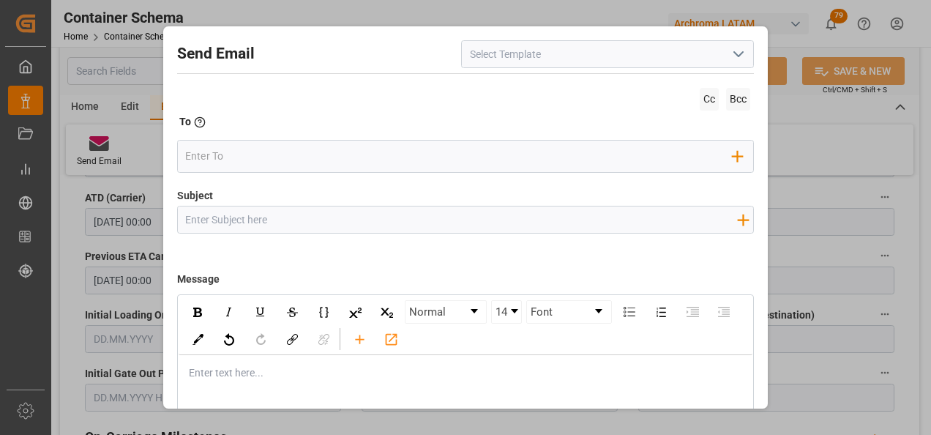
click at [727, 63] on button "open menu" at bounding box center [738, 54] width 22 height 23
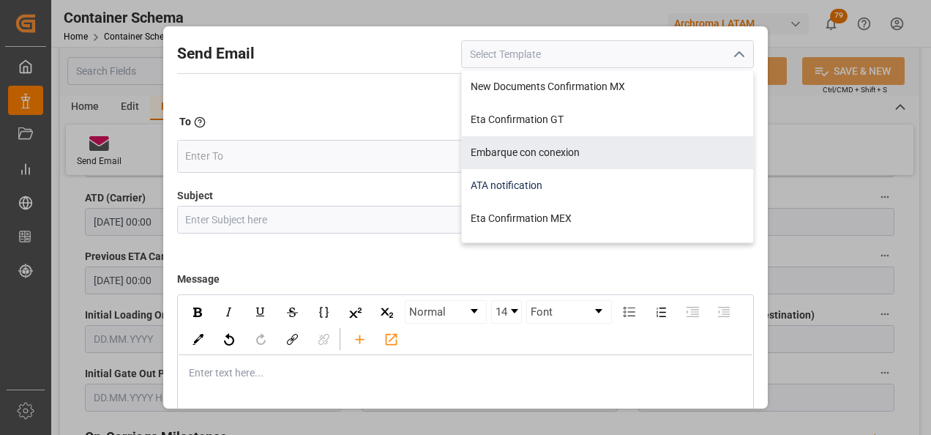
click at [586, 173] on div "ATA notification" at bounding box center [607, 185] width 291 height 33
type input "ATA notification"
type input "Aviso de llegada | PO {{purchaseOrder}} | BL {{bookingNumber}} | Contenedor {{c…"
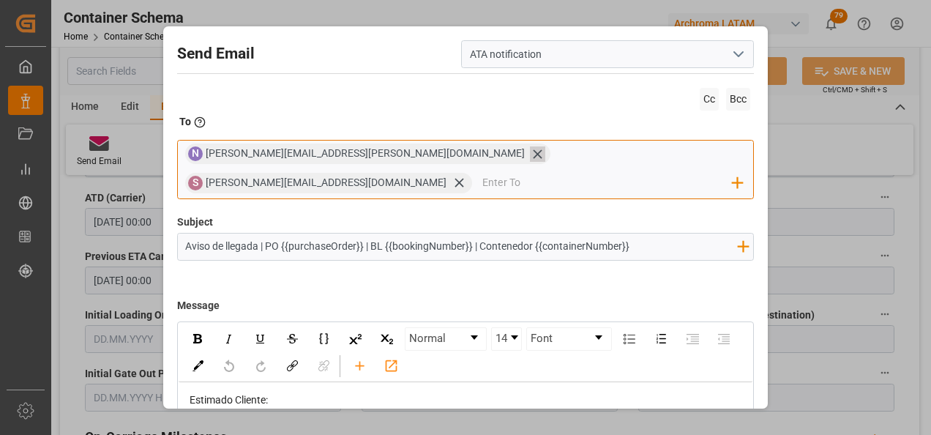
click at [530, 156] on icon at bounding box center [537, 153] width 15 height 15
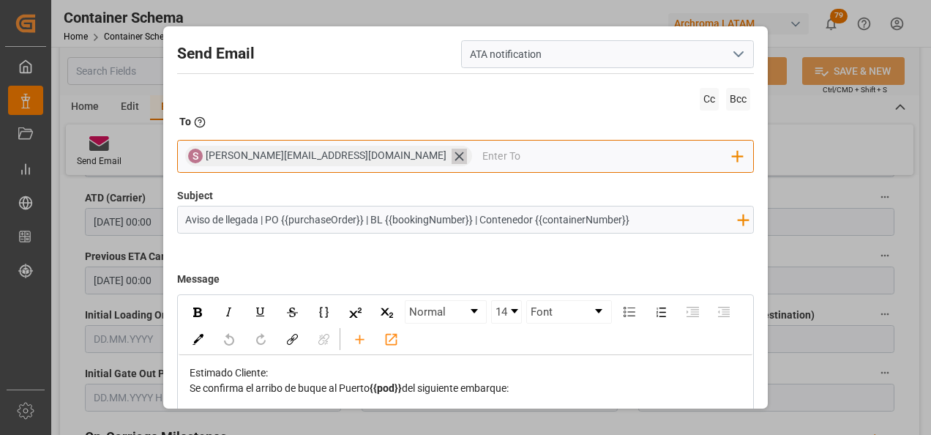
click at [452, 156] on icon at bounding box center [459, 156] width 15 height 15
click at [348, 162] on input "email" at bounding box center [458, 156] width 547 height 22
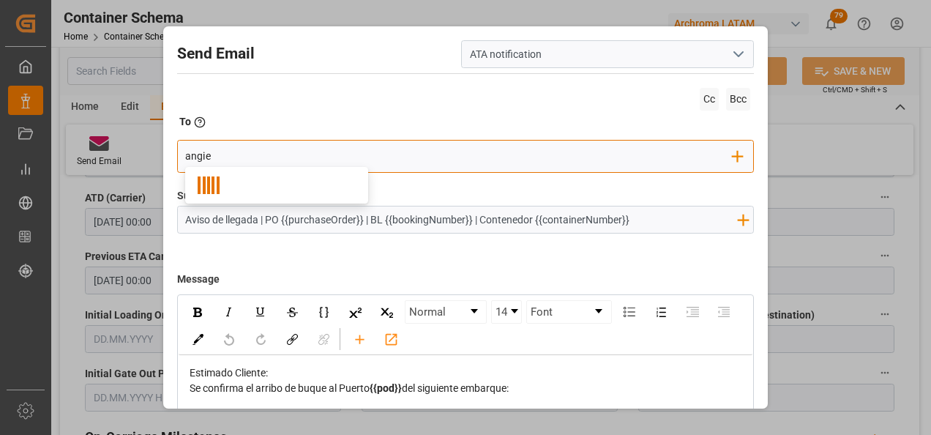
type input "angiee"
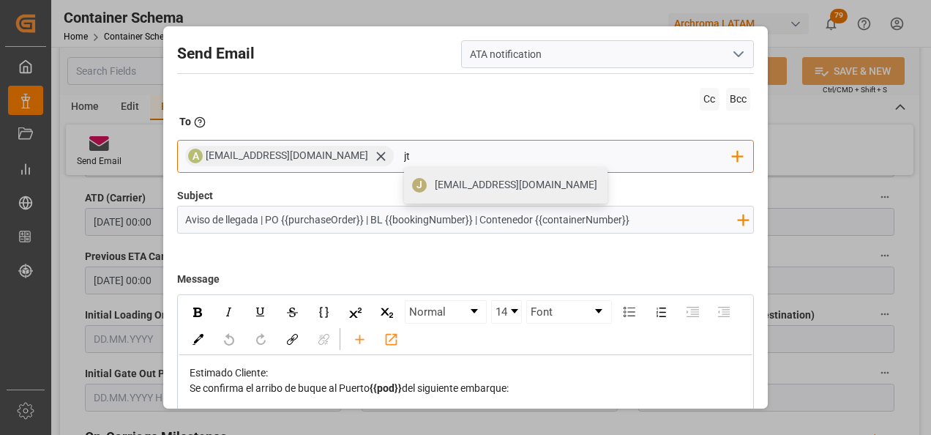
type input "jtoribio@pasoc.pe"
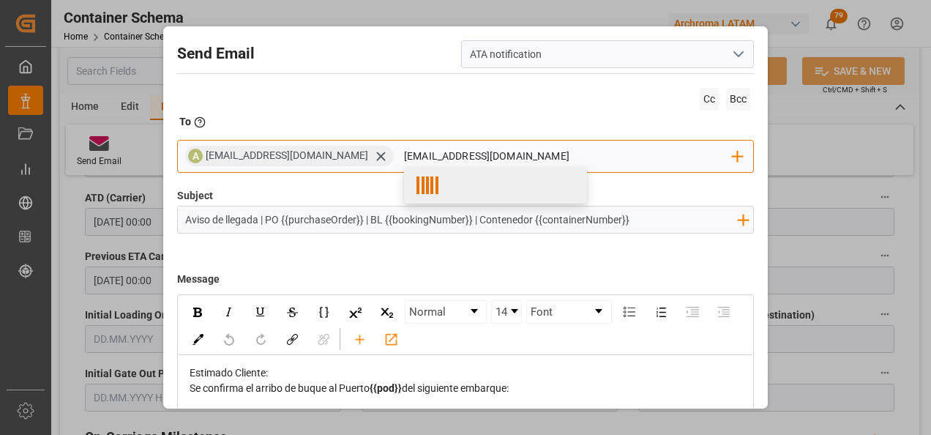
click at [478, 188] on div at bounding box center [495, 185] width 183 height 37
click at [478, 188] on span "jtoribio@pasoc.pe" at bounding box center [516, 184] width 162 height 15
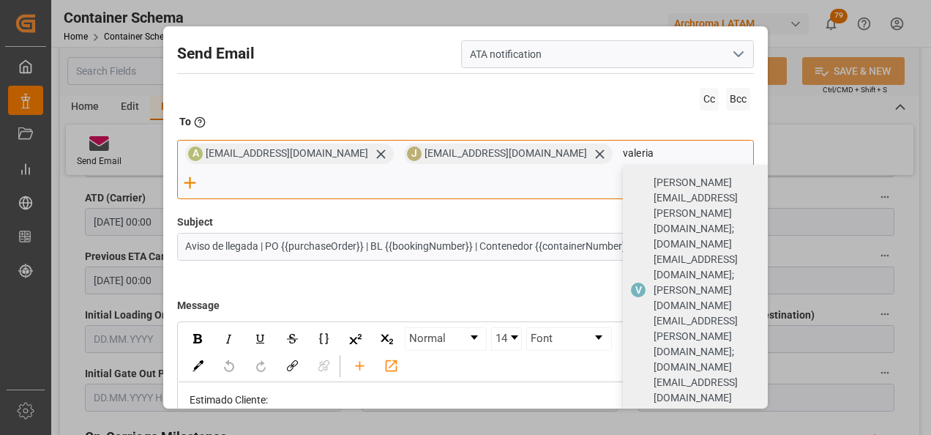
type input "valeria"
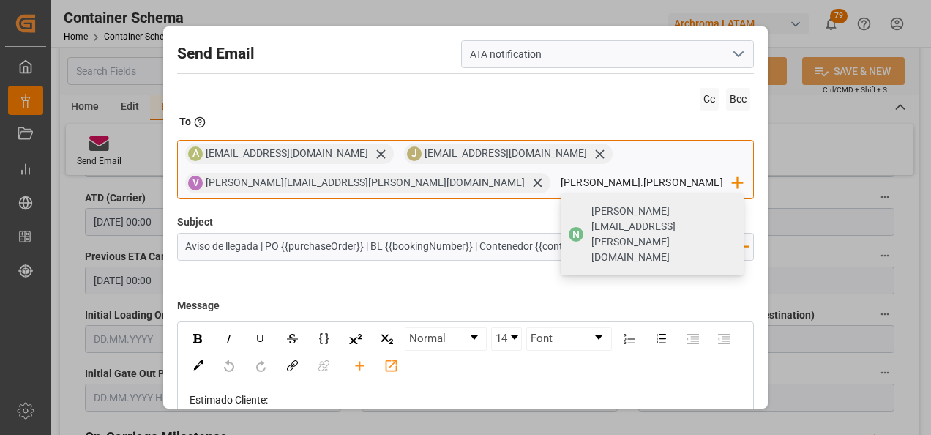
type input "[PERSON_NAME][EMAIL_ADDRESS][PERSON_NAME][DOMAIN_NAME]"
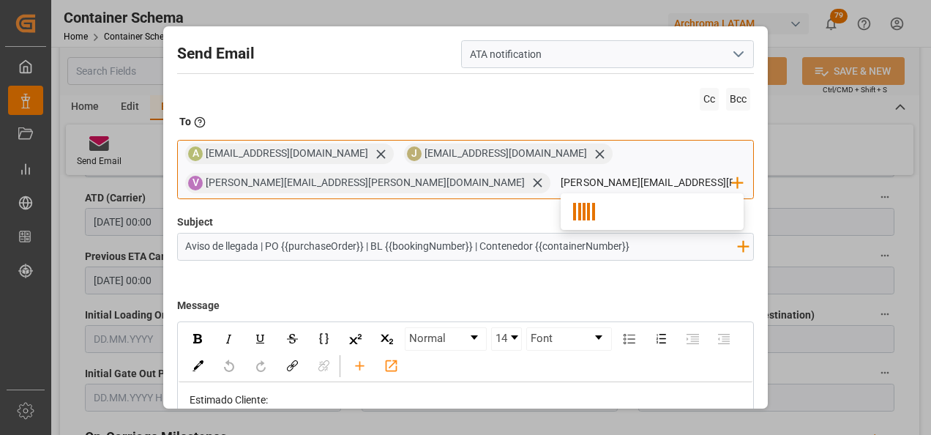
click at [561, 212] on div at bounding box center [652, 211] width 183 height 37
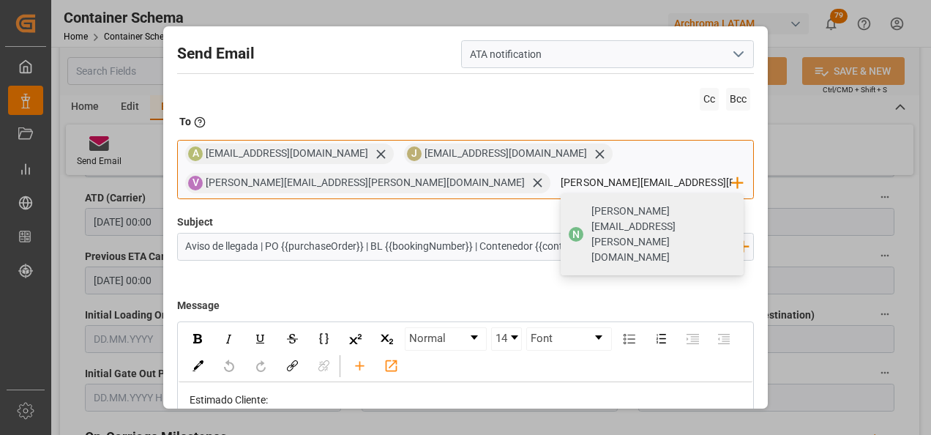
click at [591, 212] on span "[PERSON_NAME][EMAIL_ADDRESS][PERSON_NAME][DOMAIN_NAME]" at bounding box center [662, 233] width 142 height 61
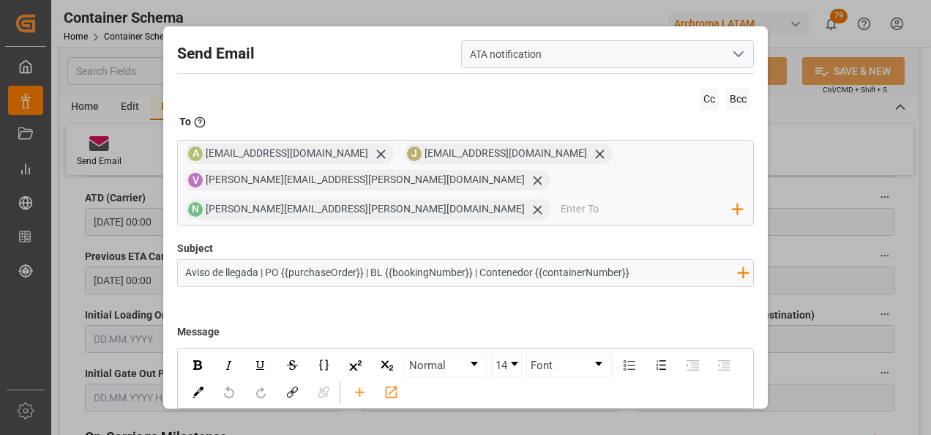
click at [669, 260] on input "Aviso de llegada | PO {{purchaseOrder}} | BL {{bookingNumber}} | Contenedor {{c…" at bounding box center [461, 273] width 567 height 26
paste input "| TEXTIL | LCL"
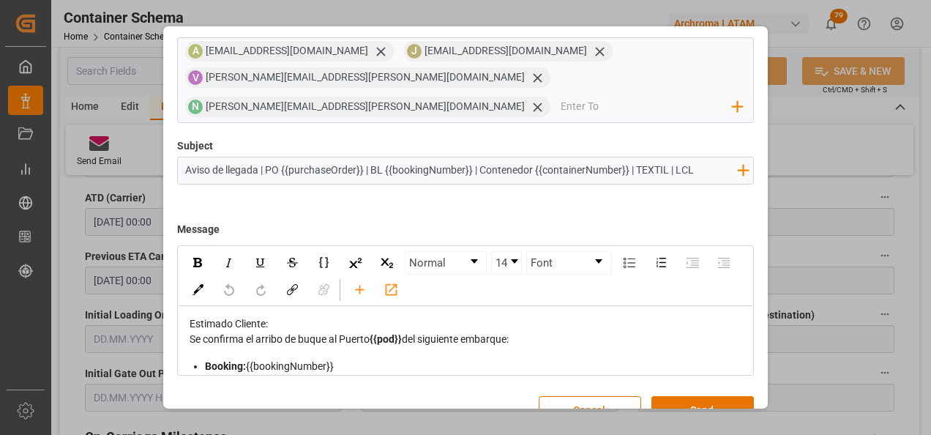
scroll to position [105, 0]
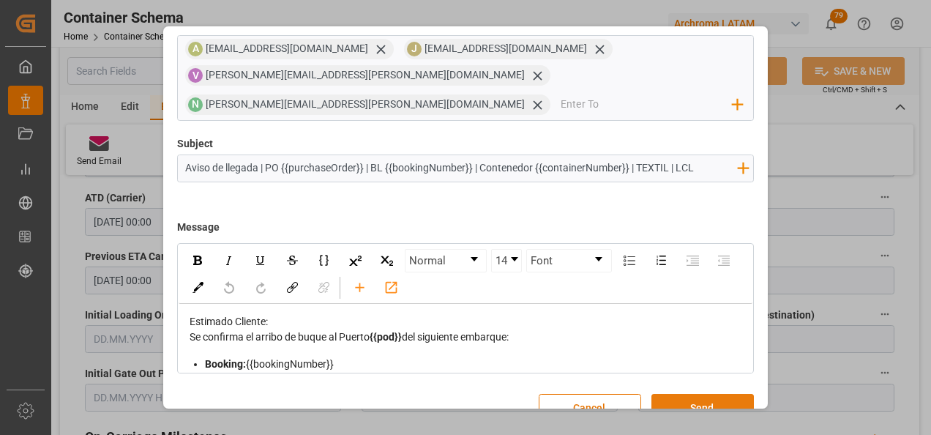
type input "Aviso de llegada | PO {{purchaseOrder}} | BL {{bookingNumber}} | Contenedor {{c…"
click at [729, 394] on button "Send" at bounding box center [702, 408] width 102 height 28
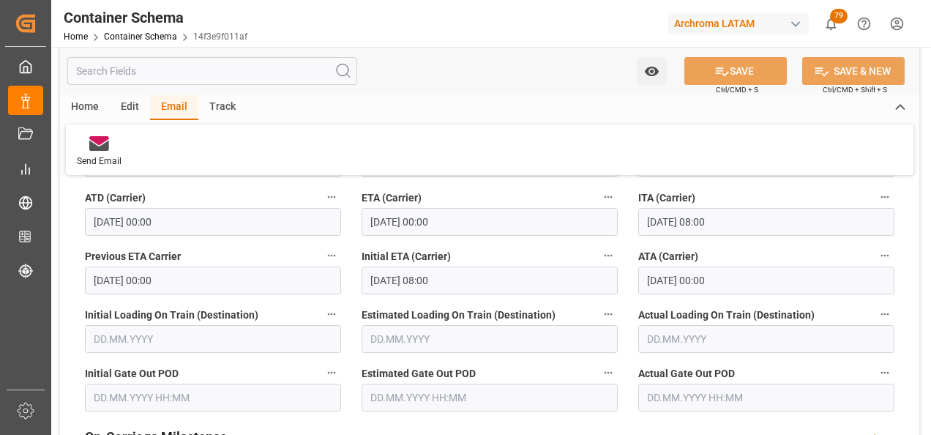
scroll to position [1976, 0]
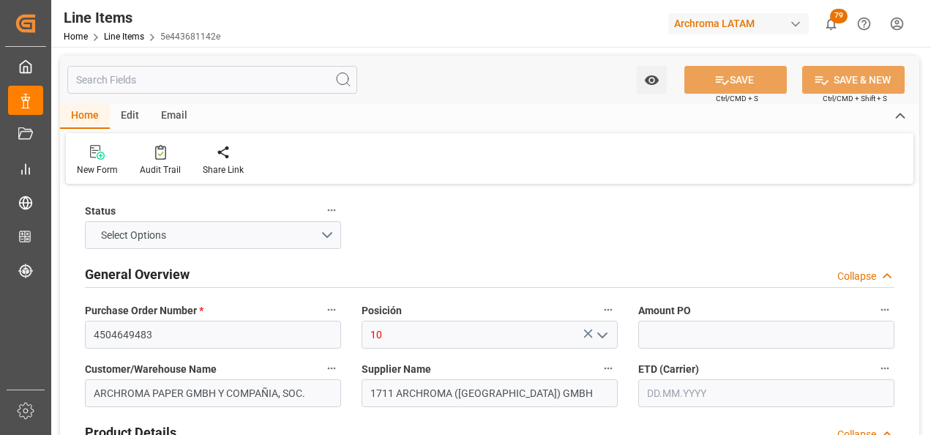
type input "1980"
type input "380991"
type input "25.08.2025 16:44"
type input "05.08.2025 19:38"
click at [663, 393] on input "text" at bounding box center [766, 393] width 256 height 28
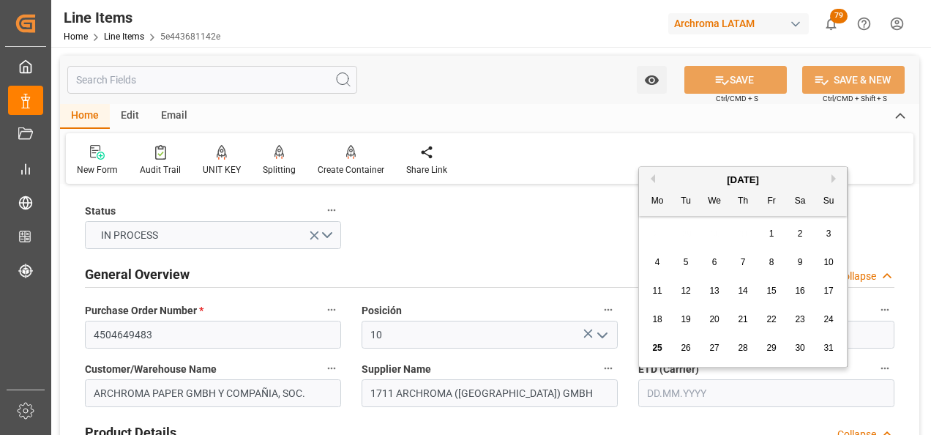
click at [652, 242] on div "28 29 30 31 1 2 3" at bounding box center [743, 234] width 200 height 29
click at [836, 179] on button "Next Month" at bounding box center [835, 178] width 9 height 9
click at [662, 231] on div "1" at bounding box center [657, 234] width 18 height 18
type input "[DATE]"
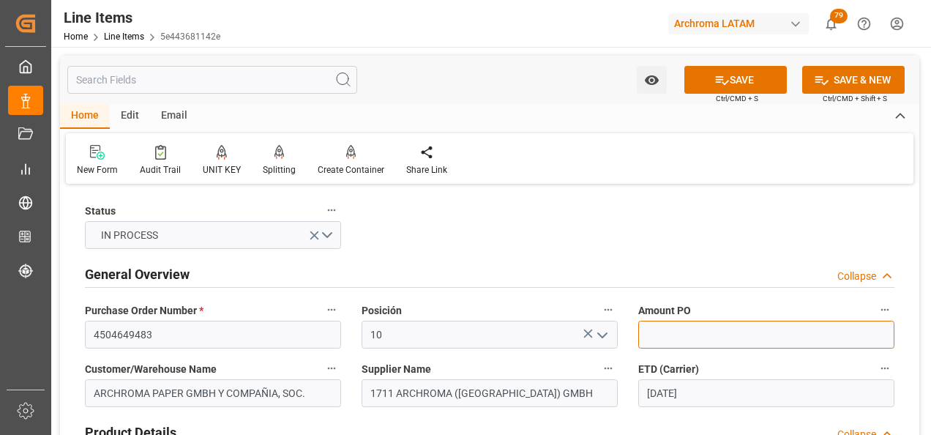
click at [701, 326] on input "text" at bounding box center [766, 335] width 256 height 28
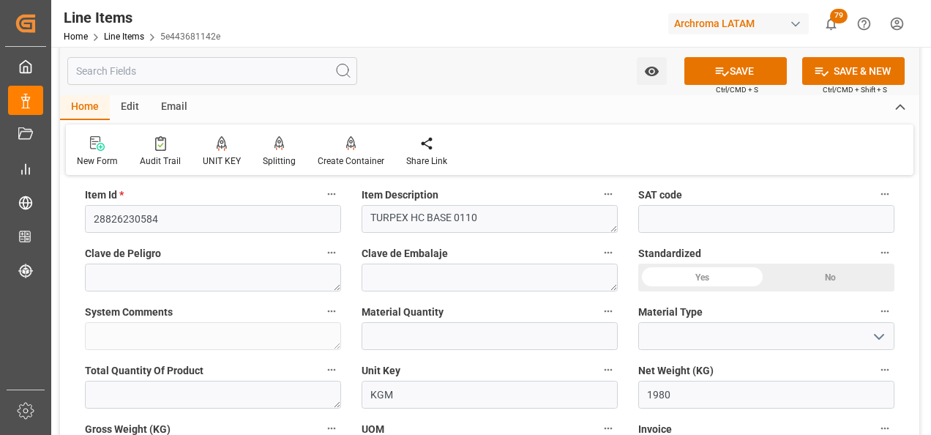
scroll to position [512, 0]
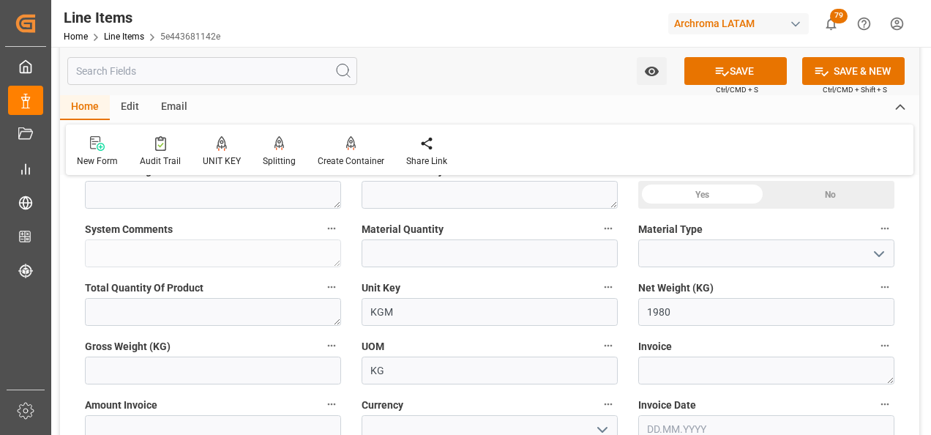
type input "5.13"
click at [550, 254] on input "text" at bounding box center [490, 253] width 256 height 28
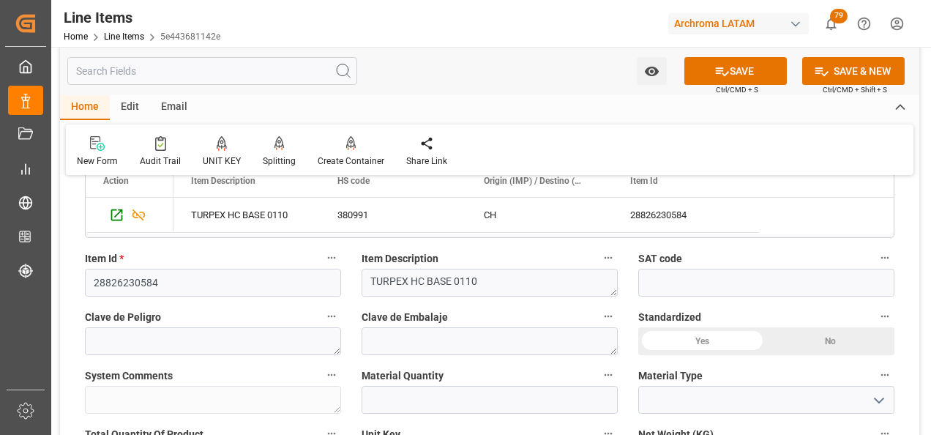
scroll to position [439, 0]
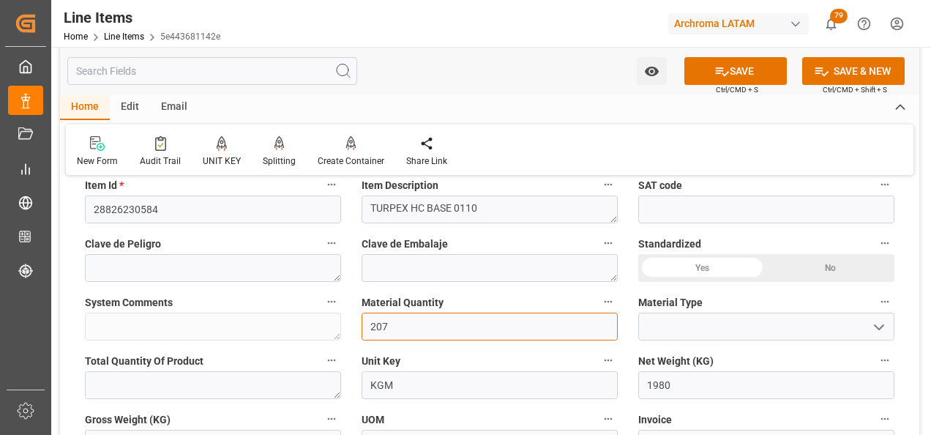
type input "2079"
type input "0"
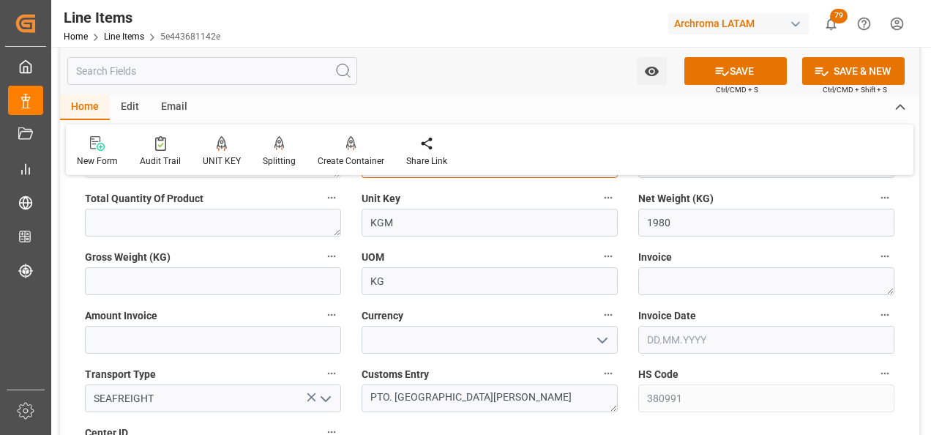
scroll to position [659, 0]
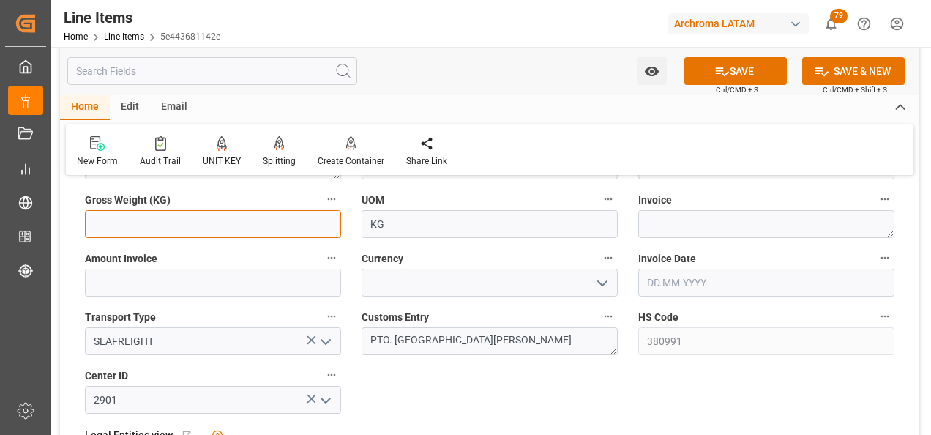
click at [225, 224] on input "text" at bounding box center [213, 224] width 256 height 28
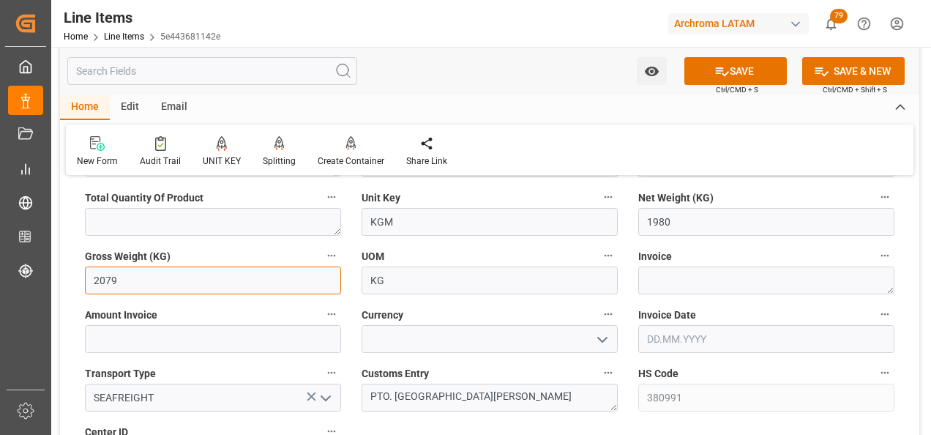
scroll to position [512, 0]
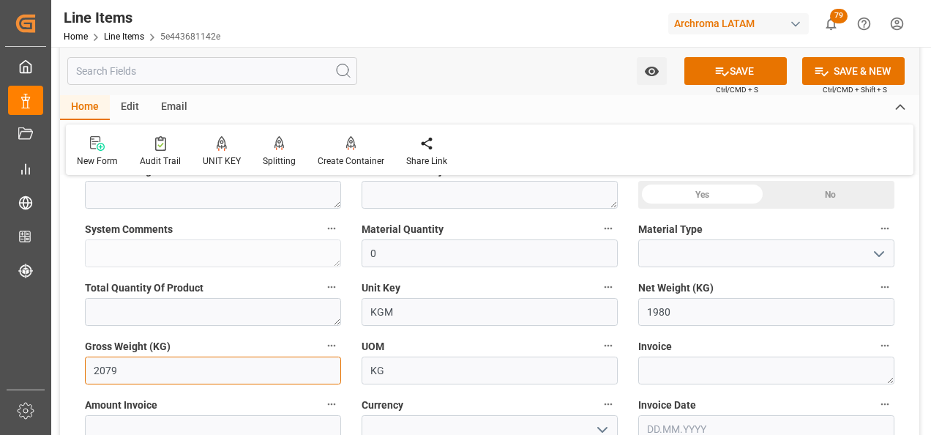
type input "2079"
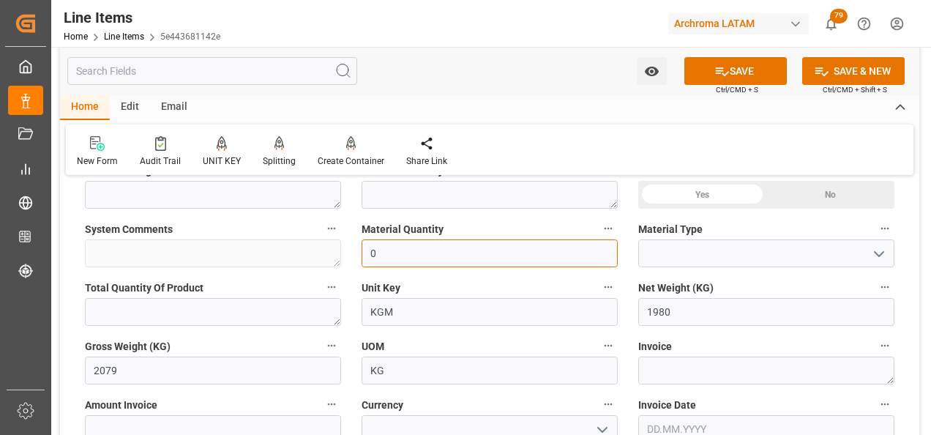
drag, startPoint x: 398, startPoint y: 258, endPoint x: 374, endPoint y: 255, distance: 24.3
click at [374, 255] on input "0" at bounding box center [490, 253] width 256 height 28
drag, startPoint x: 376, startPoint y: 259, endPoint x: 361, endPoint y: 257, distance: 15.5
click at [358, 258] on div "Material Quantity 0" at bounding box center [489, 243] width 277 height 59
type input "2"
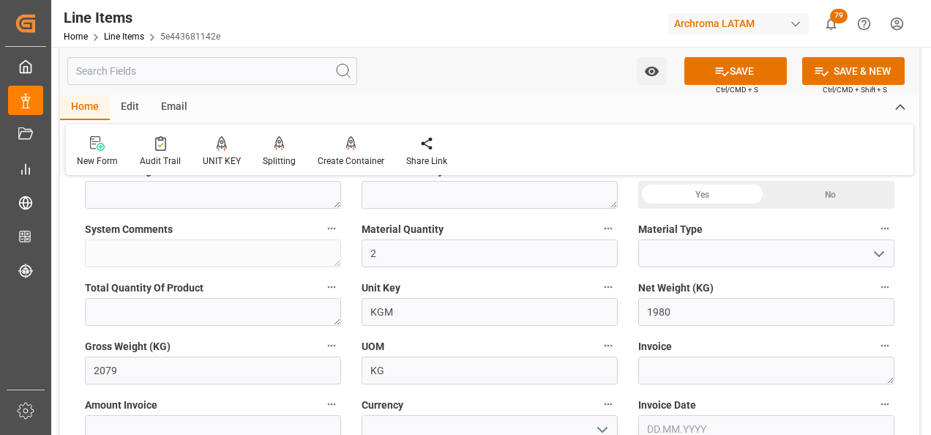
click at [883, 256] on icon "open menu" at bounding box center [879, 254] width 18 height 18
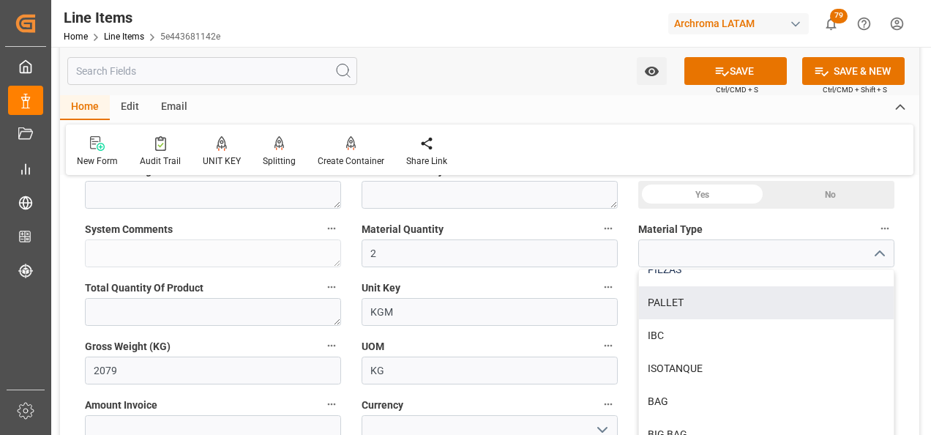
scroll to position [0, 0]
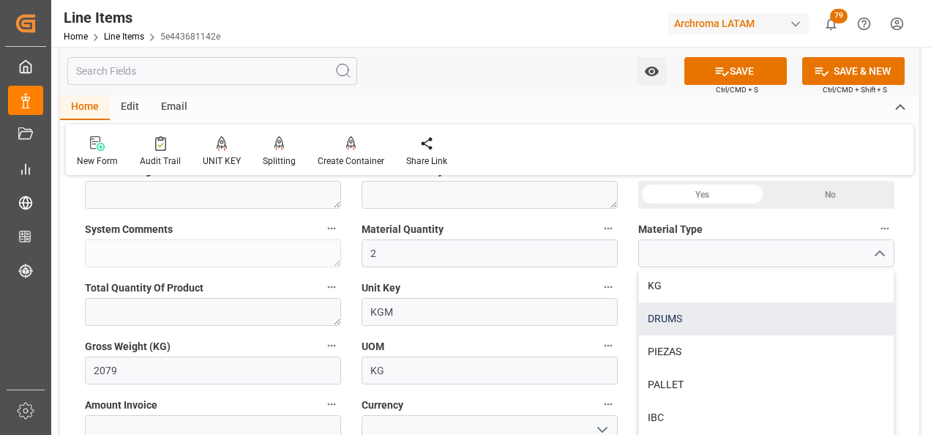
click at [698, 321] on div "DRUMS" at bounding box center [766, 318] width 255 height 33
type input "DRUMS"
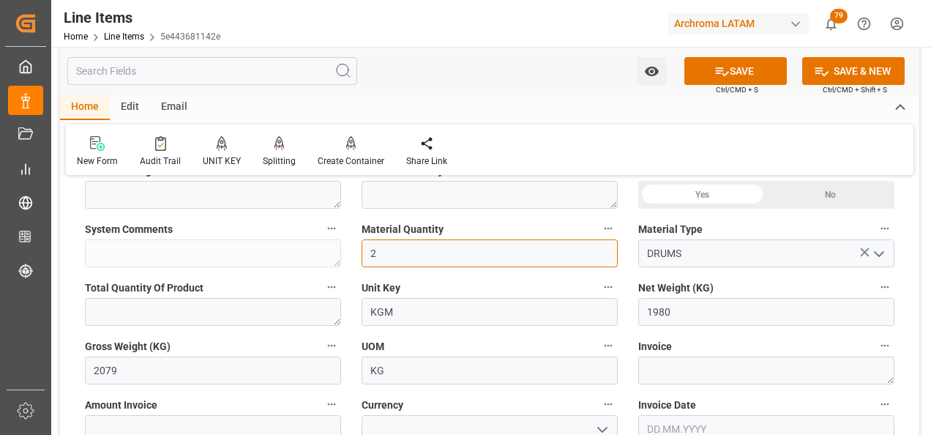
click at [337, 253] on div "Status IN PROCESS General Overview Collapse Purchase Order Number * 4504649483 …" at bounding box center [489, 393] width 859 height 1435
type input "4"
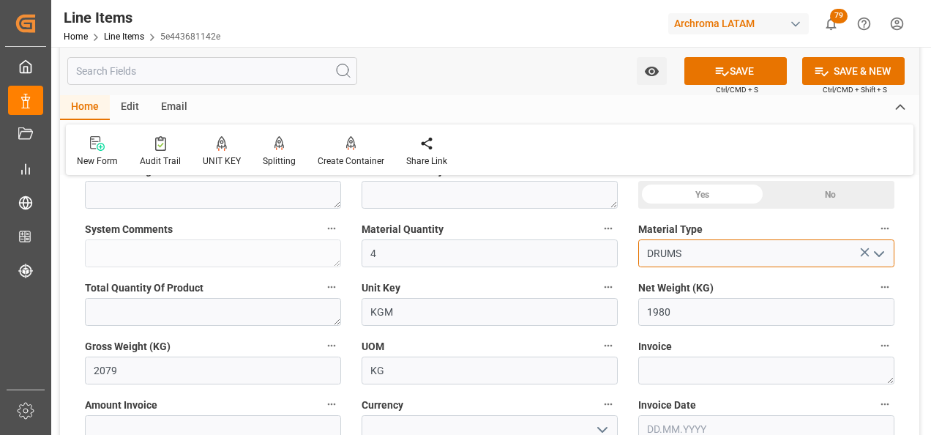
drag, startPoint x: 714, startPoint y: 256, endPoint x: 526, endPoint y: 260, distance: 188.9
click at [526, 260] on div "Status IN PROCESS General Overview Collapse Purchase Order Number * 4504649483 …" at bounding box center [489, 393] width 859 height 1435
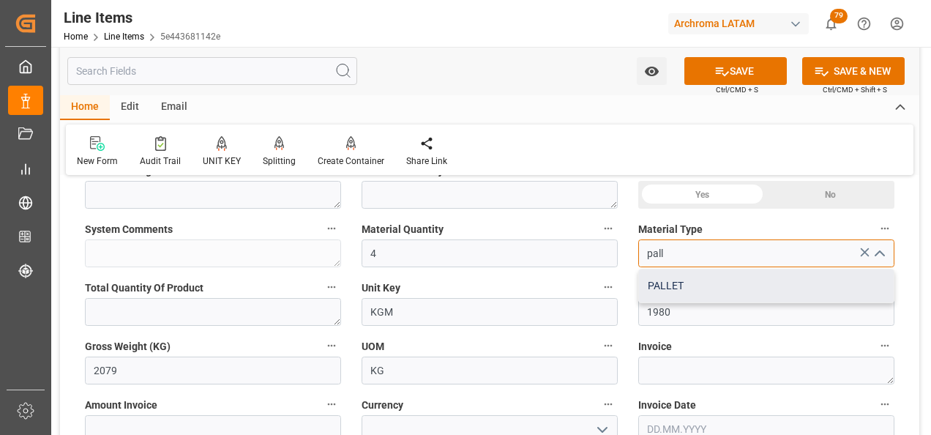
click at [789, 282] on div "PALLET" at bounding box center [766, 285] width 255 height 33
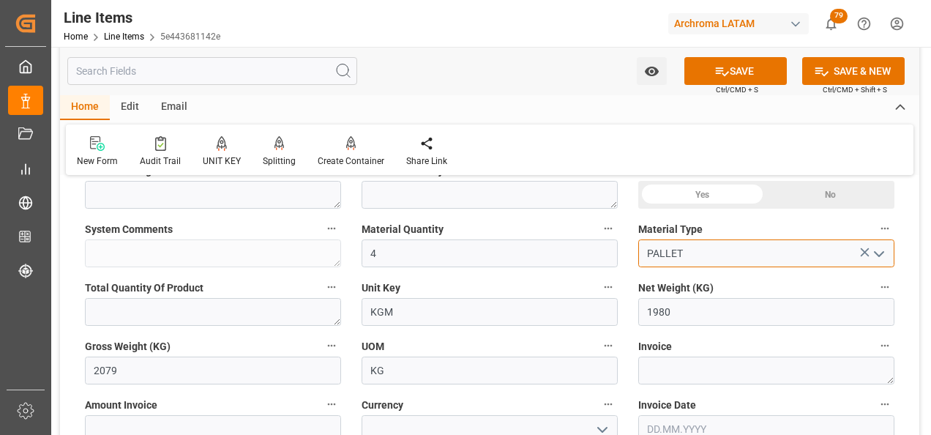
type input "PALLET"
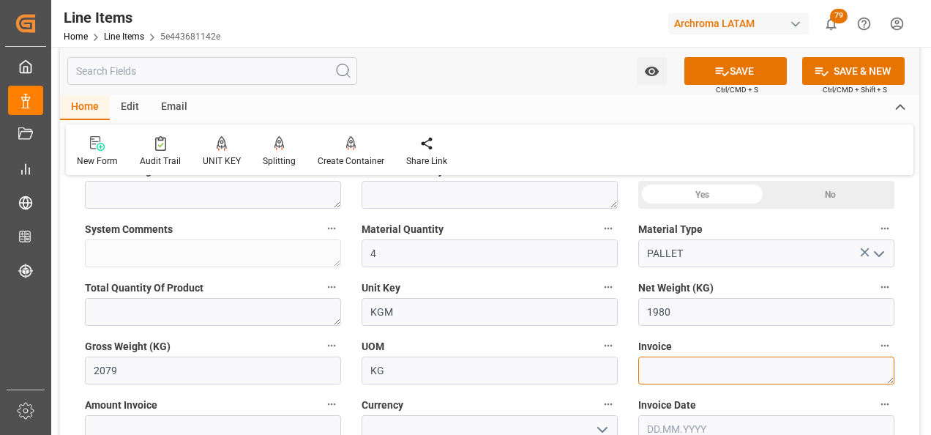
click at [665, 372] on textarea at bounding box center [766, 370] width 256 height 28
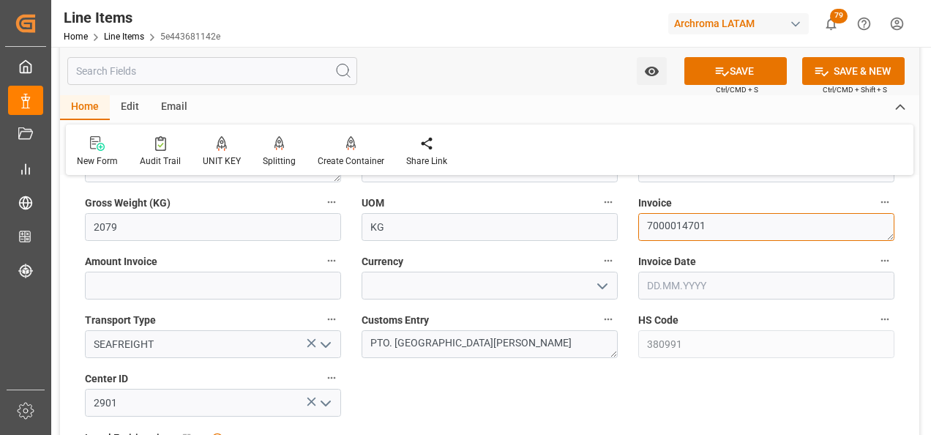
scroll to position [659, 0]
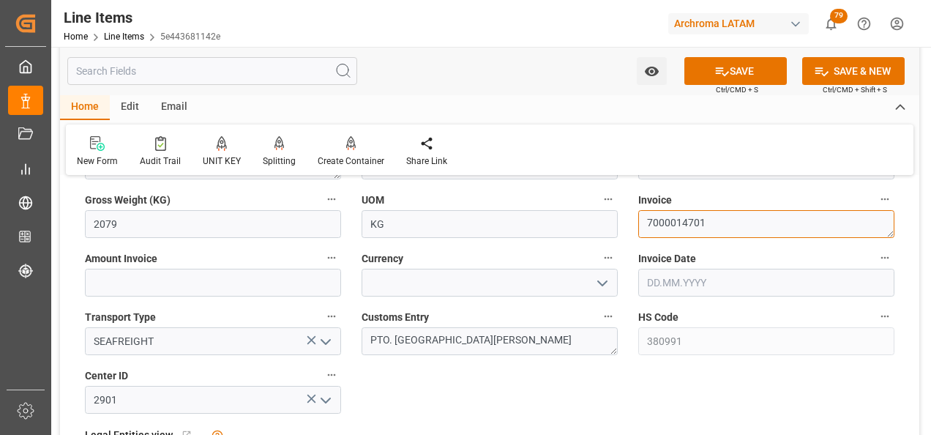
type textarea "7000014701"
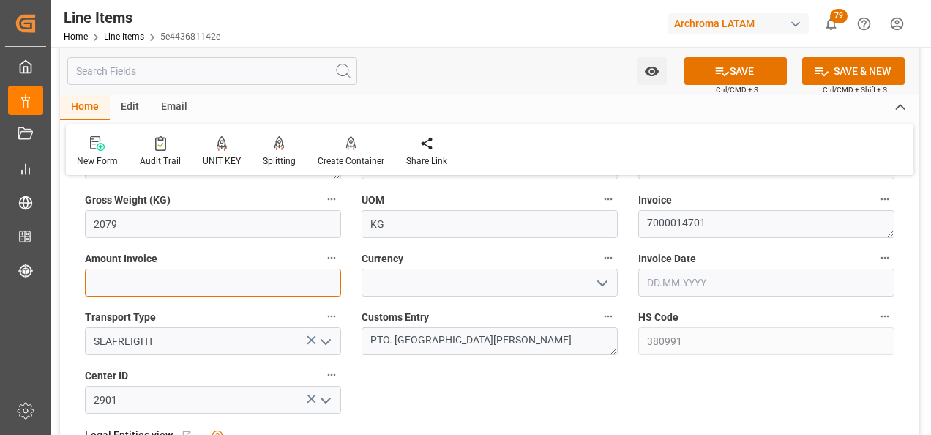
drag, startPoint x: 216, startPoint y: 290, endPoint x: 169, endPoint y: 288, distance: 46.9
click at [216, 290] on input "text" at bounding box center [213, 283] width 256 height 28
type input "10157.4"
click at [604, 280] on icon "open menu" at bounding box center [603, 283] width 18 height 18
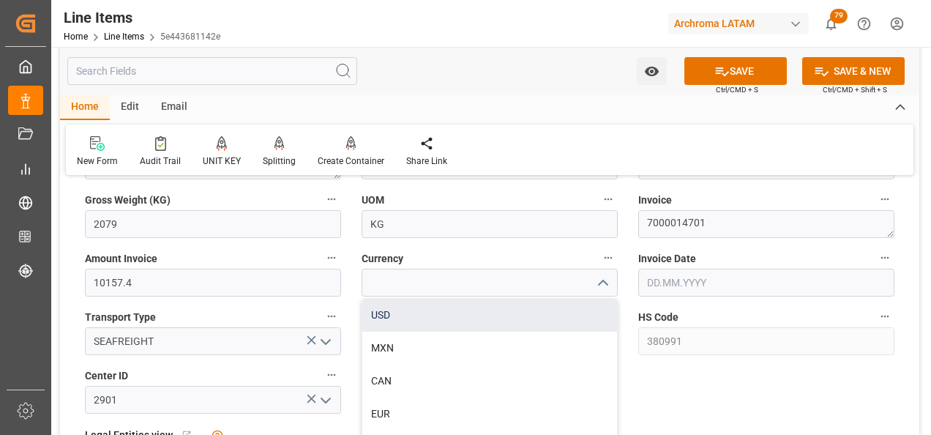
click at [499, 318] on div "USD" at bounding box center [489, 315] width 255 height 33
type input "USD"
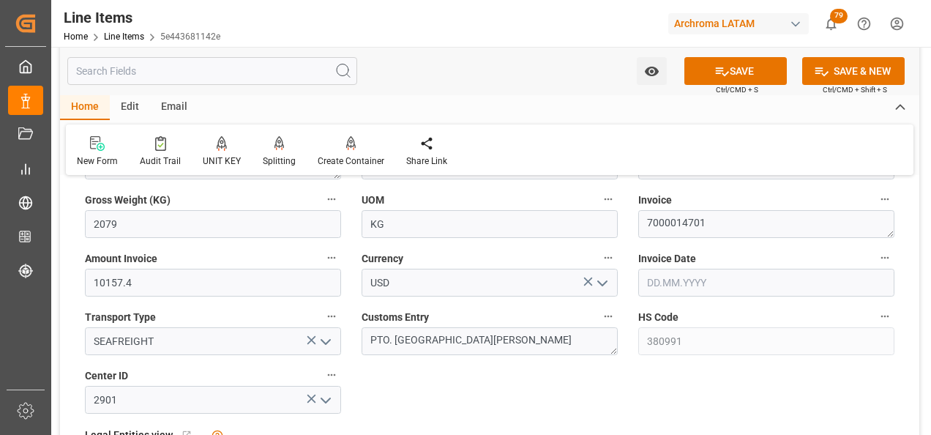
click at [751, 281] on input "text" at bounding box center [766, 283] width 256 height 28
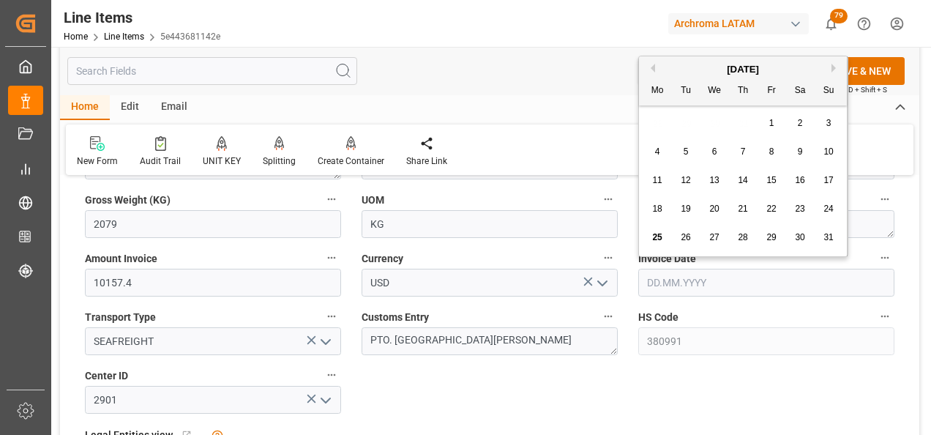
click at [646, 127] on div "28 29 30 31 1 2 3" at bounding box center [743, 123] width 200 height 29
click at [715, 209] on span "20" at bounding box center [714, 208] width 10 height 10
type input "[DATE]"
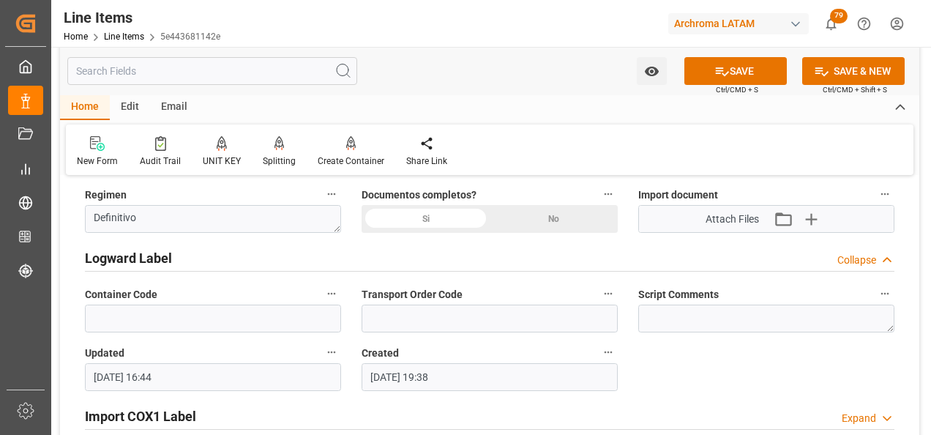
scroll to position [1025, 0]
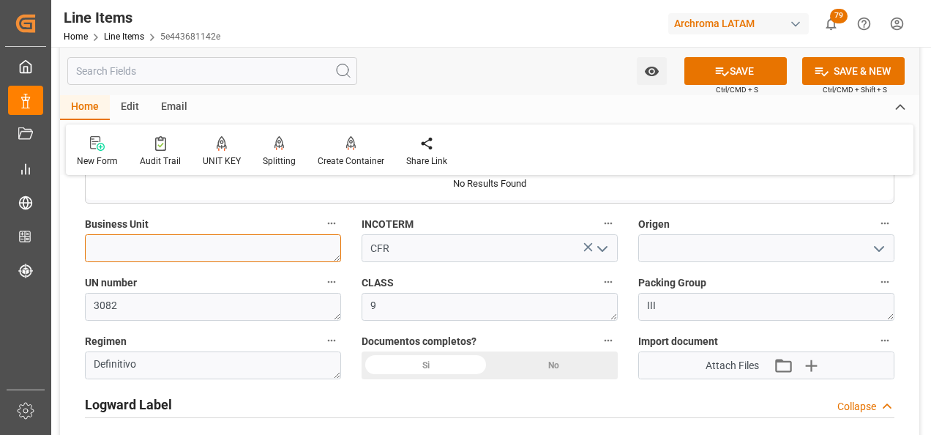
click at [278, 250] on textarea at bounding box center [213, 248] width 256 height 28
type textarea "TEXTIL"
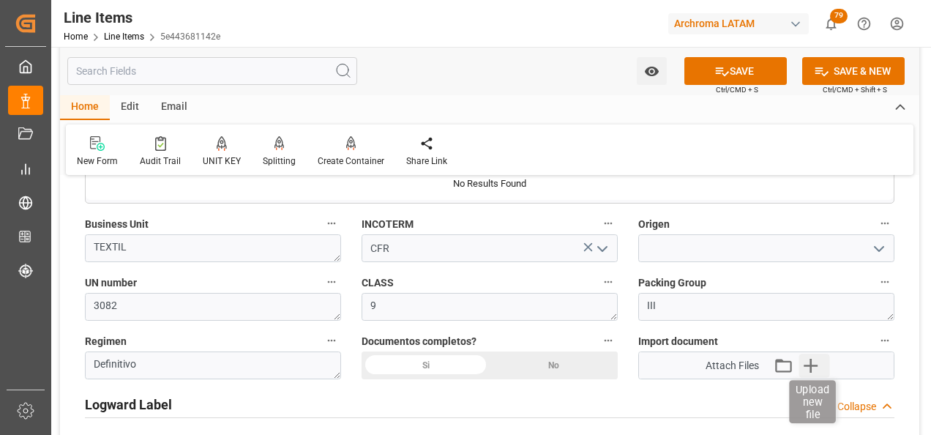
click at [813, 366] on icon "button" at bounding box center [811, 366] width 14 height 14
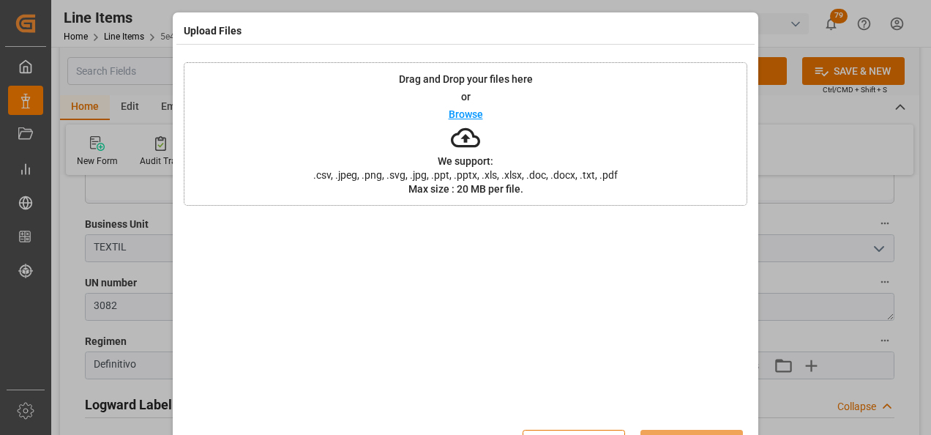
click at [517, 161] on div "Drag and Drop your files here or Browse We support: .csv, .jpeg, .png, .svg, .j…" at bounding box center [466, 133] width 564 height 143
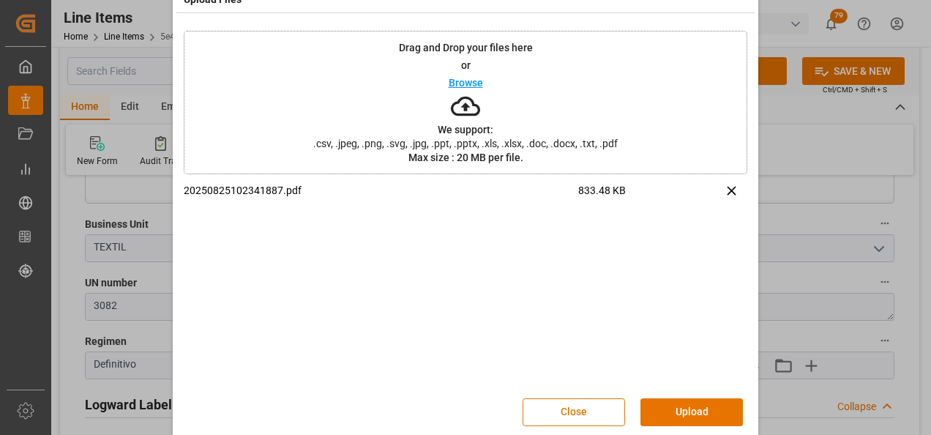
scroll to position [48, 0]
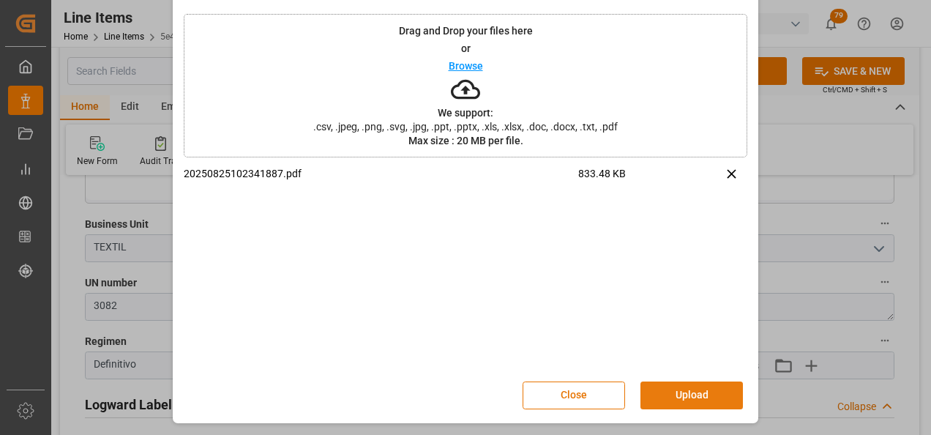
click at [673, 386] on button "Upload" at bounding box center [691, 395] width 102 height 28
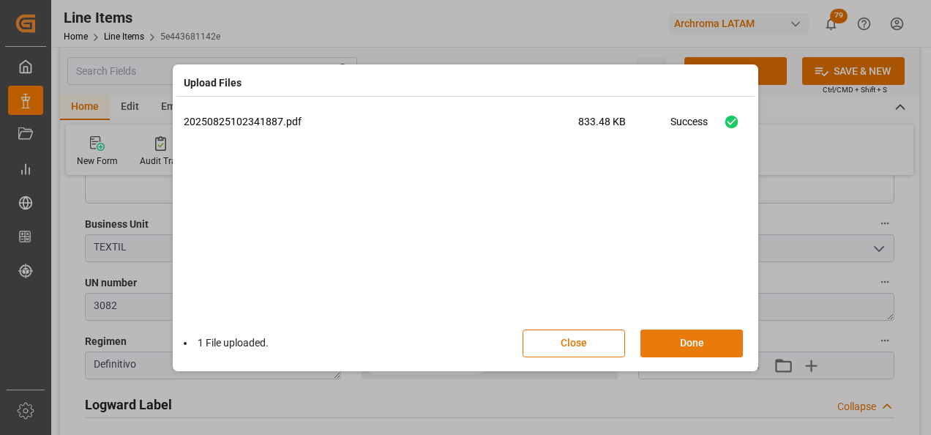
click at [695, 345] on button "Done" at bounding box center [691, 343] width 102 height 28
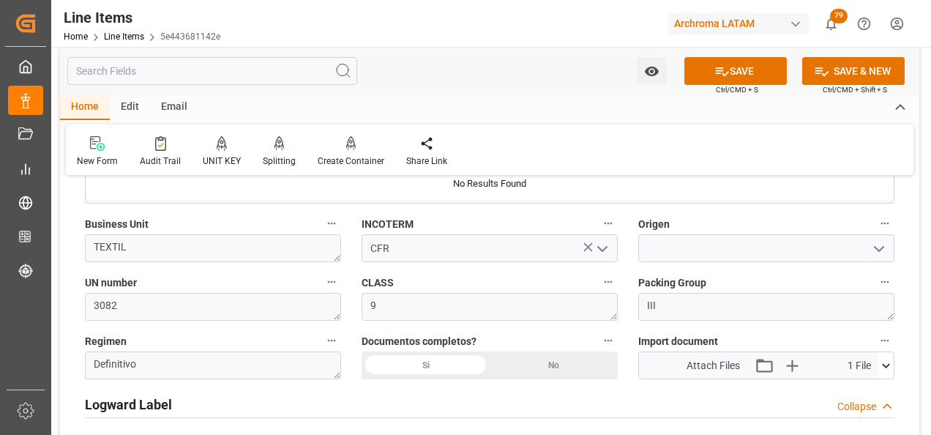
click at [450, 362] on div "Si" at bounding box center [426, 365] width 128 height 28
click at [730, 256] on input at bounding box center [766, 248] width 256 height 28
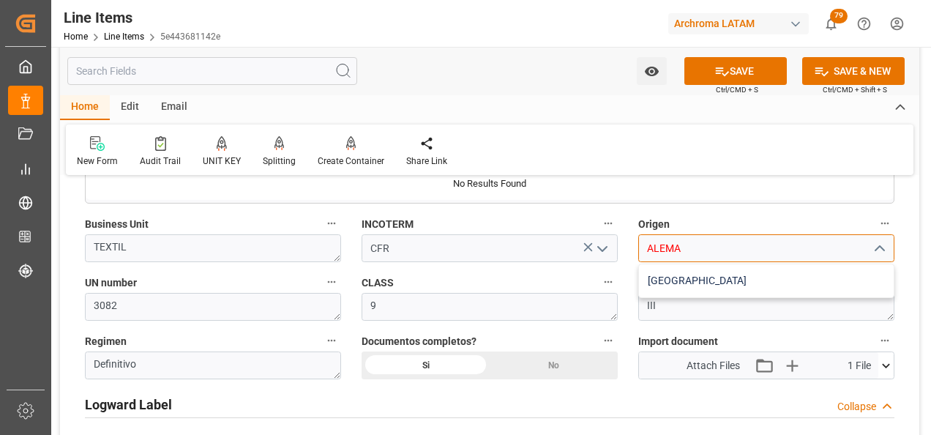
click at [673, 274] on div "ALEMANIA" at bounding box center [766, 280] width 255 height 33
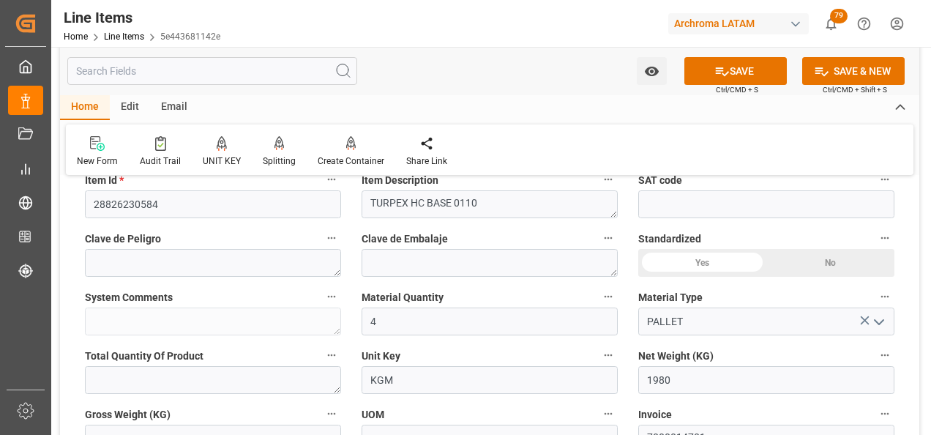
scroll to position [439, 0]
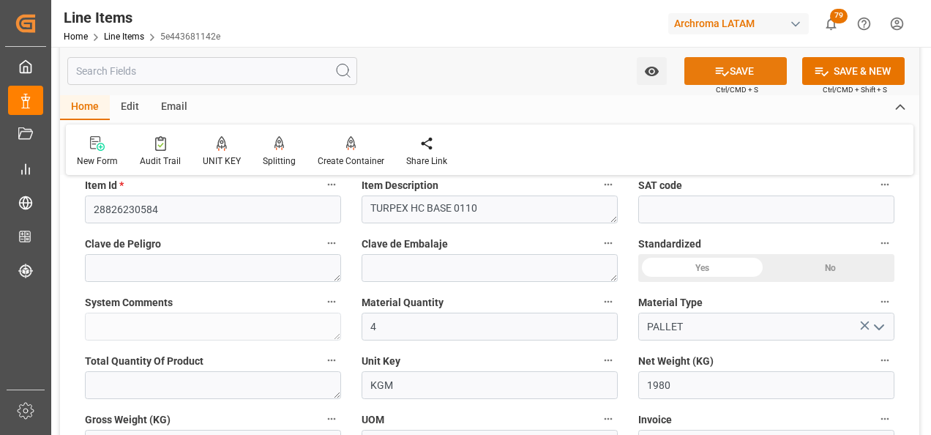
type input "ALEMANIA"
click at [717, 73] on icon at bounding box center [722, 71] width 13 height 9
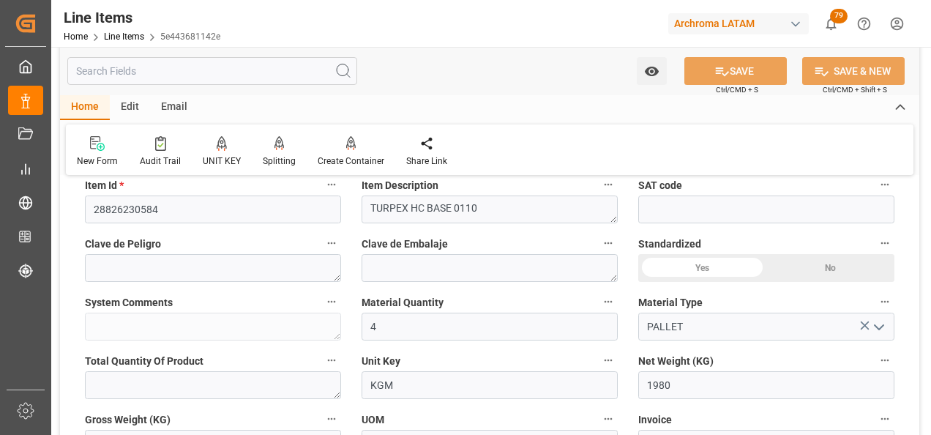
type textarea "4 PALLET"
type input "25.08.2025 16:48"
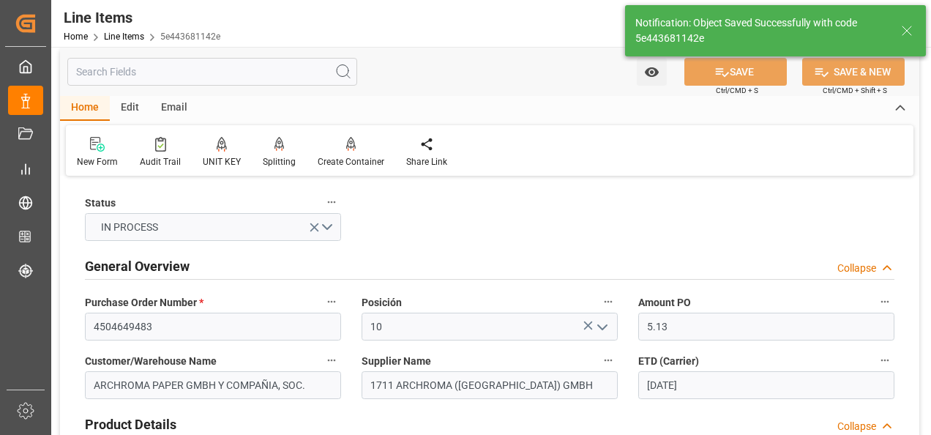
scroll to position [0, 0]
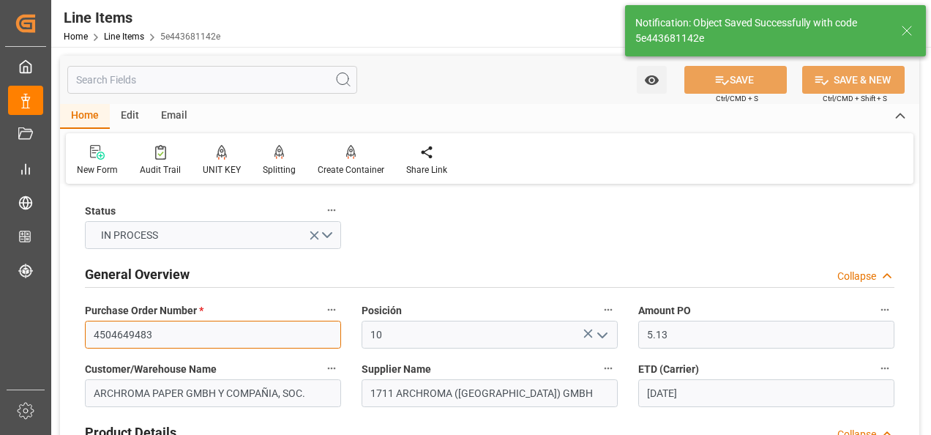
click at [136, 336] on input "4504649483" at bounding box center [213, 335] width 256 height 28
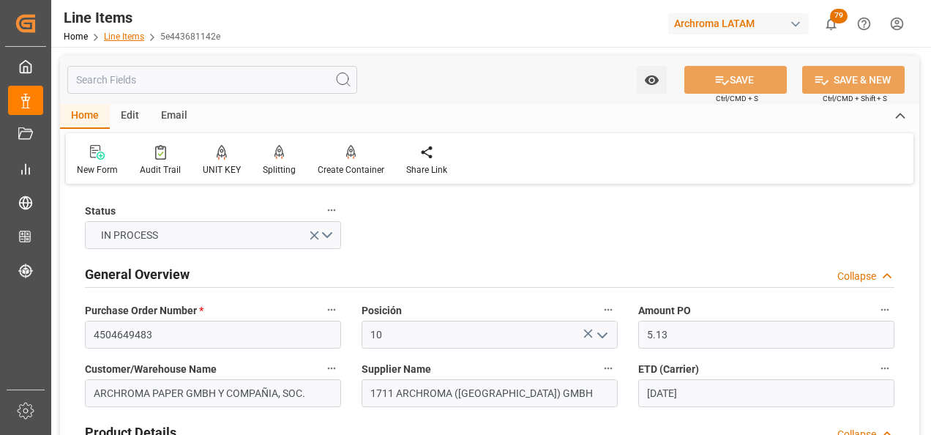
click at [124, 37] on link "Line Items" at bounding box center [124, 36] width 40 height 10
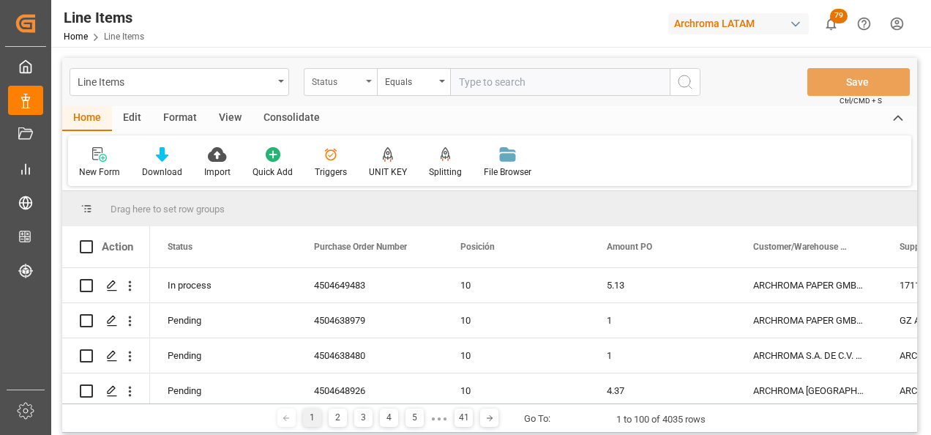
click at [364, 74] on div "Status" at bounding box center [340, 82] width 73 height 28
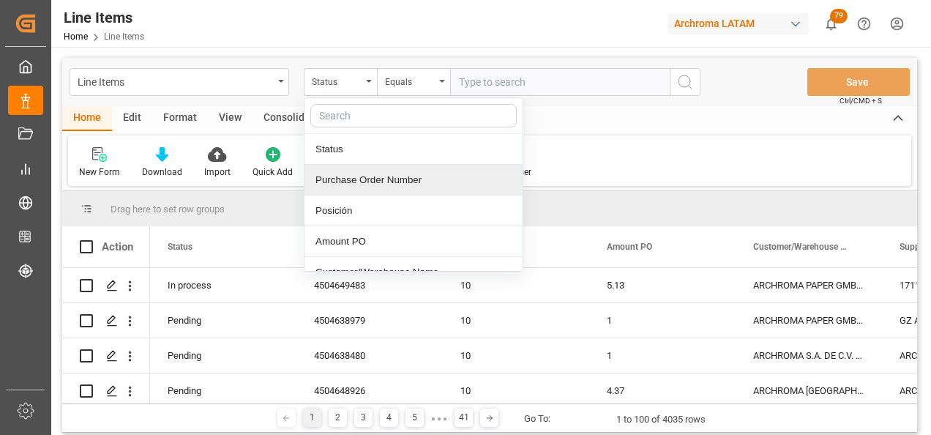
click at [377, 184] on div "Purchase Order Number" at bounding box center [413, 180] width 218 height 31
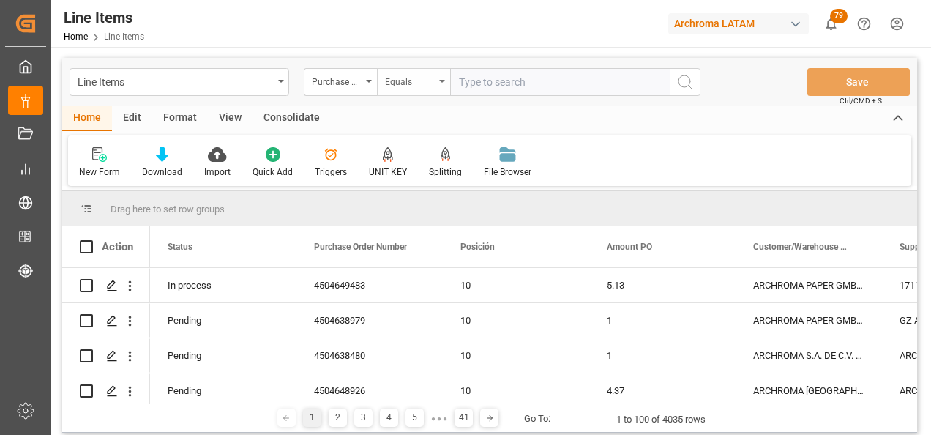
click at [403, 84] on div "Equals" at bounding box center [410, 80] width 50 height 17
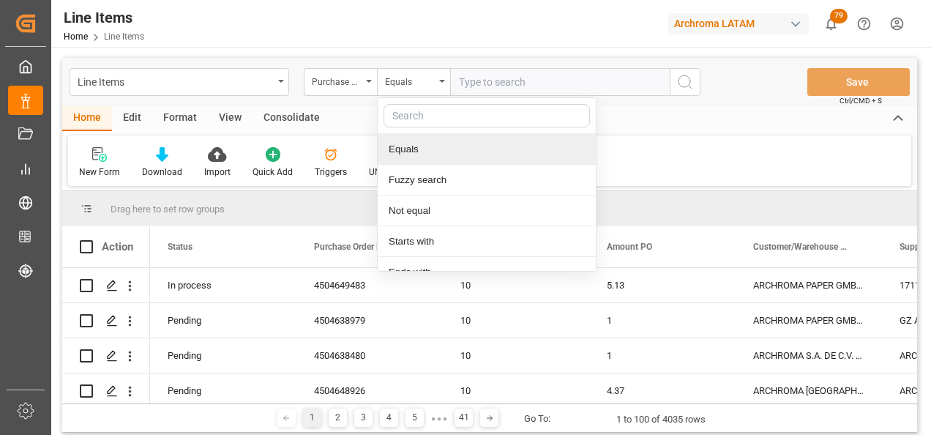
click at [419, 188] on div "Fuzzy search" at bounding box center [487, 180] width 218 height 31
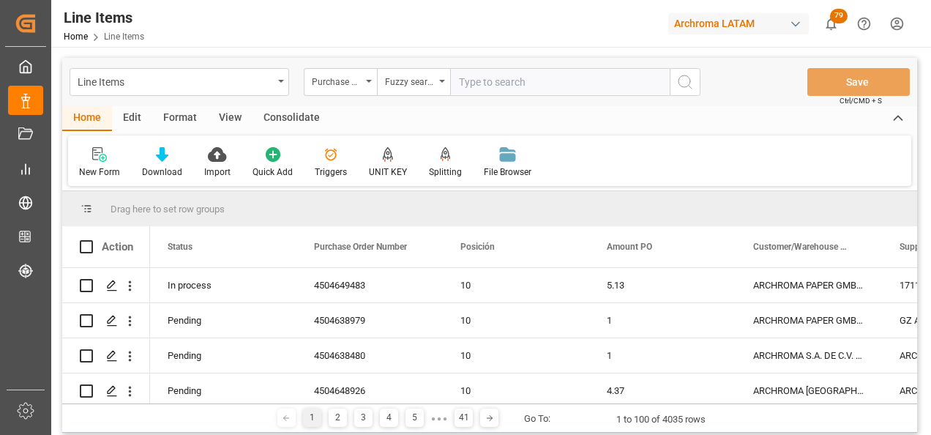
paste input "4504649483"
type input "4504649483"
click at [676, 89] on icon "search button" at bounding box center [685, 82] width 18 height 18
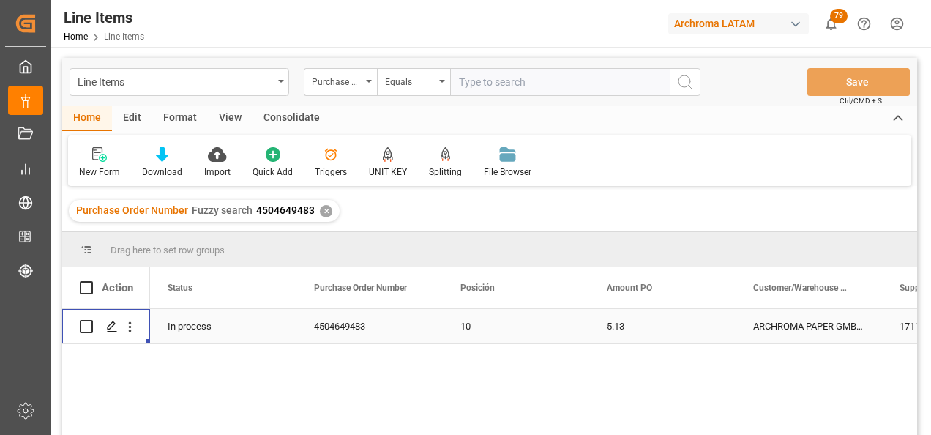
click at [79, 324] on div "Press SPACE to select this row." at bounding box center [106, 326] width 88 height 34
click at [88, 324] on input "Press Space to toggle row selection (unchecked)" at bounding box center [86, 326] width 13 height 13
checkbox input "true"
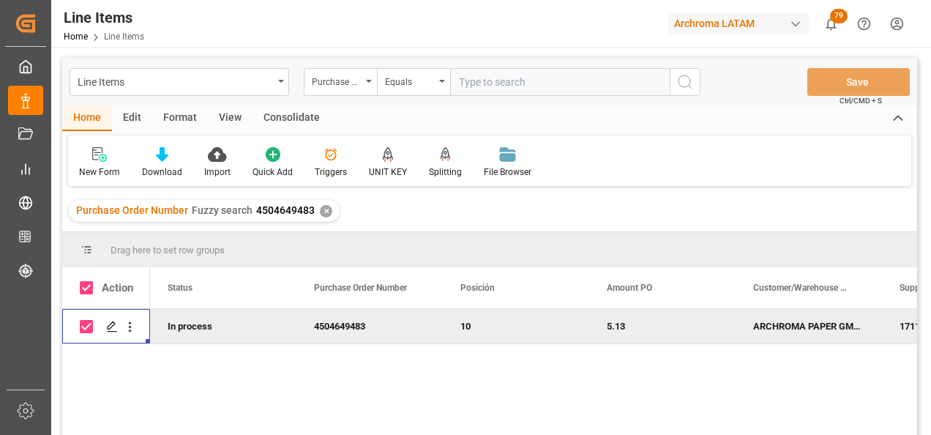
click at [279, 121] on div "Consolidate" at bounding box center [292, 118] width 78 height 25
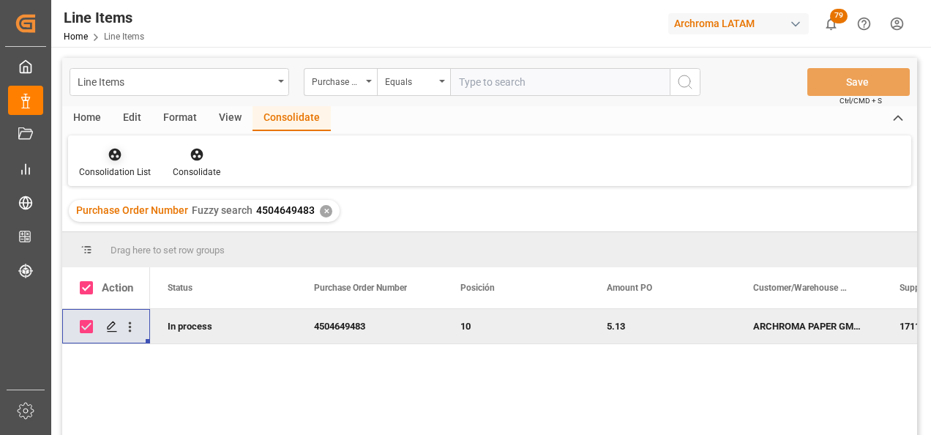
click at [119, 166] on div "Consolidation List" at bounding box center [115, 171] width 72 height 13
click at [153, 200] on div "Line Items Purchase Order Number Equals Save Ctrl/CMD + S Home Edit Format View…" at bounding box center [489, 266] width 855 height 416
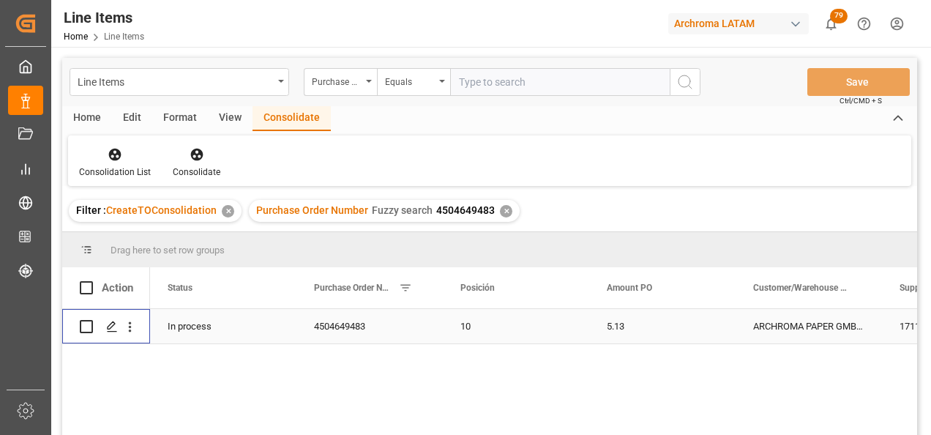
click at [89, 324] on input "Press Space to toggle row selection (unchecked)" at bounding box center [86, 326] width 13 height 13
checkbox input "true"
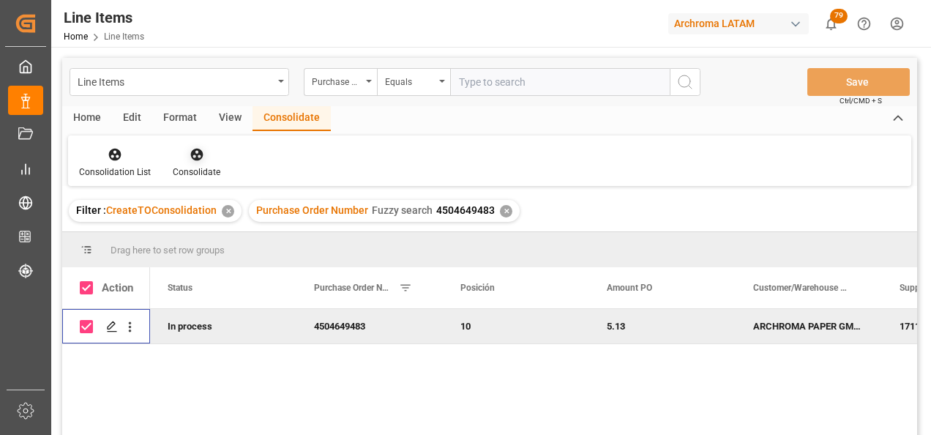
click at [190, 154] on icon at bounding box center [197, 154] width 15 height 15
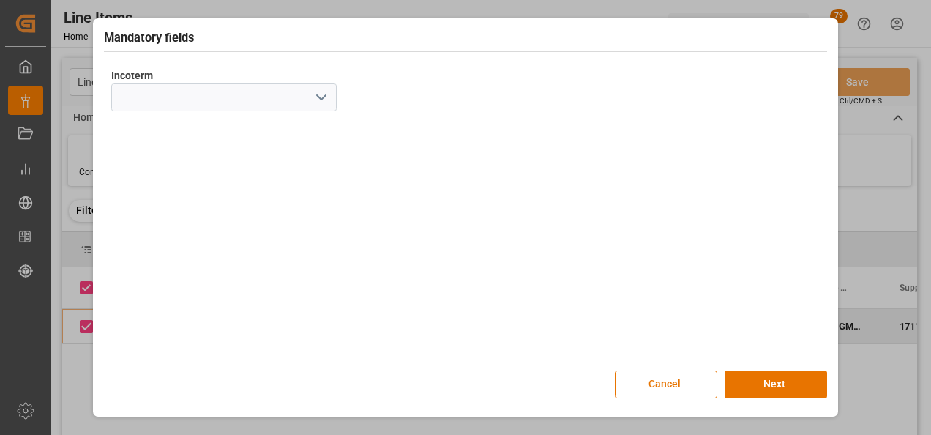
click at [319, 105] on icon "open menu" at bounding box center [322, 98] width 18 height 18
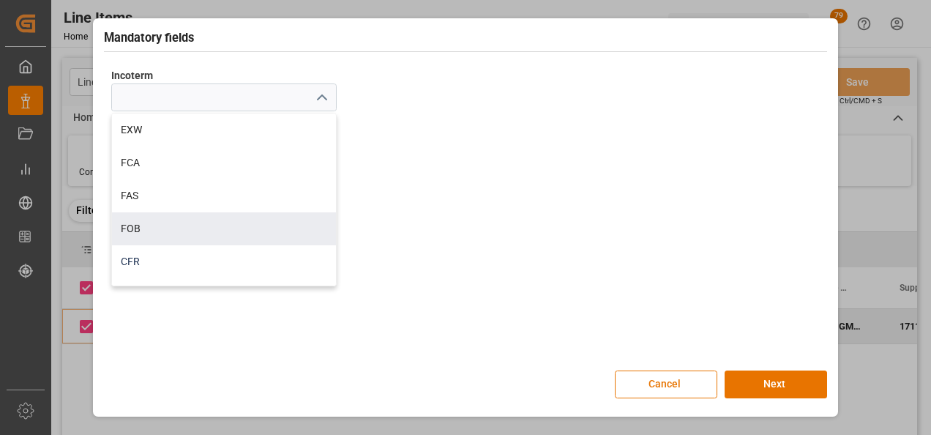
click at [207, 245] on div "CFR" at bounding box center [224, 261] width 224 height 33
type input "CFR"
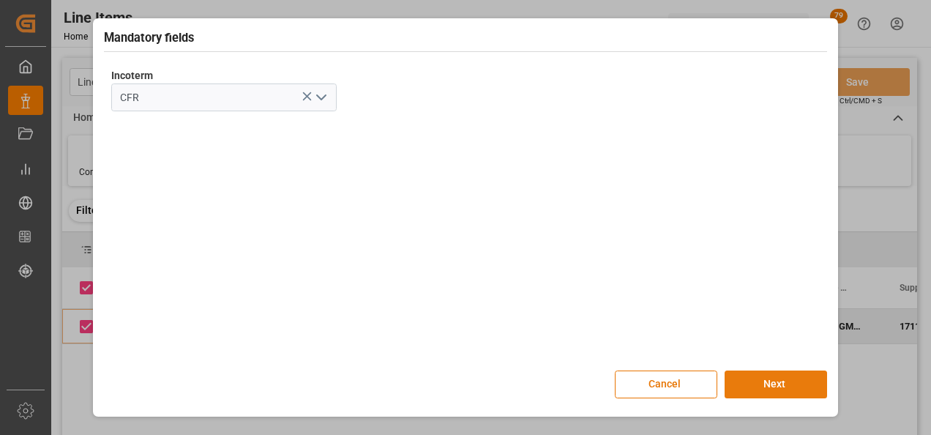
click at [778, 380] on button "Next" at bounding box center [776, 384] width 102 height 28
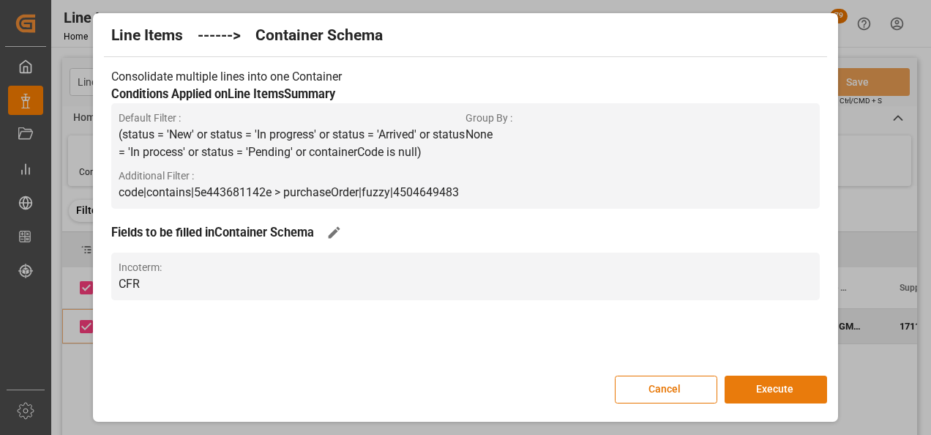
click at [778, 381] on button "Execute" at bounding box center [776, 389] width 102 height 28
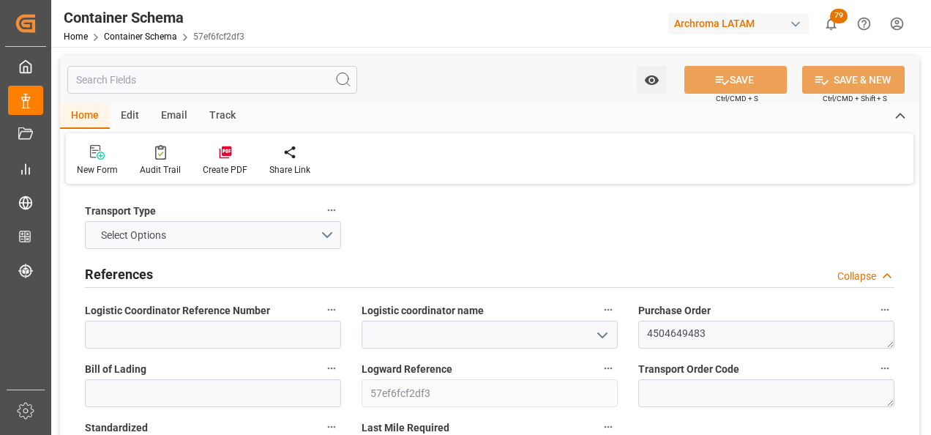
type input "0"
type input "1"
type input "4"
type input "1980"
type input "2079"
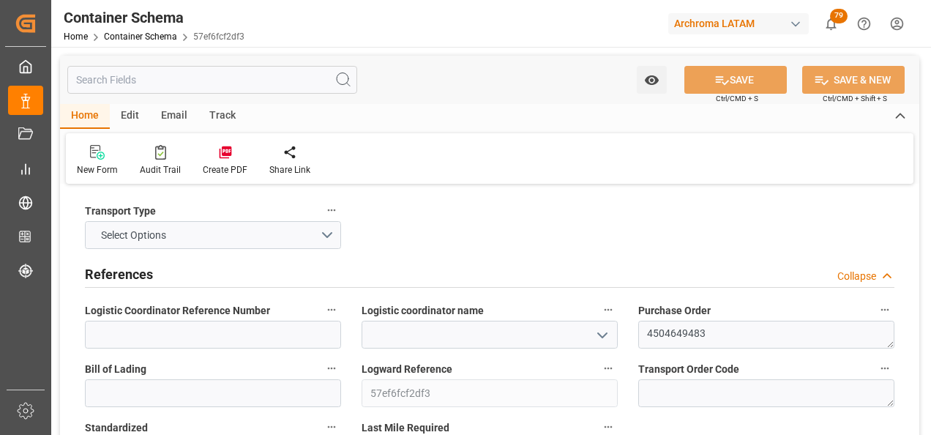
scroll to position [146, 0]
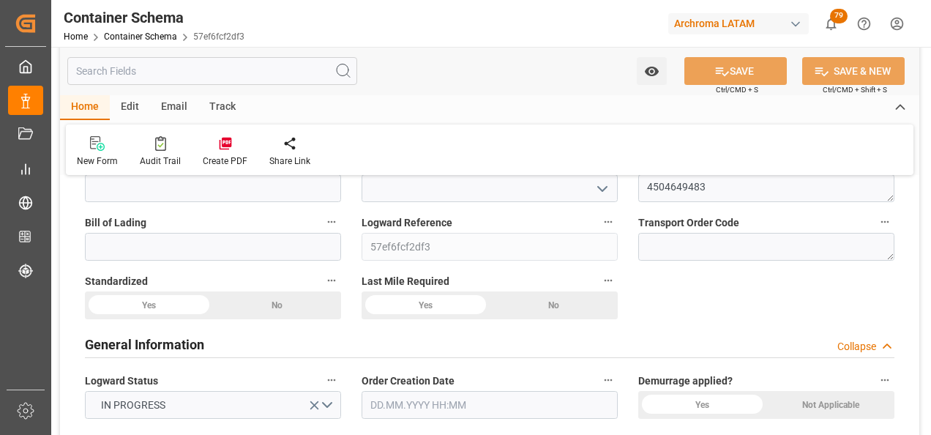
click at [606, 195] on icon "open menu" at bounding box center [603, 189] width 18 height 18
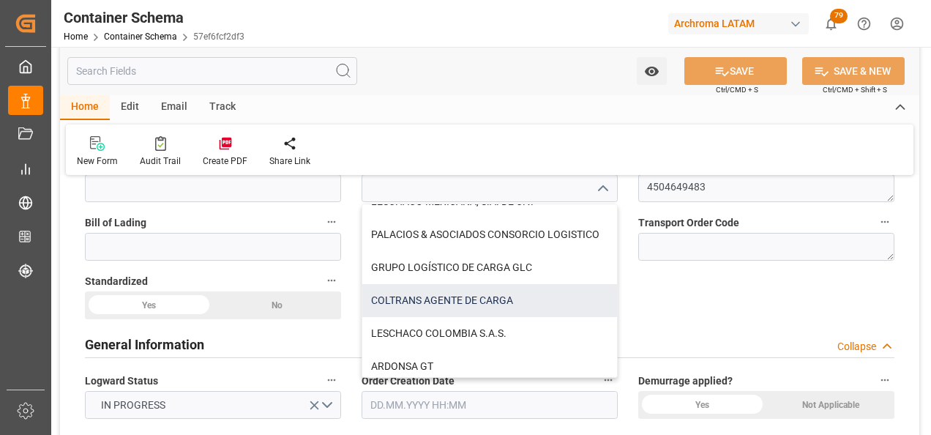
scroll to position [25, 0]
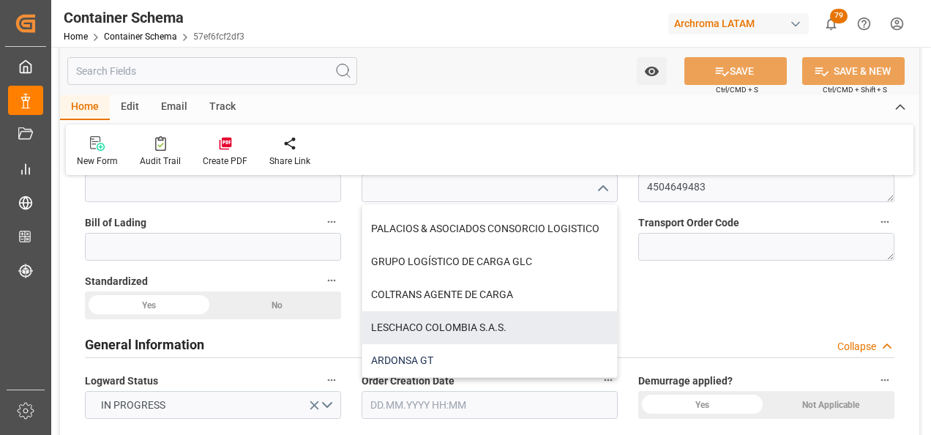
click at [447, 349] on div "ARDONSA GT" at bounding box center [489, 360] width 255 height 33
type input "ARDONSA GT"
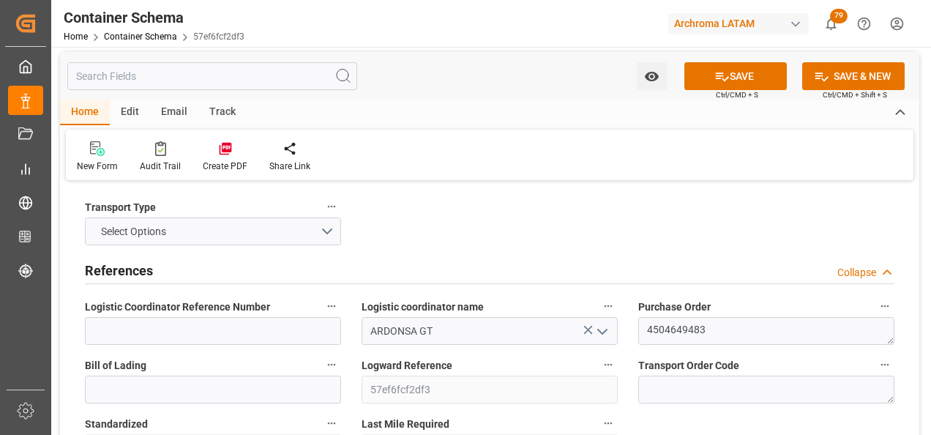
scroll to position [0, 0]
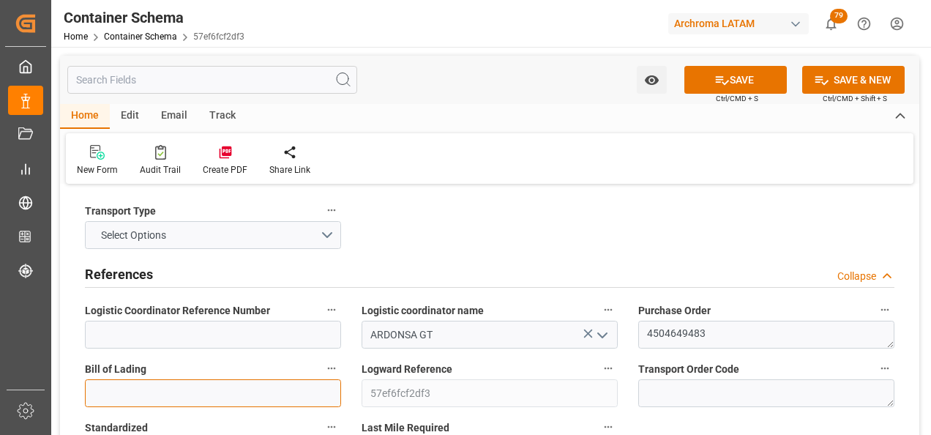
click at [288, 386] on input at bounding box center [213, 393] width 256 height 28
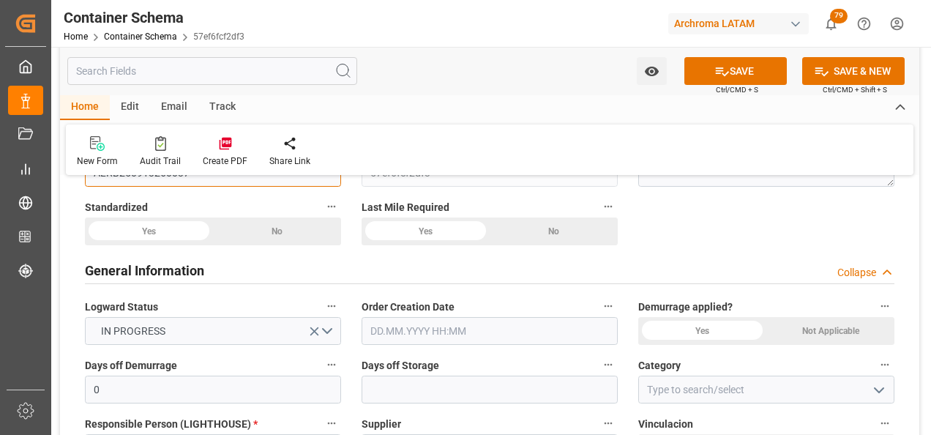
scroll to position [220, 0]
type input "ALRB250913260037"
click at [425, 328] on input "text" at bounding box center [490, 332] width 256 height 28
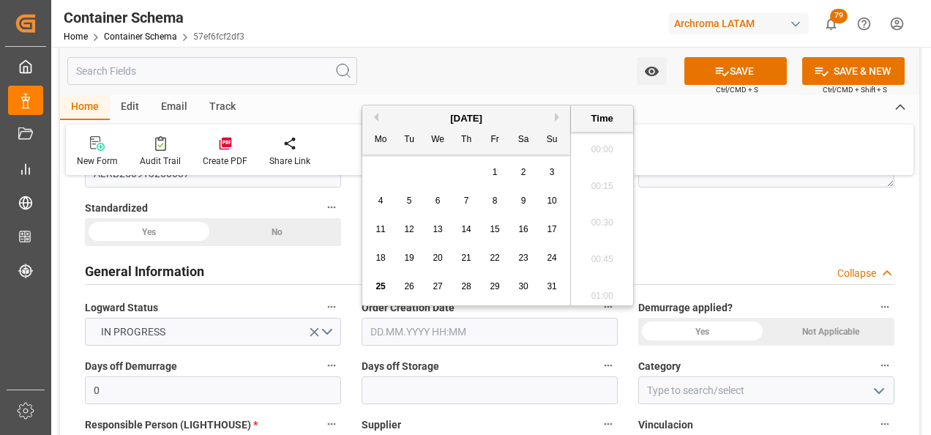
scroll to position [1652, 0]
click at [374, 291] on div "25" at bounding box center [381, 287] width 18 height 18
click at [602, 217] on li "11:45" at bounding box center [602, 218] width 62 height 37
type input "[DATE] 11:45"
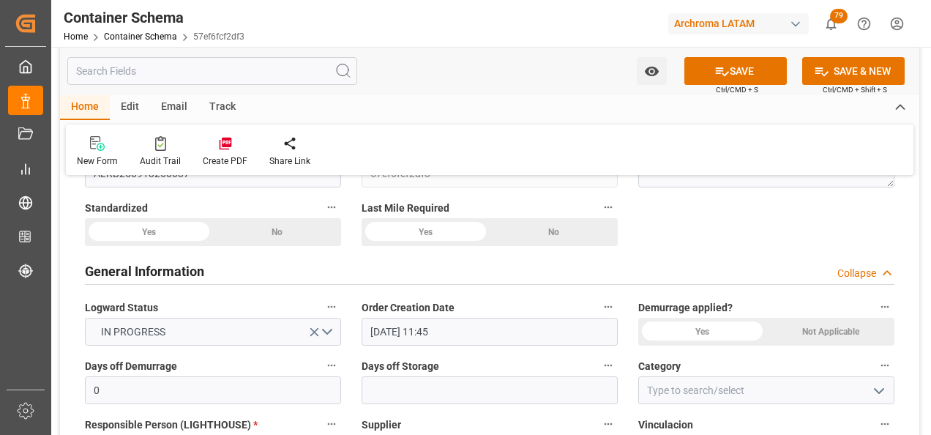
click at [876, 385] on icon "open menu" at bounding box center [879, 391] width 18 height 18
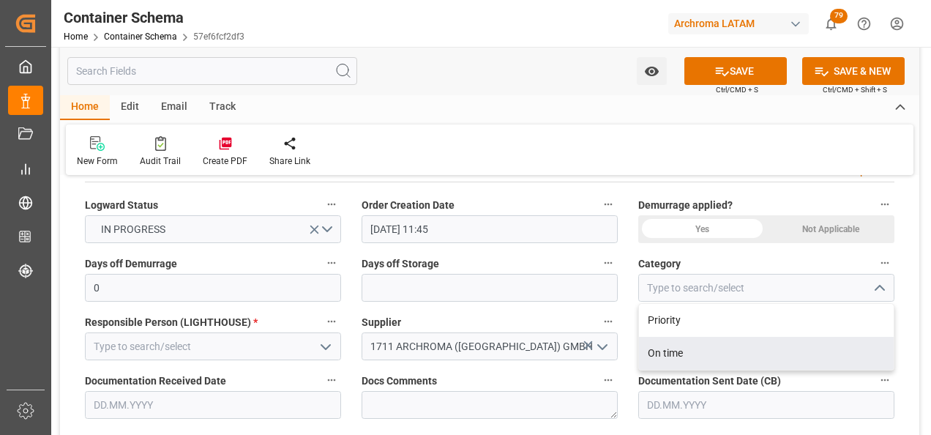
scroll to position [366, 0]
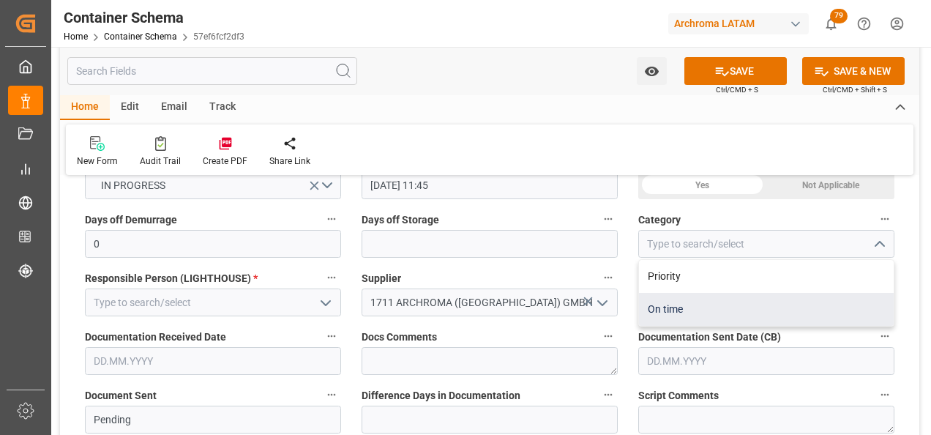
click at [746, 313] on div "On time" at bounding box center [766, 309] width 255 height 33
type input "On time"
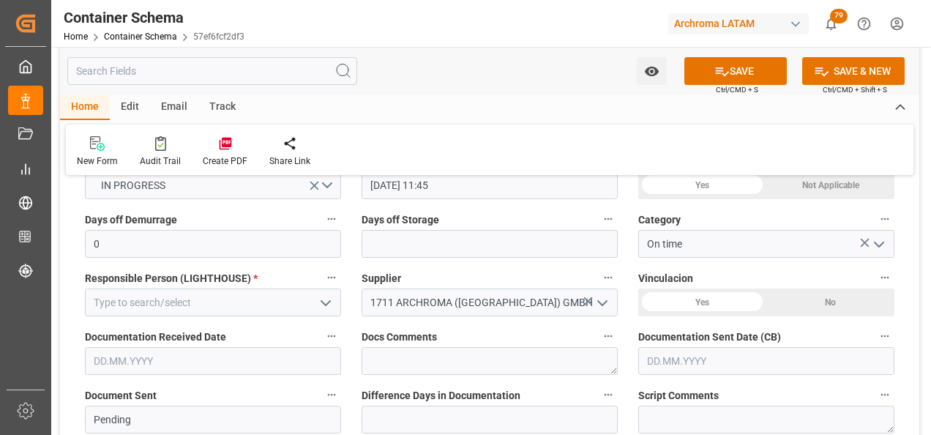
click at [325, 304] on polyline "open menu" at bounding box center [325, 303] width 9 height 4
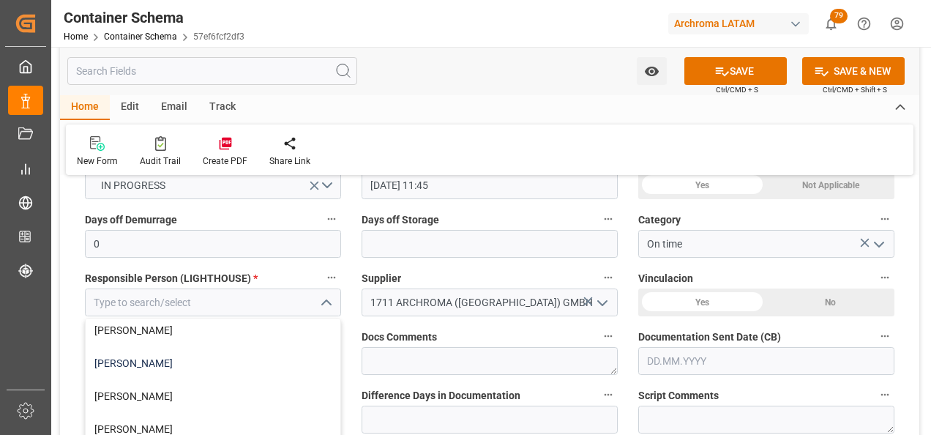
scroll to position [58, 0]
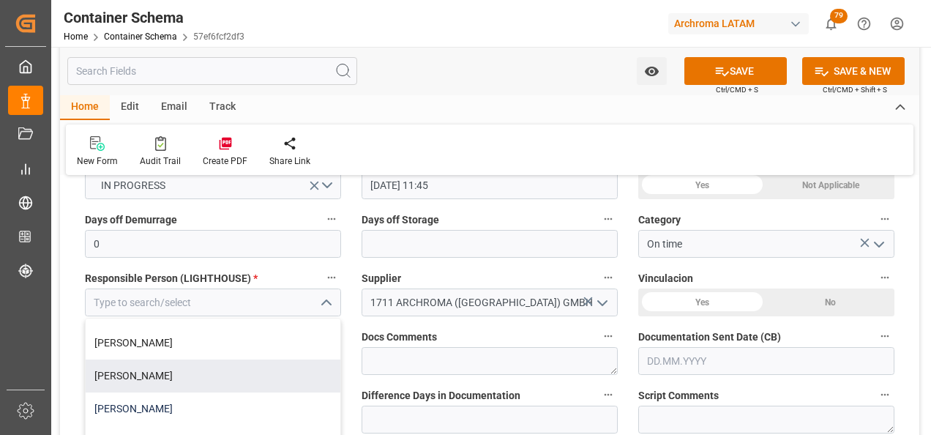
click at [250, 396] on div "[PERSON_NAME]" at bounding box center [213, 408] width 255 height 33
type input "[PERSON_NAME]"
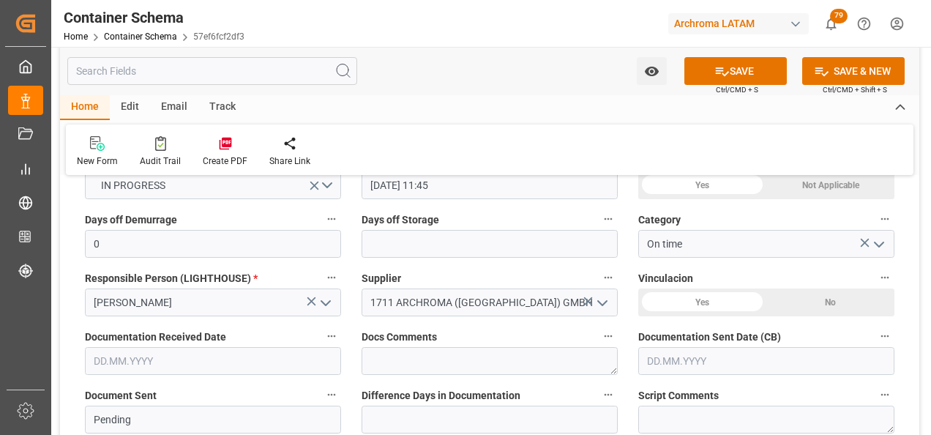
click at [250, 359] on input "text" at bounding box center [213, 361] width 256 height 28
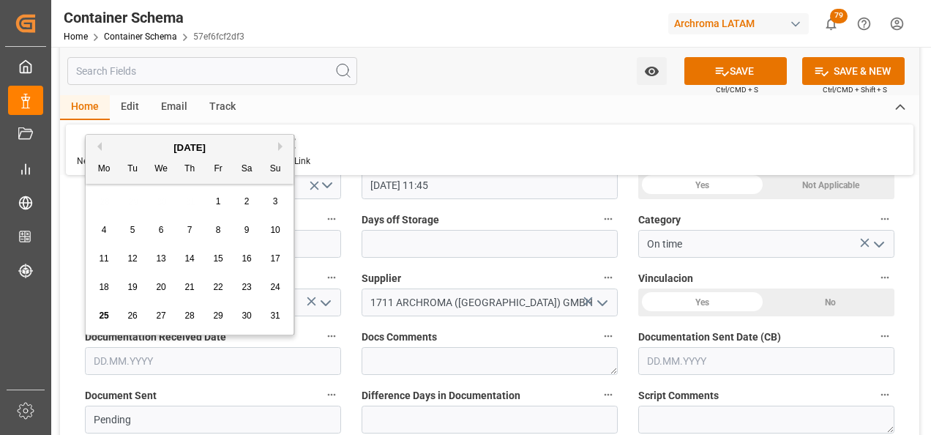
click at [100, 316] on span "25" at bounding box center [104, 315] width 10 height 10
type input "[DATE]"
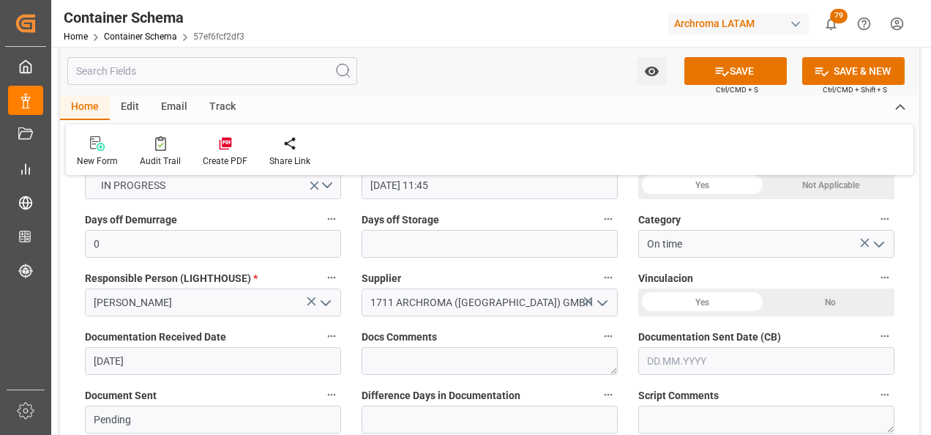
click at [682, 356] on input "text" at bounding box center [766, 361] width 256 height 28
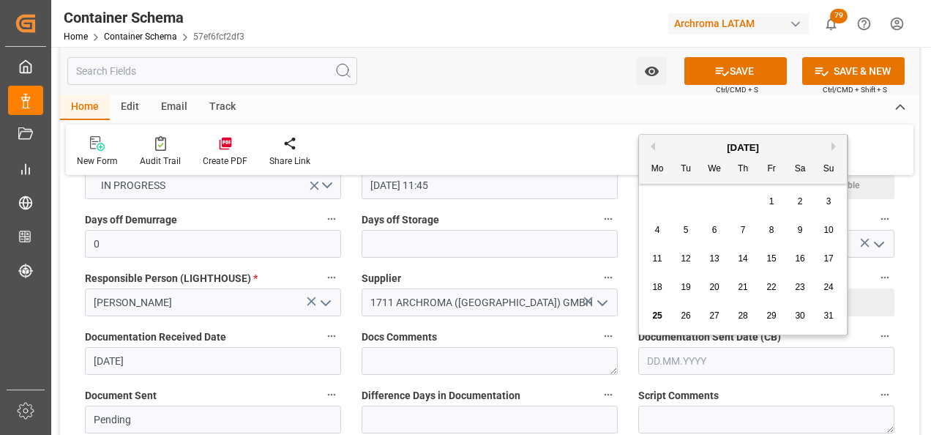
click at [659, 313] on span "25" at bounding box center [657, 315] width 10 height 10
type input "[DATE]"
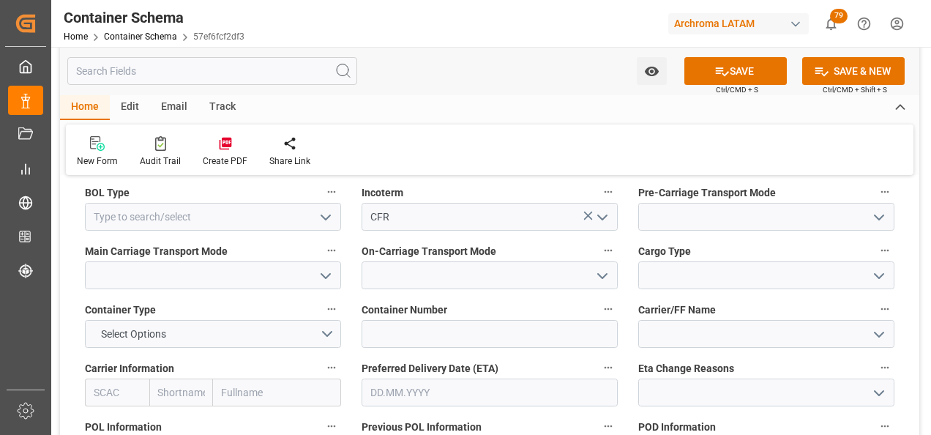
scroll to position [1317, 0]
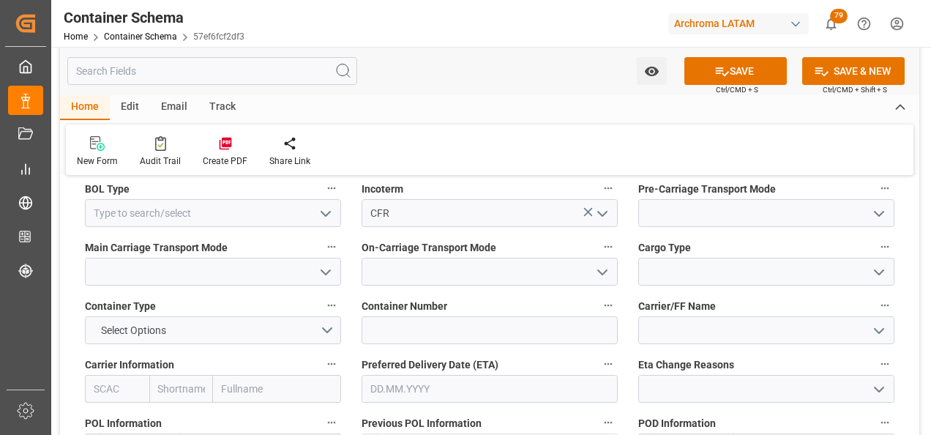
click at [326, 219] on icon "open menu" at bounding box center [326, 214] width 18 height 18
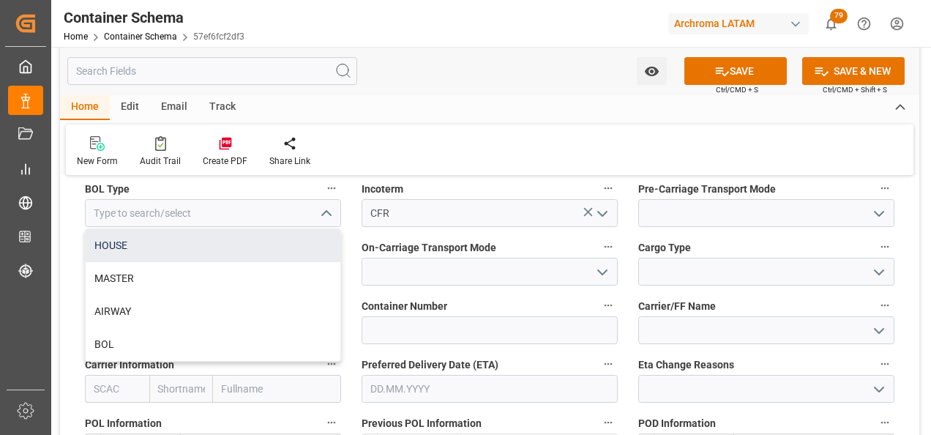
click at [275, 253] on div "HOUSE" at bounding box center [213, 245] width 255 height 33
type input "HOUSE"
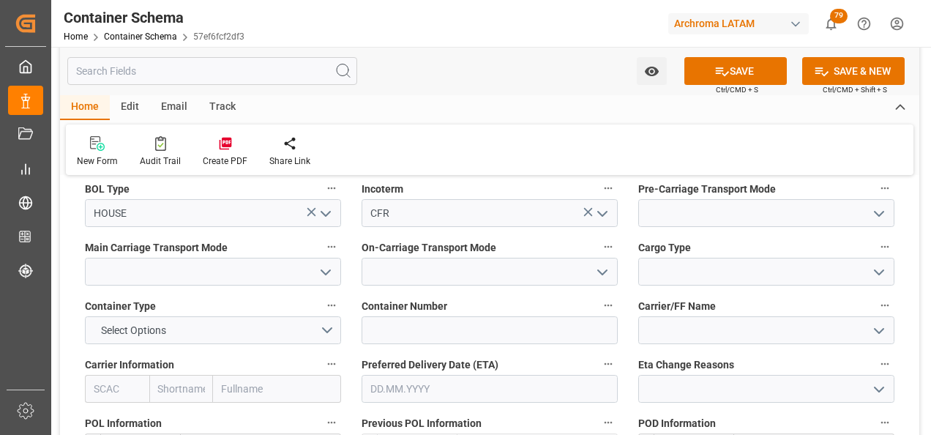
click at [877, 222] on icon "open menu" at bounding box center [879, 214] width 18 height 18
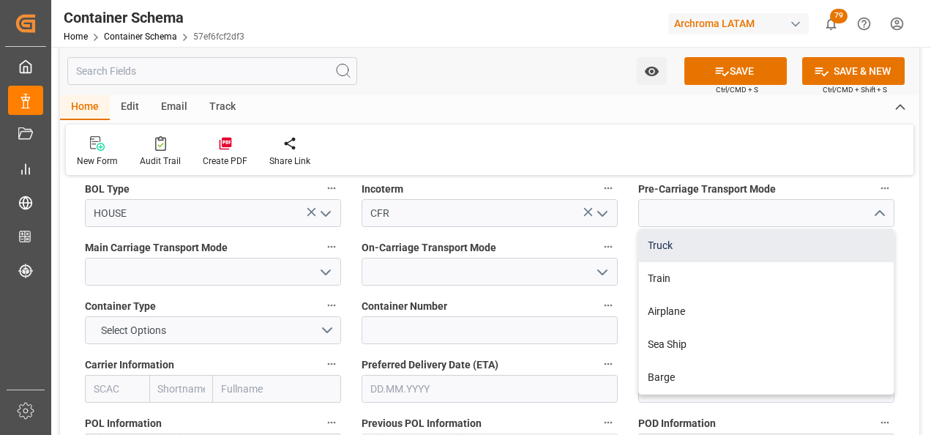
click at [700, 251] on div "Truck" at bounding box center [766, 245] width 255 height 33
type input "Truck"
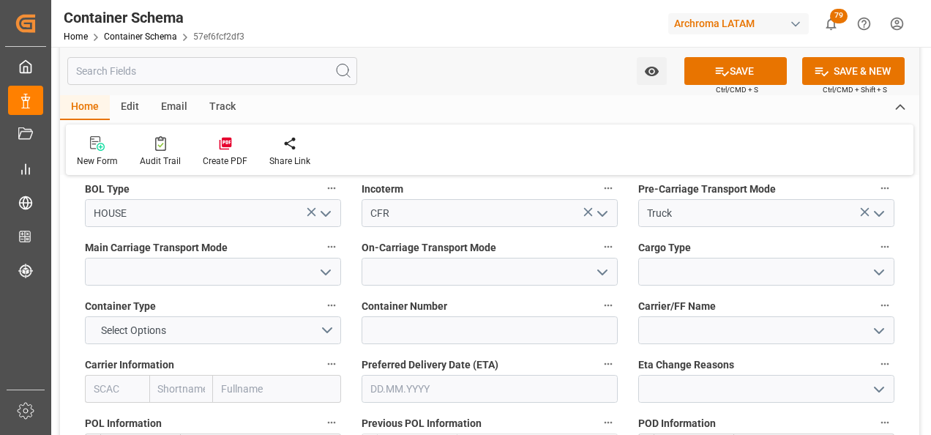
click at [321, 270] on polyline "open menu" at bounding box center [325, 272] width 9 height 4
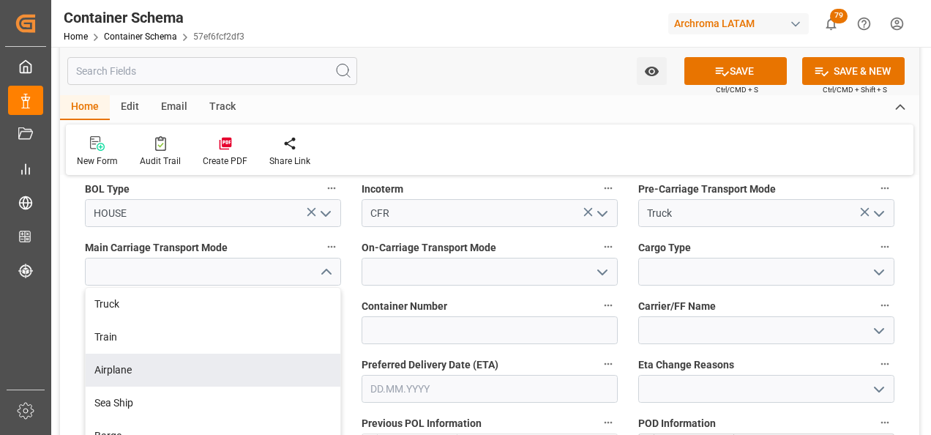
click at [239, 390] on div "Sea Ship" at bounding box center [213, 402] width 255 height 33
type input "Sea Ship"
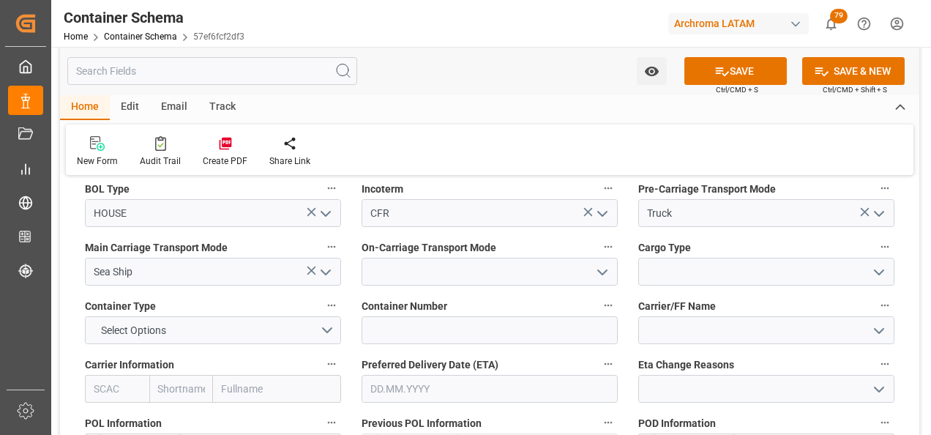
click at [606, 276] on icon "open menu" at bounding box center [603, 272] width 18 height 18
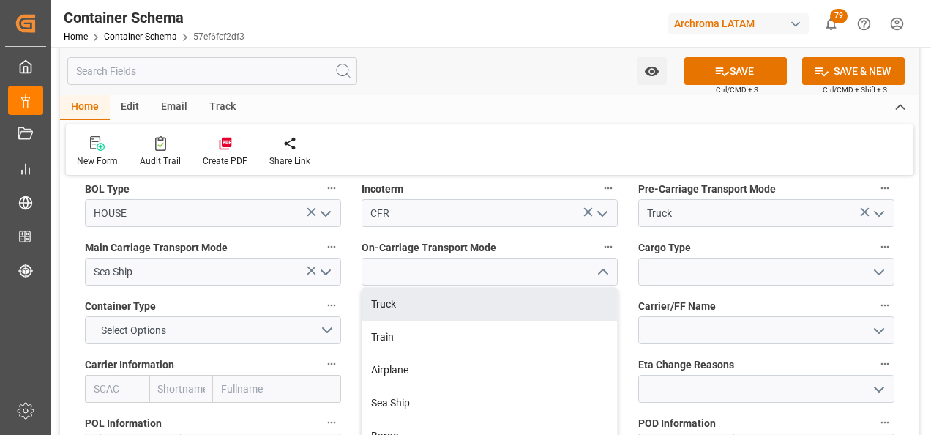
click at [556, 308] on div "Truck" at bounding box center [489, 304] width 255 height 33
type input "Truck"
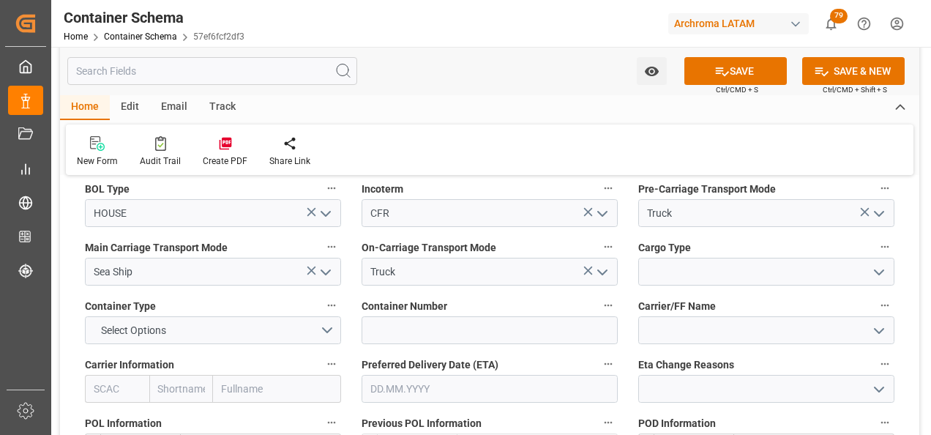
click at [875, 272] on icon "open menu" at bounding box center [879, 272] width 18 height 18
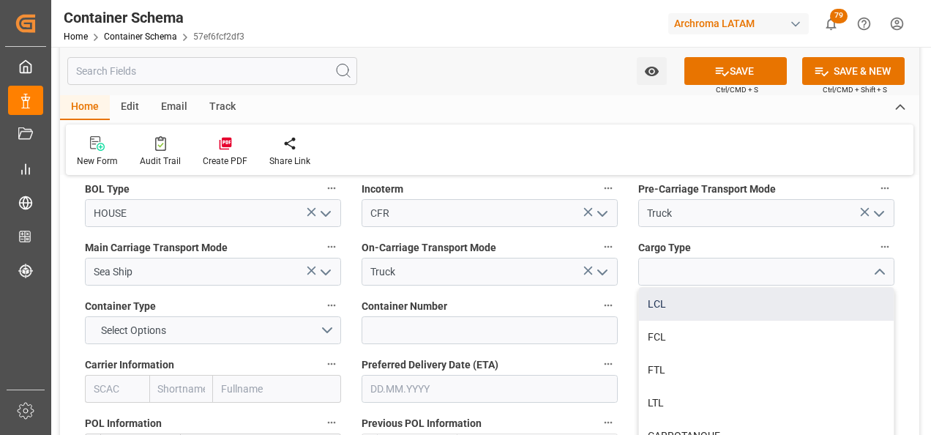
click at [741, 310] on div "LCL" at bounding box center [766, 304] width 255 height 33
type input "LCL"
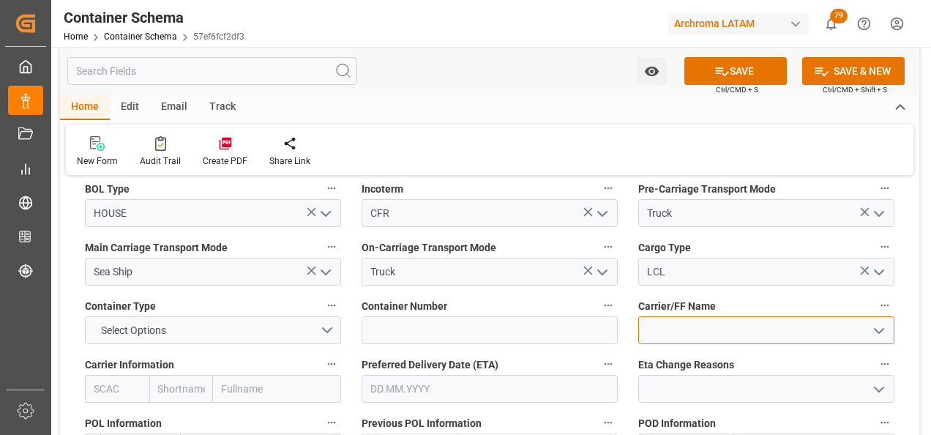
click at [803, 334] on input at bounding box center [766, 330] width 256 height 28
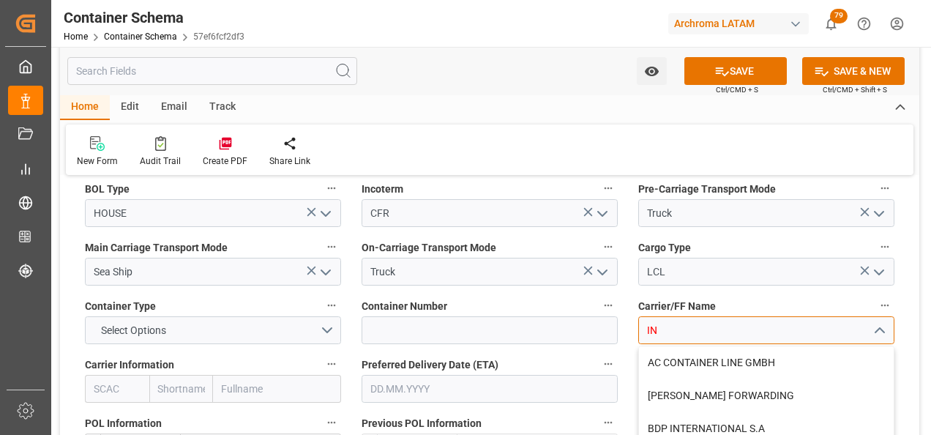
type input "I"
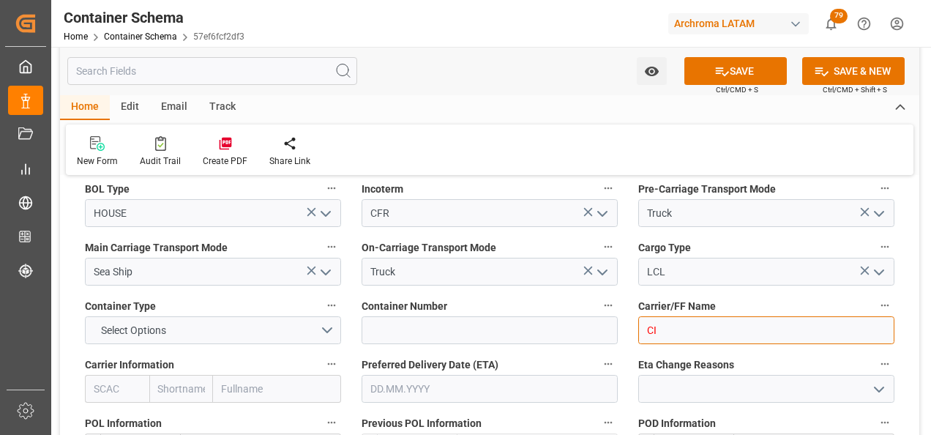
type input "C"
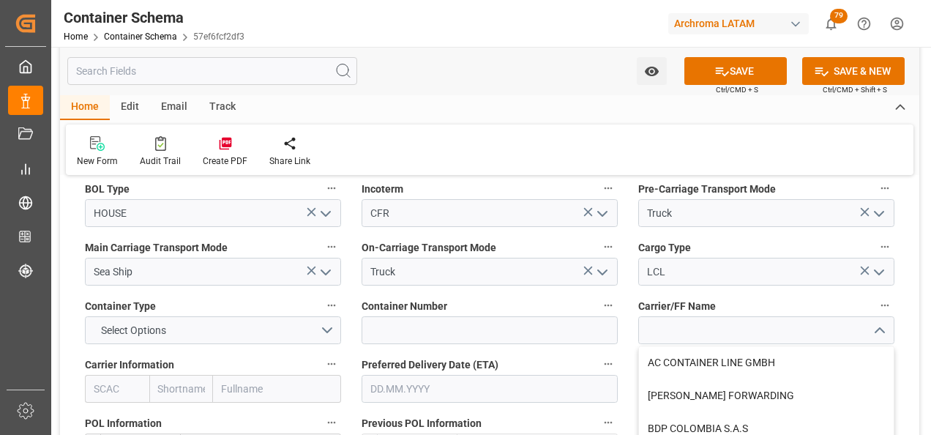
click at [384, 387] on input "text" at bounding box center [490, 389] width 256 height 28
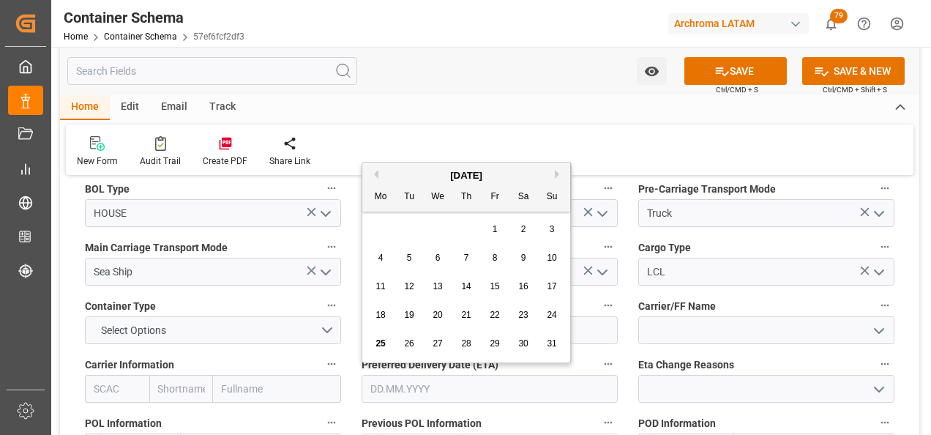
click at [559, 175] on button "Next Month" at bounding box center [559, 174] width 9 height 9
click at [498, 259] on span "12" at bounding box center [495, 258] width 10 height 10
type input "[DATE]"
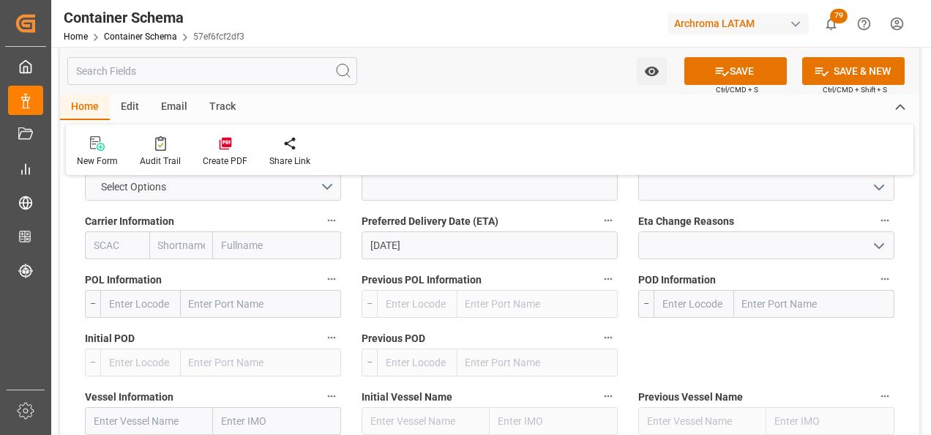
scroll to position [1464, 0]
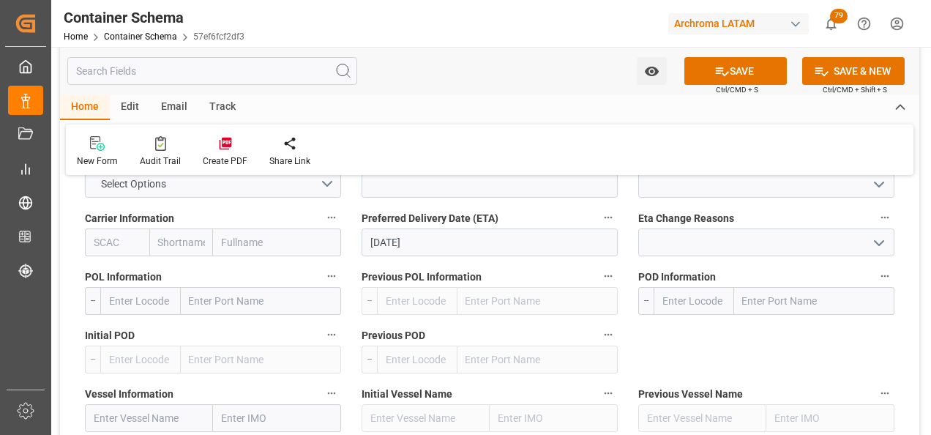
click at [208, 304] on input "text" at bounding box center [261, 301] width 160 height 28
type input "[GEOGRAPHIC_DATA]"
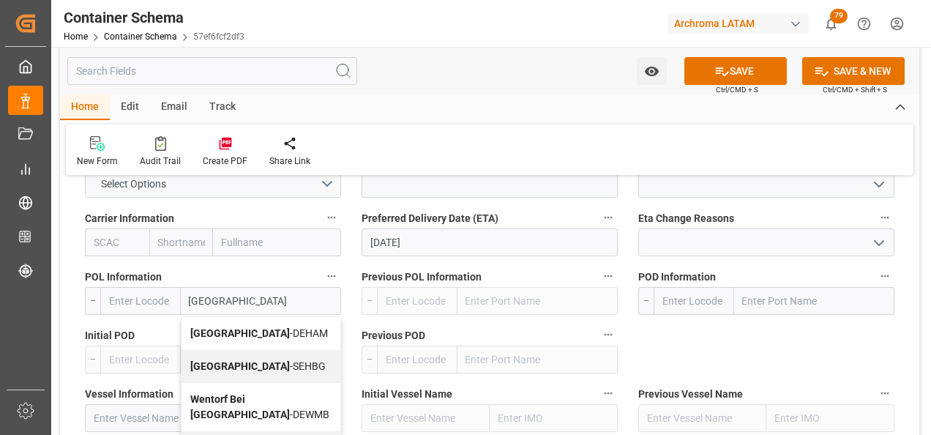
click at [263, 338] on span "[GEOGRAPHIC_DATA] - DEHAM" at bounding box center [259, 333] width 138 height 12
type input "DEHAM"
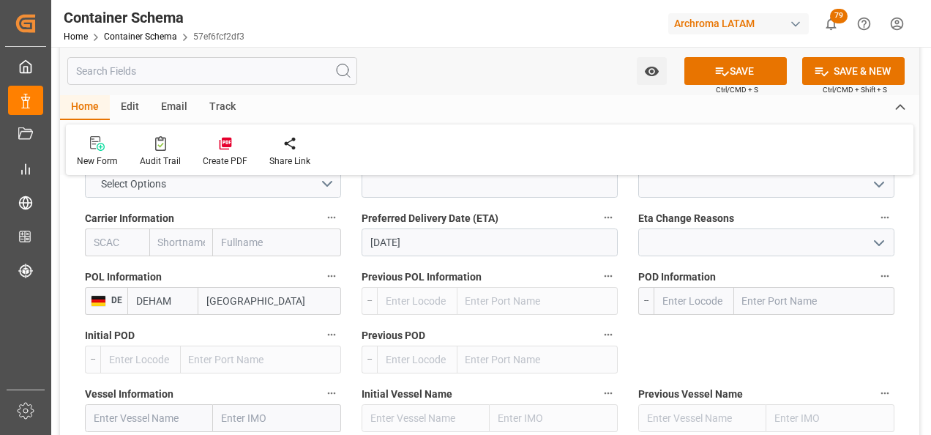
type input "[GEOGRAPHIC_DATA]"
click at [752, 307] on input "text" at bounding box center [814, 301] width 160 height 28
type input "SANTO [PERSON_NAME]"
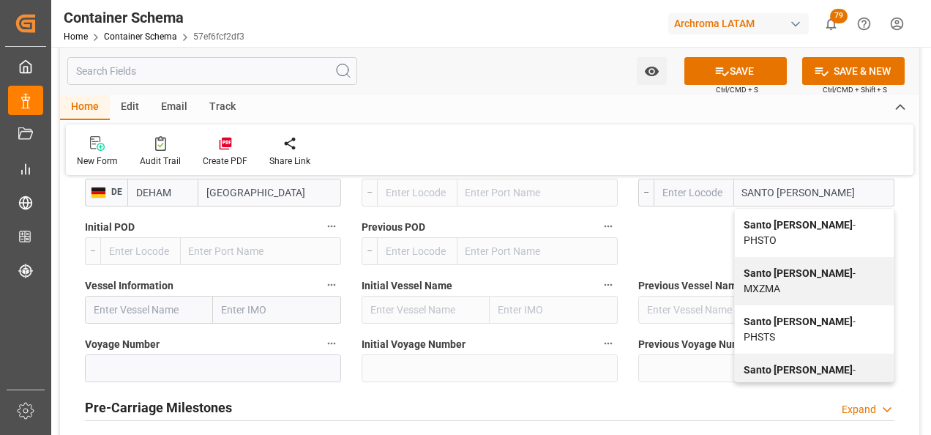
scroll to position [1610, 0]
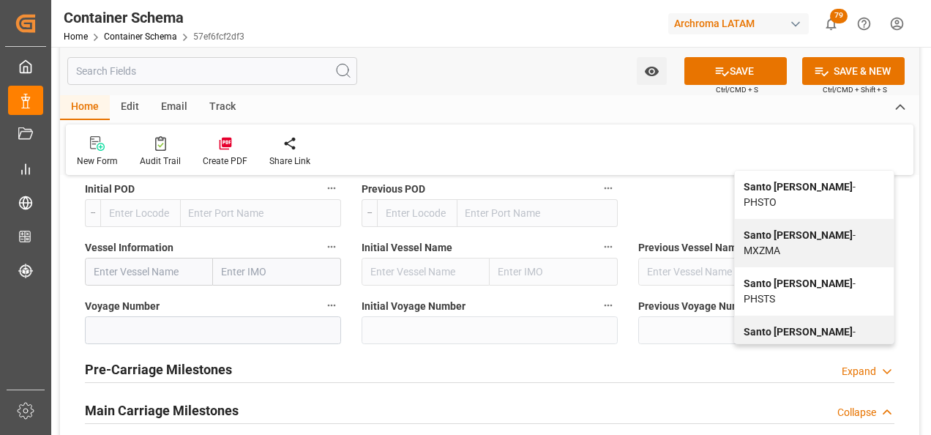
click at [779, 364] on div "Santo [PERSON_NAME] - GTSTZ" at bounding box center [814, 388] width 159 height 48
type input "GTSTZ"
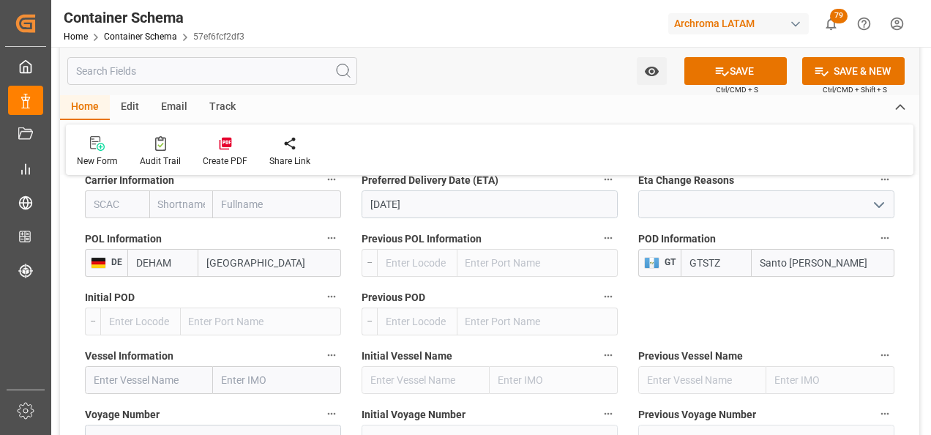
scroll to position [1537, 0]
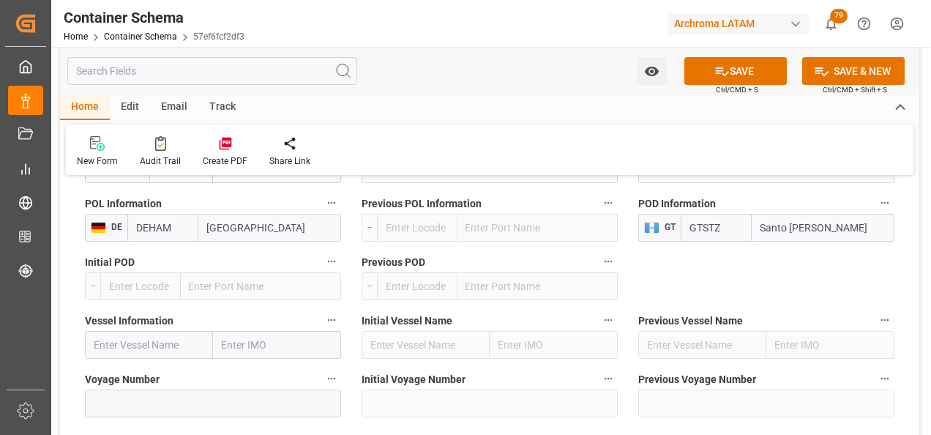
type input "Santo [PERSON_NAME]"
click at [171, 335] on input "text" at bounding box center [149, 345] width 128 height 28
type input "CMA CGM [PERSON_NAME]"
click at [182, 386] on div "CMA CGM [PERSON_NAME] - 9729116" at bounding box center [156, 385] width 141 height 48
type input "9729116"
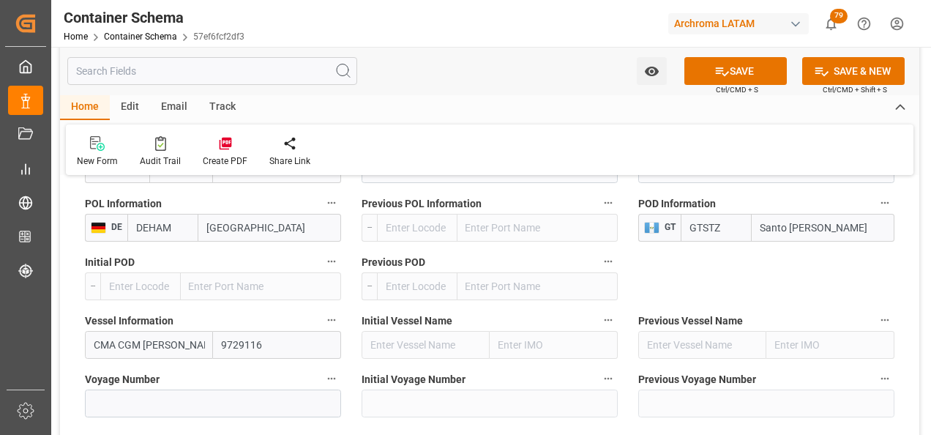
type input "CMA CGM [PERSON_NAME]"
click at [205, 401] on input at bounding box center [213, 403] width 256 height 28
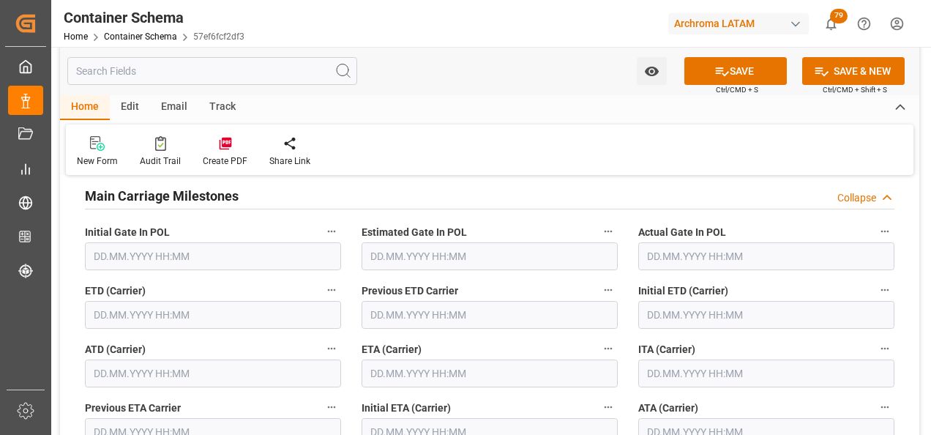
scroll to position [1830, 0]
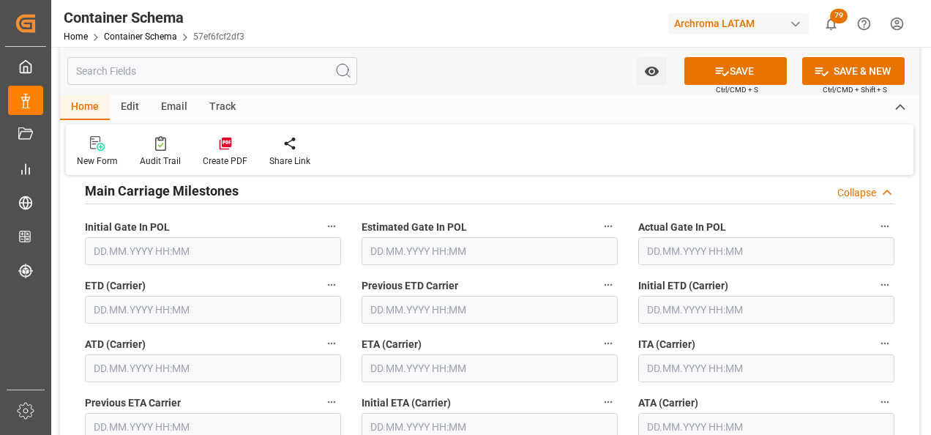
type input "SAC7917"
click at [126, 319] on input "text" at bounding box center [213, 310] width 256 height 28
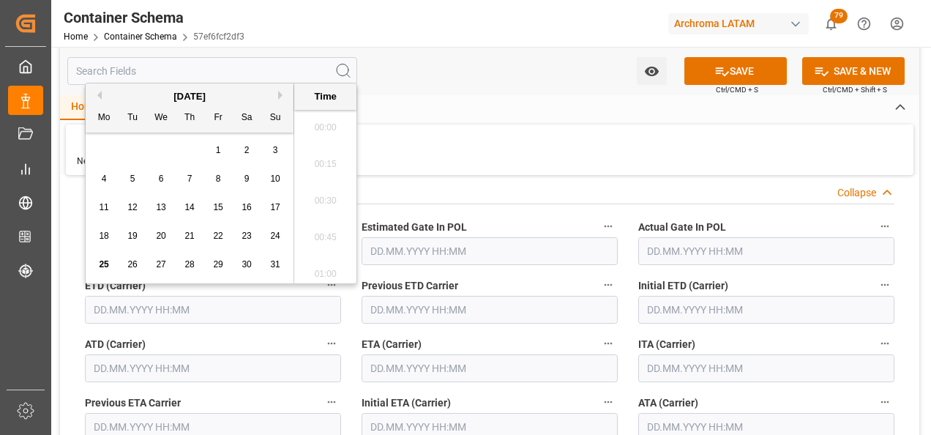
scroll to position [1652, 0]
click at [282, 97] on button "Next Month" at bounding box center [282, 95] width 9 height 9
click at [103, 148] on span "1" at bounding box center [104, 150] width 5 height 10
type input "[DATE] 00:00"
click at [449, 370] on input "text" at bounding box center [490, 368] width 256 height 28
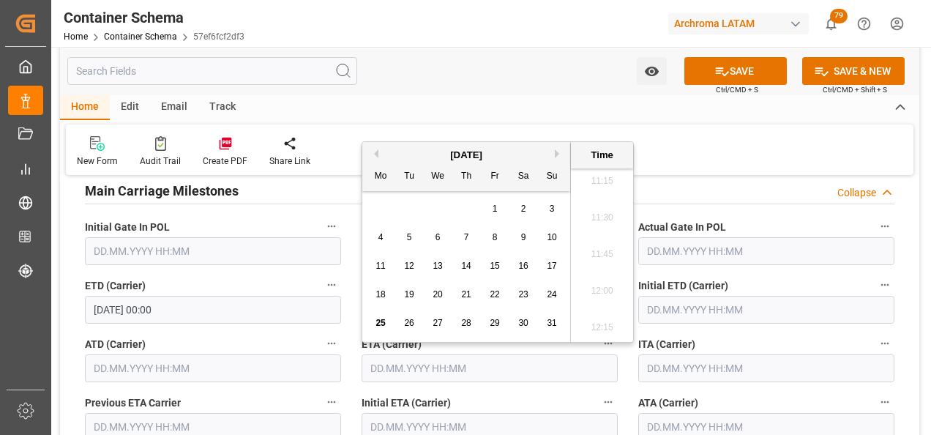
click at [556, 152] on button "Next Month" at bounding box center [559, 153] width 9 height 9
click at [495, 236] on span "12" at bounding box center [495, 237] width 10 height 10
type input "[DATE] 00:00"
click at [530, 396] on label "Initial ETA (Carrier)" at bounding box center [490, 402] width 256 height 20
click at [599, 396] on button "Initial ETA (Carrier)" at bounding box center [608, 401] width 19 height 19
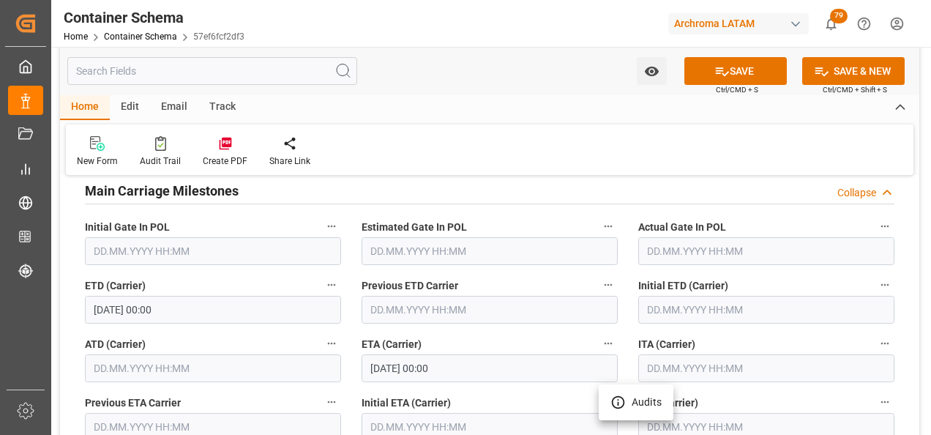
click at [347, 363] on div at bounding box center [465, 217] width 931 height 435
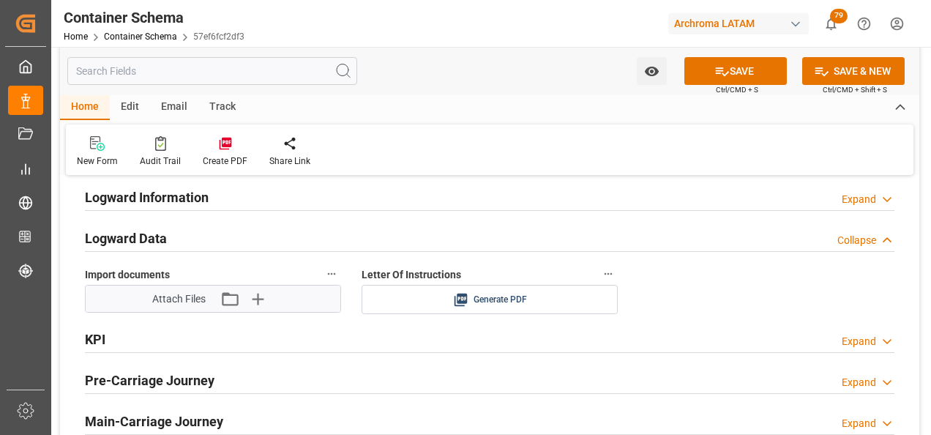
scroll to position [2342, 0]
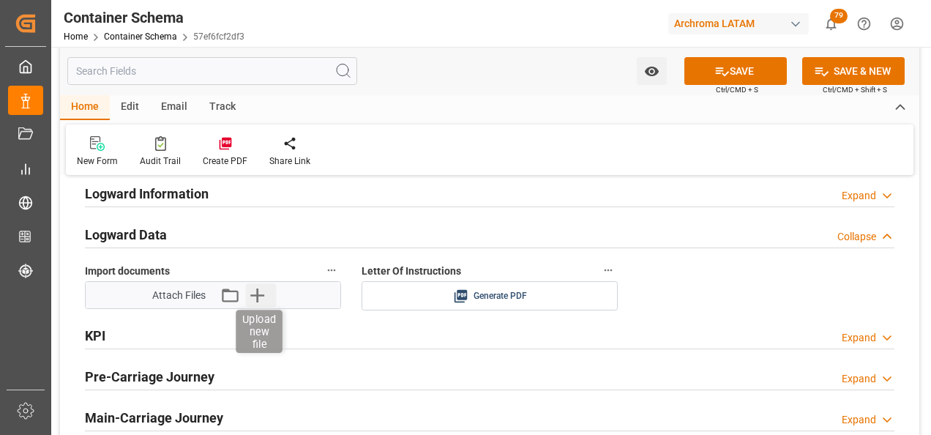
click at [254, 299] on icon "button" at bounding box center [257, 294] width 23 height 23
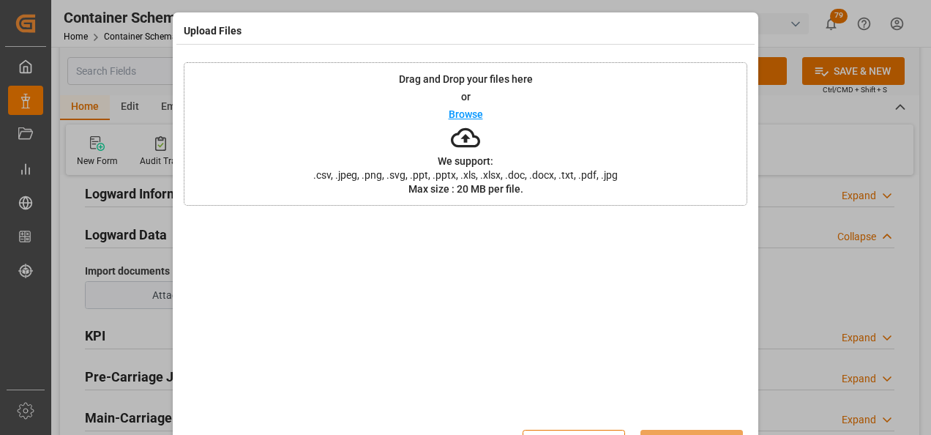
click at [582, 132] on div "Drag and Drop your files here or Browse We support: .csv, .jpeg, .png, .svg, .p…" at bounding box center [466, 133] width 564 height 143
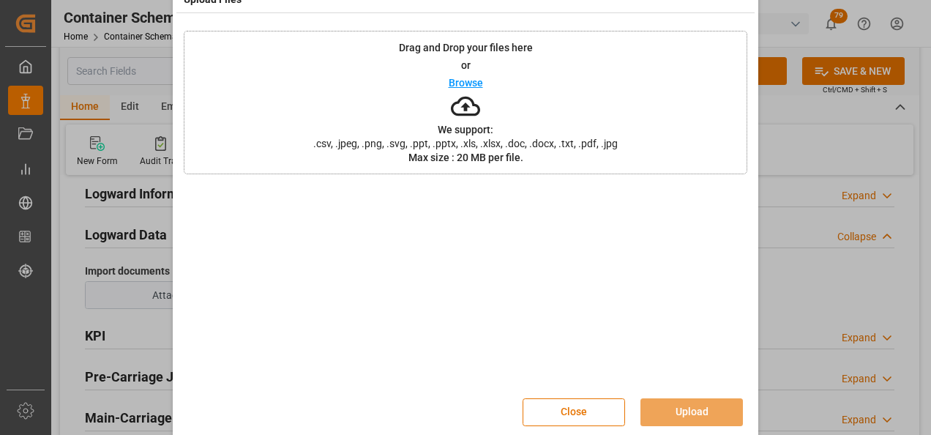
scroll to position [48, 0]
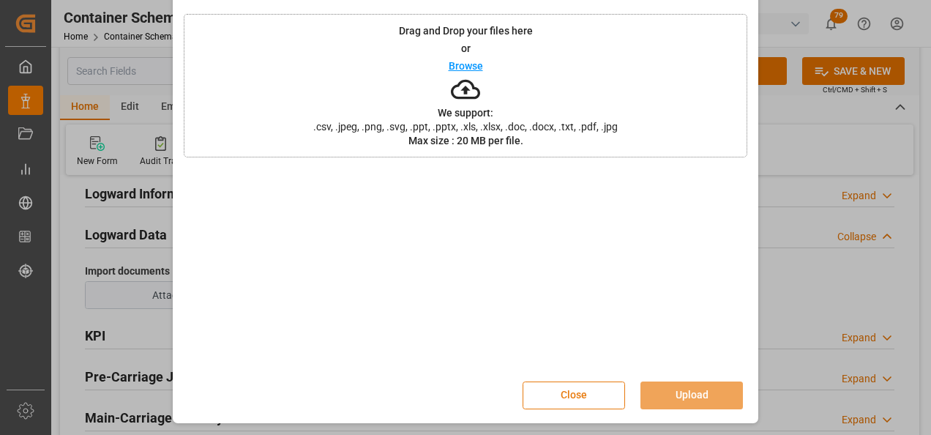
click at [580, 395] on button "Close" at bounding box center [574, 395] width 102 height 28
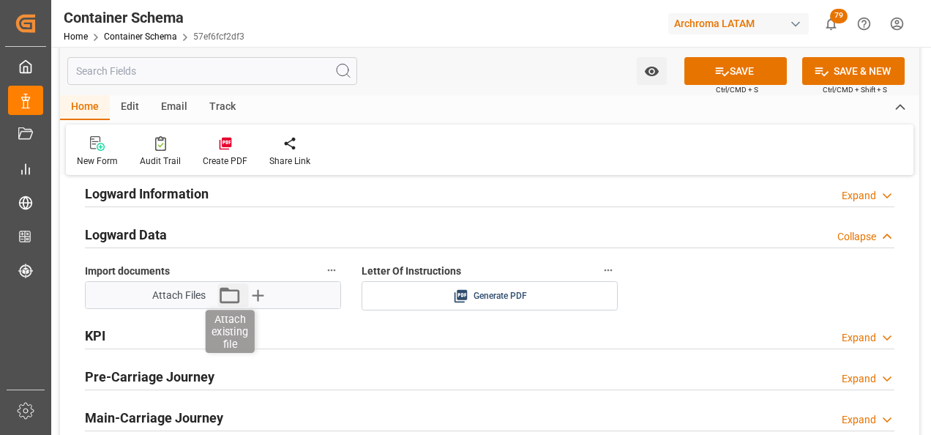
click at [222, 296] on icon "button" at bounding box center [229, 294] width 23 height 23
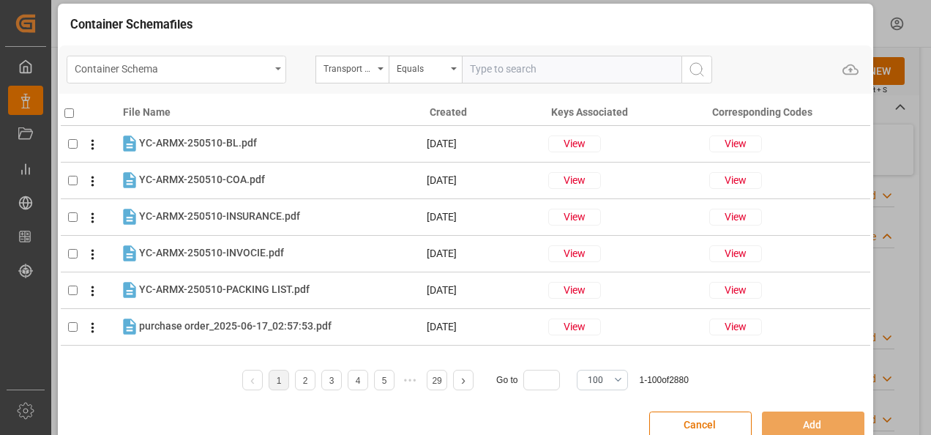
click at [250, 75] on div "Container Schema" at bounding box center [172, 68] width 195 height 18
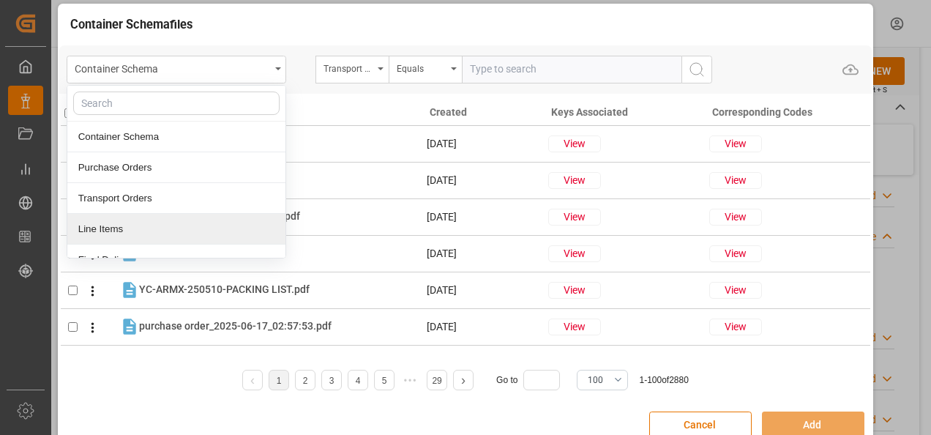
click at [190, 229] on div "Line Items" at bounding box center [176, 229] width 218 height 31
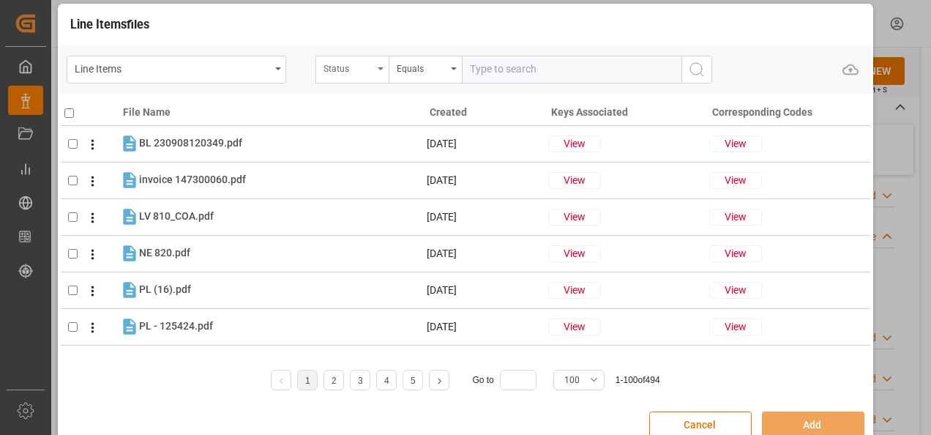
click at [378, 68] on icon "open menu" at bounding box center [381, 68] width 6 height 3
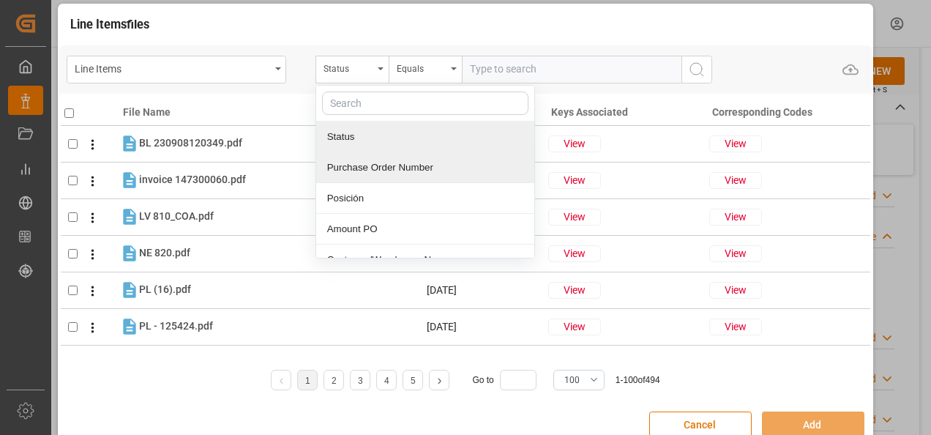
click at [387, 160] on div "Purchase Order Number" at bounding box center [425, 167] width 218 height 31
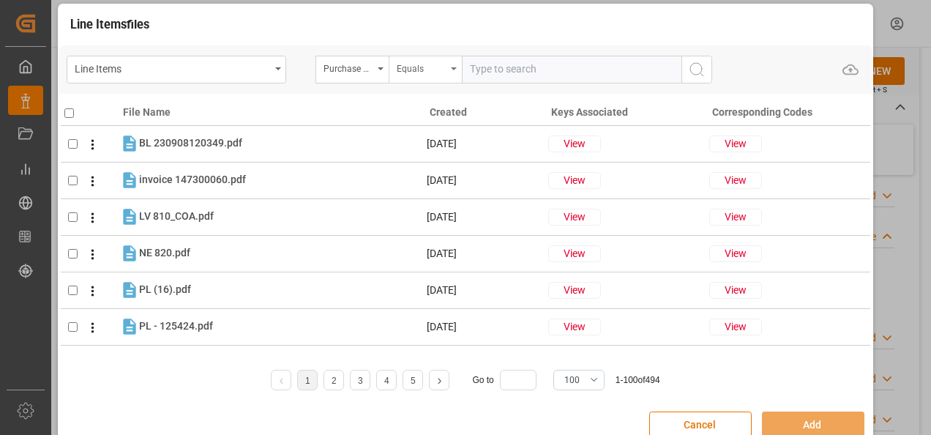
click at [421, 60] on div "Equals" at bounding box center [422, 67] width 50 height 17
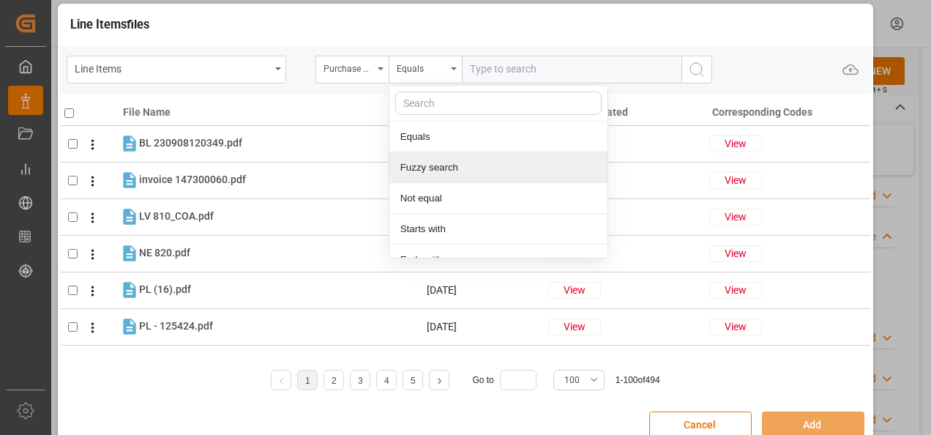
click at [449, 155] on div "Fuzzy search" at bounding box center [498, 167] width 218 height 31
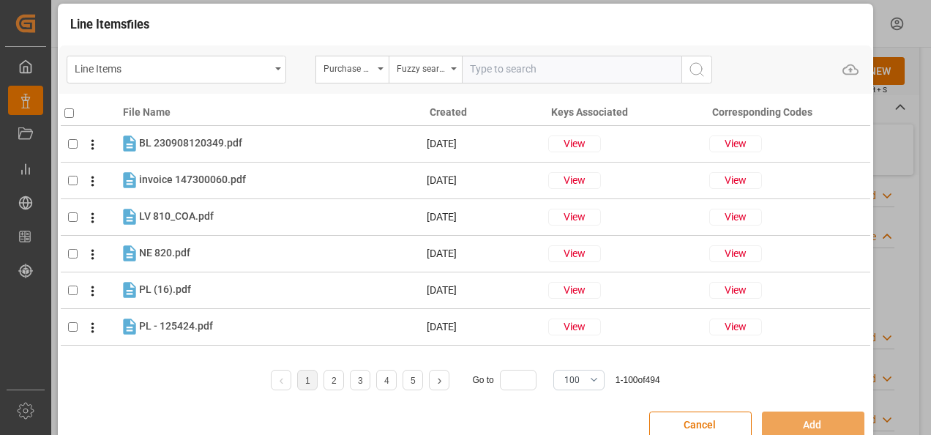
paste input "4504649483"
type input "4504649483"
click at [698, 75] on icon "search button" at bounding box center [697, 70] width 18 height 18
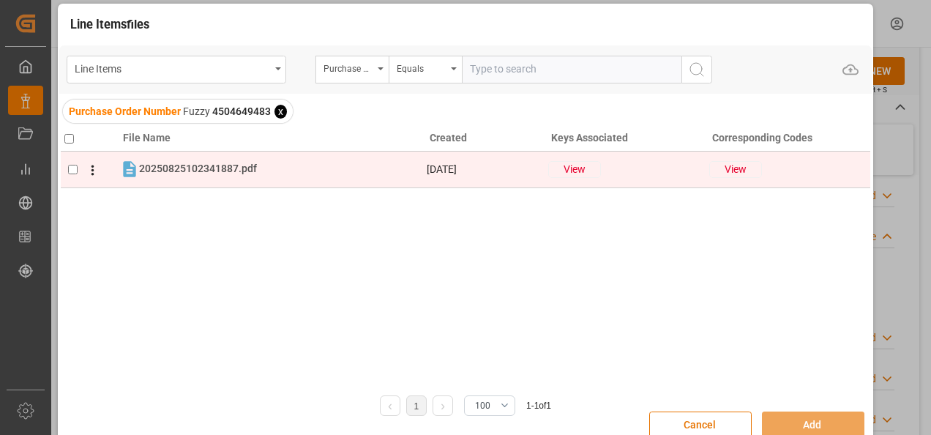
click at [70, 170] on input "checkbox" at bounding box center [73, 170] width 10 height 10
checkbox input "true"
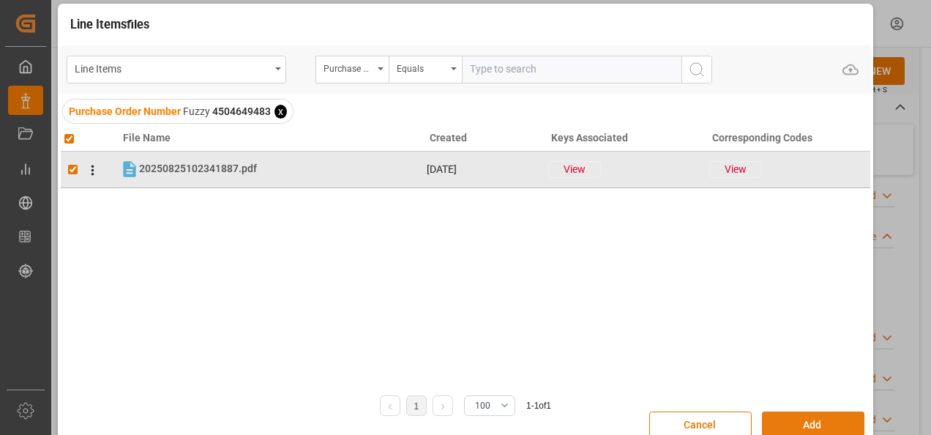
click at [792, 424] on button "Add" at bounding box center [813, 425] width 102 height 28
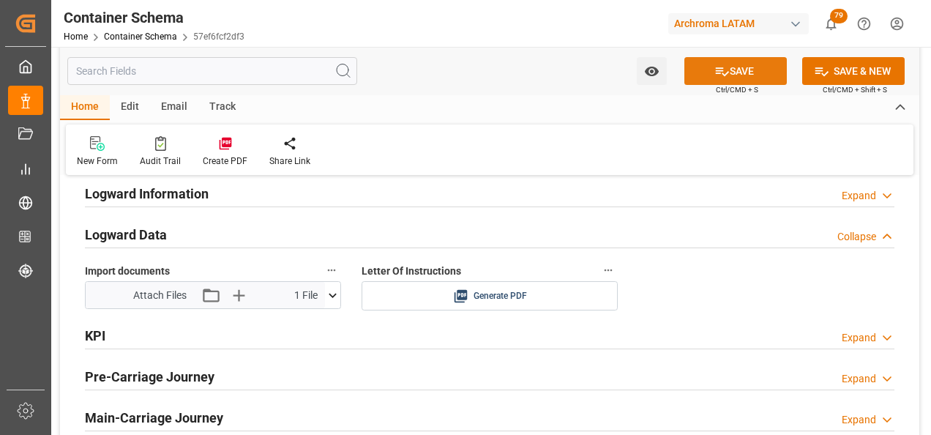
click at [726, 64] on button "SAVE" at bounding box center [735, 71] width 102 height 28
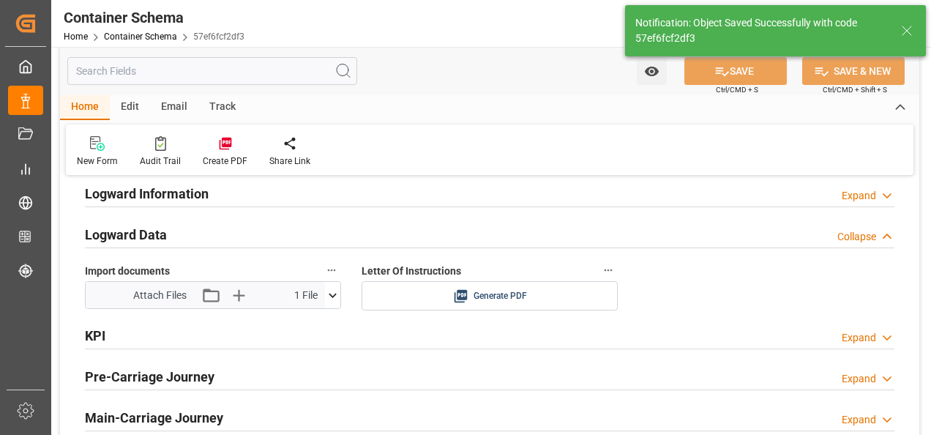
type input "Document Sent"
type input "GTSTZ"
type input "Santo [PERSON_NAME]"
type input "CMA CGM [PERSON_NAME]"
type input "9729116"
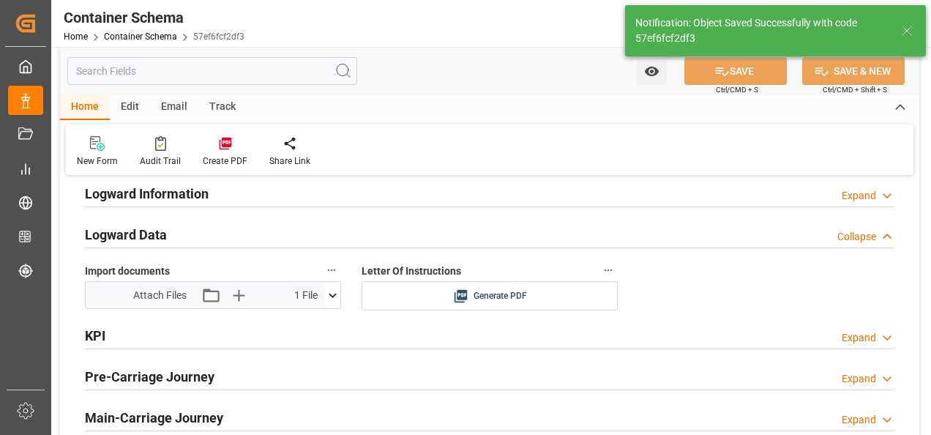
type input "SAC7917"
type input "[DATE] 00:00"
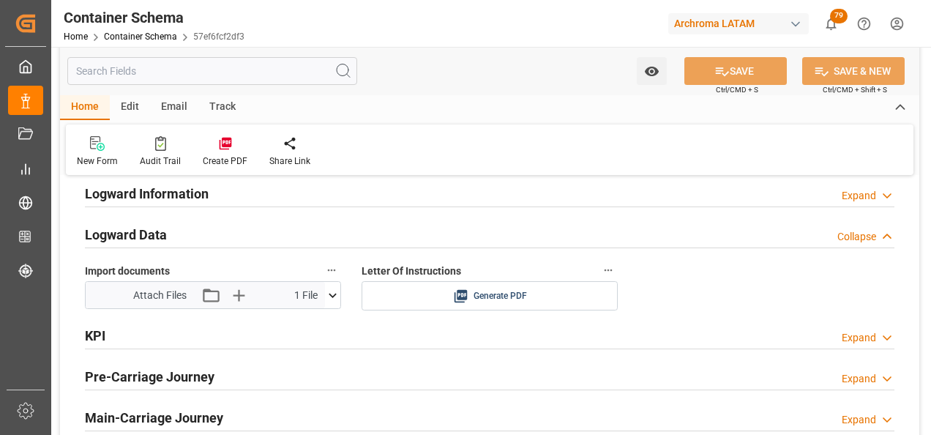
click at [168, 101] on div "Email" at bounding box center [174, 107] width 48 height 25
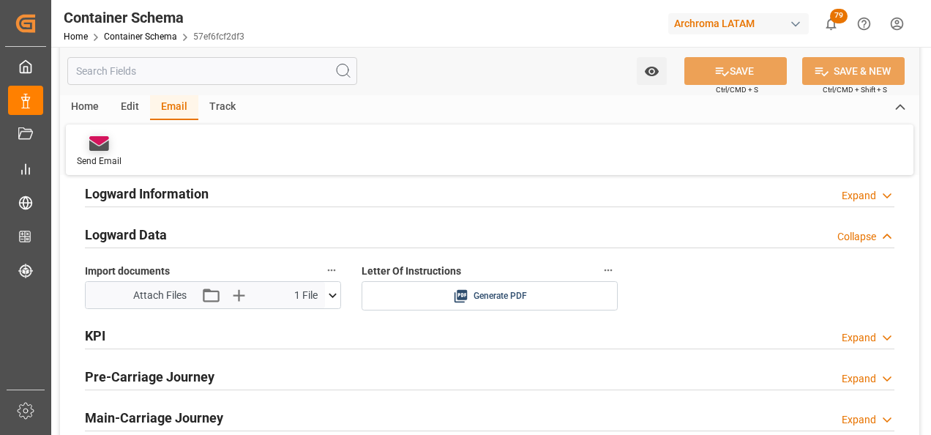
click at [108, 146] on icon at bounding box center [99, 146] width 20 height 10
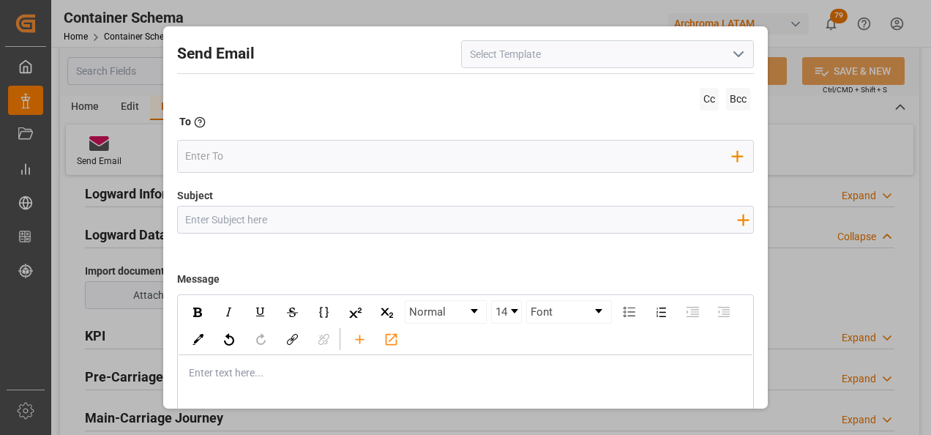
click at [731, 59] on icon "open menu" at bounding box center [739, 54] width 18 height 18
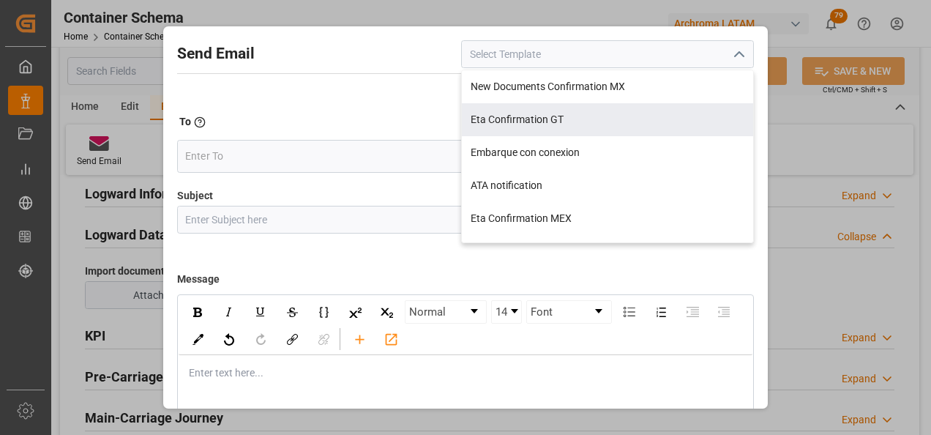
click at [613, 113] on div "Eta Confirmation GT" at bounding box center [607, 119] width 291 height 33
type input "Eta Confirmation GT"
type input "GT || PO {{purchaseOrder}} || {{category}} || BL {{bookingNumber}} || Confirmac…"
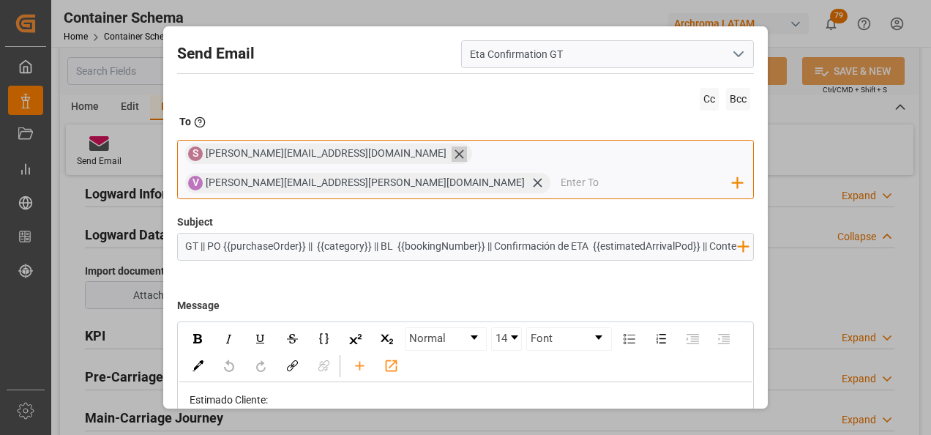
click at [452, 160] on icon at bounding box center [459, 153] width 15 height 15
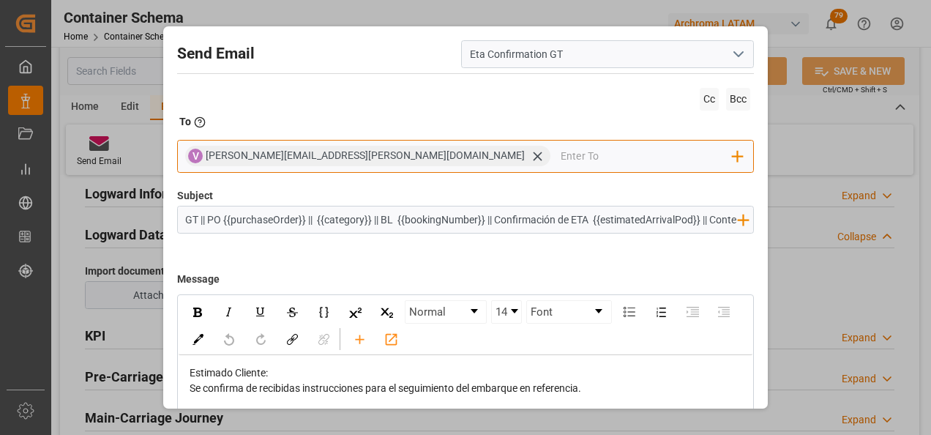
click at [561, 154] on input "email" at bounding box center [647, 156] width 172 height 22
type input "G"
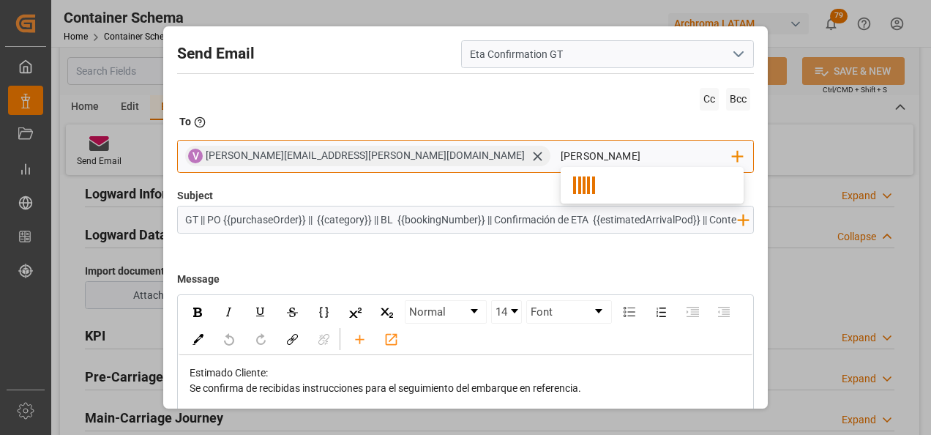
type input "gloria"
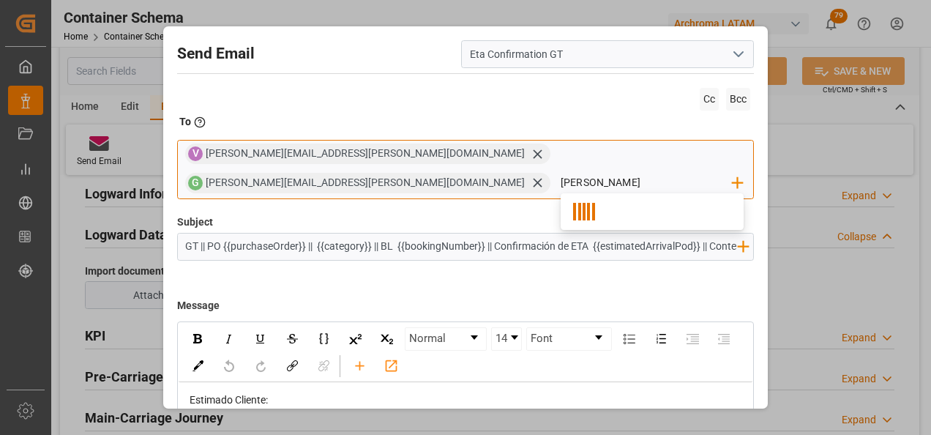
type input "[PERSON_NAME]"
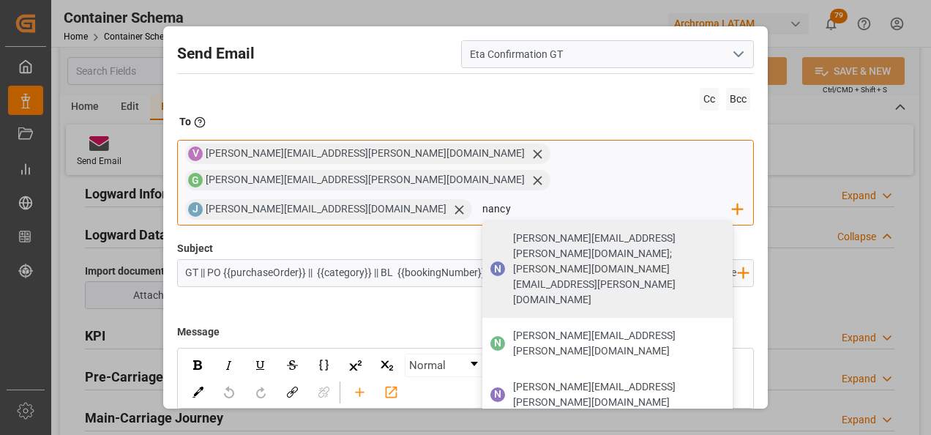
type input "[PERSON_NAME][EMAIL_ADDRESS][PERSON_NAME][DOMAIN_NAME]"
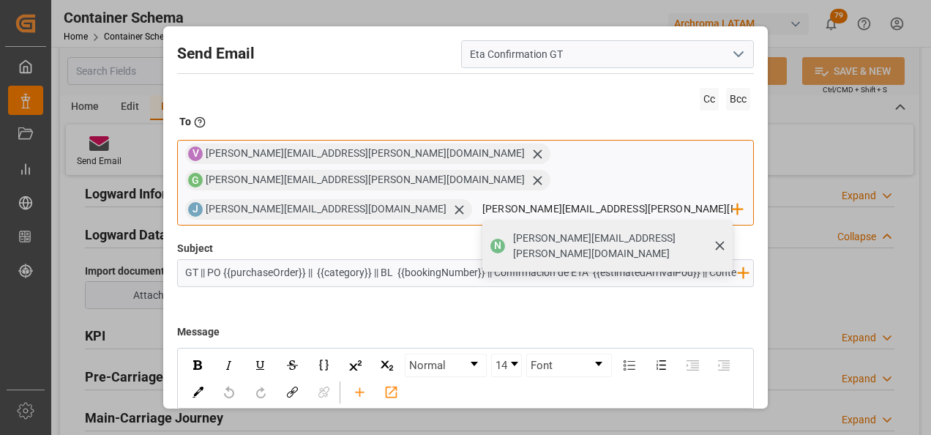
click at [513, 231] on span "[PERSON_NAME][EMAIL_ADDRESS][PERSON_NAME][DOMAIN_NAME]" at bounding box center [617, 246] width 209 height 31
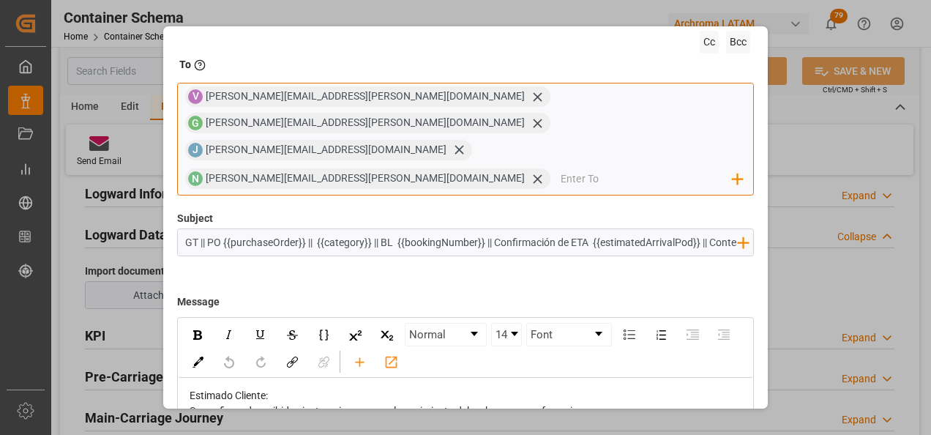
scroll to position [73, 0]
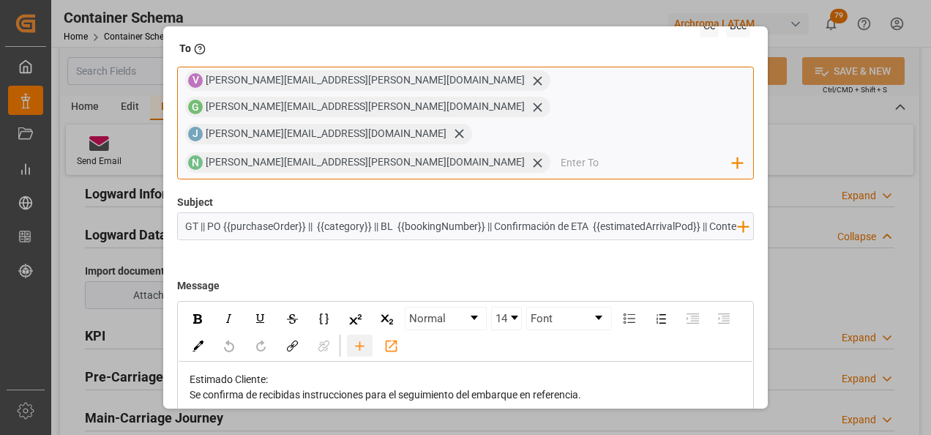
click at [367, 338] on icon "rdw-toolbar" at bounding box center [359, 345] width 15 height 15
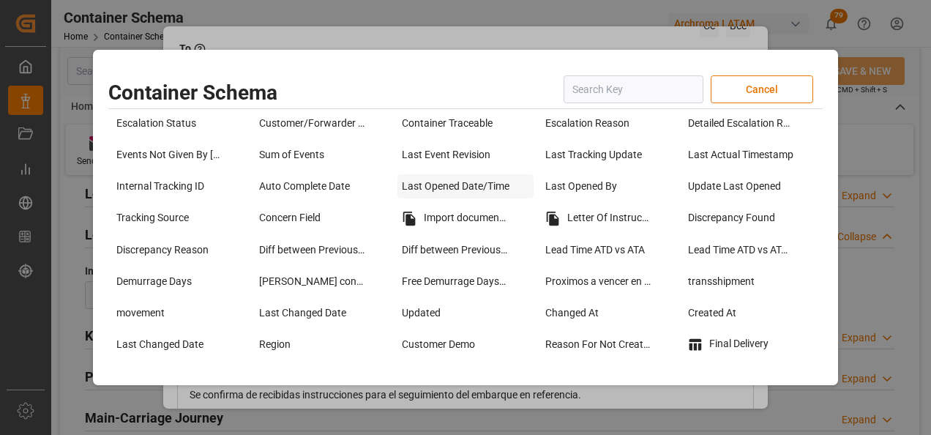
scroll to position [1098, 0]
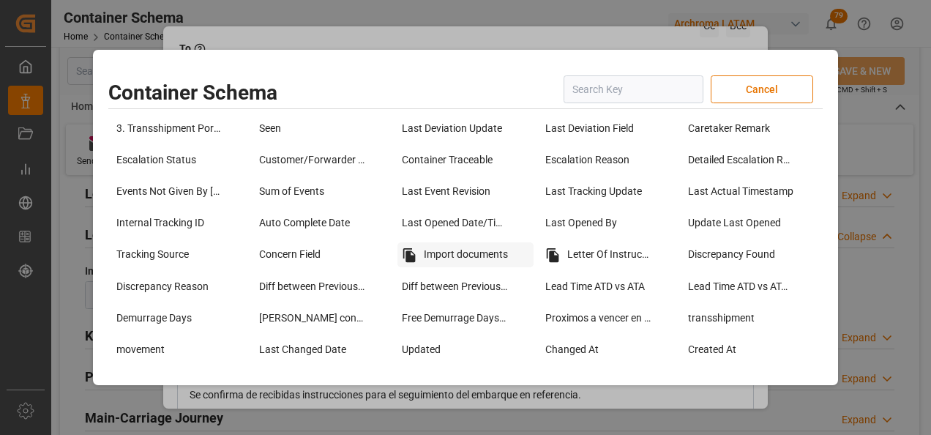
click at [474, 254] on div "Import documents" at bounding box center [464, 254] width 135 height 25
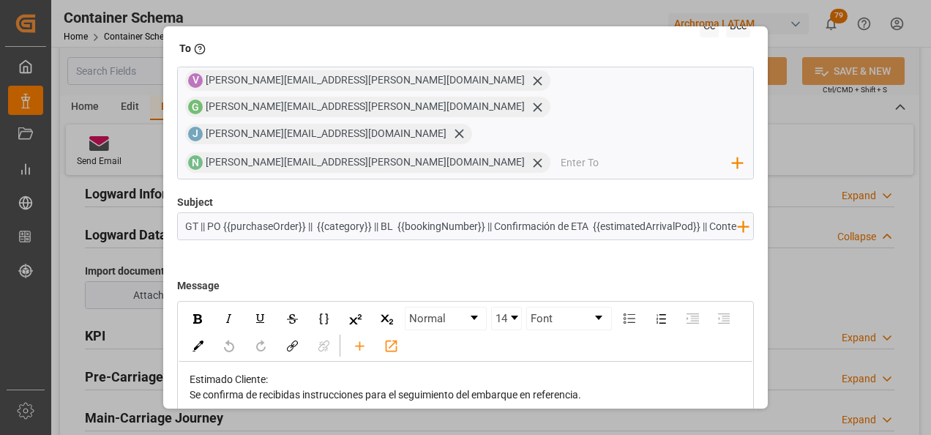
click at [551, 213] on input "GT || PO {{purchaseOrder}} || {{category}} || BL {{bookingNumber}} || Confirmac…" at bounding box center [461, 226] width 567 height 26
type input "GT || PO {{purchaseOrder}} || {{category}} || BL {{bookingNumber}} || Confirmac…"
click at [430, 372] on div "Estimado Cliente:" at bounding box center [466, 379] width 553 height 15
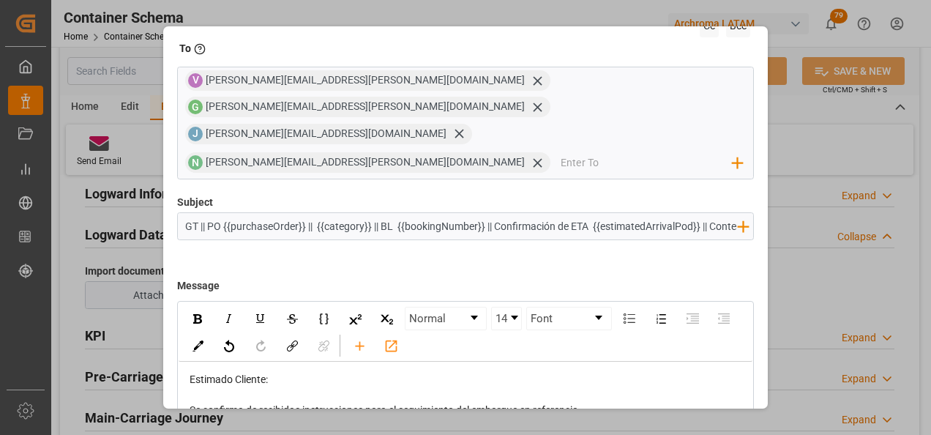
scroll to position [73, 0]
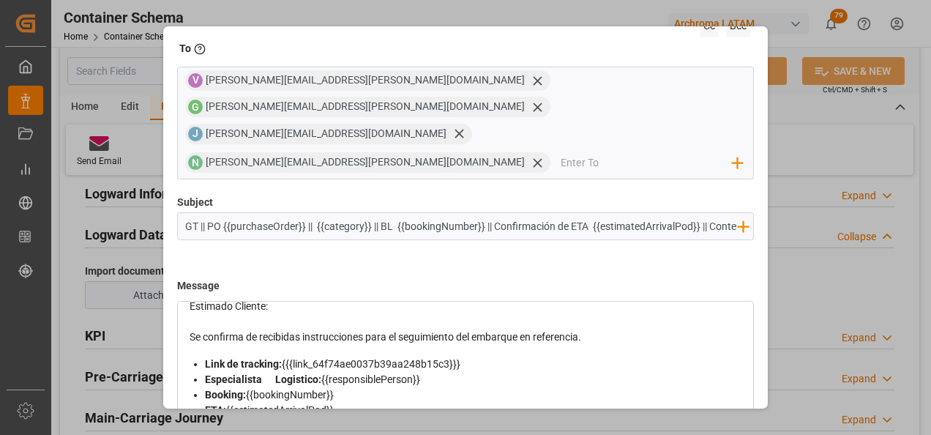
click at [609, 329] on div "Se confirma de recibidas instrucciones para el seguimiento del embarque en refe…" at bounding box center [466, 336] width 553 height 15
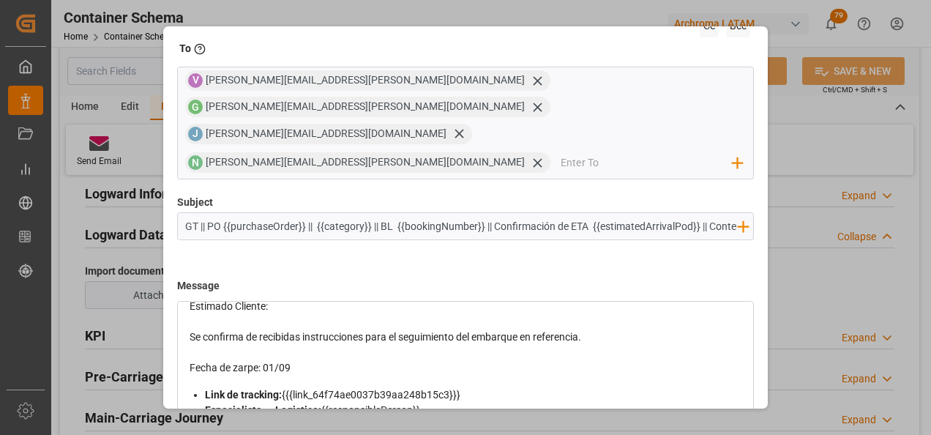
click at [293, 360] on div "Fecha de zarpe: 01/09" at bounding box center [466, 367] width 553 height 15
drag, startPoint x: 293, startPoint y: 313, endPoint x: 200, endPoint y: 314, distance: 93.0
click at [200, 360] on div "Fecha de zarpe: 01/09" at bounding box center [466, 367] width 553 height 15
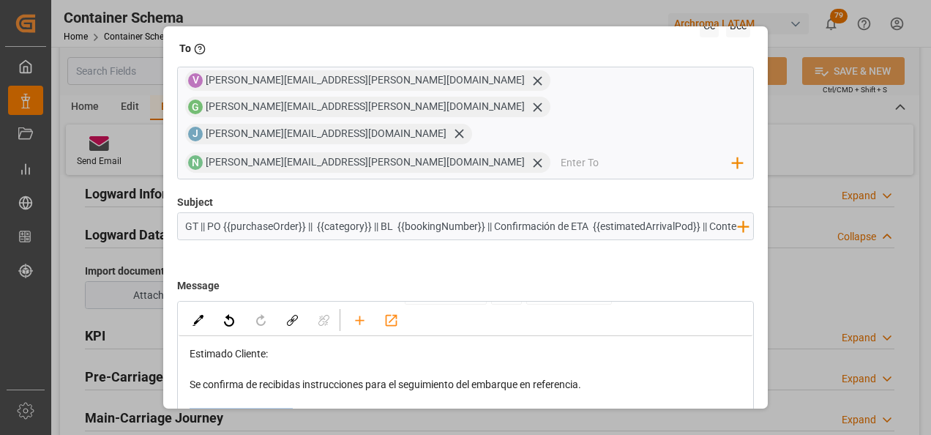
scroll to position [0, 0]
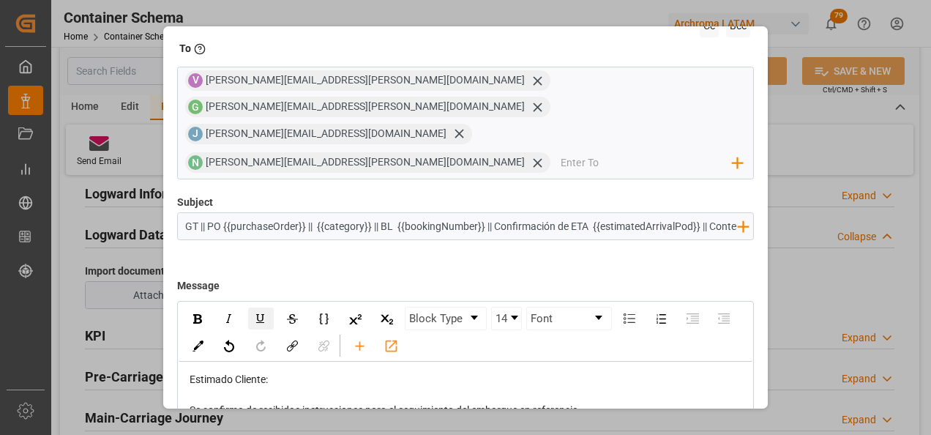
click at [255, 313] on img "rdw-inline-control" at bounding box center [261, 319] width 12 height 12
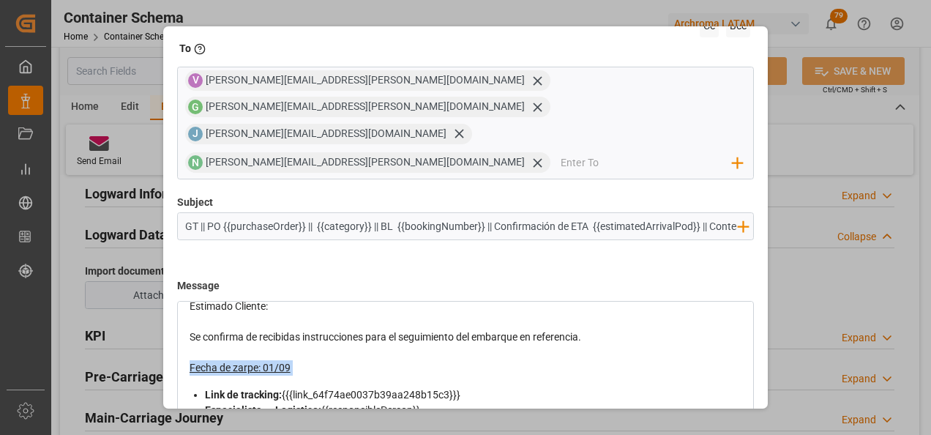
click at [312, 360] on div "Fecha de zarpe: 01/09" at bounding box center [466, 367] width 553 height 15
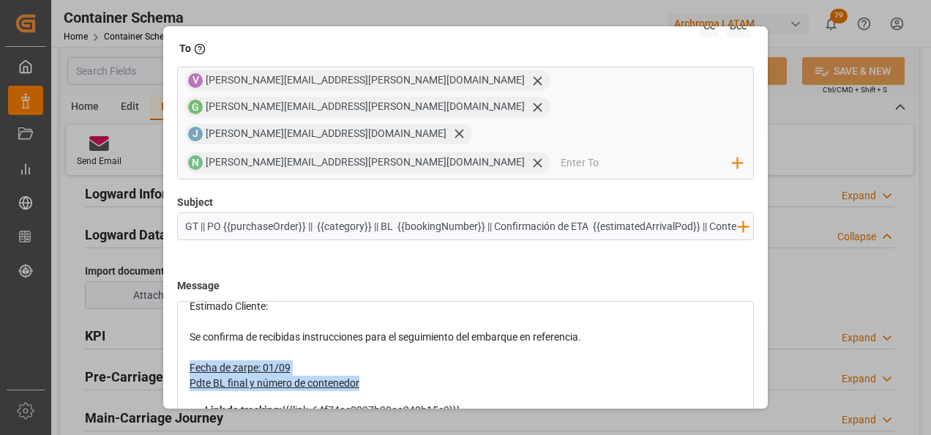
drag, startPoint x: 363, startPoint y: 329, endPoint x: 188, endPoint y: 315, distance: 175.4
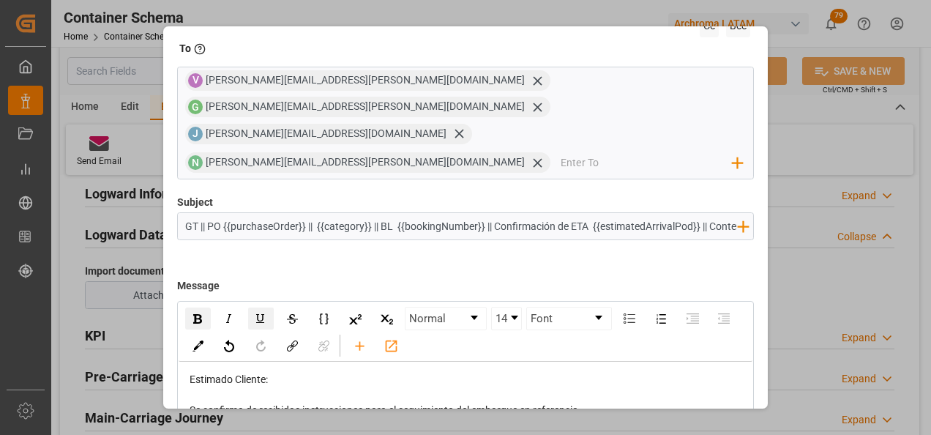
click at [196, 314] on img "rdw-inline-control" at bounding box center [197, 319] width 9 height 10
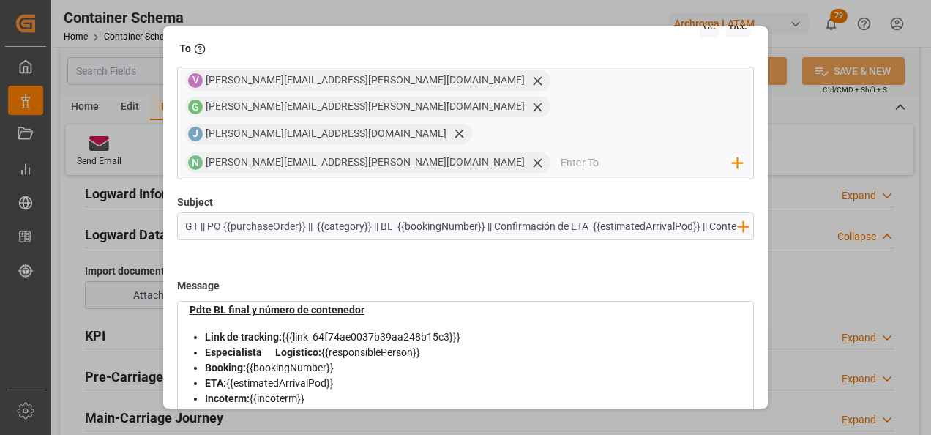
click at [271, 329] on div "Link de tracking: {{{link_64f74ae0037b39aa248b15c3}}}" at bounding box center [474, 336] width 538 height 15
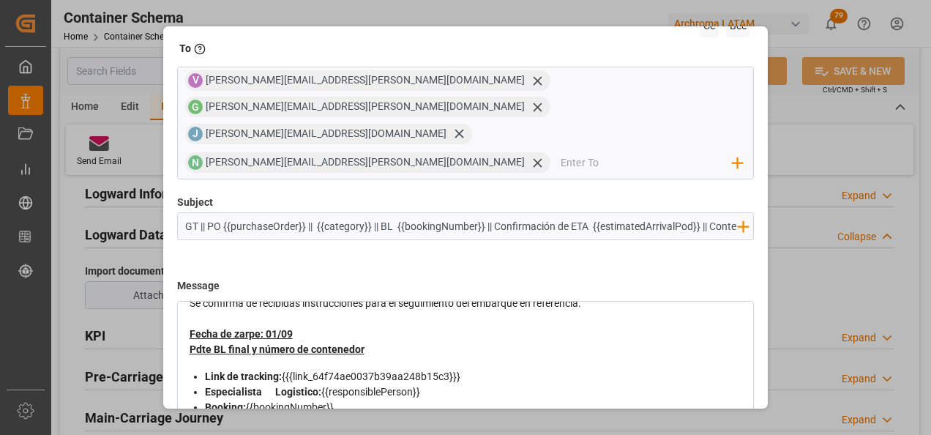
scroll to position [73, 0]
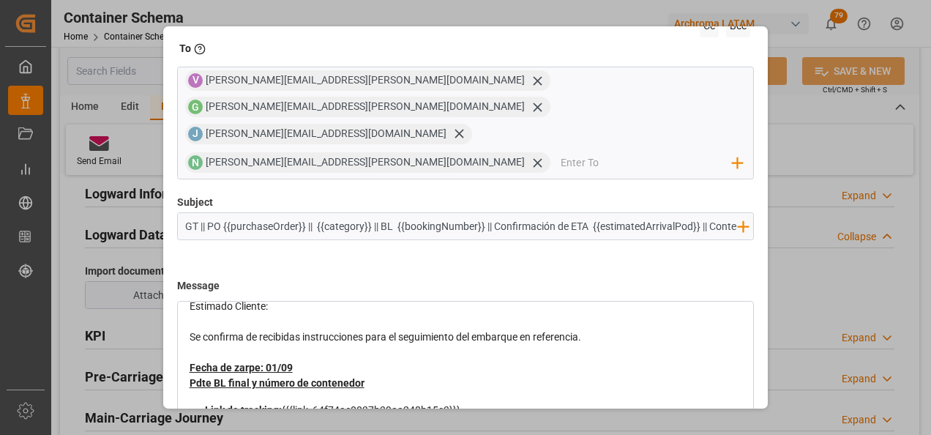
click at [391, 375] on div "Pdte BL final y número de contenedor" at bounding box center [466, 382] width 553 height 15
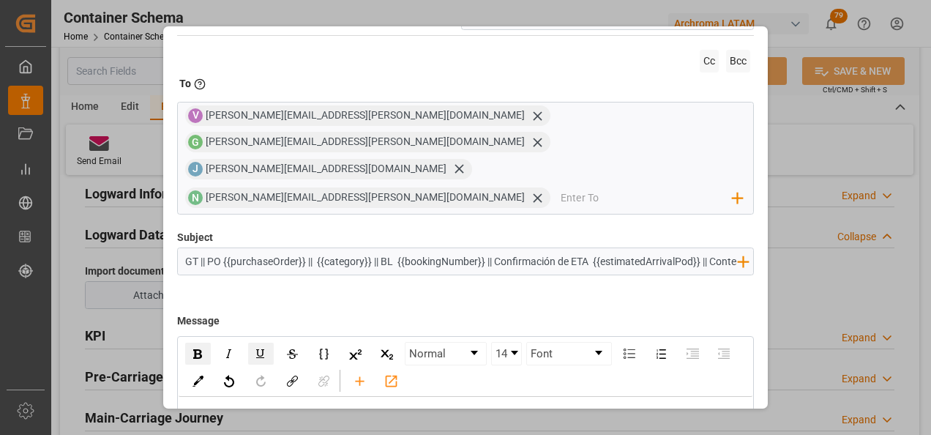
scroll to position [0, 0]
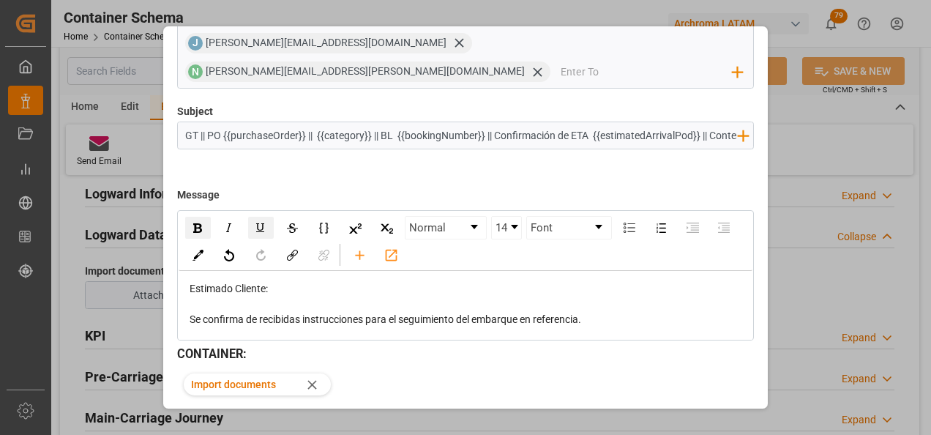
click at [714, 420] on button "Send" at bounding box center [702, 434] width 102 height 28
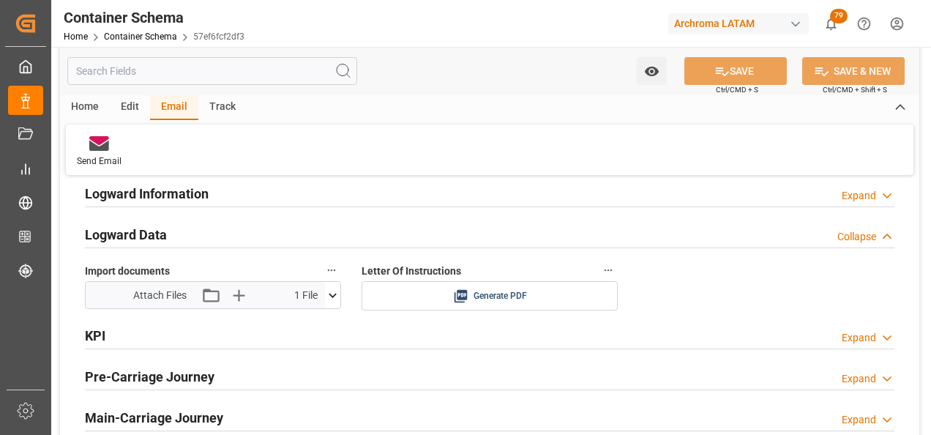
scroll to position [2342, 0]
click at [160, 39] on link "Container Schema" at bounding box center [140, 36] width 73 height 10
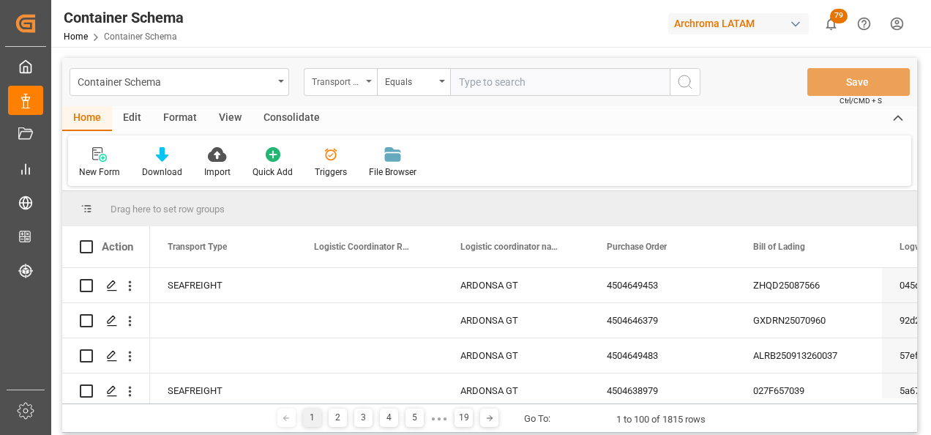
click at [355, 90] on div "Transport Type" at bounding box center [340, 82] width 73 height 28
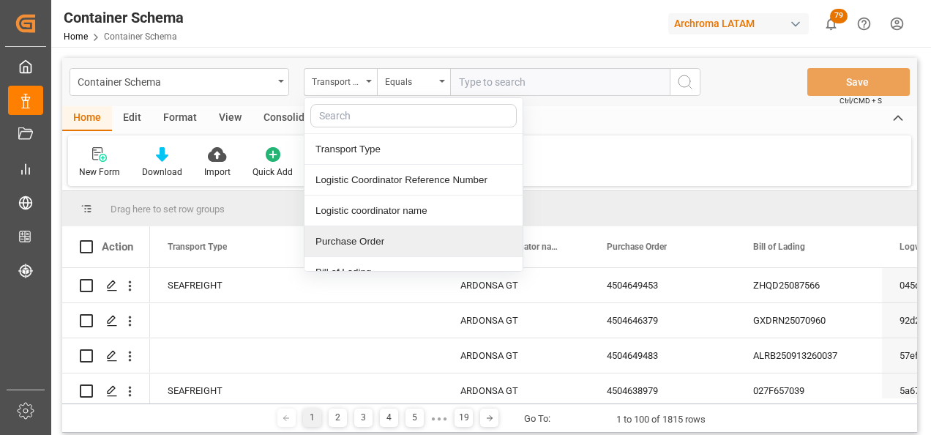
click at [367, 230] on div "Purchase Order" at bounding box center [413, 241] width 218 height 31
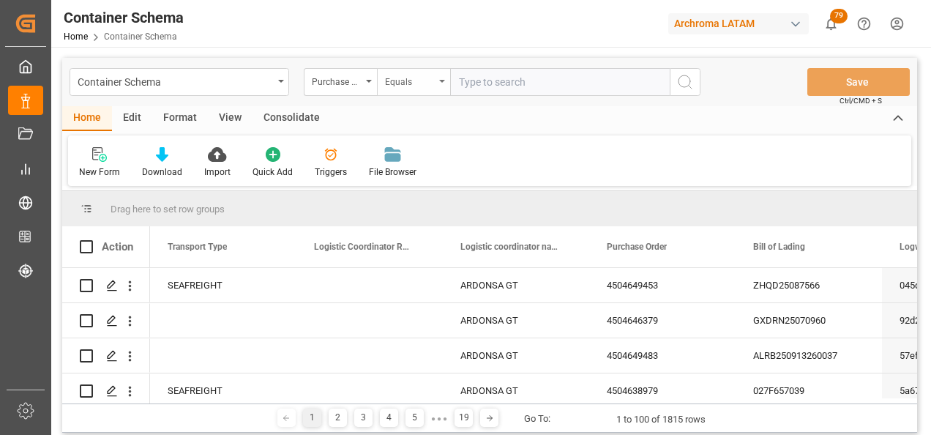
click at [402, 75] on div "Equals" at bounding box center [410, 80] width 50 height 17
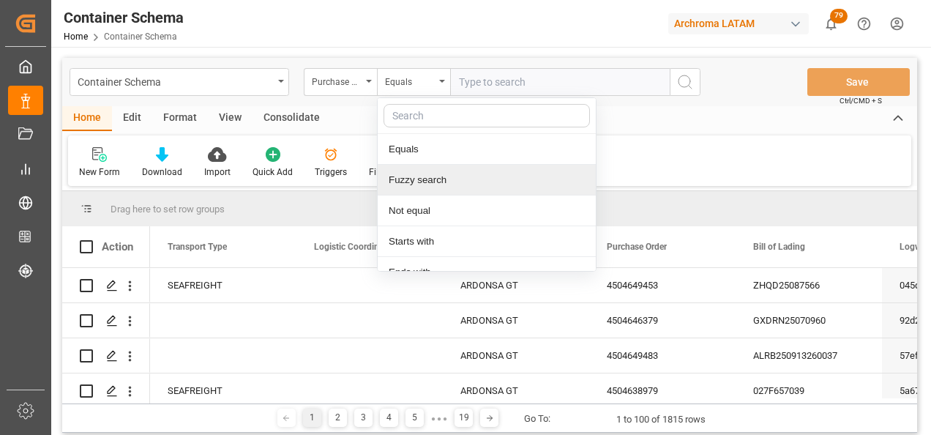
click at [418, 182] on div "Fuzzy search" at bounding box center [487, 180] width 218 height 31
paste input "Confirmamos que la carga zarpó el XXX con la orden en referencia a bordo, la fe…"
type input "Confirmamos que la carga zarpó el XXX con la orden en referencia a bordo, la fe…"
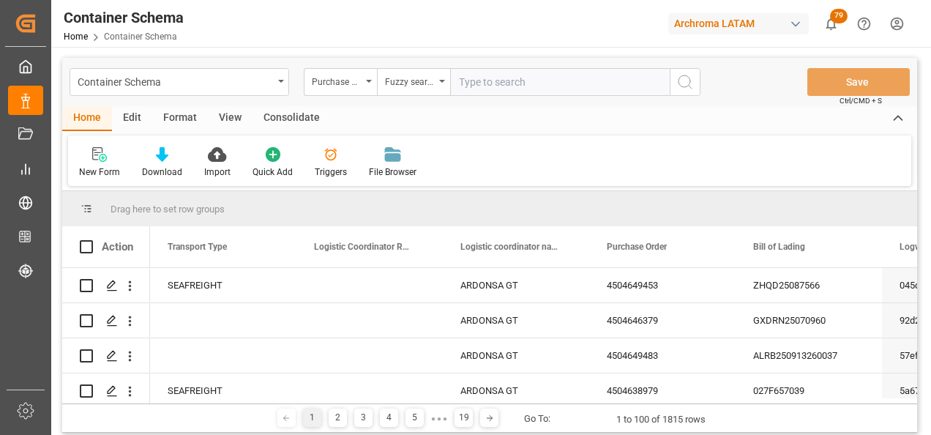
paste input "4504649440"
type input "4504649440"
click at [693, 79] on icon "search button" at bounding box center [685, 82] width 18 height 18
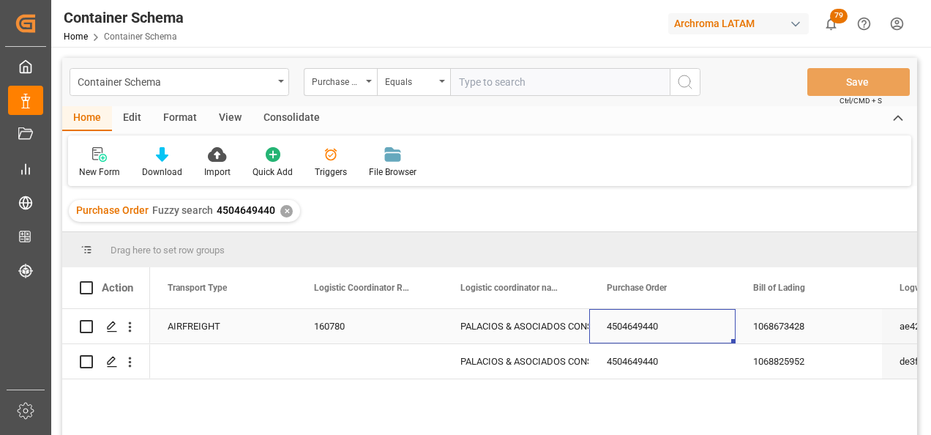
click at [663, 326] on div "4504649440" at bounding box center [662, 326] width 146 height 34
click at [281, 78] on div "Container Schema" at bounding box center [180, 82] width 220 height 28
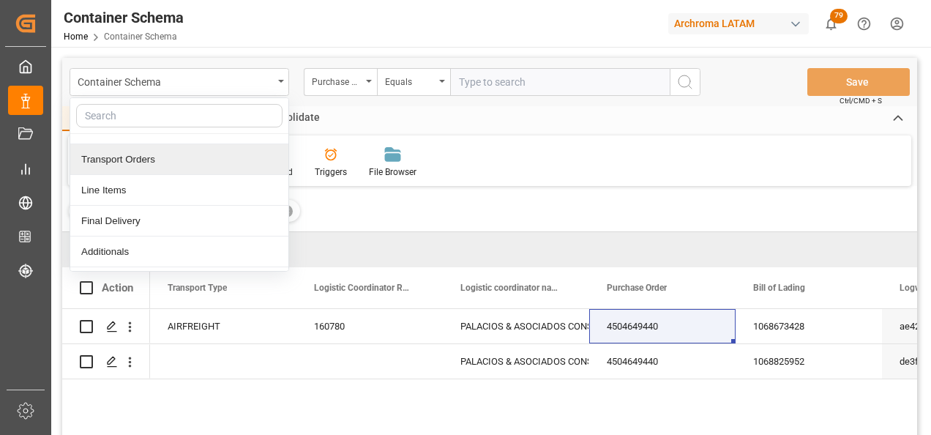
scroll to position [73, 0]
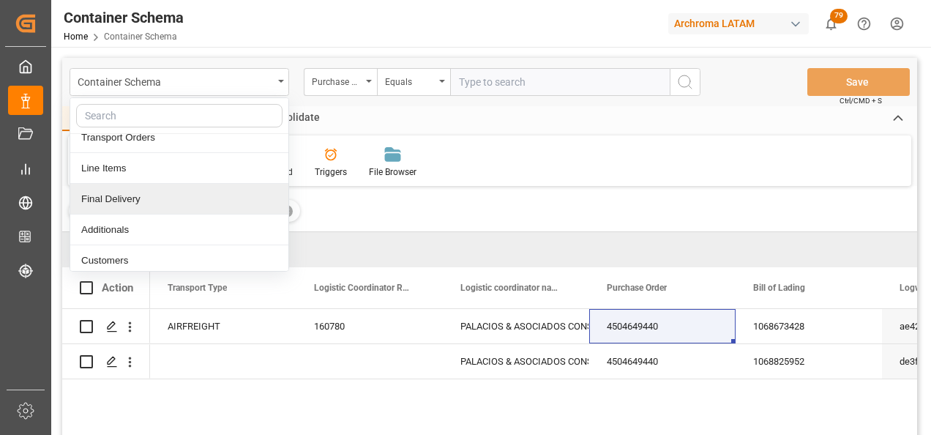
click at [237, 192] on div "Final Delivery" at bounding box center [179, 199] width 218 height 31
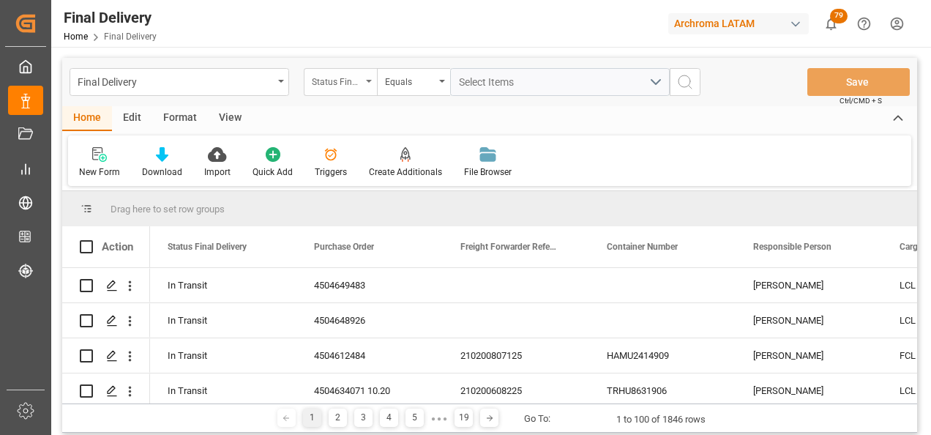
click at [354, 81] on div "Status Final Delivery" at bounding box center [337, 80] width 50 height 17
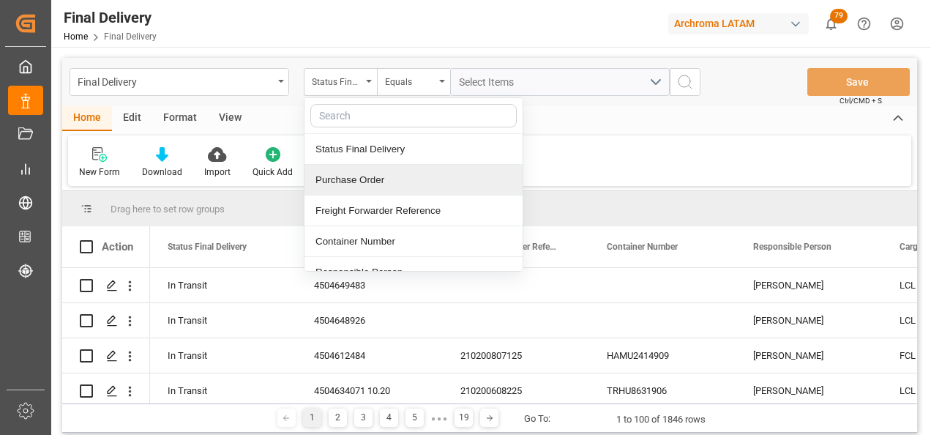
click at [361, 168] on div "Purchase Order" at bounding box center [413, 180] width 218 height 31
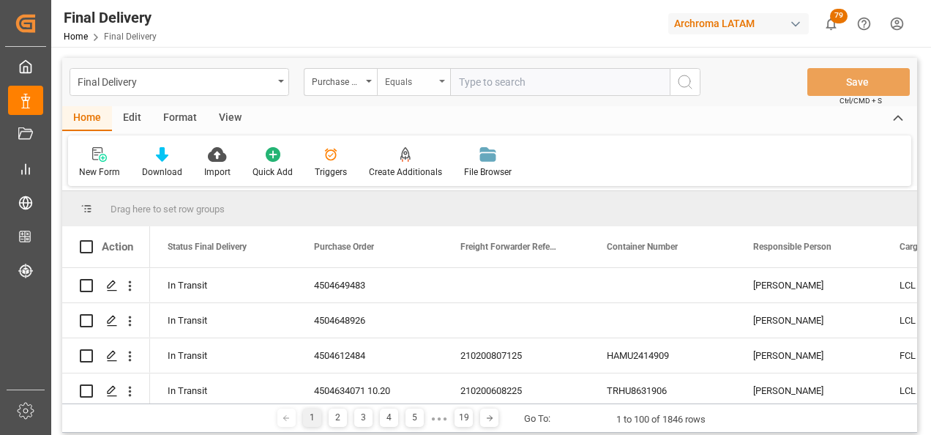
click at [396, 86] on div "Equals" at bounding box center [410, 80] width 50 height 17
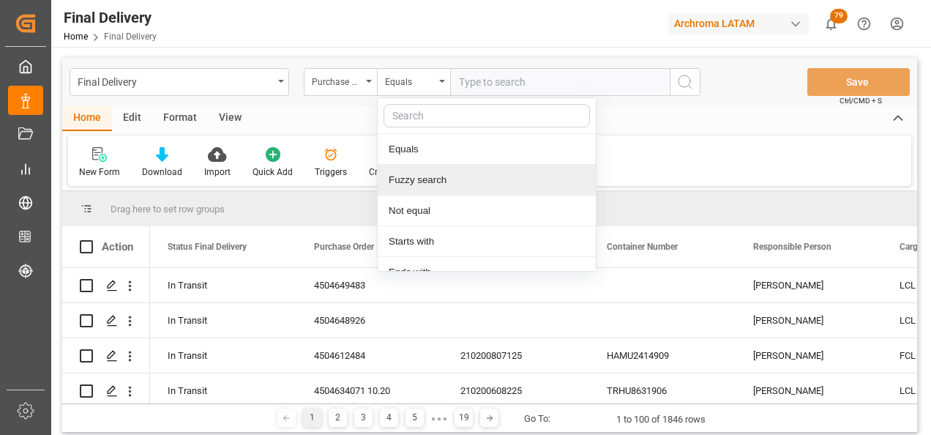
click at [413, 175] on div "Fuzzy search" at bounding box center [487, 180] width 218 height 31
paste input "4504649440"
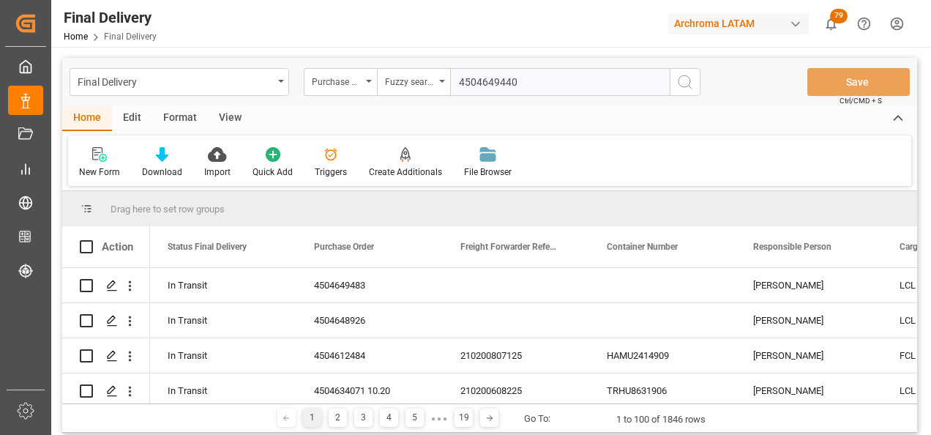
type input "4504649440"
click at [684, 83] on icon "search button" at bounding box center [685, 82] width 18 height 18
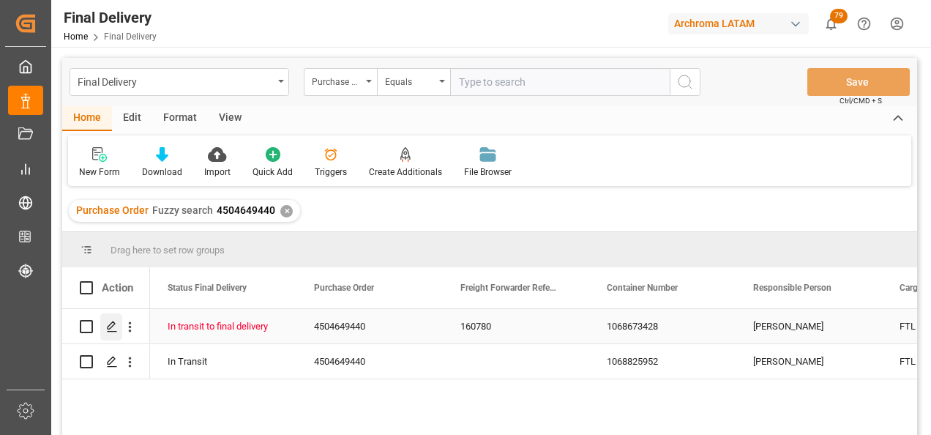
click at [111, 333] on div "Press SPACE to select this row." at bounding box center [111, 326] width 22 height 27
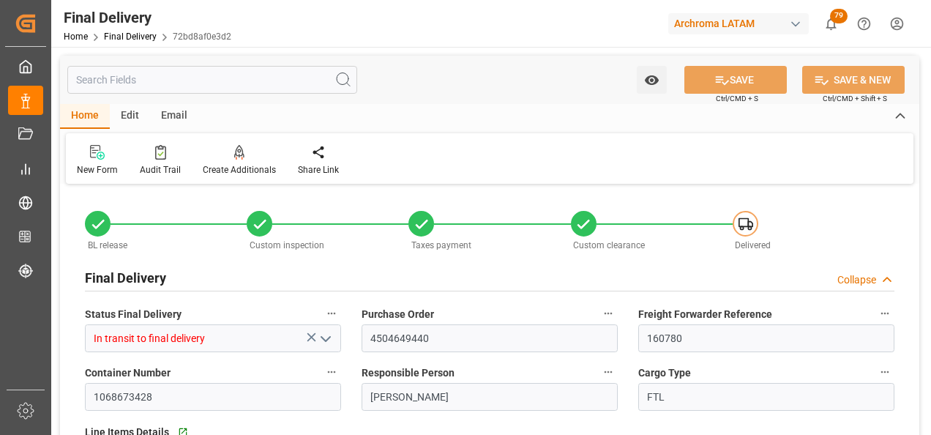
type input "2"
type input "[DATE]"
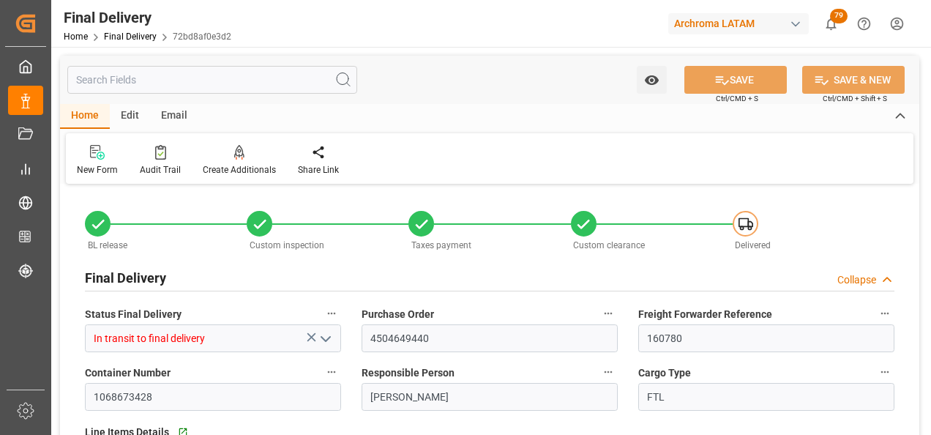
type input "[DATE]"
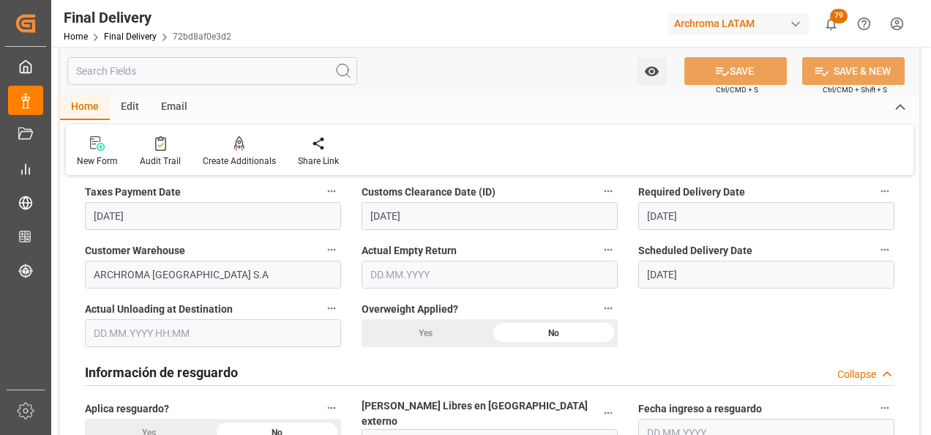
scroll to position [439, 0]
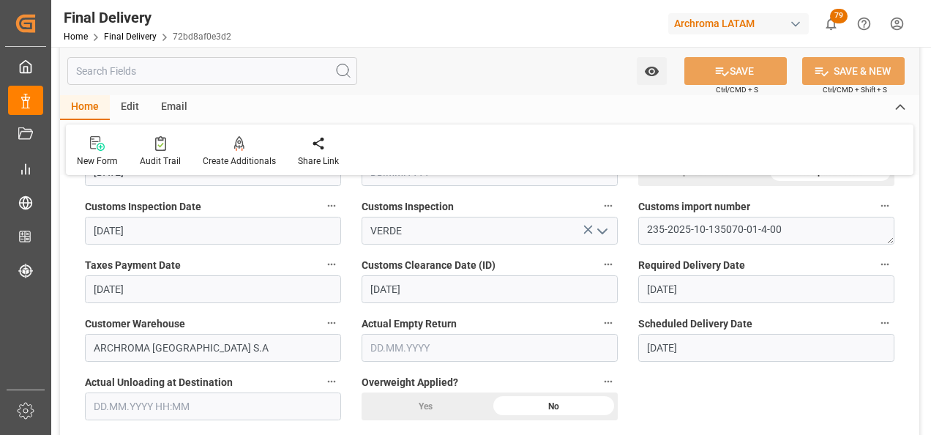
click at [171, 413] on input "text" at bounding box center [213, 406] width 256 height 28
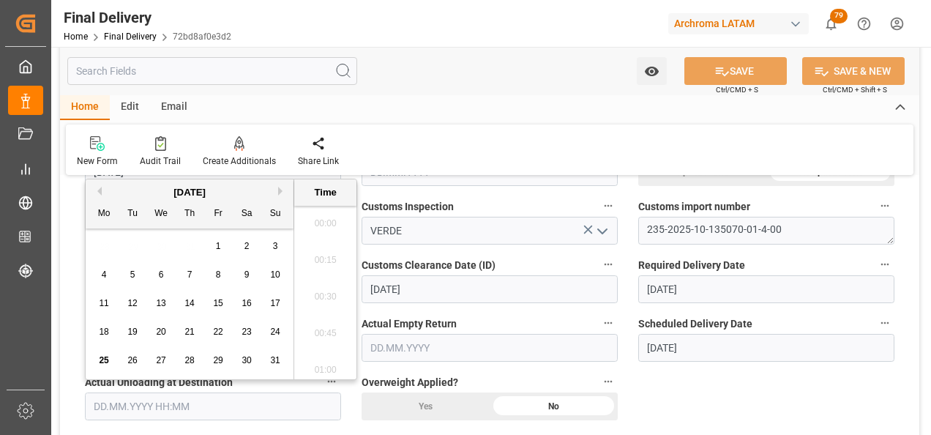
scroll to position [1688, 0]
click at [104, 356] on span "25" at bounding box center [104, 360] width 10 height 10
type input "[DATE] 00:00"
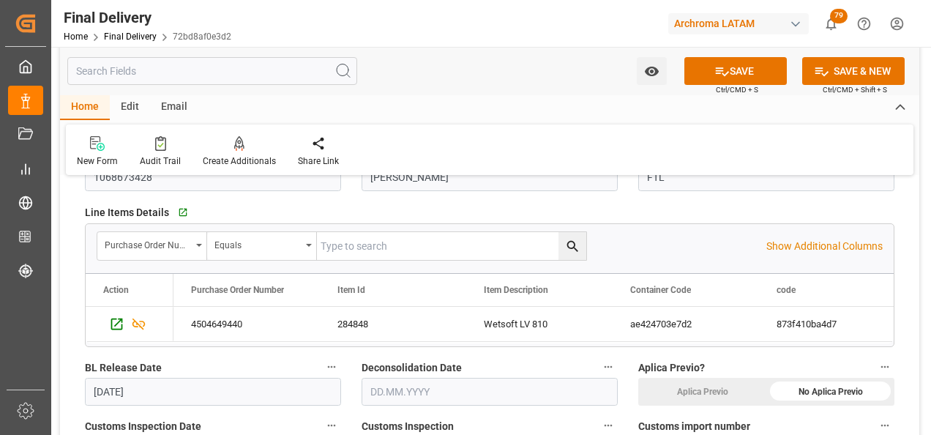
scroll to position [293, 0]
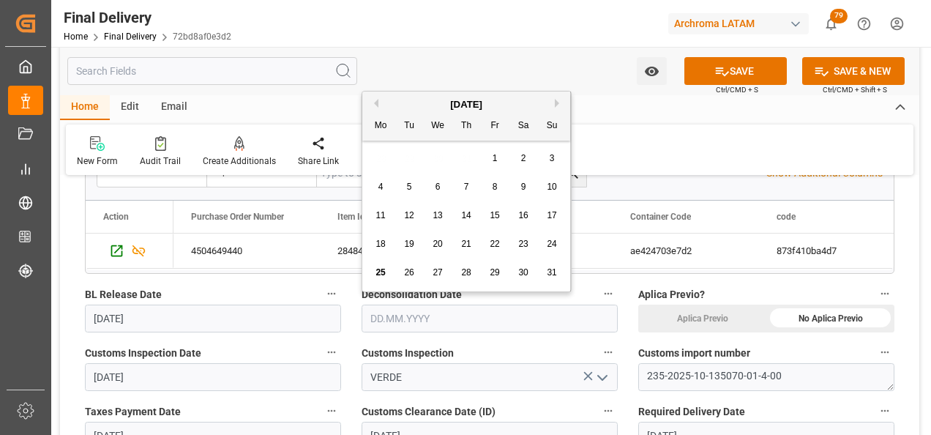
click at [389, 316] on input "text" at bounding box center [490, 318] width 256 height 28
click at [384, 271] on span "25" at bounding box center [380, 272] width 10 height 10
type input "[DATE]"
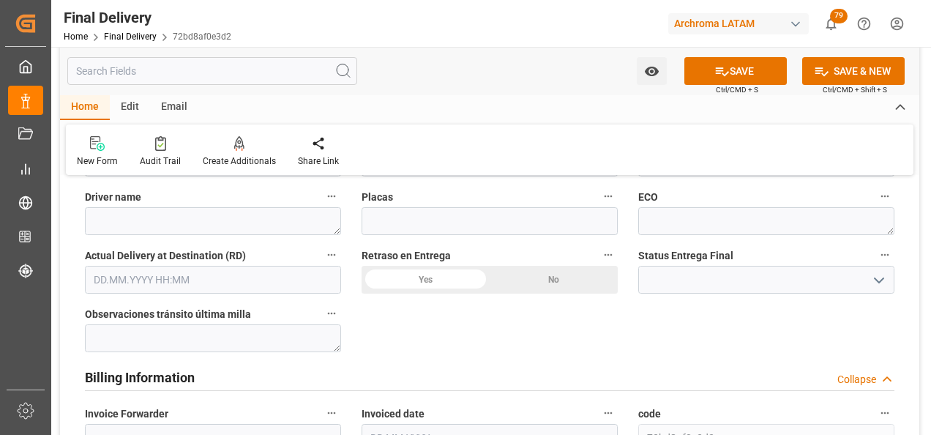
scroll to position [951, 0]
click at [852, 270] on input at bounding box center [766, 279] width 256 height 28
click at [870, 271] on icon "open menu" at bounding box center [879, 280] width 18 height 18
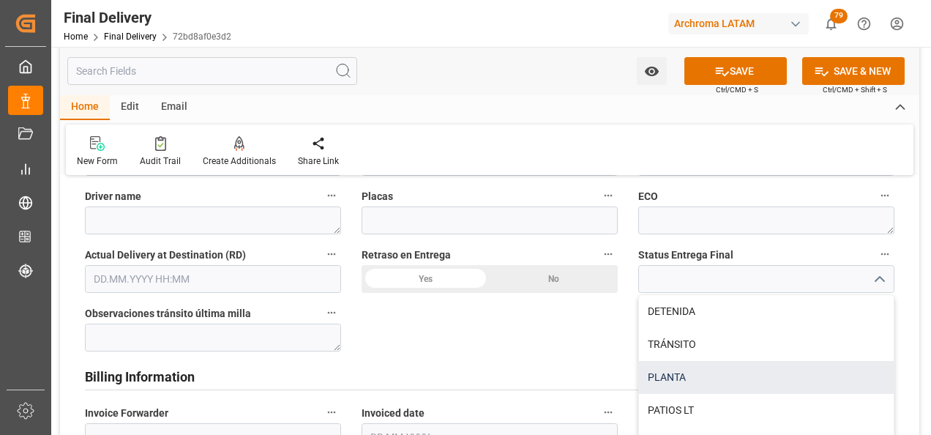
click at [714, 361] on div "PLANTA" at bounding box center [766, 377] width 255 height 33
type input "PLANTA"
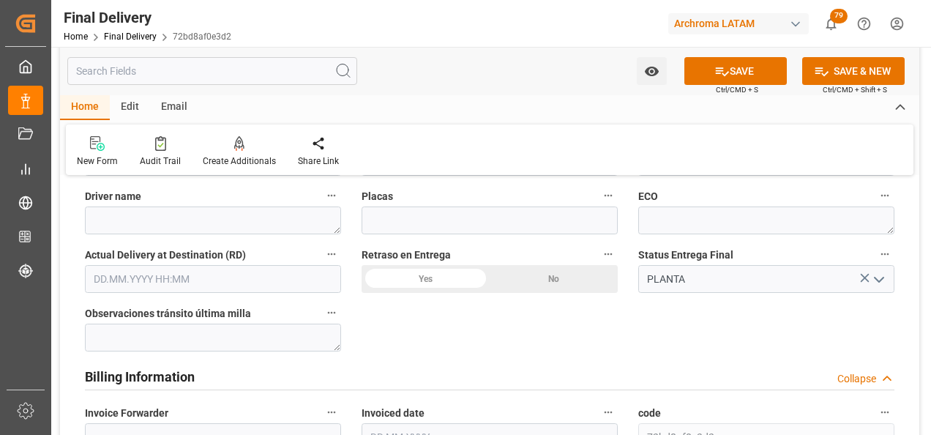
click at [559, 265] on div "No" at bounding box center [554, 279] width 128 height 28
click at [165, 270] on input "text" at bounding box center [213, 279] width 256 height 28
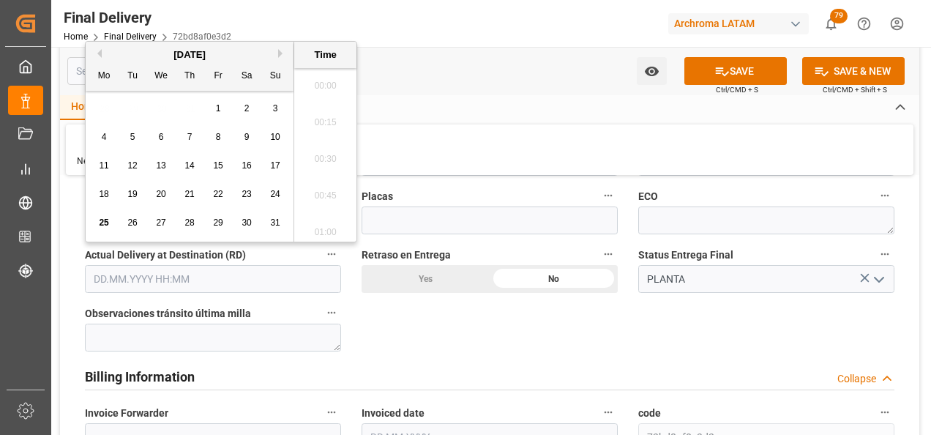
scroll to position [1688, 0]
click at [110, 220] on div "25" at bounding box center [104, 223] width 18 height 18
type input "[DATE] 00:00"
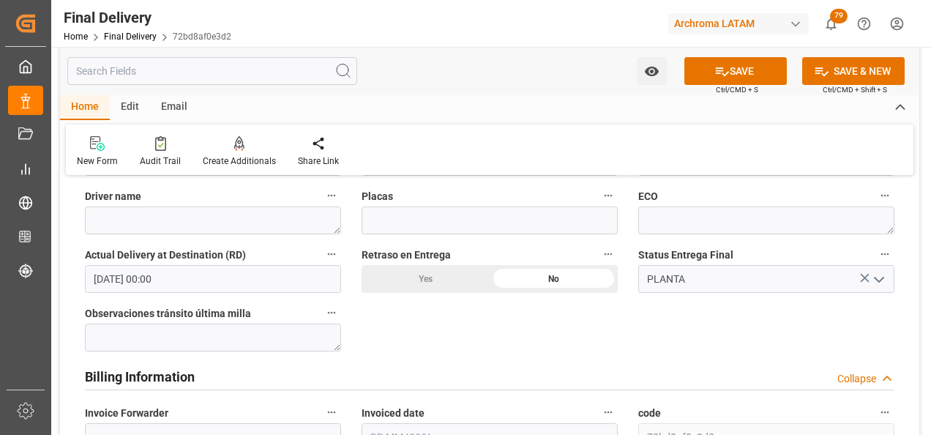
click at [462, 337] on div "BL release Custom inspection Taxes payment Custom clearance Delivered Final Del…" at bounding box center [489, 215] width 859 height 1956
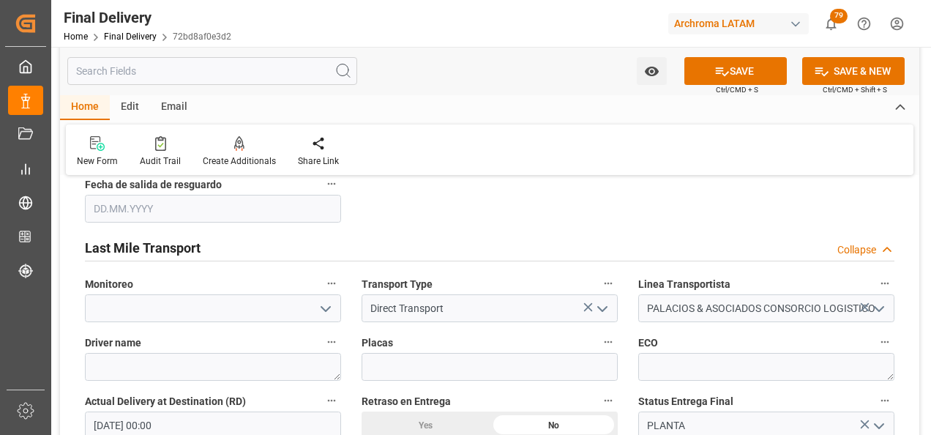
scroll to position [878, 0]
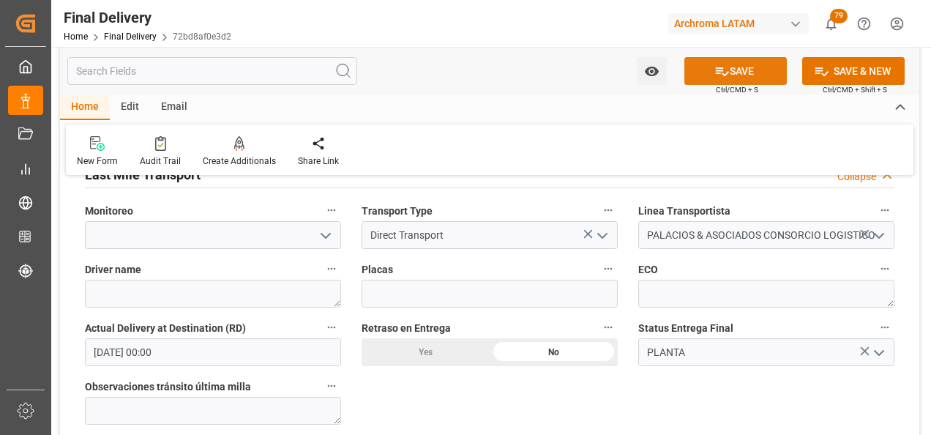
click at [748, 72] on button "SAVE" at bounding box center [735, 71] width 102 height 28
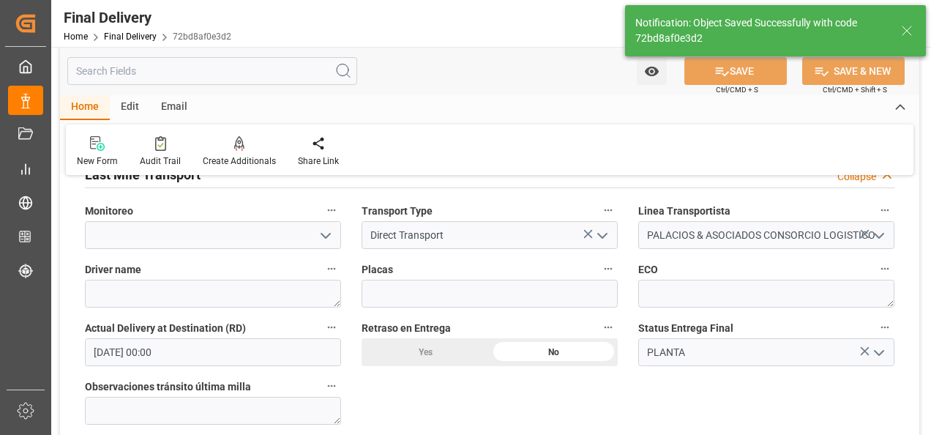
type textarea "1"
type input "Unloaded"
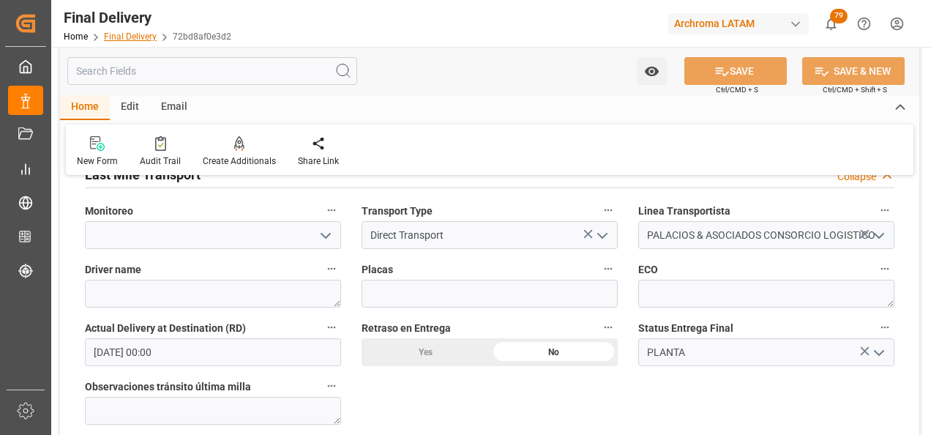
click at [130, 40] on link "Final Delivery" at bounding box center [130, 36] width 53 height 10
